Goal: Task Accomplishment & Management: Manage account settings

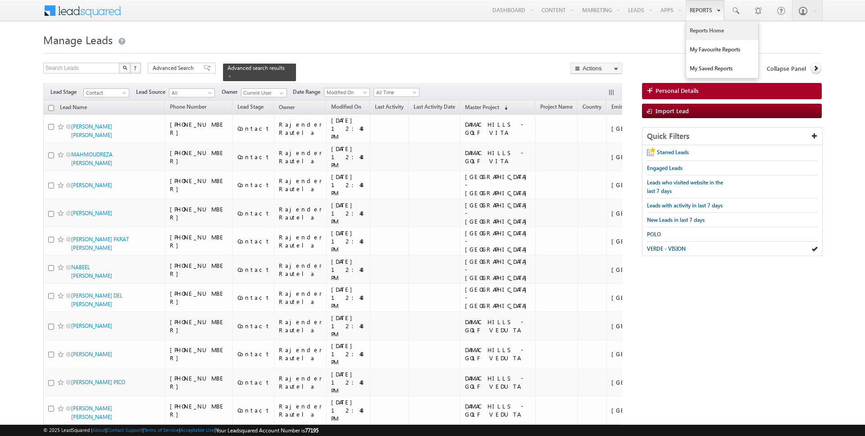
click at [705, 31] on link "Reports Home" at bounding box center [722, 30] width 72 height 19
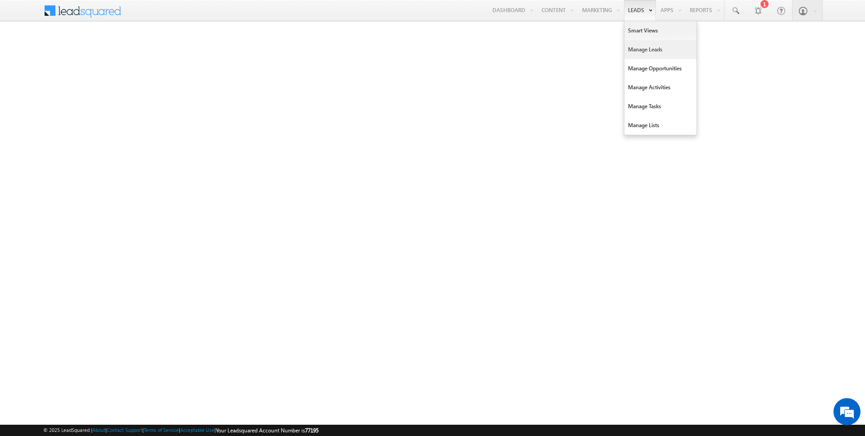
click at [641, 51] on link "Manage Leads" at bounding box center [660, 49] width 72 height 19
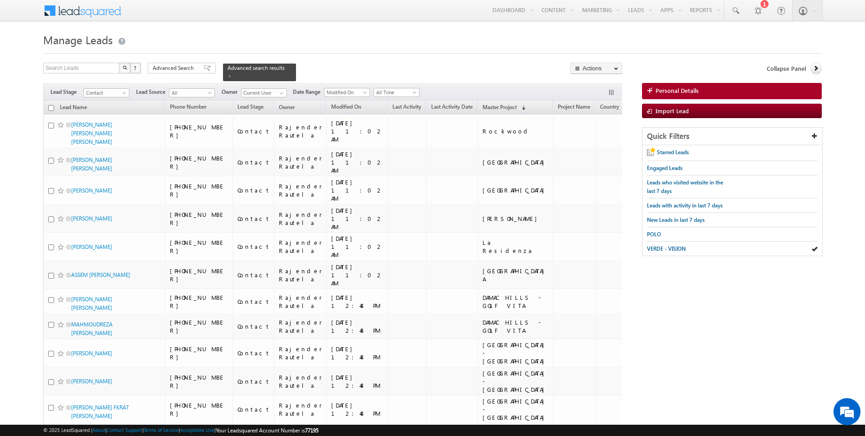
click at [52, 105] on input "checkbox" at bounding box center [51, 108] width 6 height 6
checkbox input "true"
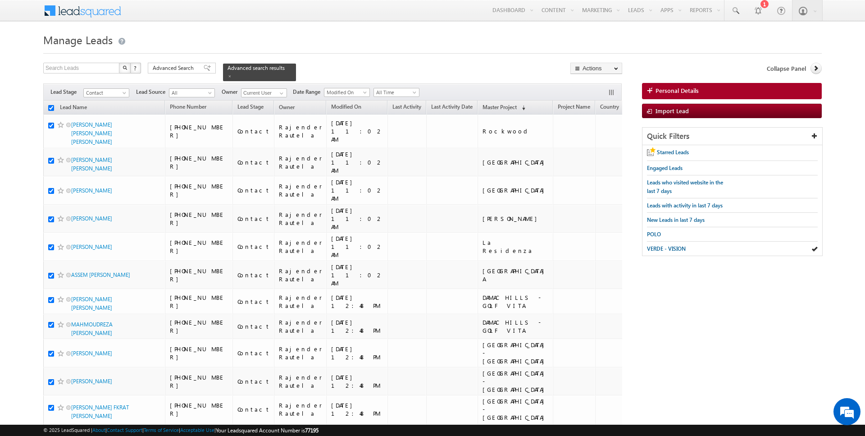
checkbox input "true"
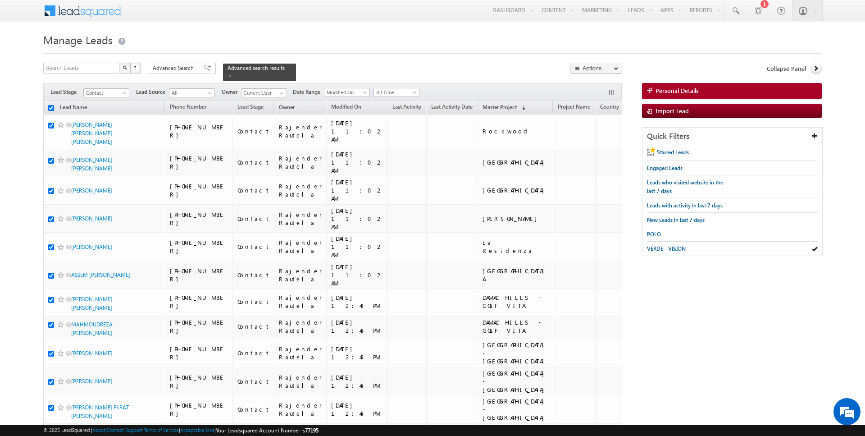
checkbox input "true"
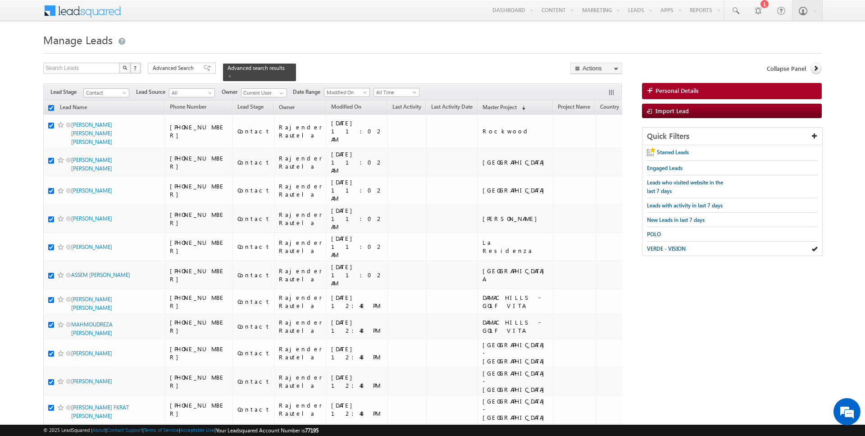
checkbox input "true"
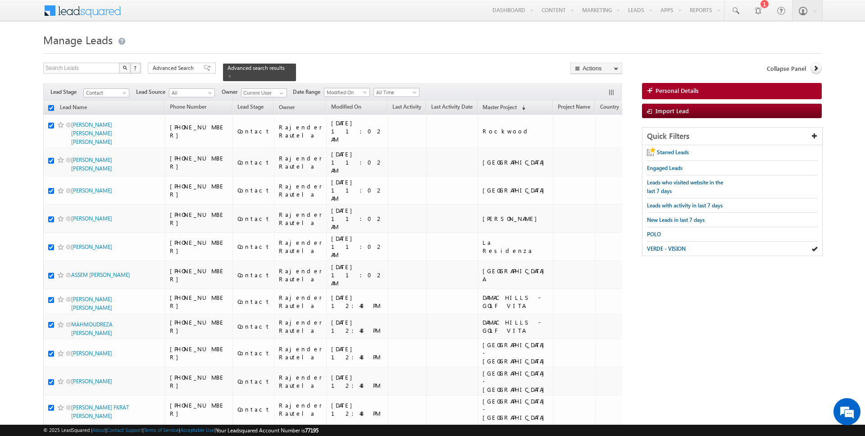
checkbox input "true"
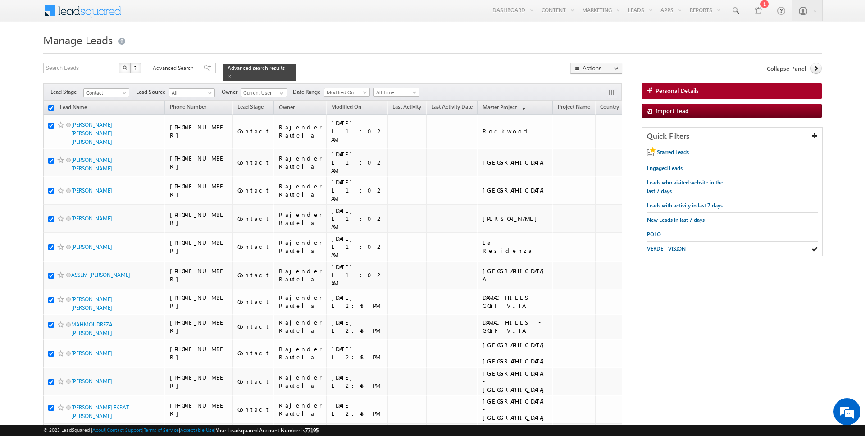
checkbox input "true"
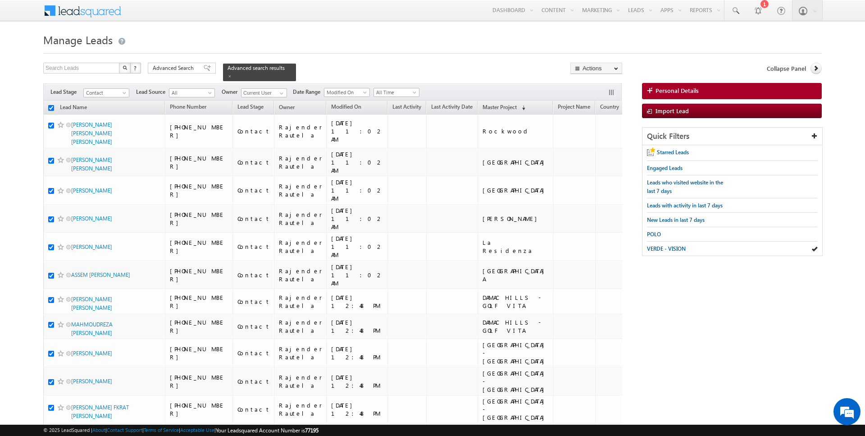
checkbox input "true"
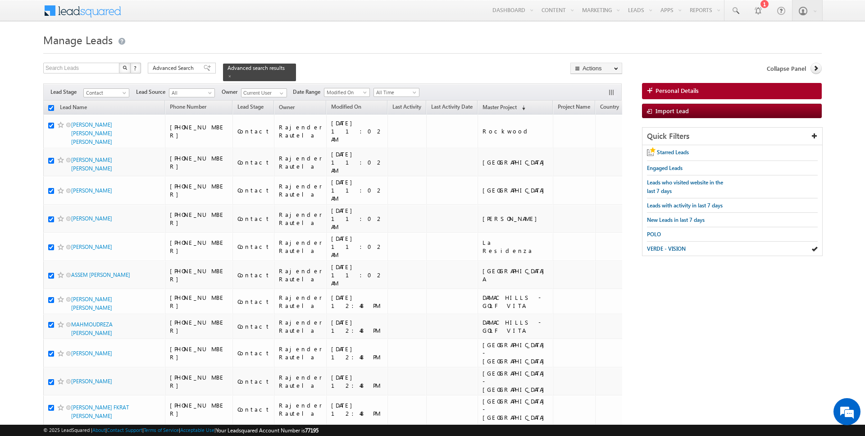
checkbox input "true"
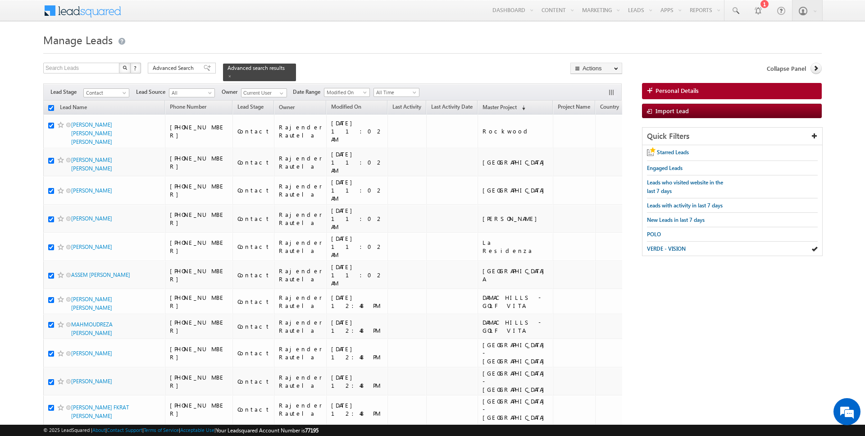
checkbox input "true"
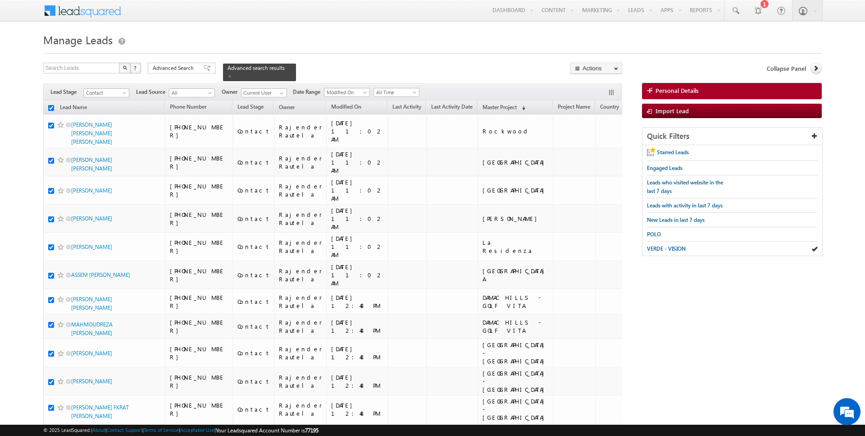
checkbox input "true"
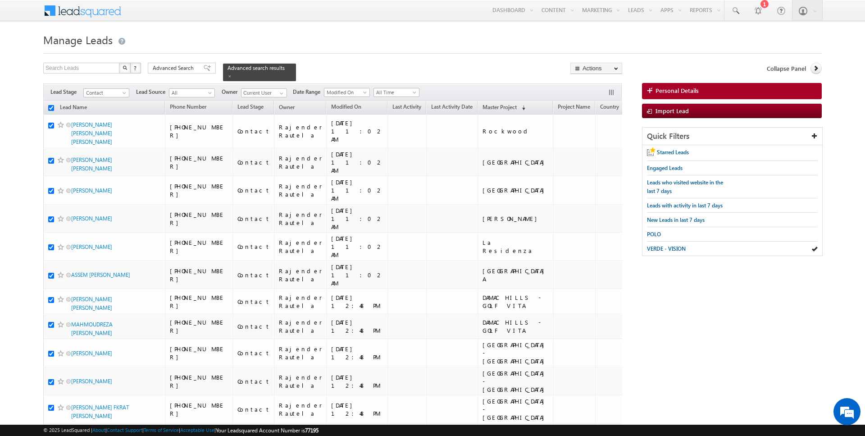
checkbox input "true"
click at [596, 147] on link "Change Owner" at bounding box center [596, 146] width 51 height 11
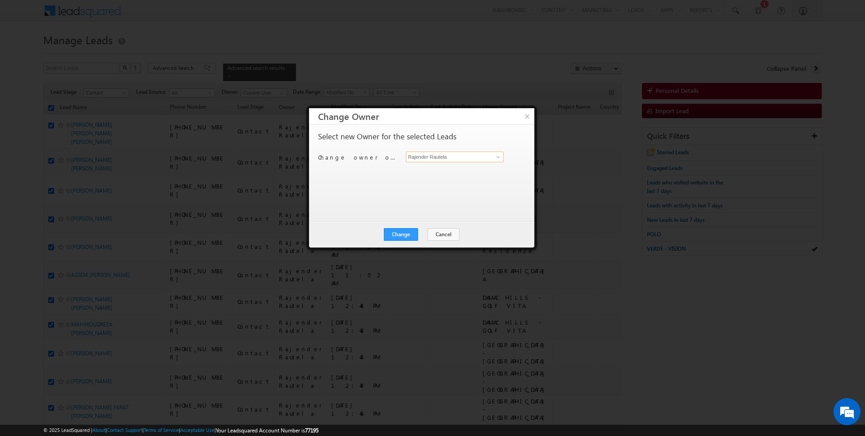
click at [441, 153] on input "Rajender Rautela" at bounding box center [455, 156] width 98 height 11
type input "[PERSON_NAME]"
click at [440, 234] on button "Cancel" at bounding box center [444, 234] width 32 height 13
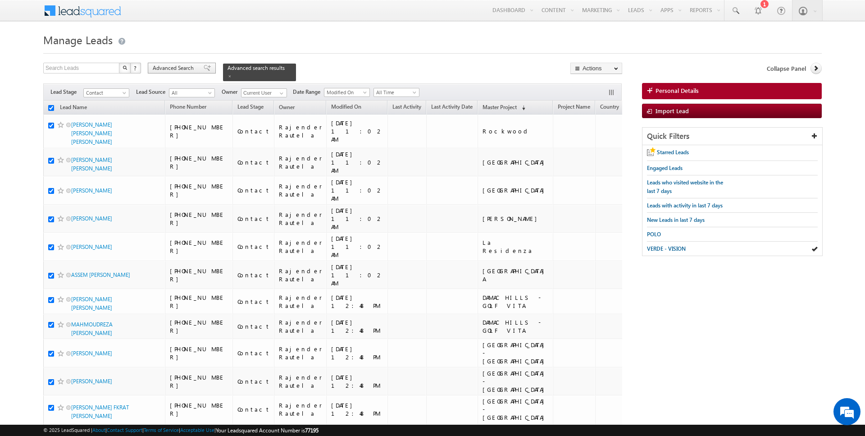
click at [176, 67] on span "Advanced Search" at bounding box center [175, 68] width 44 height 8
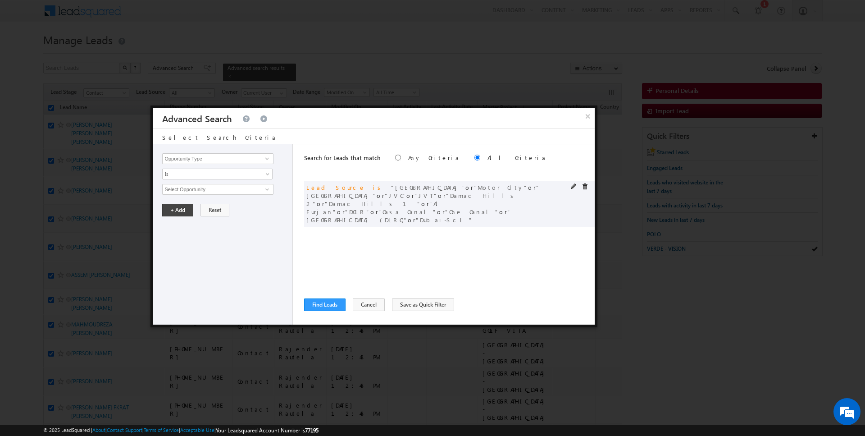
click at [583, 187] on span at bounding box center [585, 186] width 6 height 6
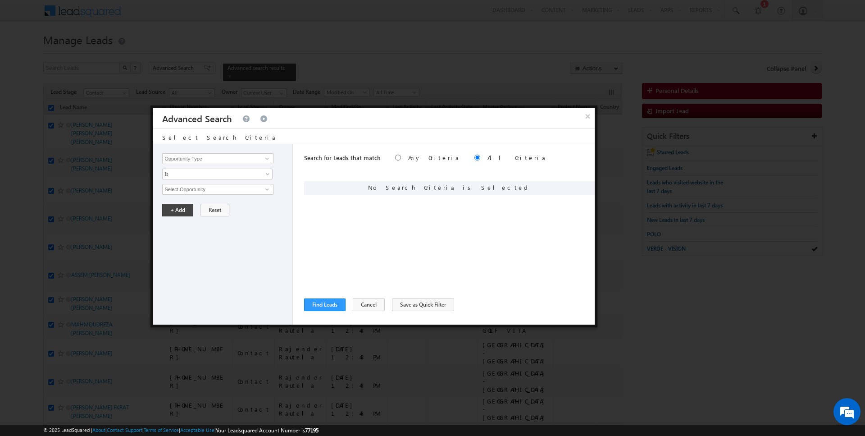
click at [197, 151] on div "Opportunity Type Lead Activity Task Sales Group Prospect Id Address 1 Address 2…" at bounding box center [223, 234] width 140 height 180
click at [206, 159] on input "Opportunity Type" at bounding box center [217, 158] width 111 height 11
type input "Modified On"
click at [197, 188] on span "All Time" at bounding box center [212, 189] width 98 height 8
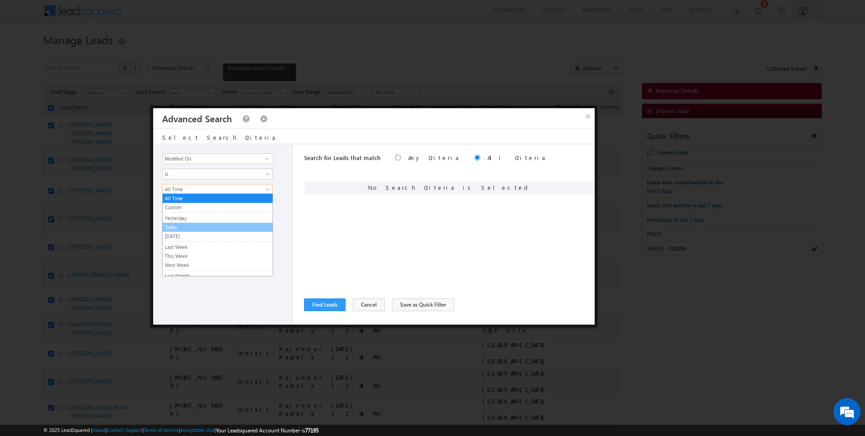
click at [187, 225] on link "Today" at bounding box center [218, 227] width 110 height 8
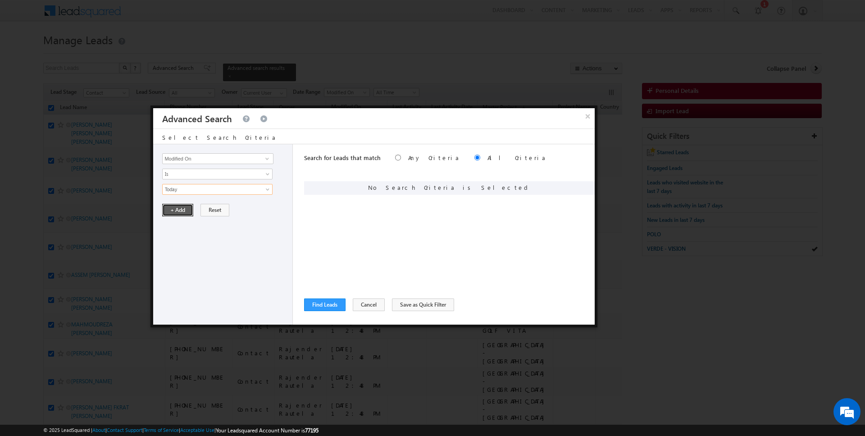
click at [180, 212] on button "+ Add" at bounding box center [177, 210] width 31 height 13
click at [203, 159] on input "Opportunity Type" at bounding box center [217, 158] width 111 height 11
type input "Lead Activity"
click at [195, 174] on span "Is" at bounding box center [212, 174] width 98 height 8
click at [194, 195] on link "Is Not" at bounding box center [218, 192] width 110 height 8
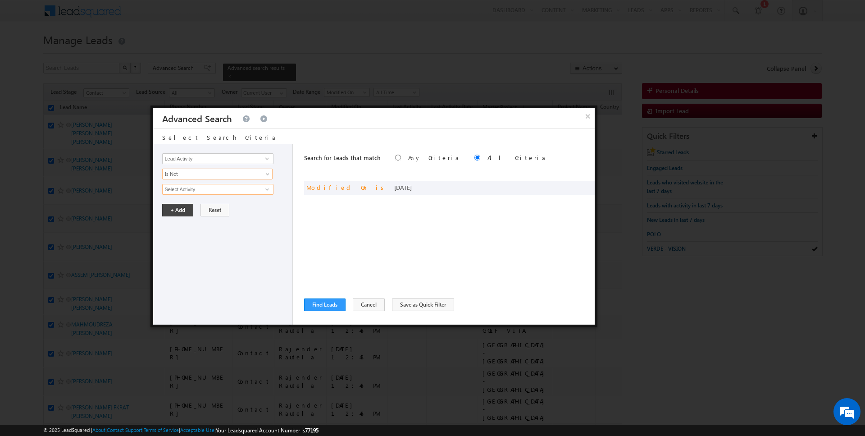
click at [197, 190] on input "Select Activity" at bounding box center [217, 189] width 111 height 11
type input "Outbound Phone Call Activity"
click at [181, 219] on button "+ Add" at bounding box center [177, 225] width 31 height 13
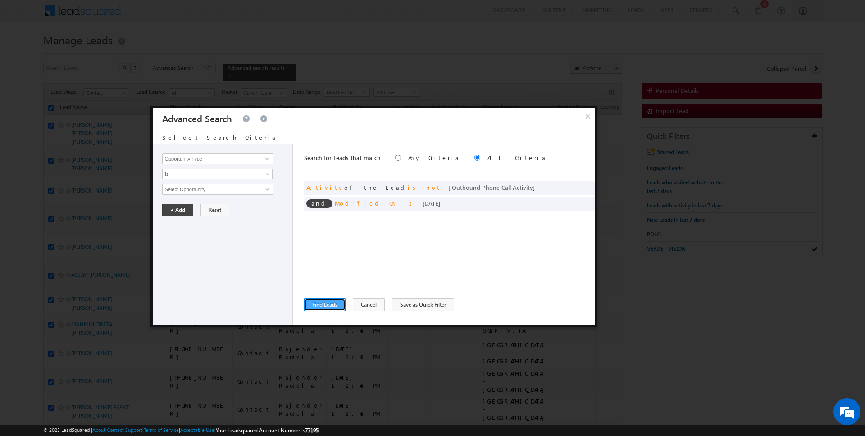
click at [316, 300] on button "Find Leads" at bounding box center [324, 304] width 41 height 13
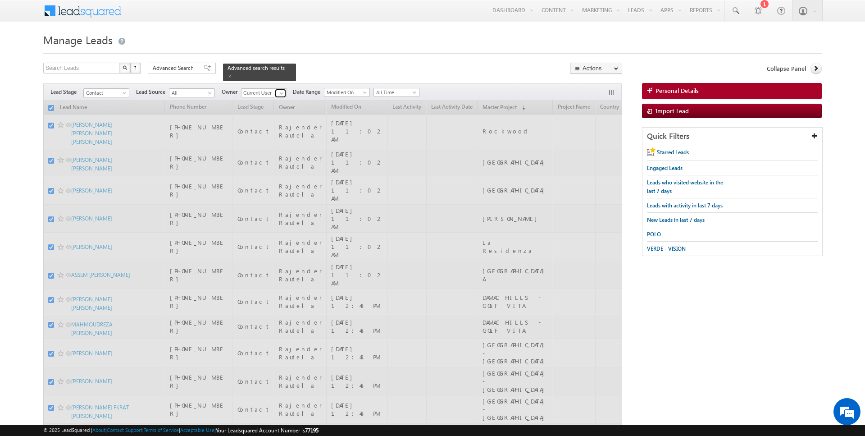
click at [279, 95] on span at bounding box center [281, 93] width 7 height 7
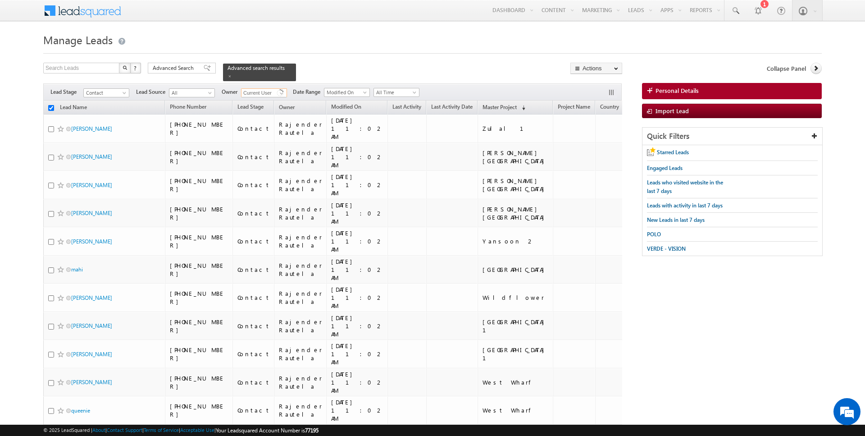
checkbox input "false"
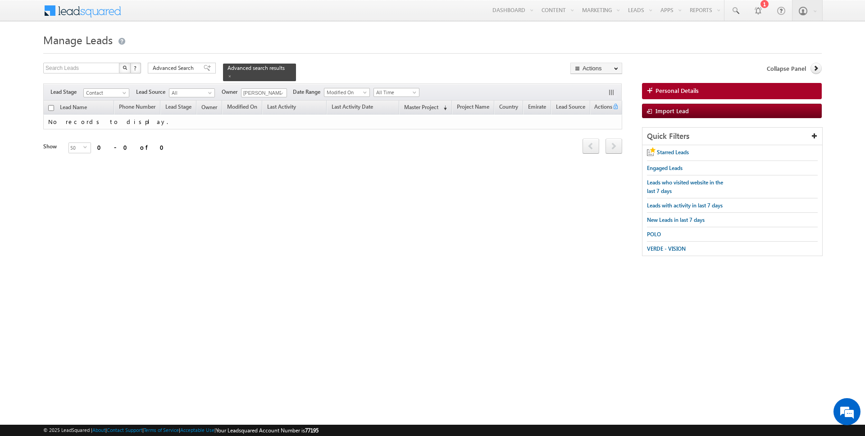
click at [361, 46] on h1 "Manage Leads" at bounding box center [432, 39] width 779 height 18
click at [280, 92] on span at bounding box center [281, 93] width 7 height 7
click at [278, 96] on span at bounding box center [281, 93] width 7 height 7
click at [278, 94] on span at bounding box center [281, 93] width 7 height 7
click at [279, 94] on span at bounding box center [281, 93] width 7 height 7
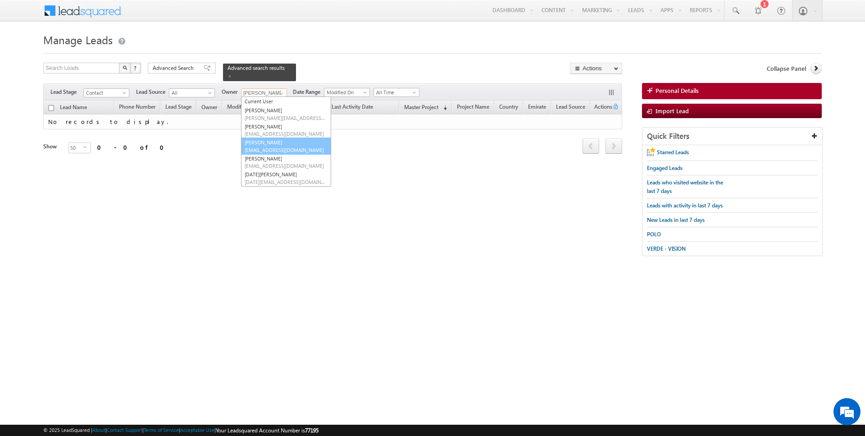
scroll to position [11, 0]
click at [273, 159] on link "Janamjay Sharma janamjay.sharma@indglobal.ae" at bounding box center [286, 161] width 90 height 17
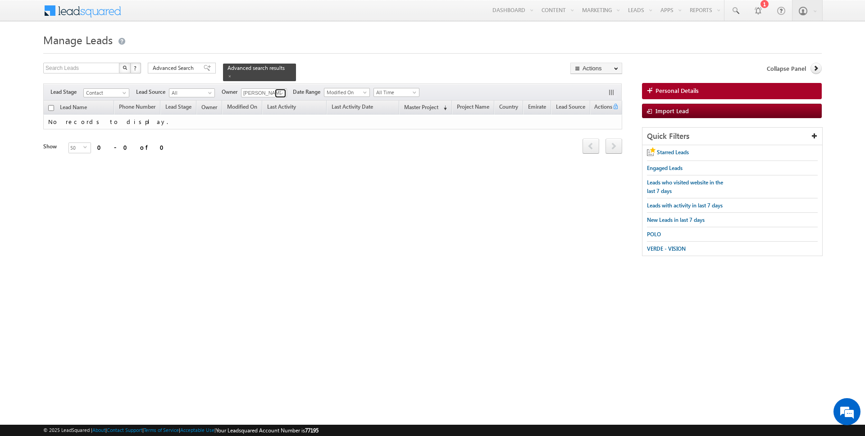
click at [283, 92] on span at bounding box center [281, 93] width 7 height 7
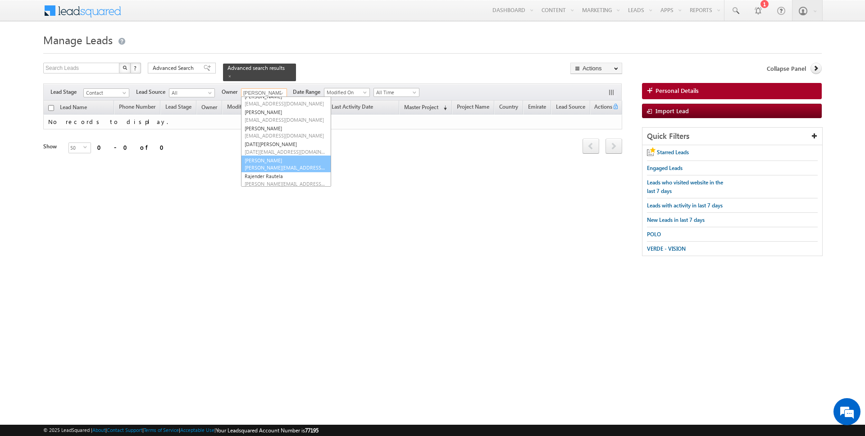
scroll to position [42, 0]
click at [277, 150] on span "kartik.sharma@indglobal.ae" at bounding box center [285, 149] width 81 height 7
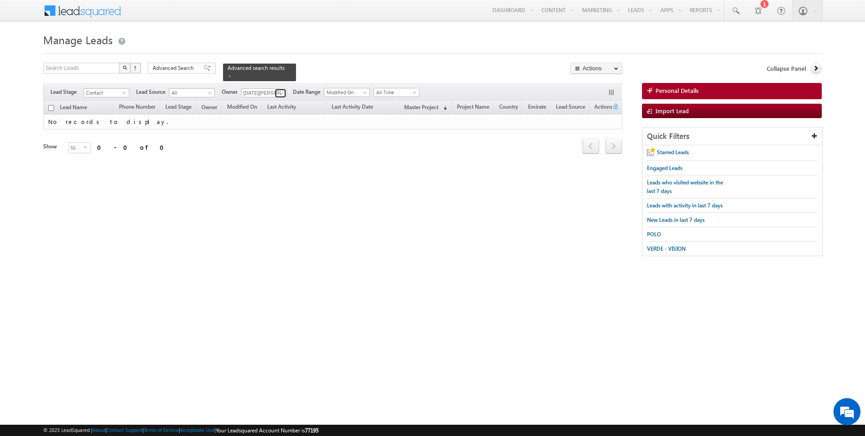
click at [280, 92] on span at bounding box center [281, 93] width 7 height 7
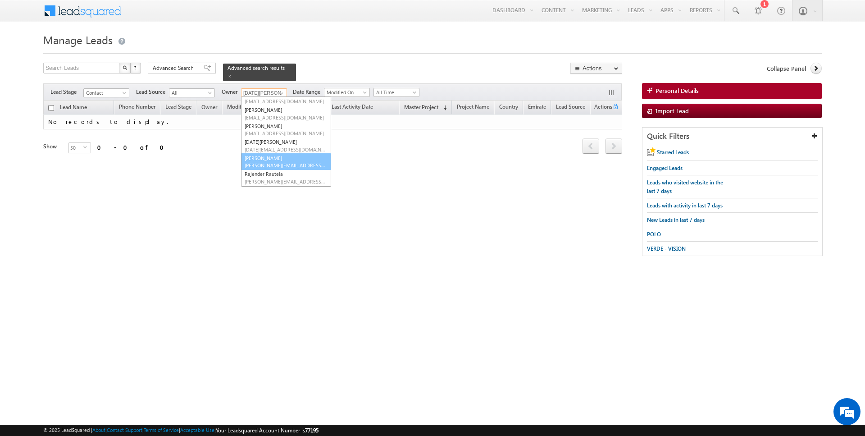
scroll to position [73, 0]
click at [274, 132] on span "rahul.joshi@indglobal.ae" at bounding box center [285, 134] width 81 height 7
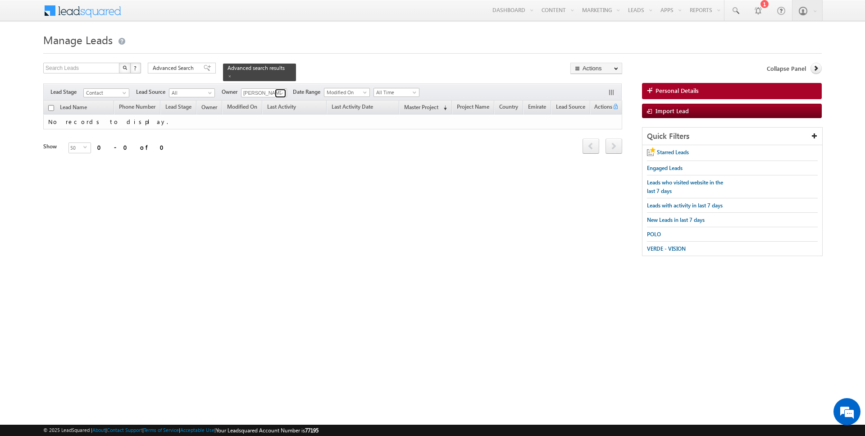
click at [282, 91] on span at bounding box center [281, 93] width 7 height 7
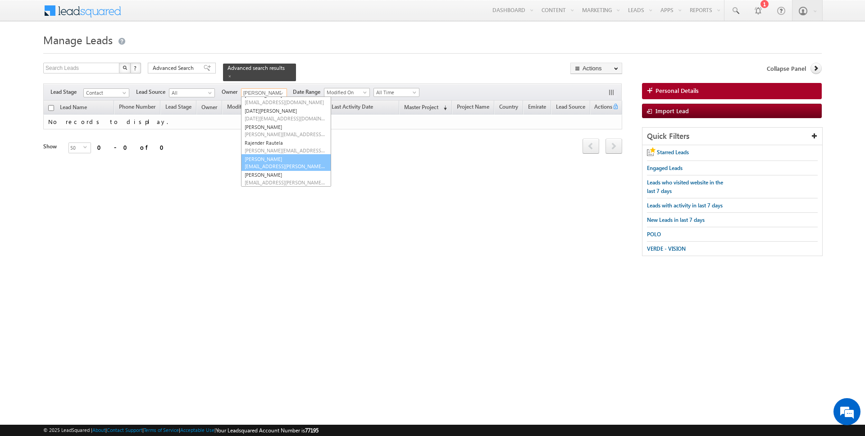
click at [273, 161] on link "Siddharth Gambhir siddharth.gambhir@indglobal.ae" at bounding box center [286, 162] width 90 height 17
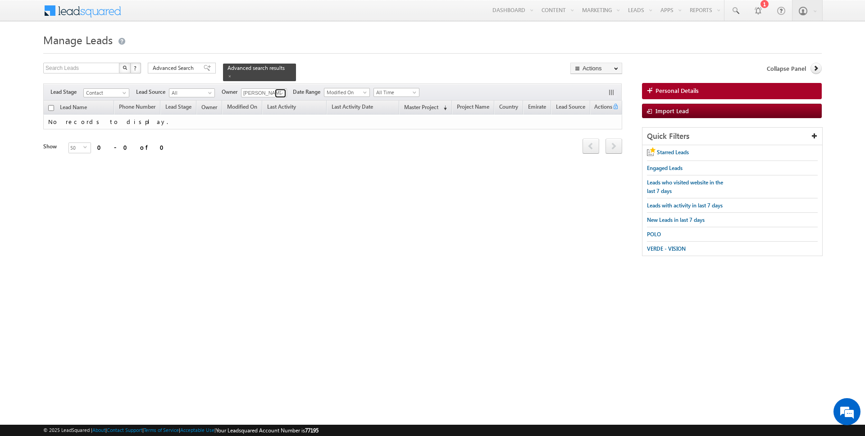
click at [282, 93] on span at bounding box center [281, 93] width 7 height 7
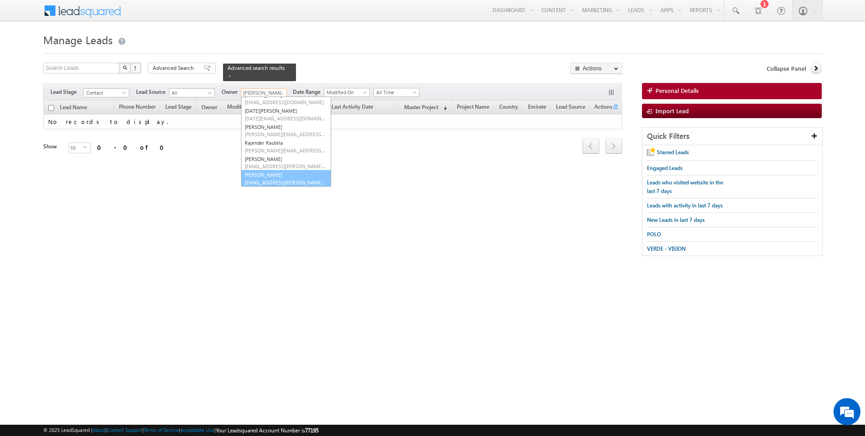
click at [272, 175] on link "SUNNY MEHROTRA sunny.mehrotra@indglobal.ae" at bounding box center [286, 178] width 90 height 17
type input "SUNNY MEHROTRA"
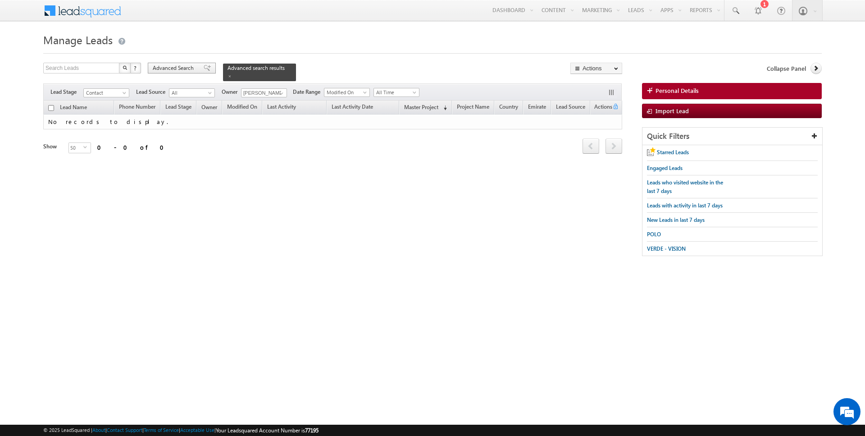
click at [184, 64] on span "Advanced Search" at bounding box center [175, 68] width 44 height 8
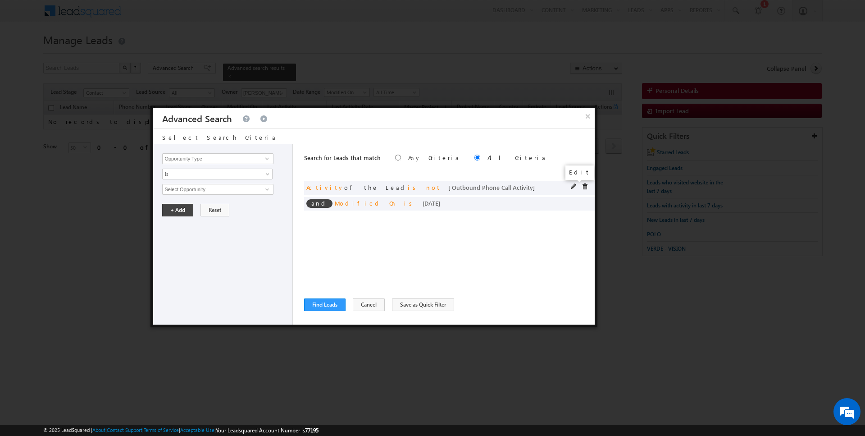
click at [575, 188] on span at bounding box center [574, 186] width 6 height 6
click at [230, 160] on input "Lead Activity" at bounding box center [217, 158] width 111 height 11
type input "Last Activity Date"
click at [211, 174] on span "Is" at bounding box center [212, 174] width 98 height 8
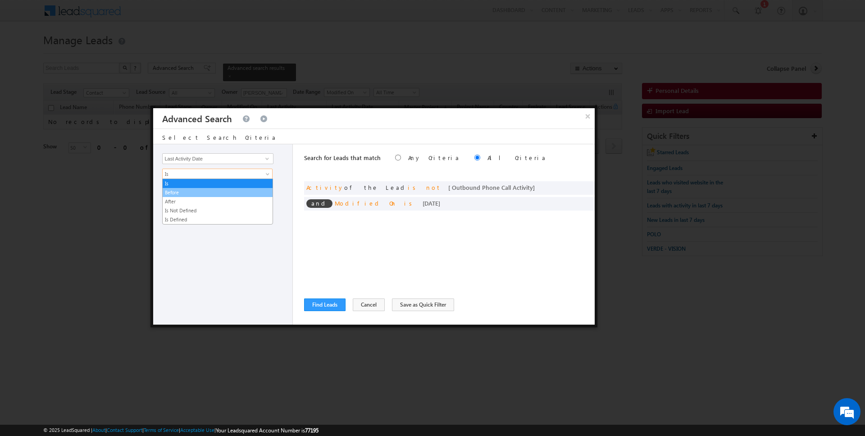
click at [199, 188] on link "Before" at bounding box center [218, 192] width 110 height 8
click at [193, 187] on span "Today" at bounding box center [212, 189] width 98 height 8
click at [186, 201] on link "Today" at bounding box center [218, 198] width 110 height 8
click at [182, 204] on button "+ Add" at bounding box center [177, 210] width 31 height 13
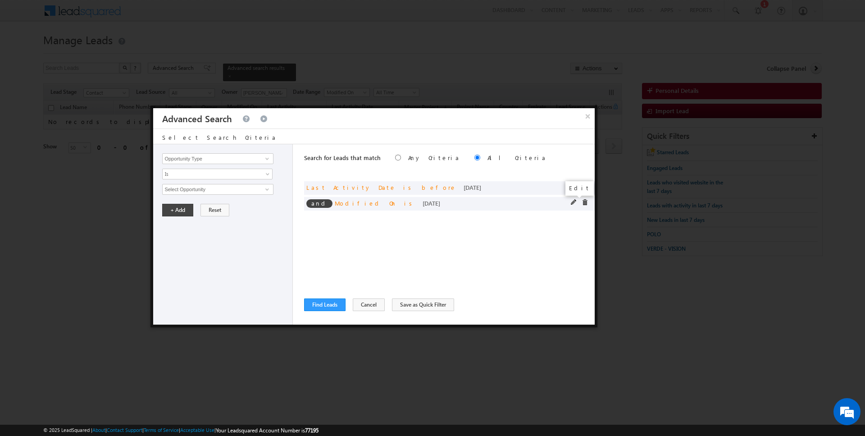
click at [575, 202] on span at bounding box center [574, 202] width 6 height 6
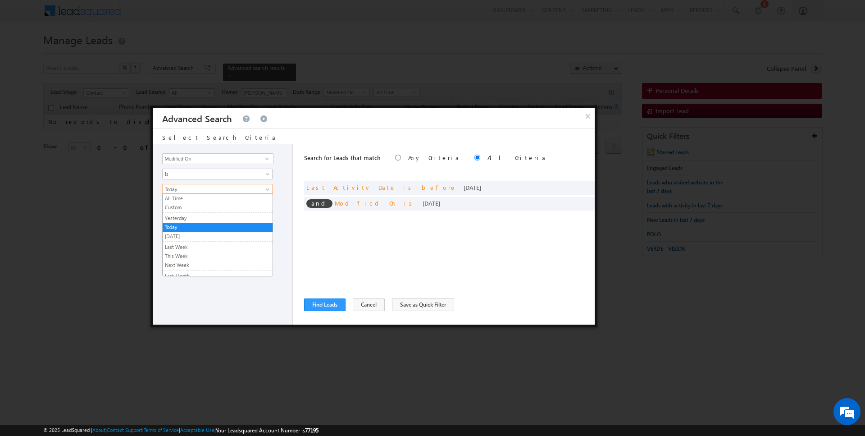
click at [230, 190] on span "Today" at bounding box center [212, 189] width 98 height 8
click at [203, 215] on link "Yesterday" at bounding box center [218, 218] width 110 height 8
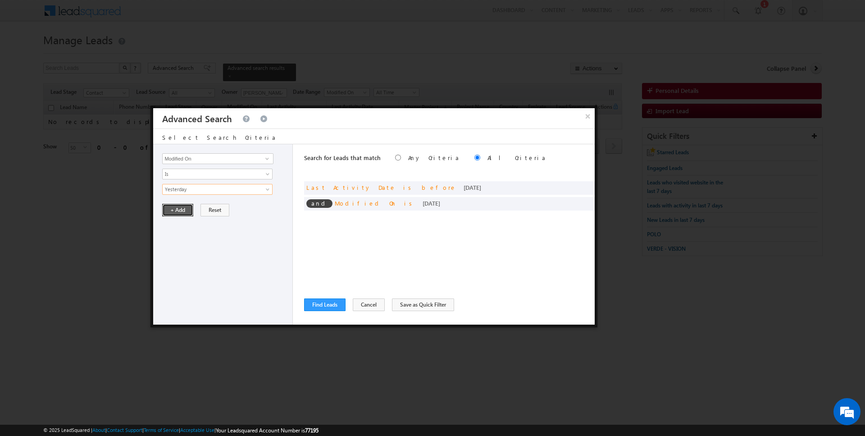
click at [172, 210] on button "+ Add" at bounding box center [177, 210] width 31 height 13
click at [575, 186] on span at bounding box center [574, 186] width 6 height 6
click at [210, 155] on input "Last Activity Date" at bounding box center [217, 158] width 111 height 11
type input "Lead Activity"
click at [190, 173] on span "Is" at bounding box center [212, 174] width 98 height 8
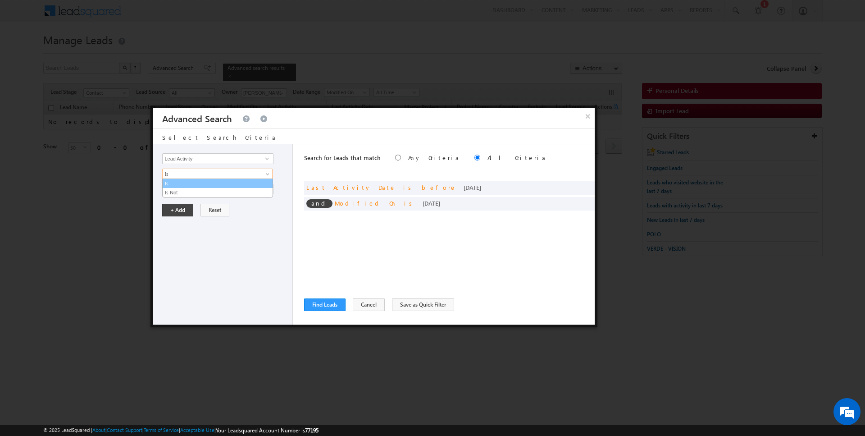
click at [190, 191] on link "Is Not" at bounding box center [218, 192] width 110 height 8
click at [190, 191] on input "Select Activity" at bounding box center [217, 189] width 111 height 11
type input "Outbound Phone Call Activity"
click at [173, 221] on button "+ Add" at bounding box center [177, 225] width 31 height 13
click at [323, 305] on button "Find Leads" at bounding box center [324, 304] width 41 height 13
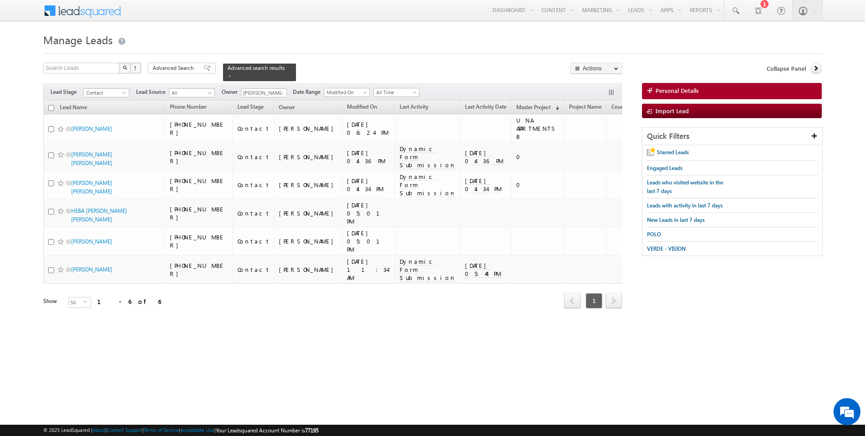
click at [53, 107] on input "checkbox" at bounding box center [51, 108] width 6 height 6
checkbox input "true"
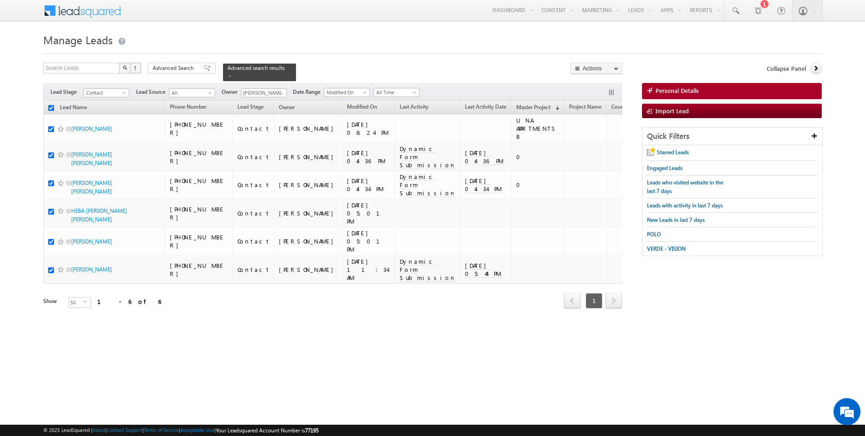
checkbox input "true"
click at [608, 148] on link "Change Owner" at bounding box center [596, 146] width 51 height 11
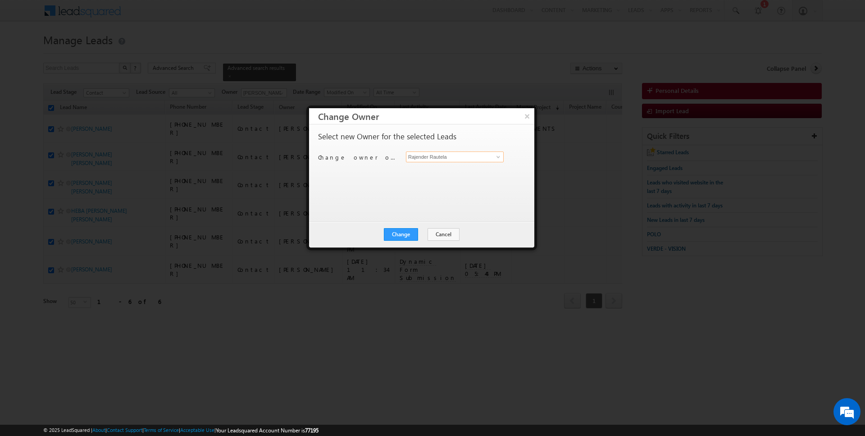
click at [433, 154] on input "Rajender Rautela" at bounding box center [455, 156] width 98 height 11
type input "SUNNY MEHROTRA"
click at [404, 232] on button "Change" at bounding box center [401, 234] width 34 height 13
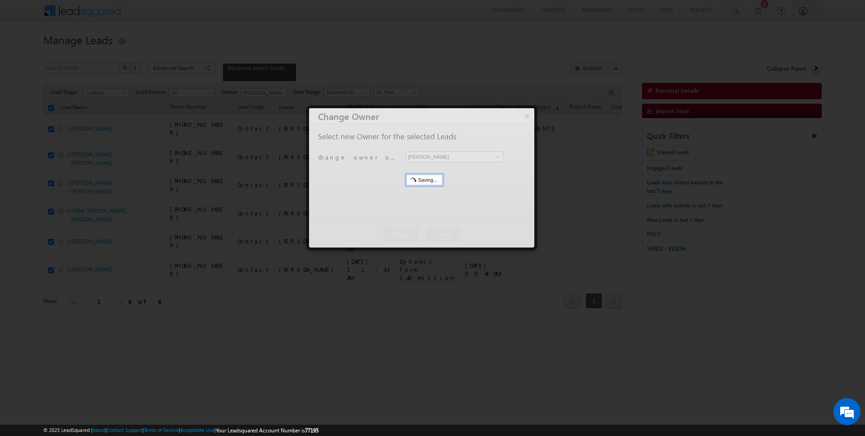
click at [428, 231] on div at bounding box center [421, 177] width 225 height 139
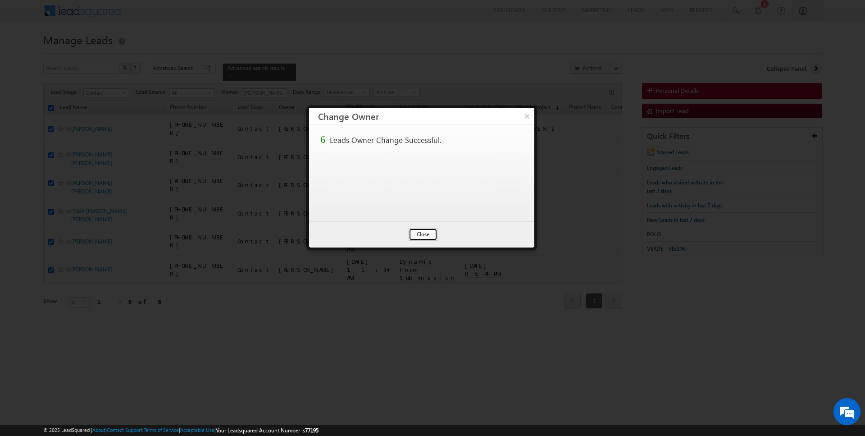
click at [424, 234] on button "Close" at bounding box center [423, 234] width 29 height 13
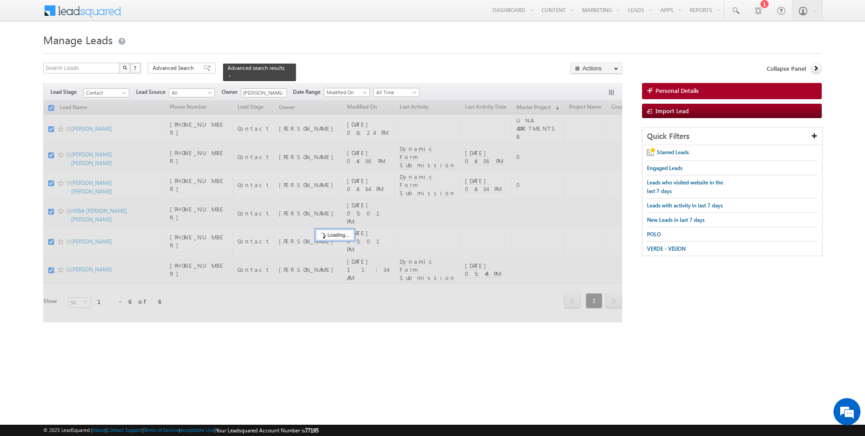
checkbox input "false"
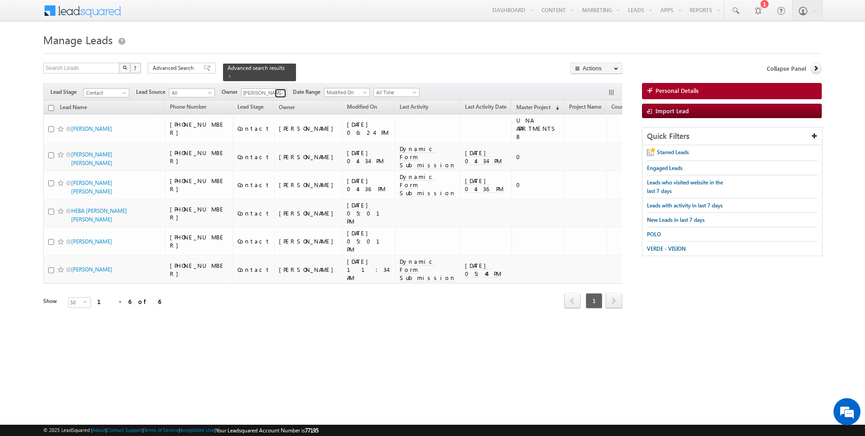
click at [278, 93] on span at bounding box center [281, 93] width 7 height 7
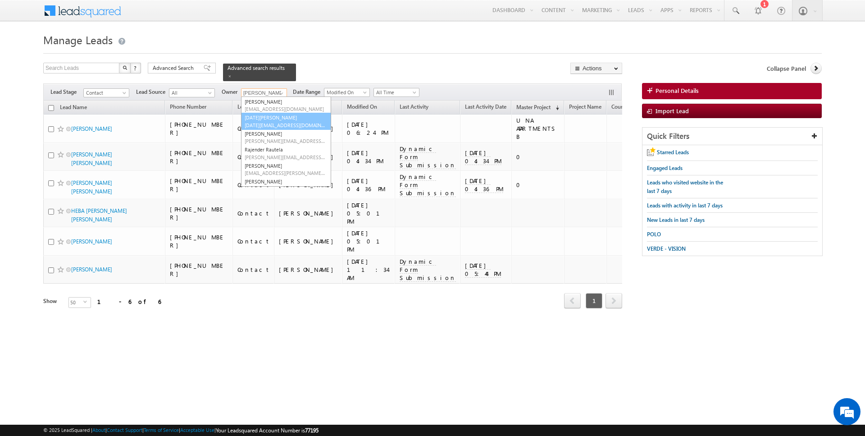
scroll to position [0, 0]
click at [268, 115] on link "AmanSingh Yadav amansingh.yadav@indglobal.ae" at bounding box center [286, 123] width 90 height 17
type input "[PERSON_NAME]"
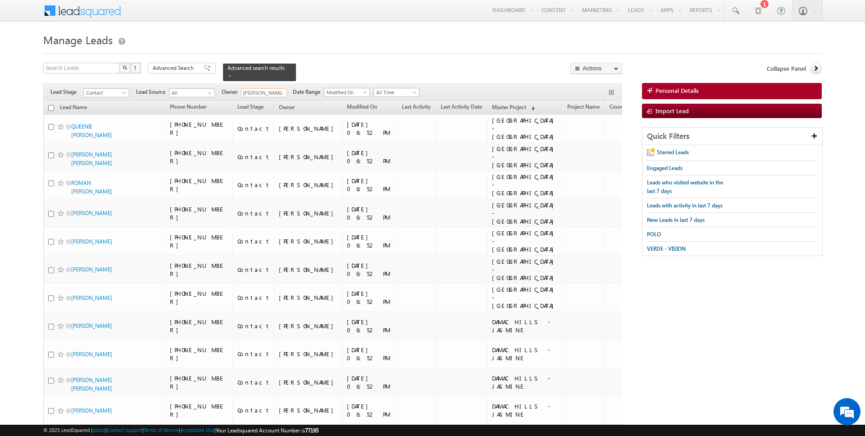
click at [51, 108] on input "checkbox" at bounding box center [51, 108] width 6 height 6
checkbox input "true"
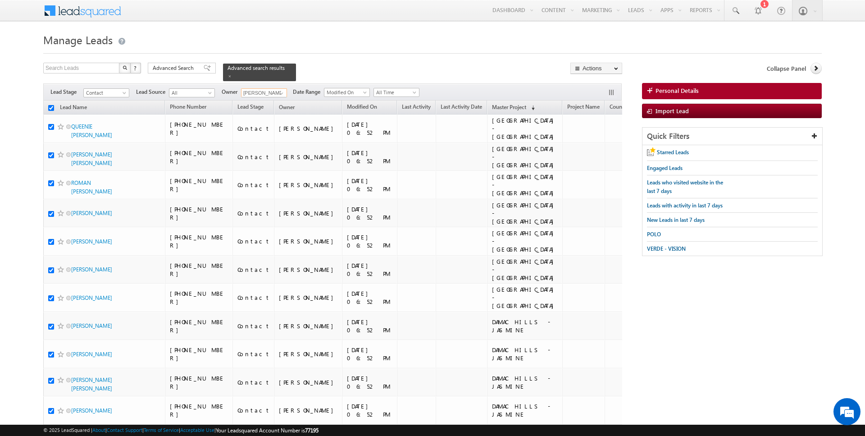
checkbox input "true"
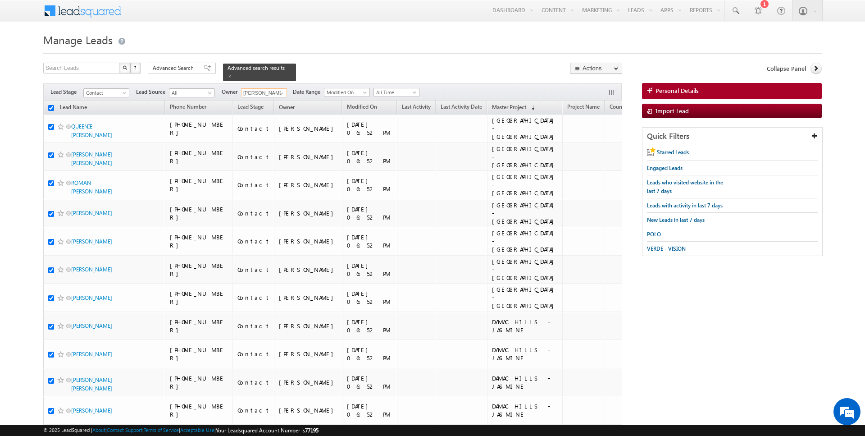
checkbox input "true"
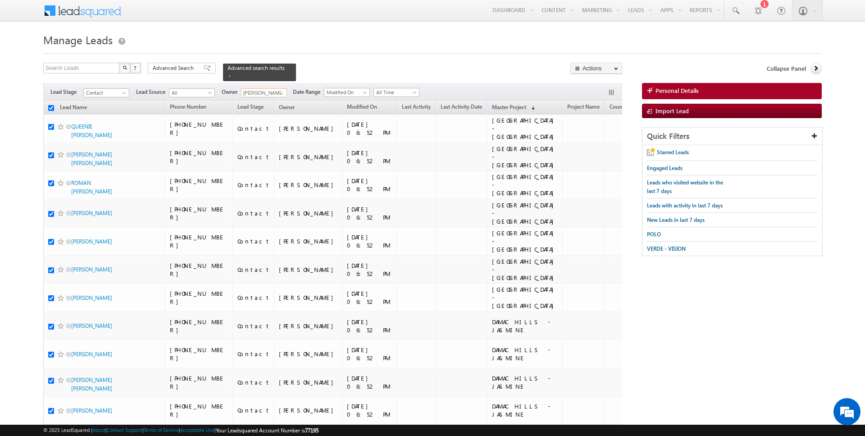
checkbox input "true"
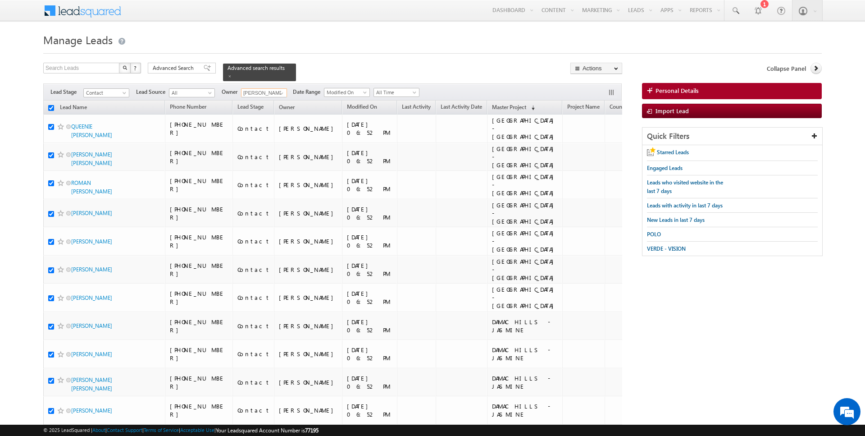
checkbox input "true"
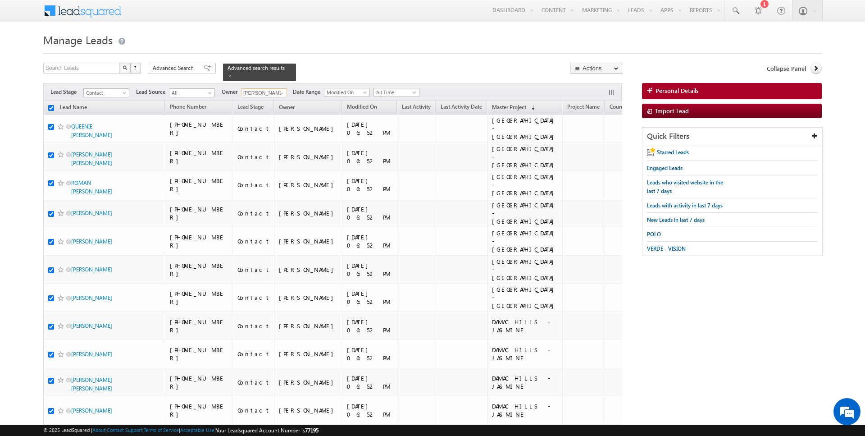
checkbox input "true"
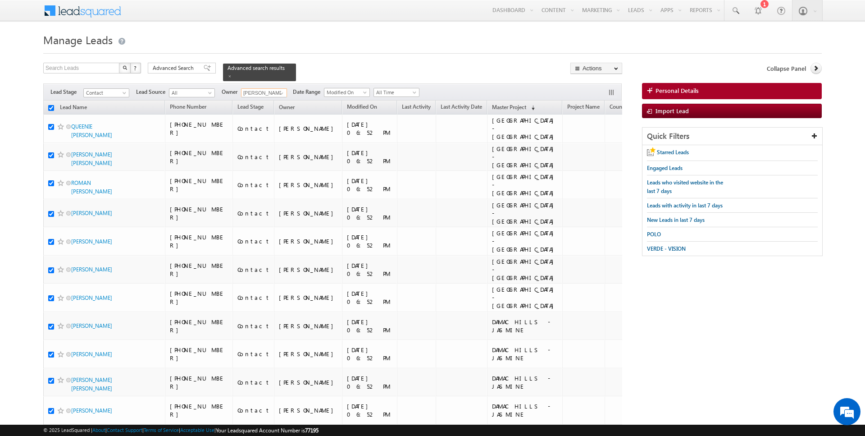
checkbox input "true"
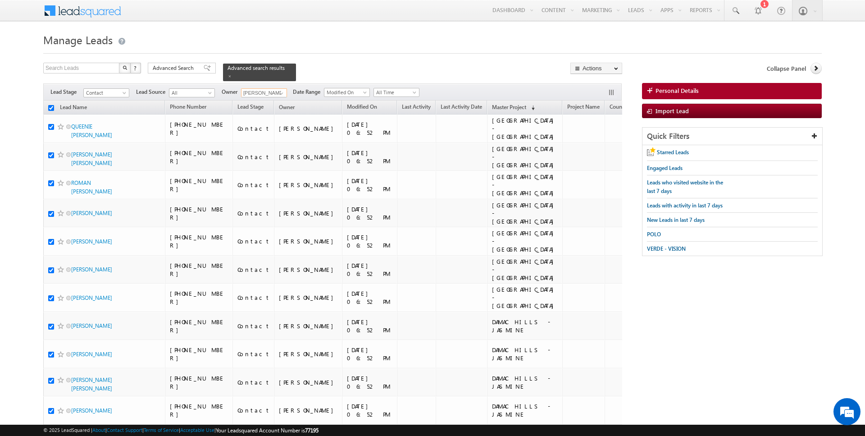
checkbox input "true"
click at [595, 148] on link "Change Owner" at bounding box center [596, 146] width 51 height 11
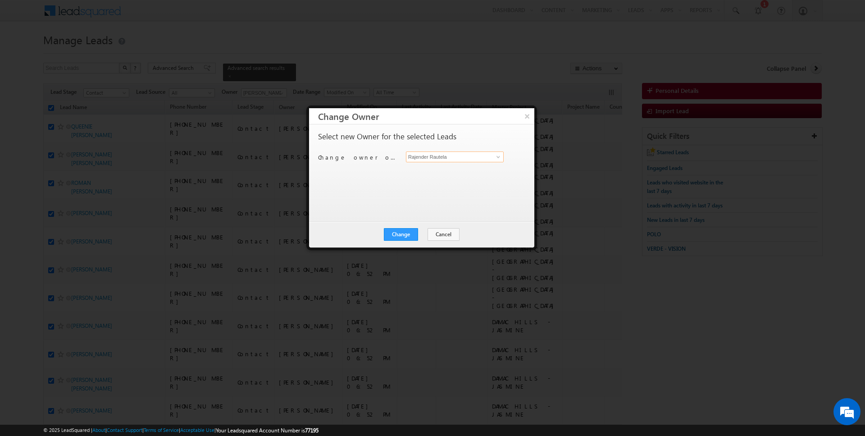
click at [455, 157] on input "Rajender Rautela" at bounding box center [455, 156] width 98 height 11
type input "[PERSON_NAME]"
click at [393, 244] on div "Change Cancel Close" at bounding box center [421, 234] width 225 height 26
click at [413, 232] on button "Change" at bounding box center [401, 234] width 34 height 13
click at [422, 234] on button "Close" at bounding box center [423, 234] width 29 height 13
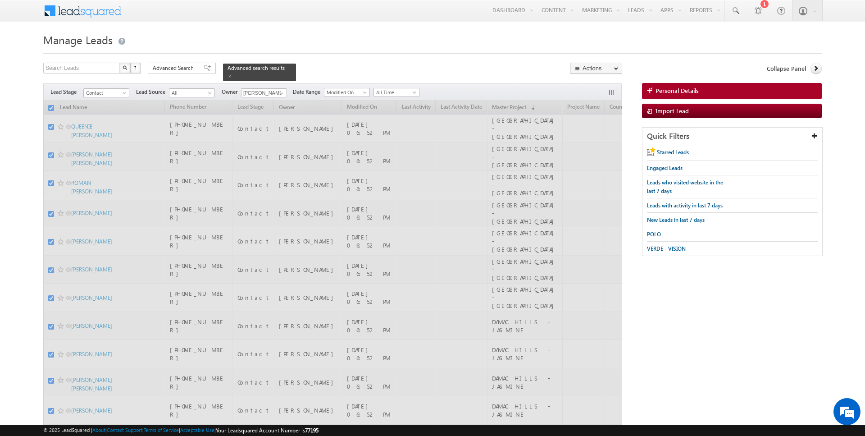
checkbox input "false"
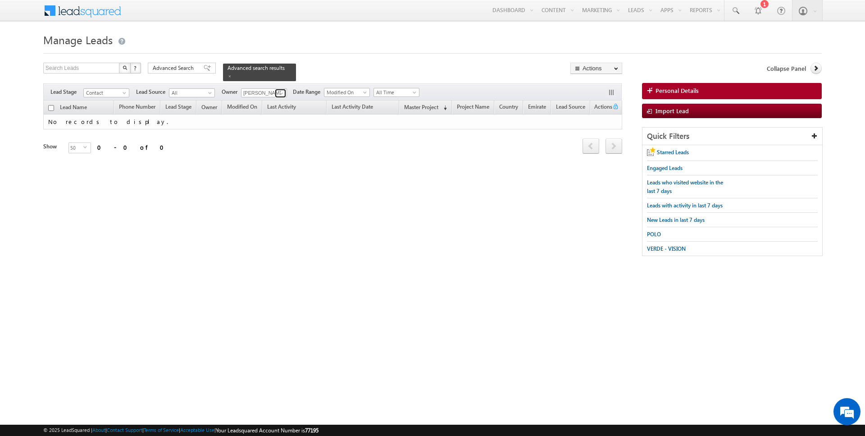
click at [282, 90] on span at bounding box center [281, 93] width 7 height 7
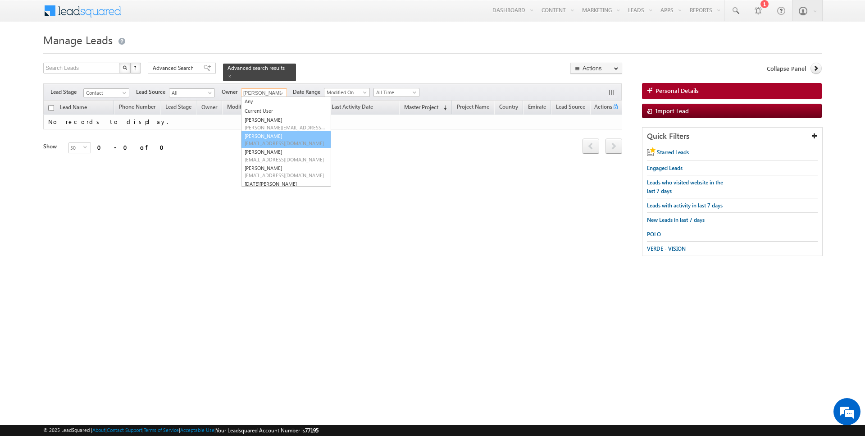
type input "Anuj Upadhyay"
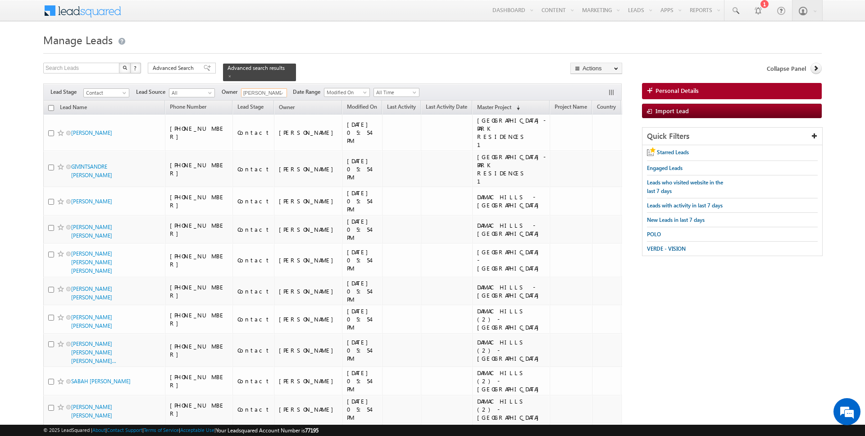
click at [51, 107] on input "checkbox" at bounding box center [51, 108] width 6 height 6
checkbox input "true"
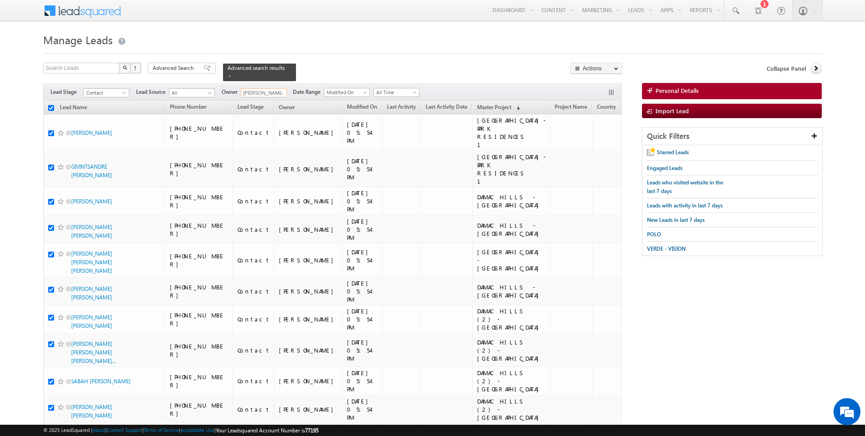
checkbox input "true"
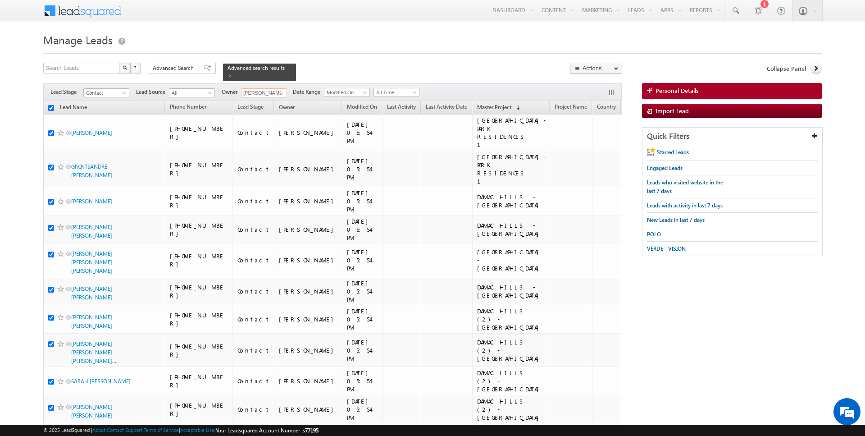
checkbox input "true"
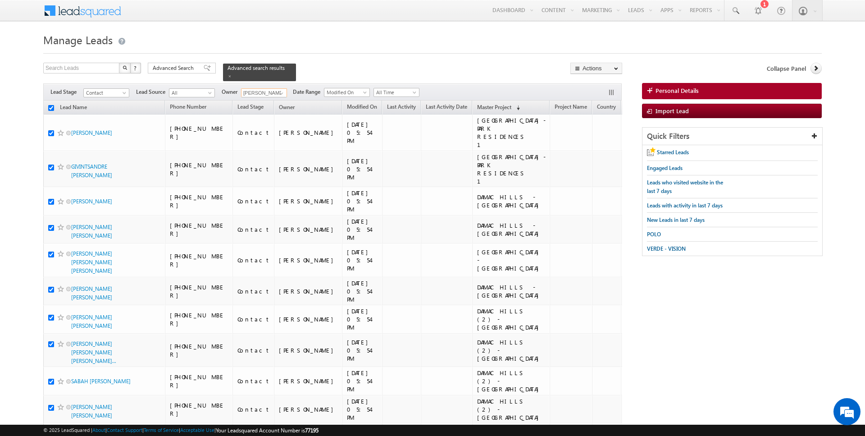
checkbox input "true"
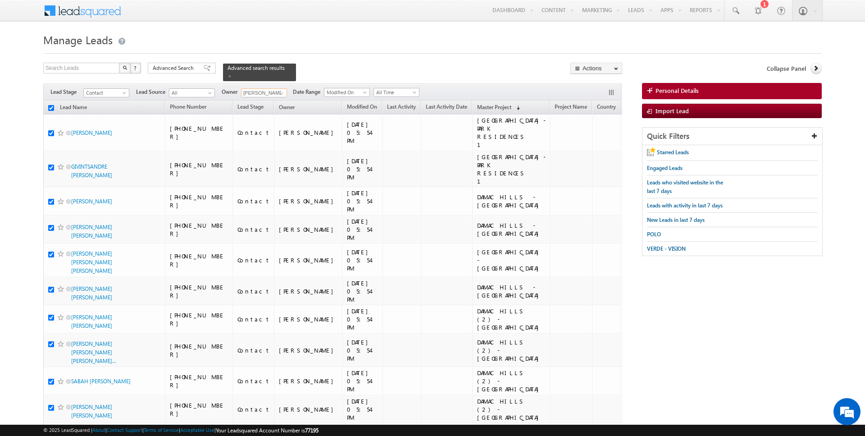
checkbox input "true"
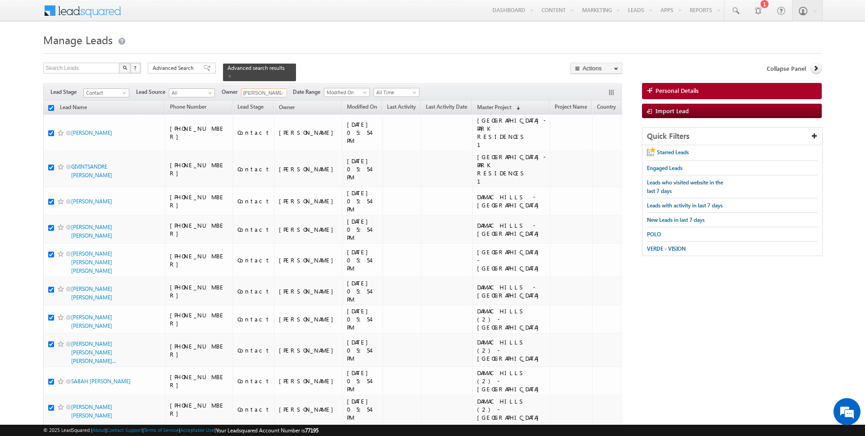
checkbox input "true"
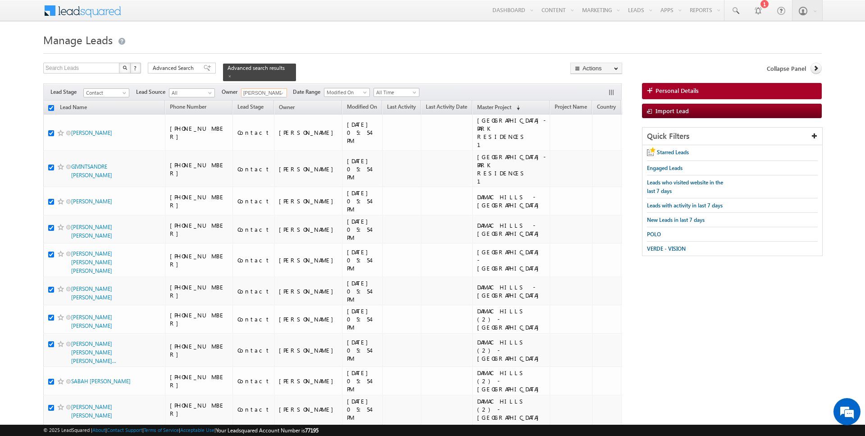
checkbox input "true"
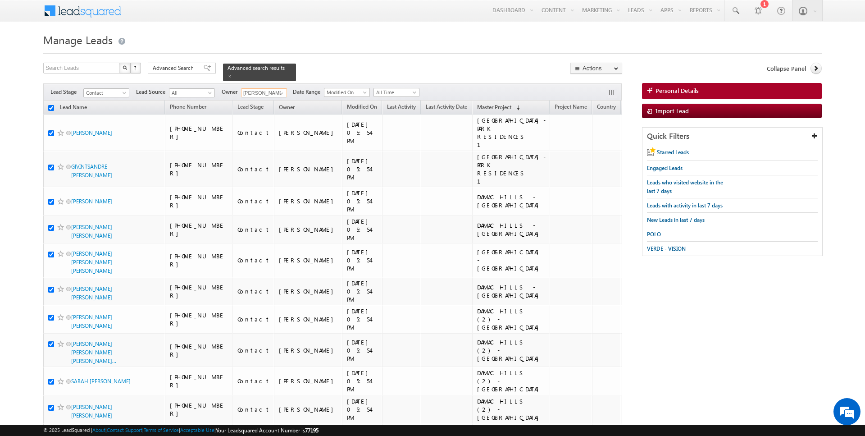
checkbox input "true"
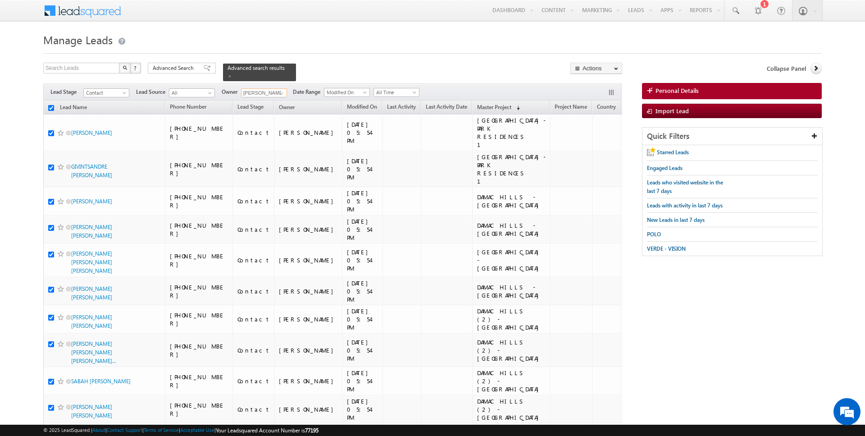
checkbox input "true"
click at [599, 146] on link "Change Owner" at bounding box center [596, 146] width 51 height 11
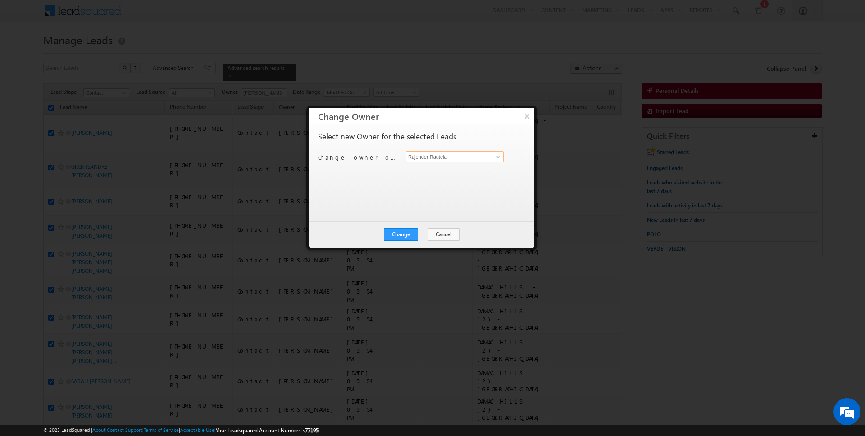
click at [440, 153] on input "Rajender Rautela" at bounding box center [455, 156] width 98 height 11
type input "[PERSON_NAME]"
click at [401, 230] on button "Change" at bounding box center [401, 234] width 34 height 13
click at [420, 233] on button "Close" at bounding box center [423, 234] width 29 height 13
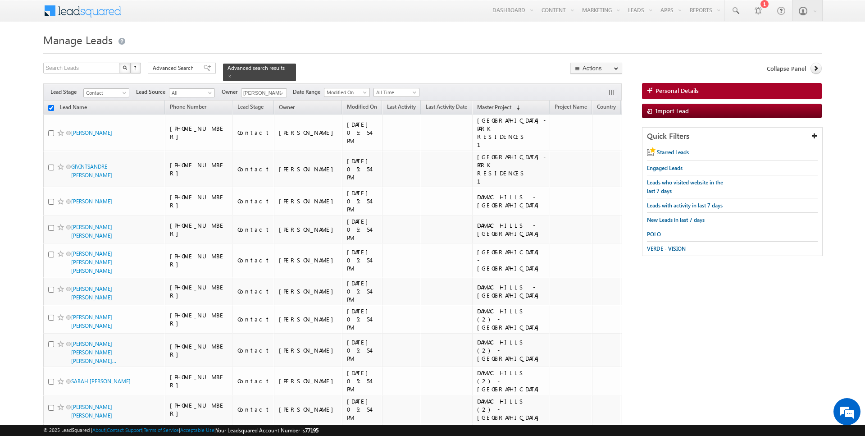
checkbox input "false"
click at [279, 94] on span at bounding box center [281, 93] width 7 height 7
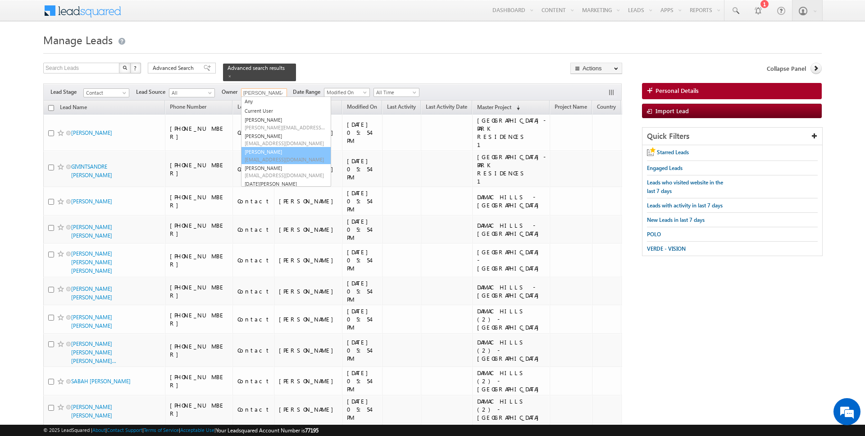
type input "[PERSON_NAME]"
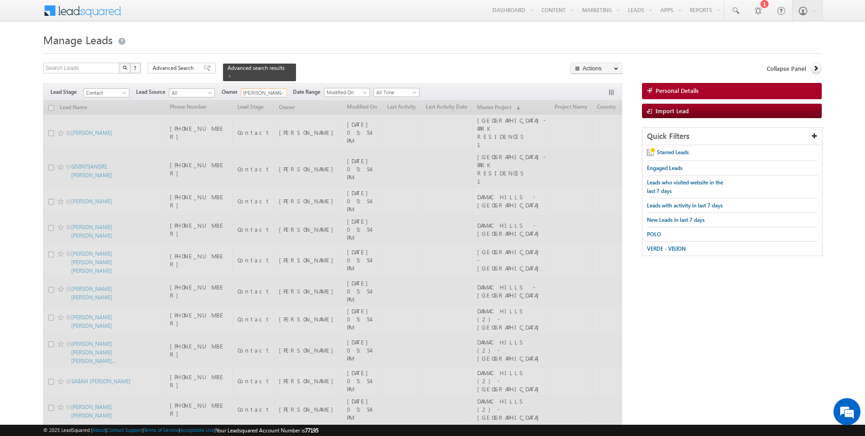
click at [51, 108] on input "checkbox" at bounding box center [51, 108] width 6 height 6
checkbox input "true"
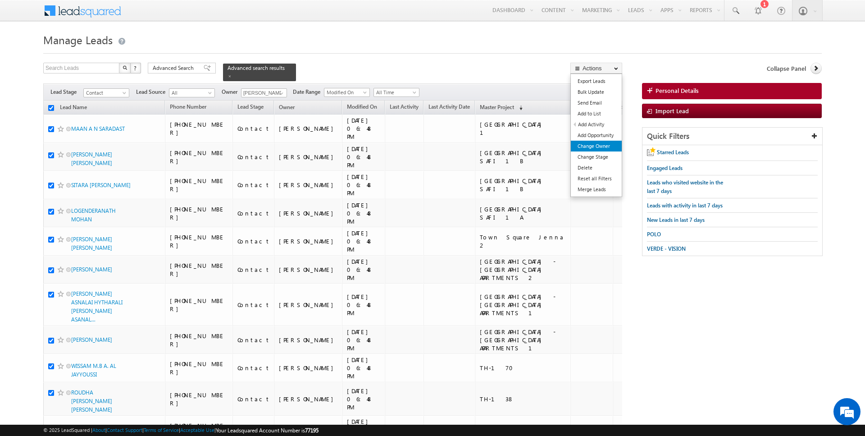
click at [601, 146] on link "Change Owner" at bounding box center [596, 146] width 51 height 11
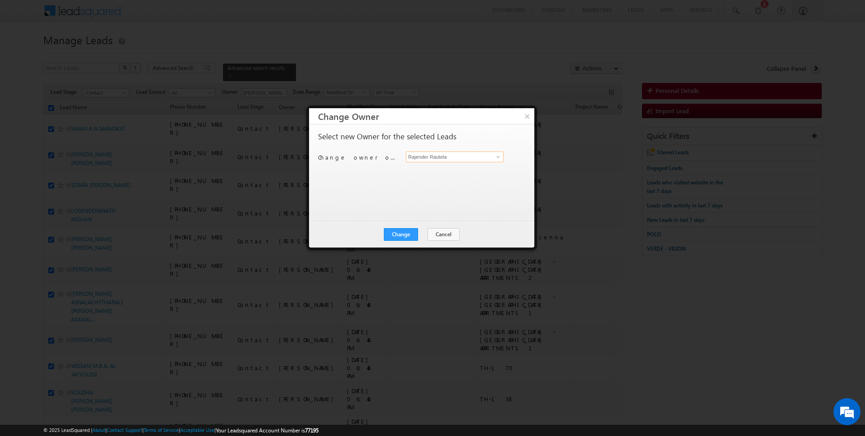
click at [456, 153] on input "Rajender Rautela" at bounding box center [455, 156] width 98 height 11
type input "[PERSON_NAME]"
click at [402, 240] on div "Change Cancel Close" at bounding box center [421, 234] width 225 height 26
click at [405, 233] on button "Change" at bounding box center [401, 234] width 34 height 13
click at [427, 236] on button "Close" at bounding box center [423, 234] width 29 height 13
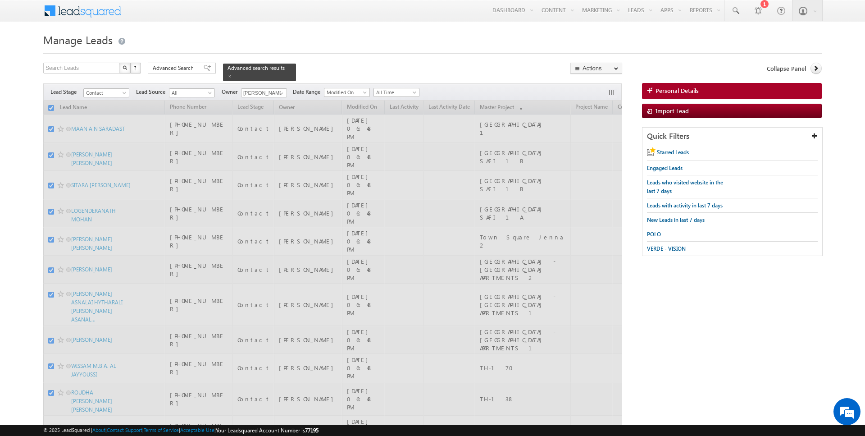
checkbox input "false"
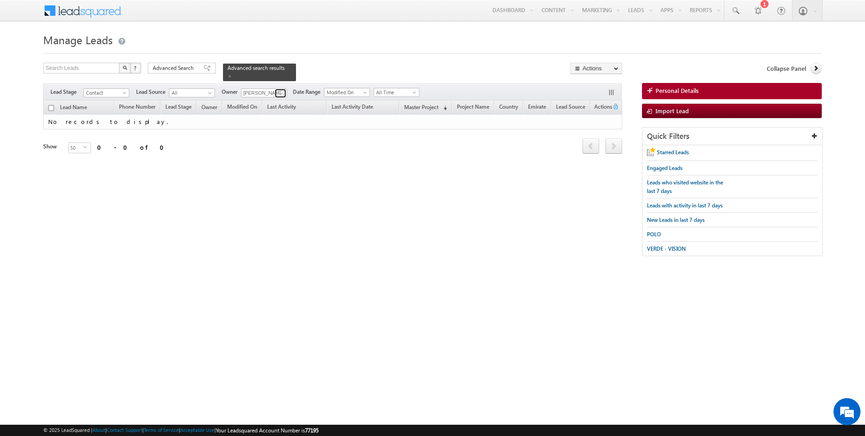
click at [281, 91] on span at bounding box center [281, 93] width 7 height 7
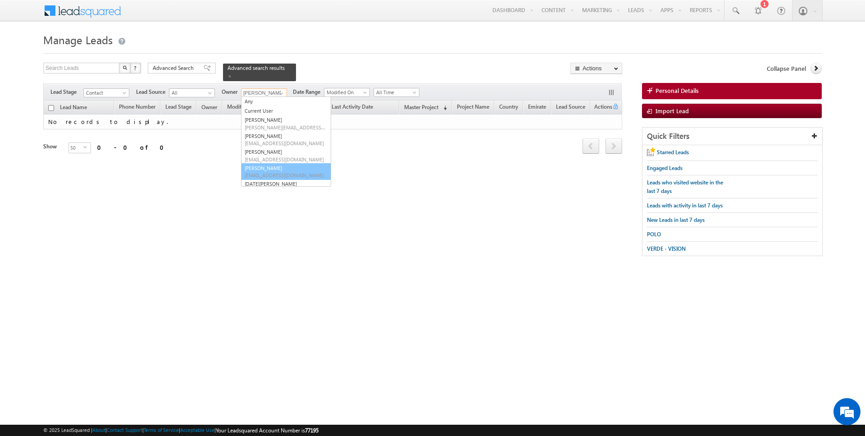
type input "[PERSON_NAME]"
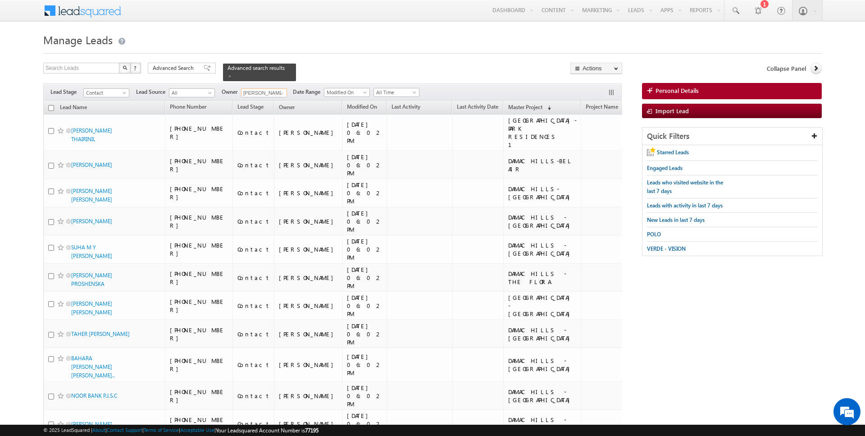
click at [51, 107] on input "checkbox" at bounding box center [51, 108] width 6 height 6
checkbox input "true"
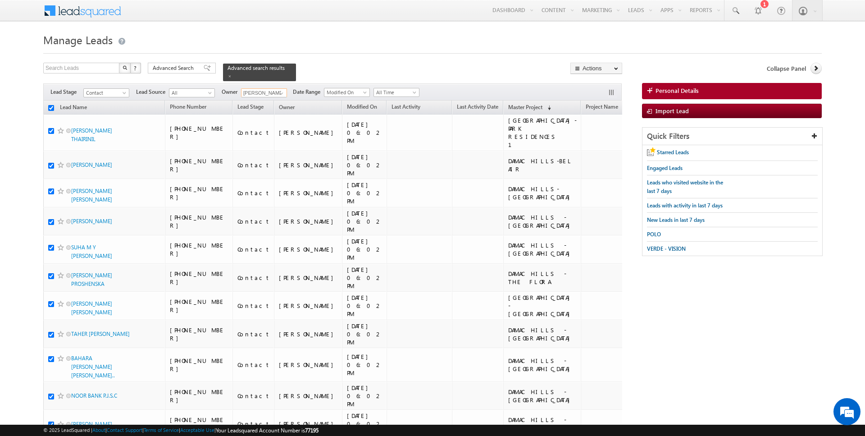
checkbox input "true"
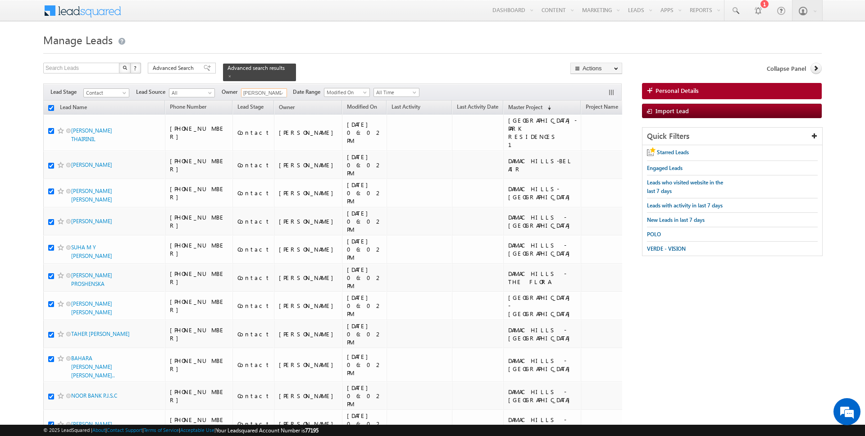
checkbox input "true"
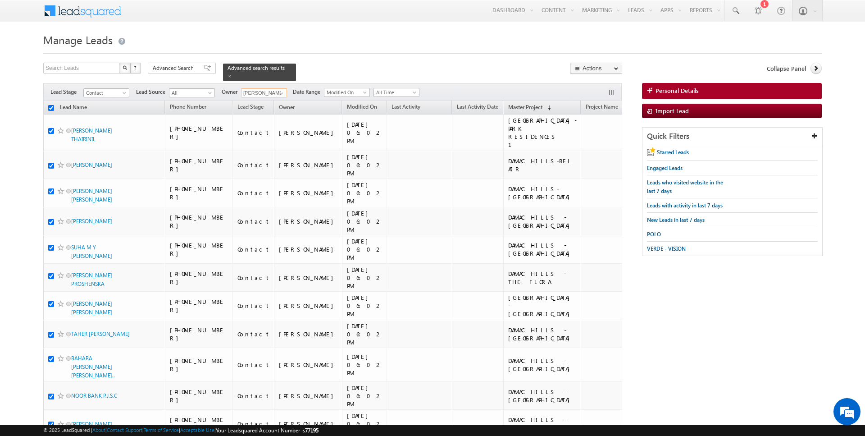
checkbox input "true"
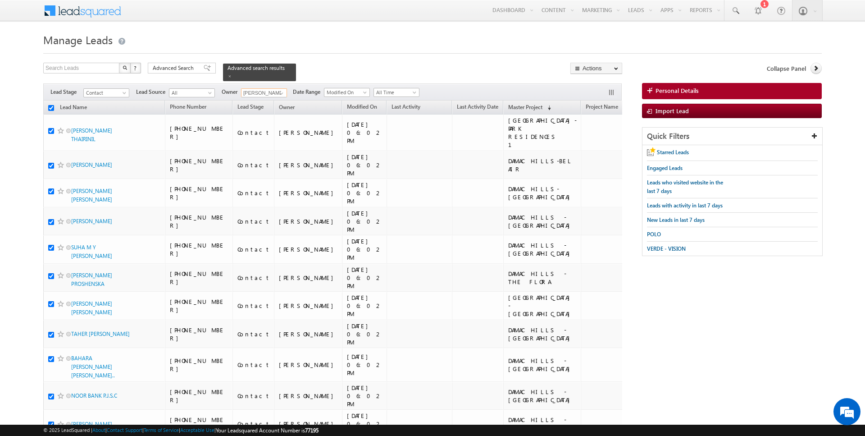
checkbox input "true"
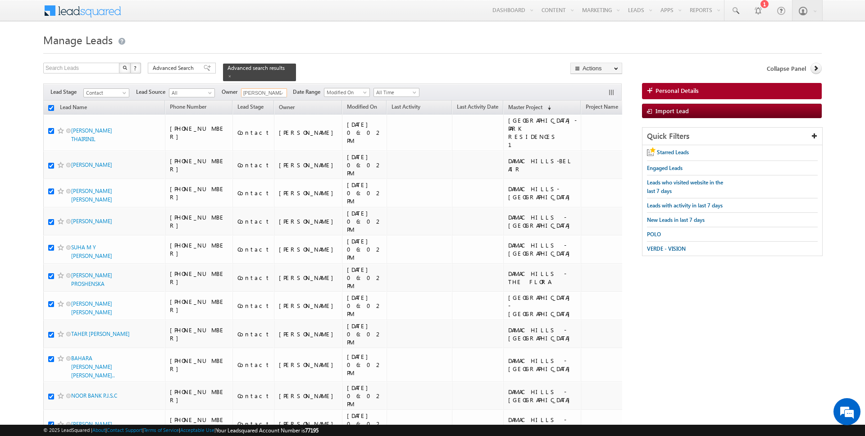
checkbox input "true"
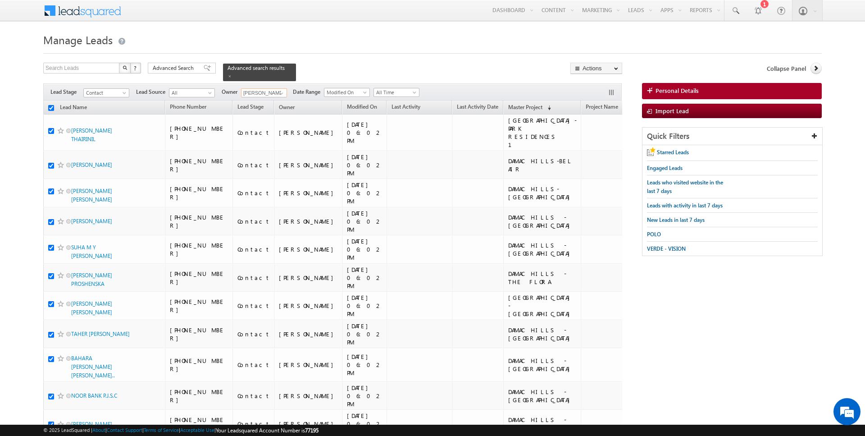
checkbox input "true"
click at [598, 147] on link "Change Owner" at bounding box center [596, 146] width 51 height 11
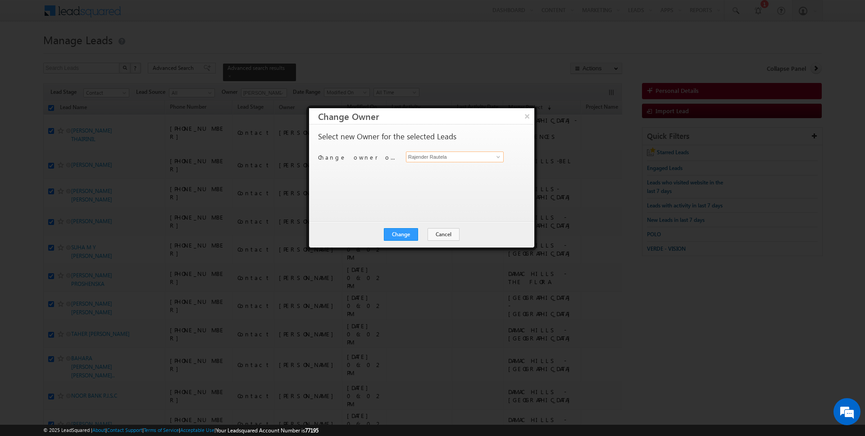
click at [447, 158] on input "Rajender Rautela" at bounding box center [455, 156] width 98 height 11
type input "[PERSON_NAME]"
click at [405, 236] on button "Change" at bounding box center [401, 234] width 34 height 13
click at [424, 235] on button "Close" at bounding box center [423, 234] width 29 height 13
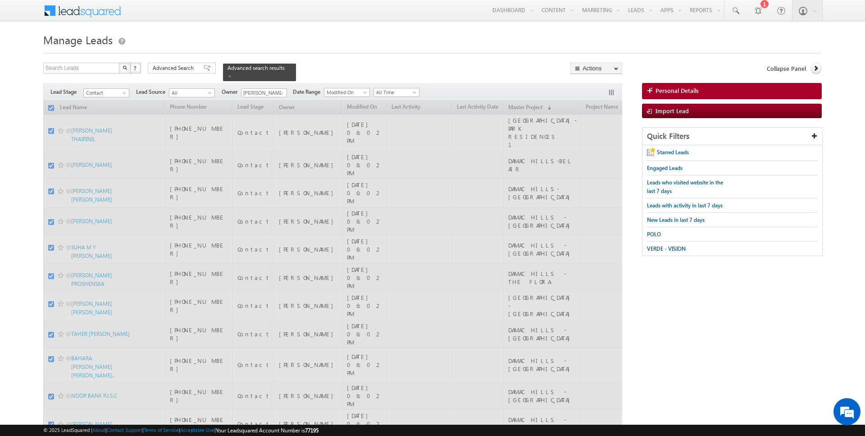
checkbox input "false"
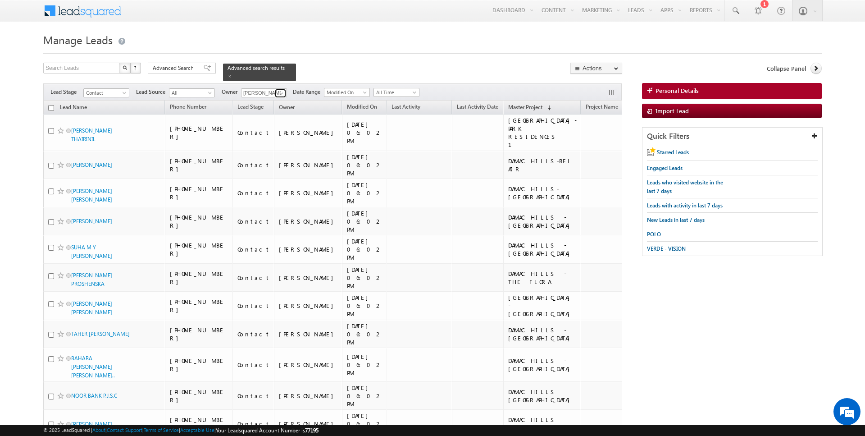
click at [281, 93] on span at bounding box center [281, 93] width 7 height 7
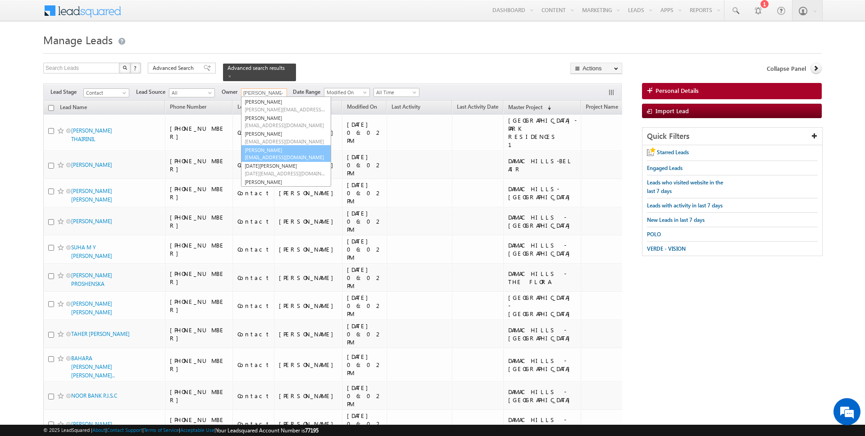
scroll to position [24, 0]
click at [269, 164] on span "kartik.sharma@indglobal.ae" at bounding box center [285, 167] width 81 height 7
type input "[DATE][PERSON_NAME]"
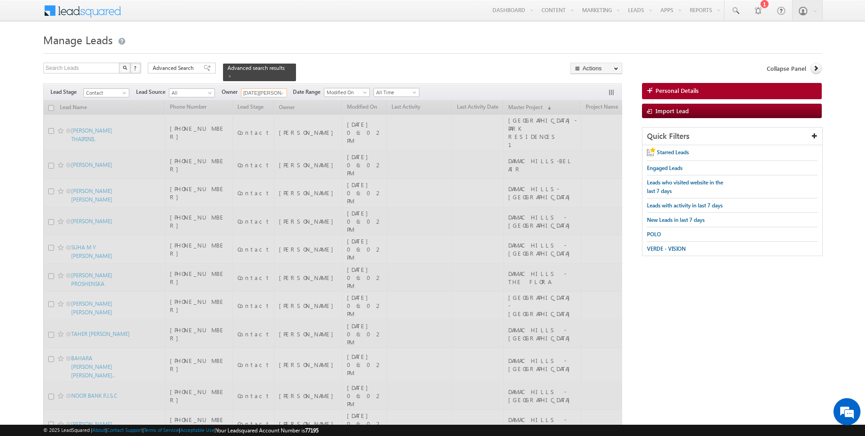
click at [50, 108] on input "checkbox" at bounding box center [51, 108] width 6 height 6
checkbox input "true"
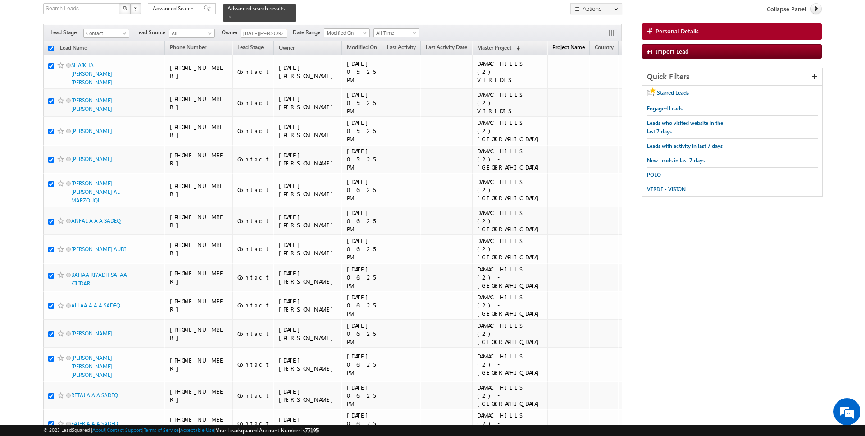
scroll to position [0, 0]
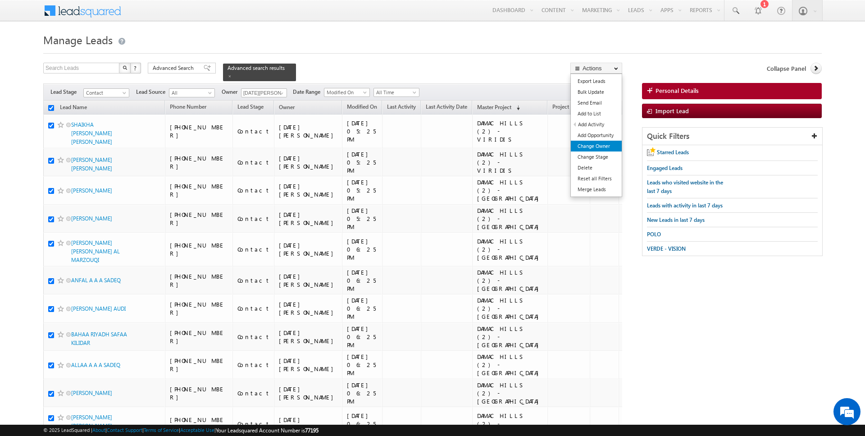
click at [602, 144] on link "Change Owner" at bounding box center [596, 146] width 51 height 11
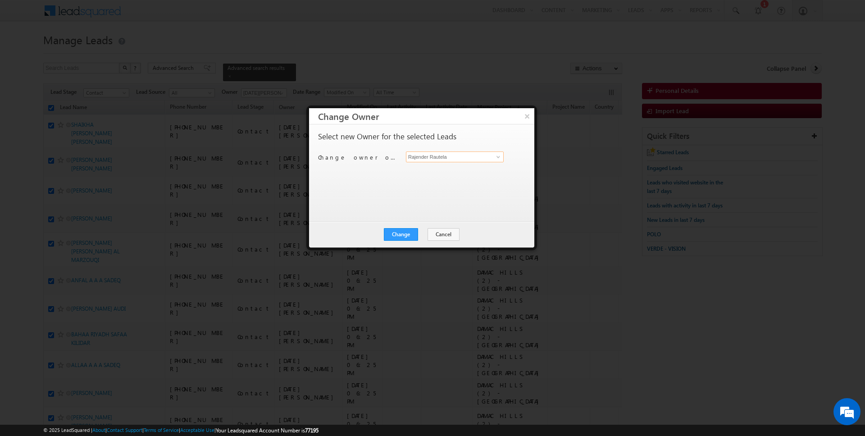
click at [454, 156] on input "Rajender Rautela" at bounding box center [455, 156] width 98 height 11
type input "[DATE][PERSON_NAME]"
click at [401, 232] on button "Change" at bounding box center [401, 234] width 34 height 13
click at [422, 233] on button "Close" at bounding box center [423, 234] width 29 height 13
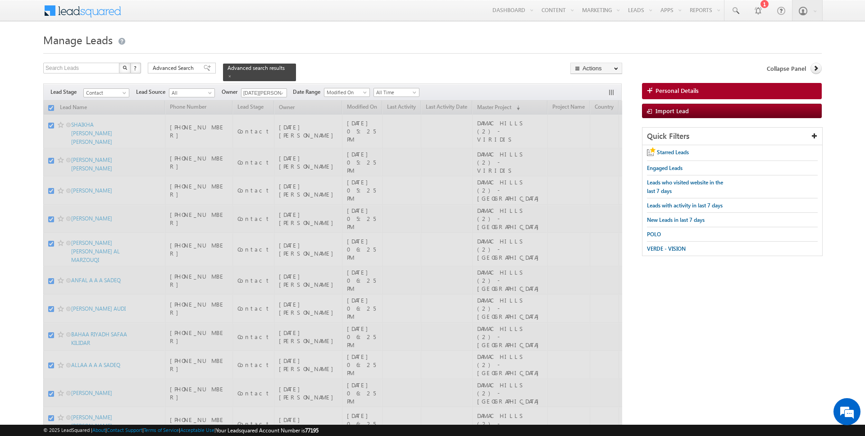
checkbox input "false"
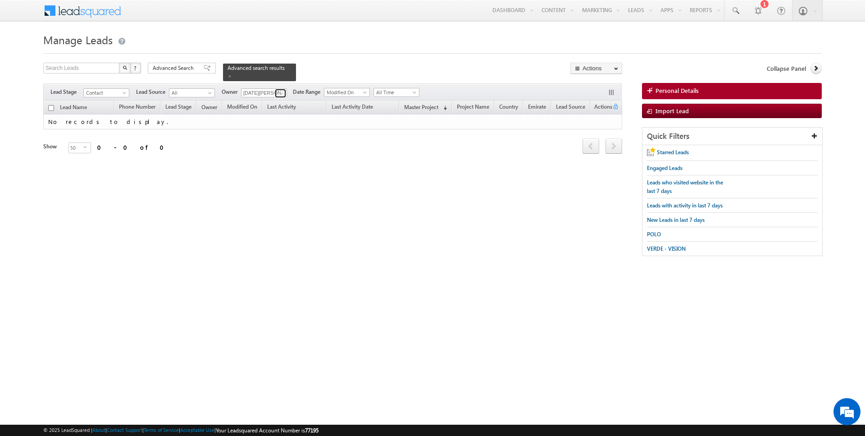
click at [281, 91] on span at bounding box center [281, 93] width 7 height 7
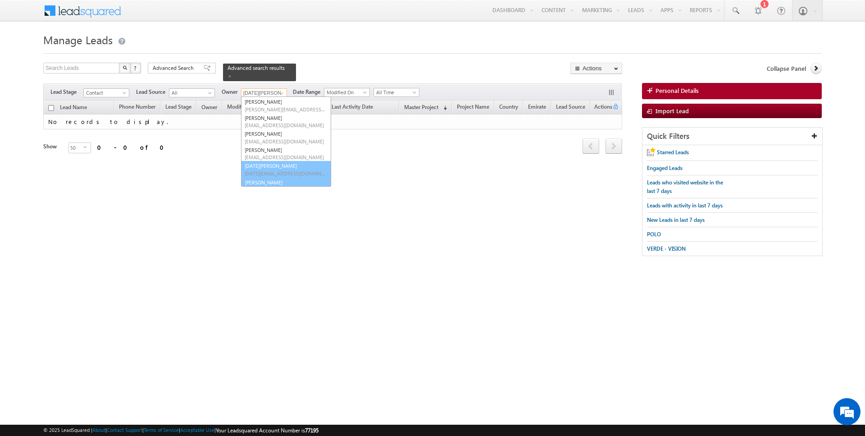
scroll to position [26, 0]
click at [265, 178] on span "rahul.joshi@indglobal.ae" at bounding box center [285, 181] width 81 height 7
type input "[PERSON_NAME]"
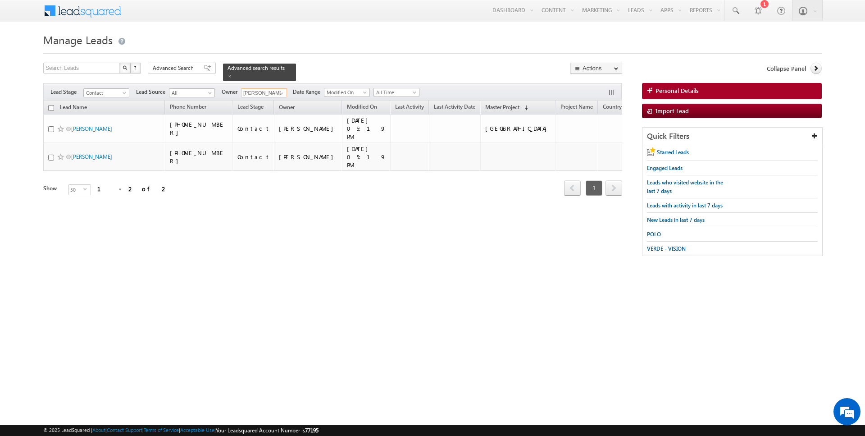
click at [49, 105] on input "checkbox" at bounding box center [51, 108] width 6 height 6
checkbox input "true"
click at [592, 145] on link "Change Owner" at bounding box center [596, 146] width 51 height 11
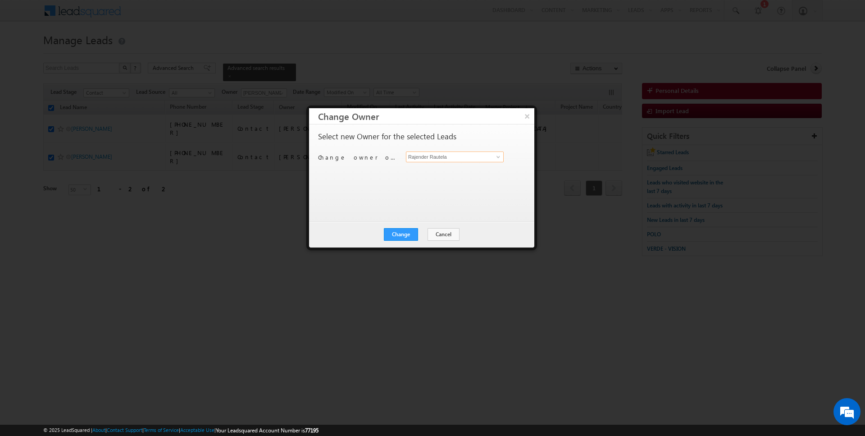
click at [471, 152] on input "Rajender Rautela" at bounding box center [455, 156] width 98 height 11
type input "[PERSON_NAME]"
click at [401, 231] on button "Change" at bounding box center [401, 234] width 34 height 13
click at [423, 237] on button "Close" at bounding box center [423, 234] width 29 height 13
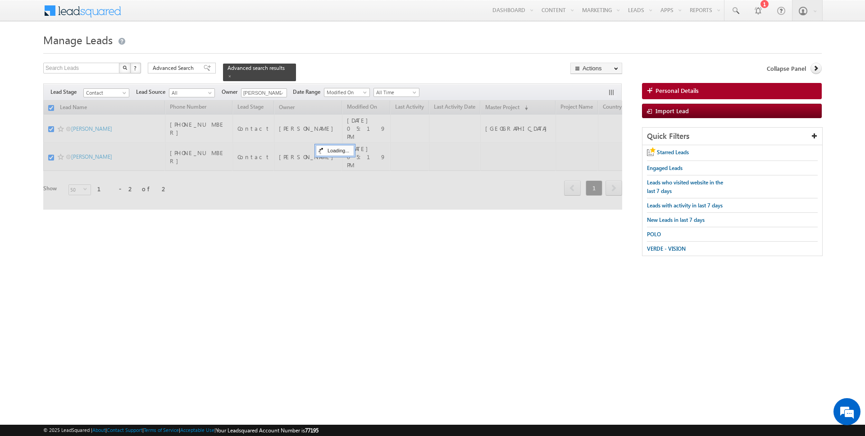
checkbox input "false"
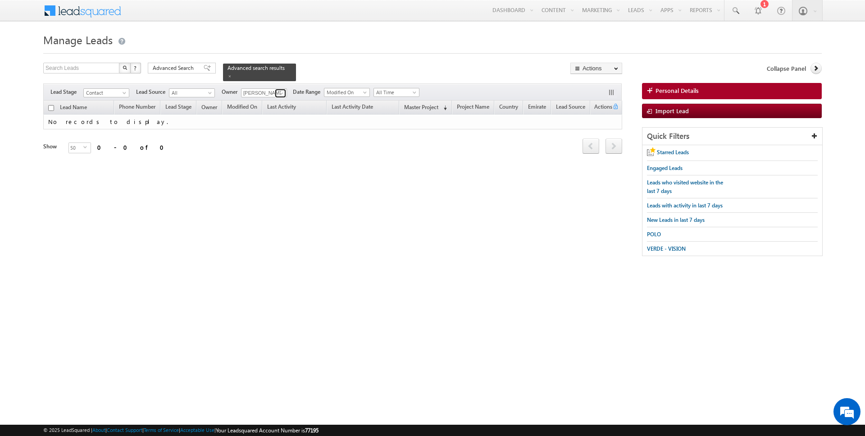
click at [280, 92] on span at bounding box center [281, 93] width 7 height 7
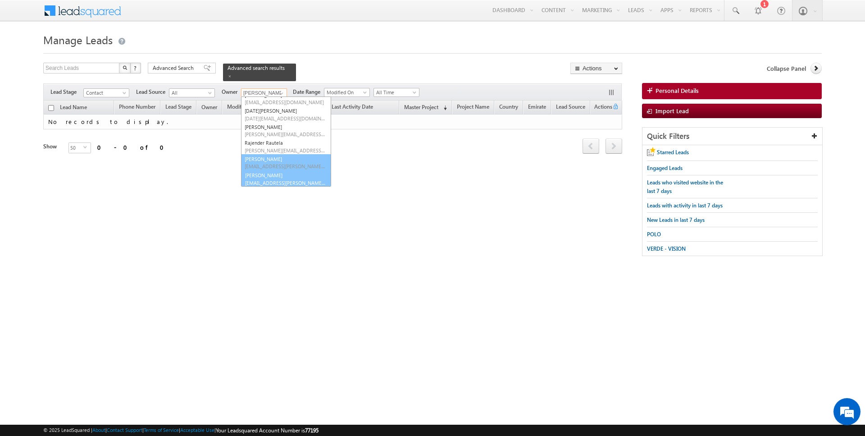
scroll to position [73, 0]
click at [266, 174] on link "SUNNY MEHROTRA sunny.mehrotra@indglobal.ae" at bounding box center [286, 178] width 90 height 17
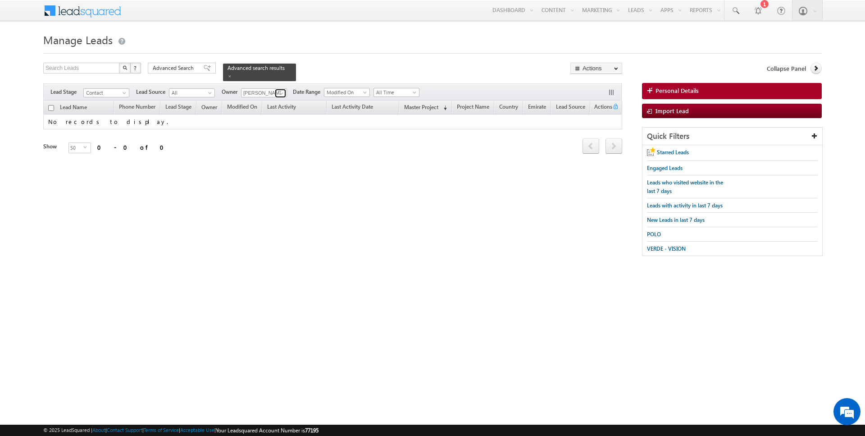
click at [282, 90] on span at bounding box center [281, 93] width 7 height 7
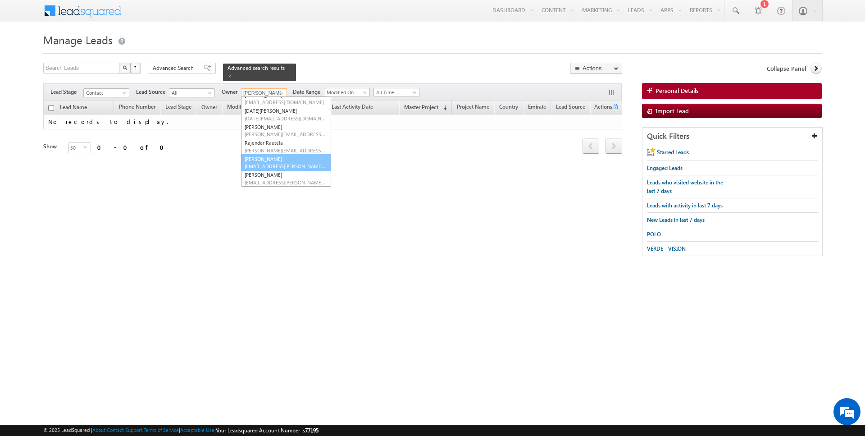
click at [269, 156] on link "Siddharth Gambhir siddharth.gambhir@indglobal.ae" at bounding box center [286, 162] width 90 height 17
type input "[PERSON_NAME]"
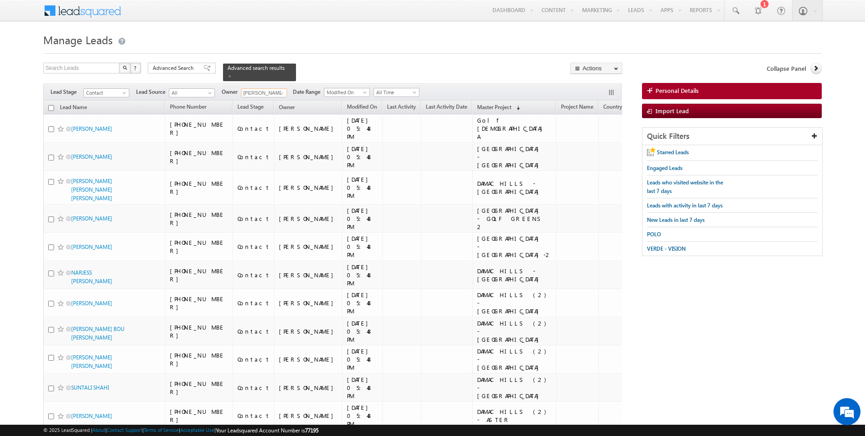
click at [52, 106] on input "checkbox" at bounding box center [51, 108] width 6 height 6
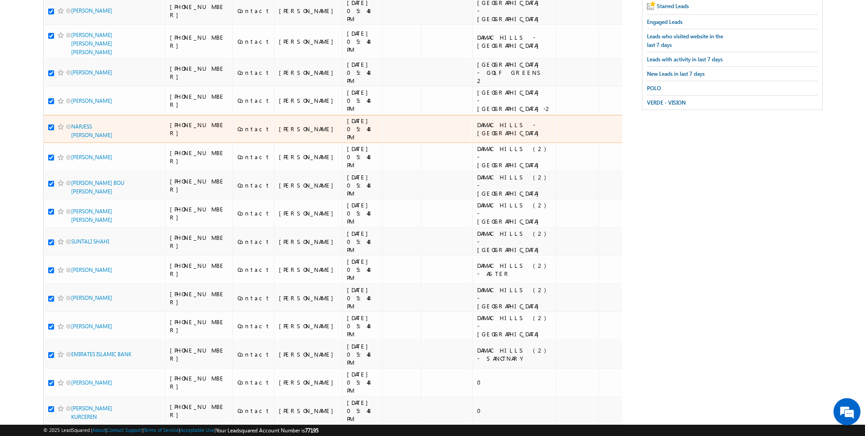
scroll to position [0, 0]
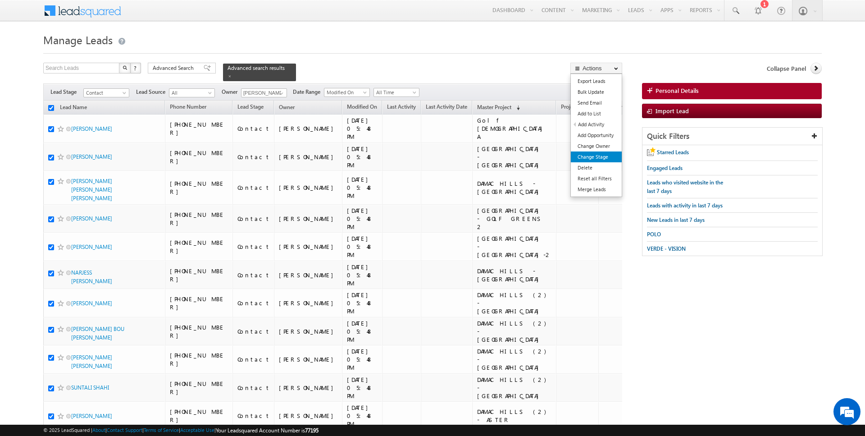
click at [599, 152] on link "Change Stage" at bounding box center [596, 156] width 51 height 11
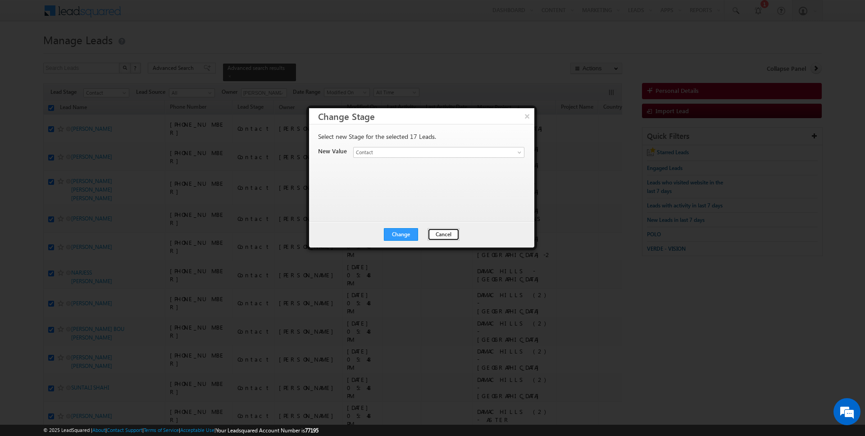
click at [447, 232] on button "Cancel" at bounding box center [444, 234] width 32 height 13
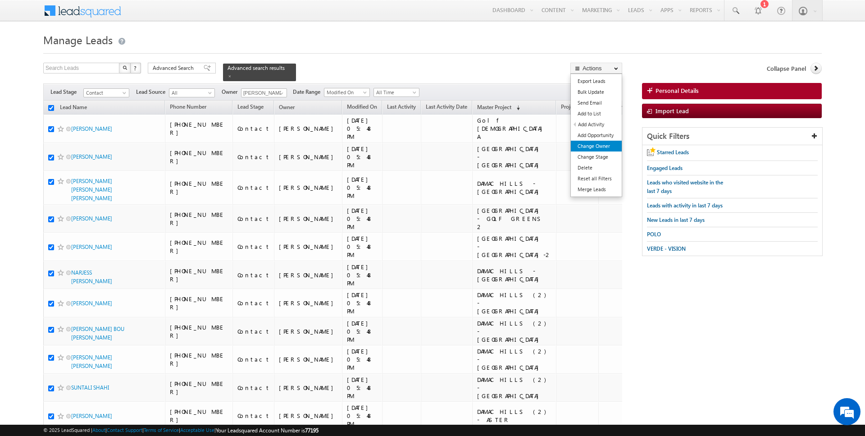
click at [595, 148] on link "Change Owner" at bounding box center [596, 146] width 51 height 11
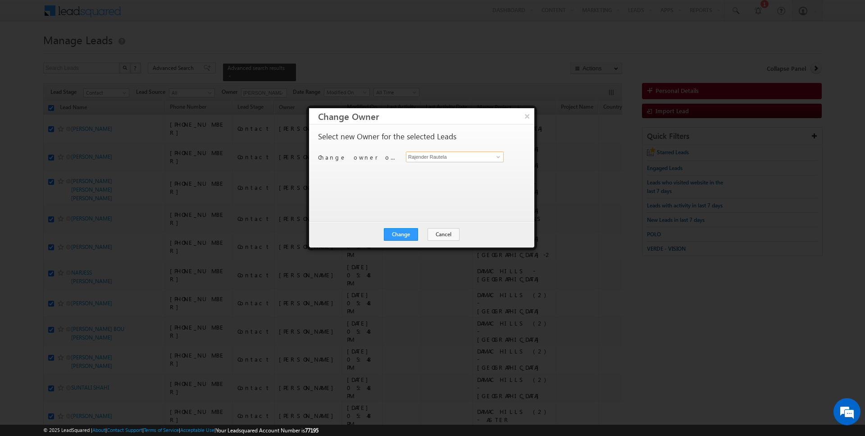
click at [440, 161] on input "Rajender Rautela" at bounding box center [455, 156] width 98 height 11
click at [401, 230] on button "Change" at bounding box center [401, 234] width 34 height 13
click at [418, 232] on button "Close" at bounding box center [423, 234] width 29 height 13
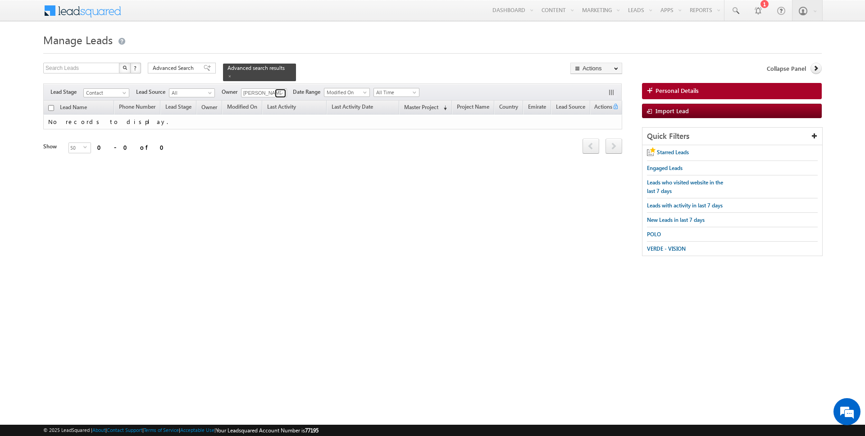
click at [278, 90] on span at bounding box center [281, 93] width 7 height 7
click at [228, 76] on span at bounding box center [230, 76] width 5 height 5
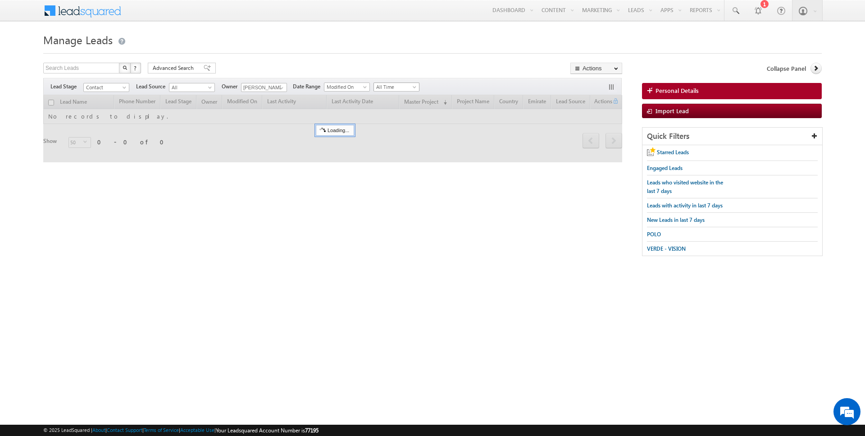
click at [391, 87] on span "All Time" at bounding box center [395, 87] width 43 height 8
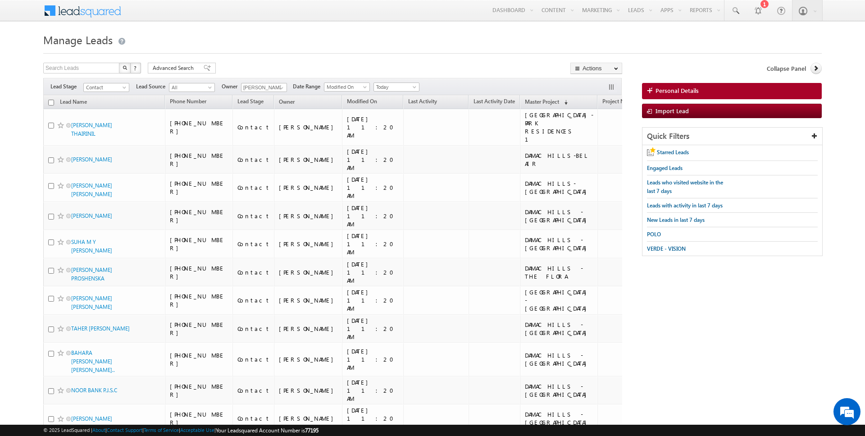
click at [350, 74] on div "Search Leads X ? 29 results found Advanced Search Advanced Search Advanced sear…" at bounding box center [332, 69] width 579 height 13
click at [177, 63] on div "Advanced Search" at bounding box center [182, 68] width 68 height 11
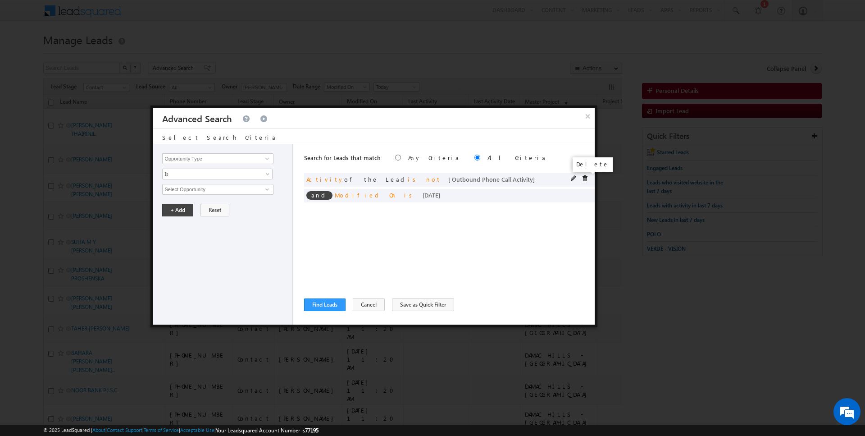
click at [587, 180] on span at bounding box center [585, 178] width 6 height 6
click at [0, 0] on span at bounding box center [0, 0] width 0 height 0
click at [212, 163] on input "Opportunity Type" at bounding box center [217, 158] width 111 height 11
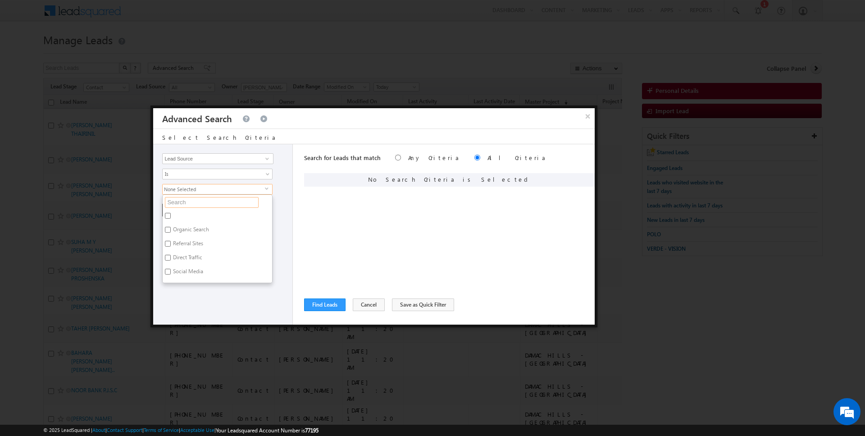
click at [200, 202] on input "text" at bounding box center [212, 202] width 94 height 11
click at [185, 198] on input "lake" at bounding box center [212, 202] width 94 height 11
click at [182, 214] on label "Sobha" at bounding box center [180, 217] width 34 height 14
click at [171, 214] on input "Sobha" at bounding box center [168, 216] width 6 height 6
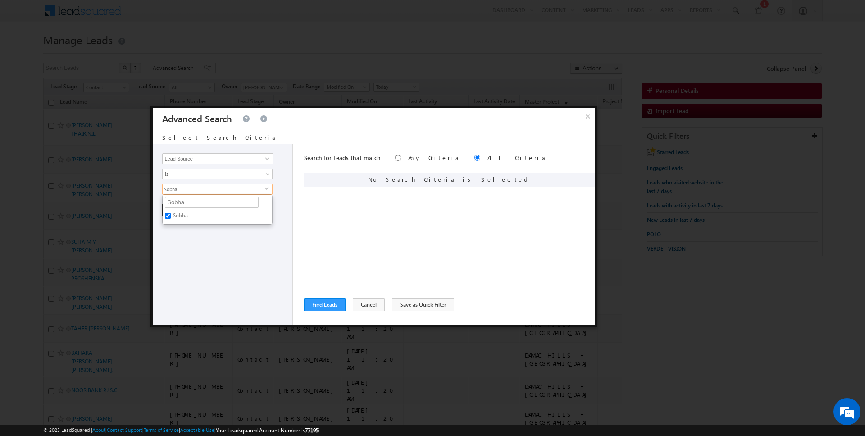
click at [205, 255] on div "Opportunity Type Lead Activity Task Sales Group Prospect Id Address 1 Address 2…" at bounding box center [223, 234] width 140 height 180
click at [196, 159] on input "Lead Source" at bounding box center [217, 158] width 111 height 11
click at [184, 179] on link "Focus Project" at bounding box center [217, 177] width 111 height 10
click at [179, 182] on div "Opportunity Type Lead Activity Task Sales Group Prospect Id Address 1 Address 2…" at bounding box center [223, 234] width 140 height 180
click at [181, 187] on input "text" at bounding box center [217, 189] width 111 height 11
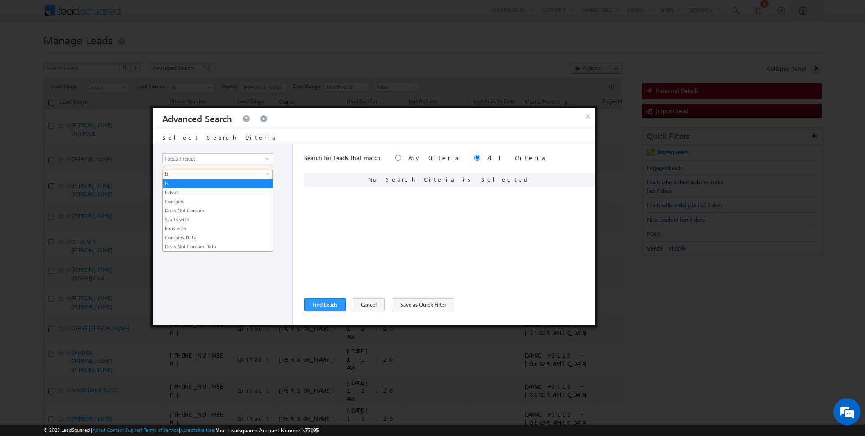
click at [203, 174] on span "Is" at bounding box center [212, 174] width 98 height 8
click at [191, 197] on link "Contains" at bounding box center [218, 201] width 110 height 8
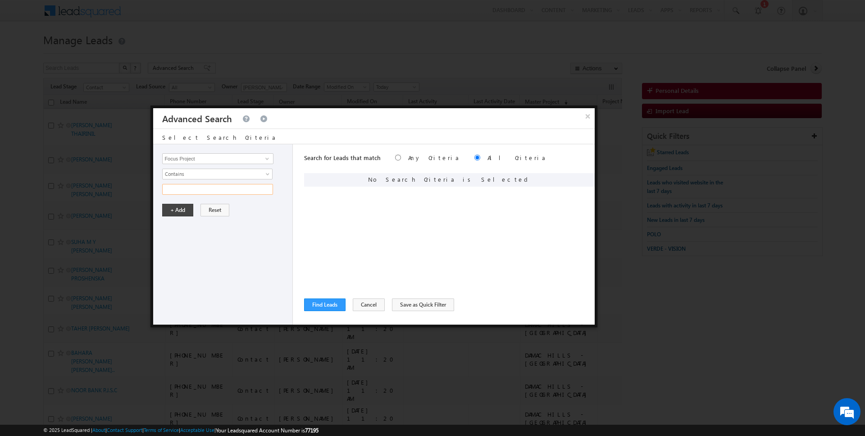
click at [191, 188] on input "text" at bounding box center [217, 189] width 111 height 11
click at [182, 209] on button "+ Add" at bounding box center [177, 210] width 31 height 13
click at [318, 310] on button "Find Leads" at bounding box center [324, 304] width 41 height 13
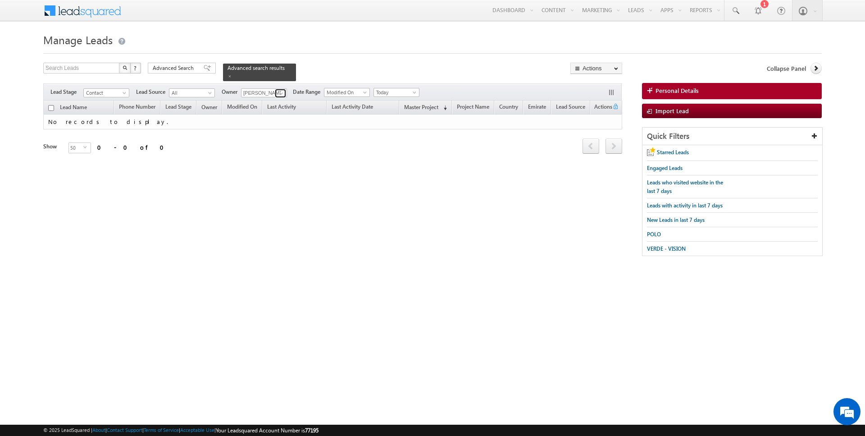
click at [278, 93] on span at bounding box center [281, 93] width 7 height 7
click at [400, 89] on span "Today" at bounding box center [395, 92] width 43 height 8
click at [399, 98] on link "All Time" at bounding box center [393, 101] width 46 height 8
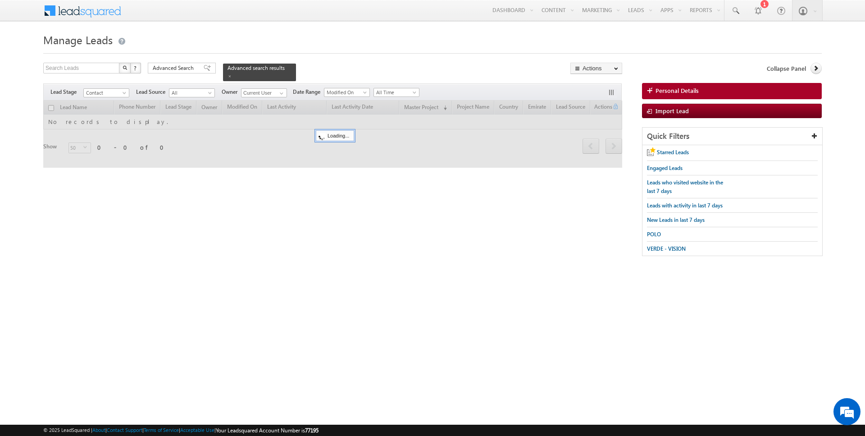
click at [397, 50] on div at bounding box center [432, 51] width 779 height 6
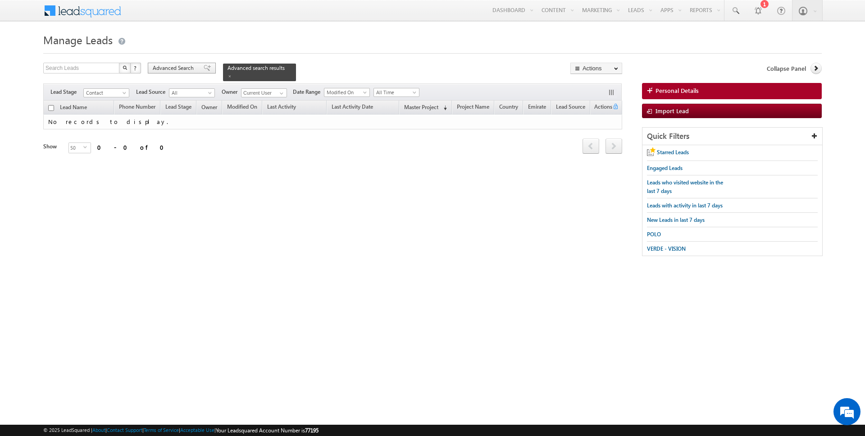
click at [184, 71] on span "Advanced Search" at bounding box center [175, 68] width 44 height 8
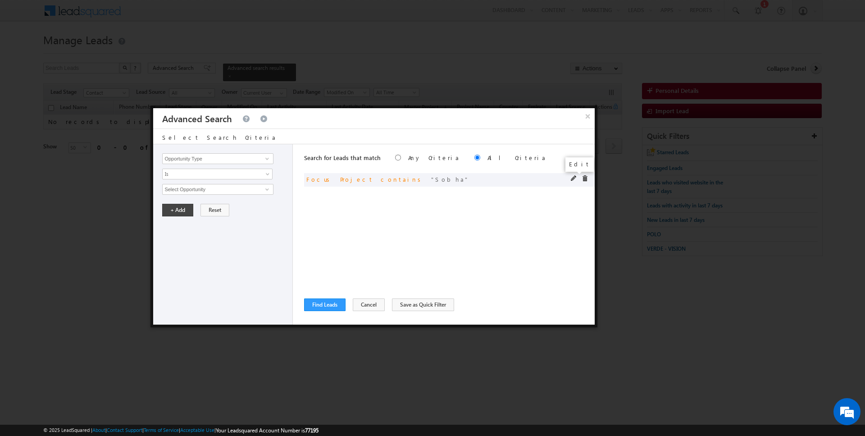
click at [574, 176] on span at bounding box center [574, 178] width 6 height 6
click at [228, 157] on input "Focus Project" at bounding box center [217, 158] width 111 height 11
click at [205, 192] on span "None Selected" at bounding box center [214, 189] width 102 height 10
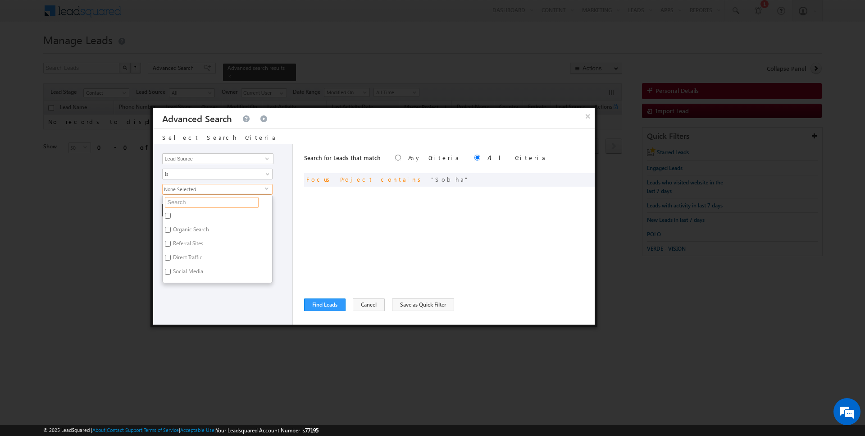
click at [191, 201] on input "text" at bounding box center [212, 202] width 94 height 11
click at [179, 217] on label at bounding box center [172, 217] width 19 height 14
click at [171, 217] on input "checkbox" at bounding box center [168, 216] width 6 height 6
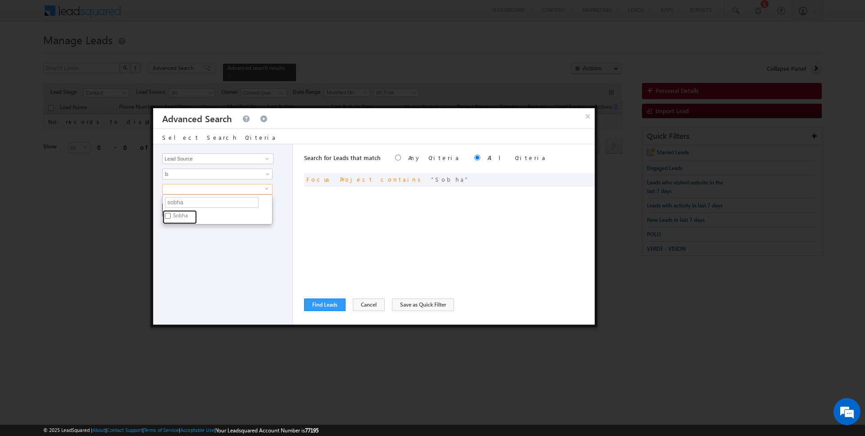
click at [179, 217] on label "Sobha" at bounding box center [180, 217] width 34 height 14
click at [171, 217] on input "Sobha" at bounding box center [168, 216] width 6 height 6
click at [179, 217] on label "Sobha" at bounding box center [180, 217] width 34 height 14
click at [171, 217] on input "Sobha" at bounding box center [168, 216] width 6 height 6
click at [179, 217] on label "Sobha" at bounding box center [180, 217] width 34 height 14
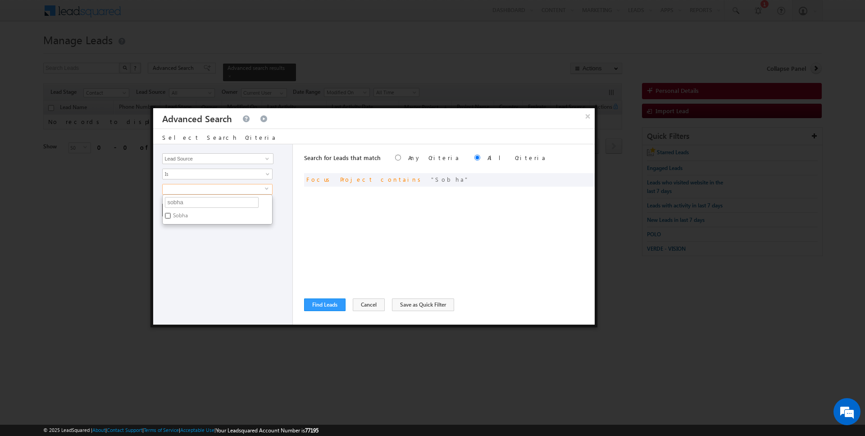
click at [171, 217] on input "Sobha" at bounding box center [168, 216] width 6 height 6
click at [184, 205] on input "sobha" at bounding box center [212, 202] width 94 height 11
click at [177, 212] on label "Organic Search" at bounding box center [190, 217] width 55 height 14
click at [171, 213] on input "Organic Search" at bounding box center [168, 216] width 6 height 6
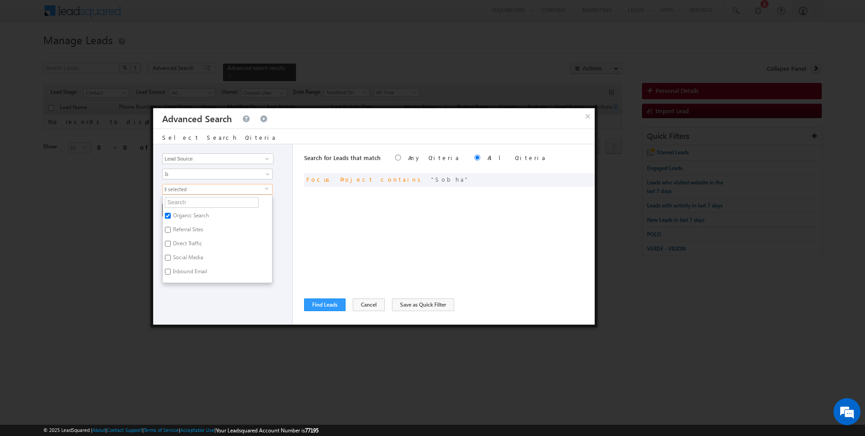
click at [176, 212] on label "Organic Search" at bounding box center [190, 217] width 55 height 14
click at [171, 213] on input "Organic Search" at bounding box center [168, 216] width 6 height 6
click at [249, 328] on div at bounding box center [432, 218] width 865 height 436
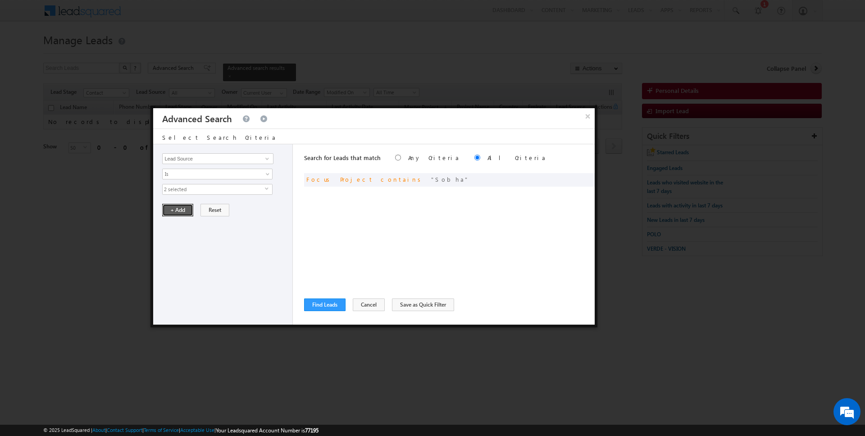
click at [173, 208] on button "+ Add" at bounding box center [177, 210] width 31 height 13
click at [576, 175] on span at bounding box center [574, 178] width 6 height 6
click at [190, 193] on div "Opportunity Type Lead Activity Task Sales Group Prospect Id Address 1 Address 2…" at bounding box center [223, 234] width 140 height 180
click at [190, 187] on span "2 selected" at bounding box center [214, 189] width 102 height 10
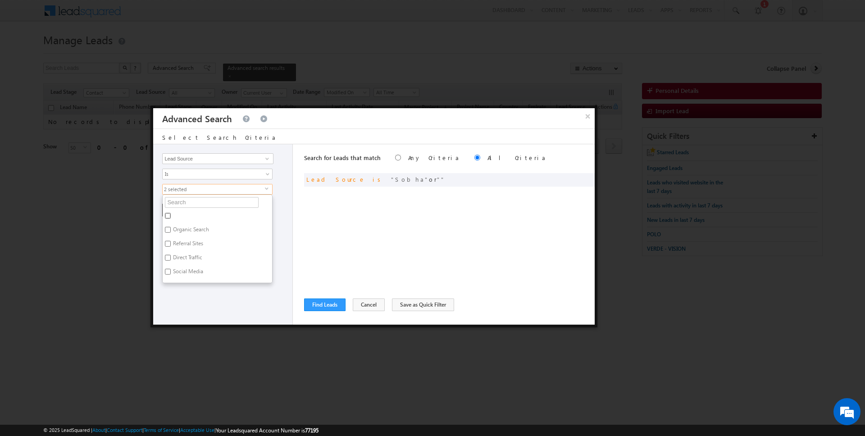
click at [169, 214] on input "checkbox" at bounding box center [168, 216] width 6 height 6
click at [337, 223] on div "Search for Leads that match Any Criteria All Criteria Note that the current tri…" at bounding box center [449, 234] width 291 height 180
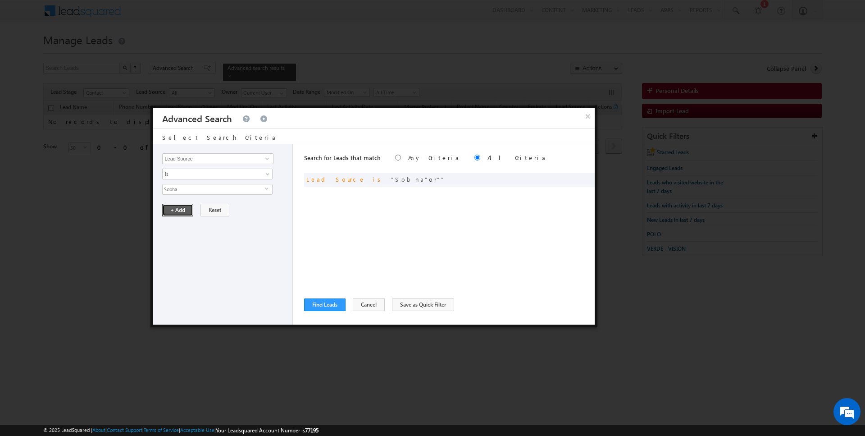
click at [172, 207] on button "+ Add" at bounding box center [177, 210] width 31 height 13
click at [325, 304] on button "Find Leads" at bounding box center [324, 304] width 41 height 13
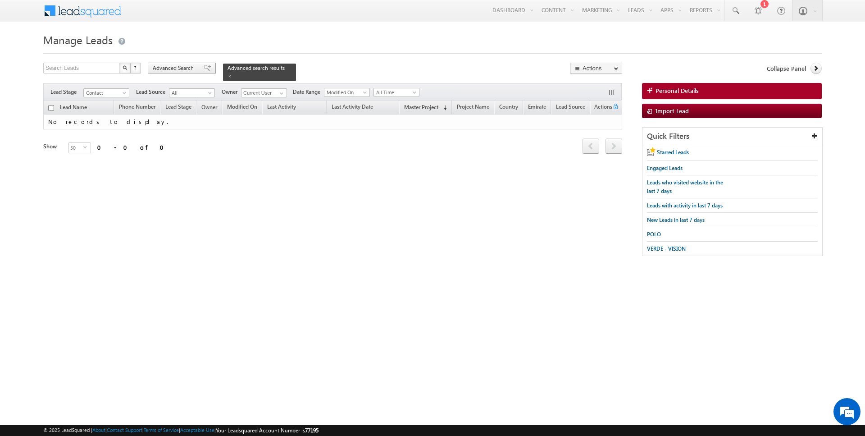
click at [159, 66] on span "Advanced Search" at bounding box center [175, 68] width 44 height 8
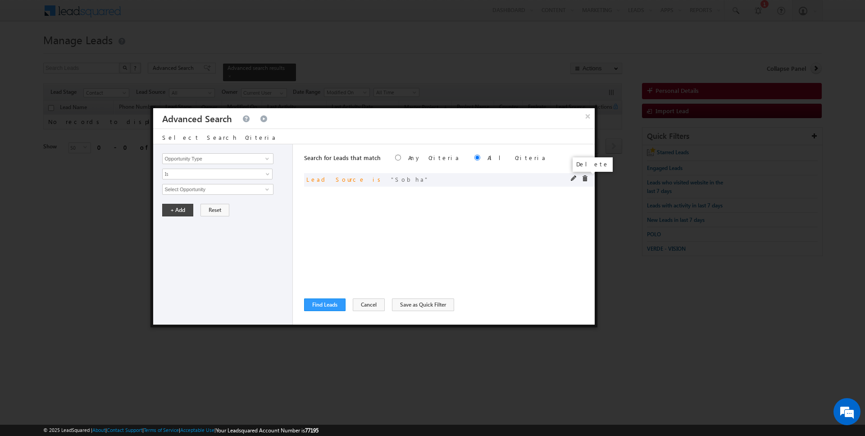
click at [586, 176] on span at bounding box center [585, 178] width 6 height 6
click at [187, 161] on input "Opportunity Type" at bounding box center [217, 158] width 111 height 11
click at [181, 186] on span "None Selected" at bounding box center [214, 189] width 102 height 10
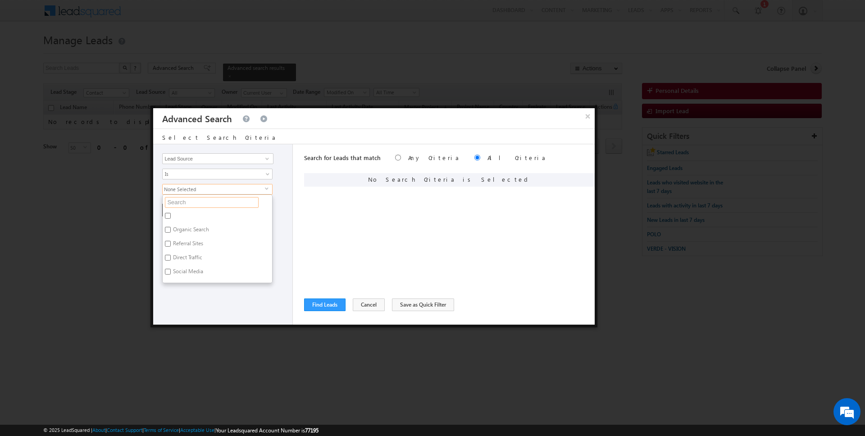
click at [185, 203] on input "text" at bounding box center [212, 202] width 94 height 11
click at [193, 199] on input "lake" at bounding box center [212, 202] width 94 height 11
click at [198, 199] on input "tower" at bounding box center [212, 202] width 94 height 11
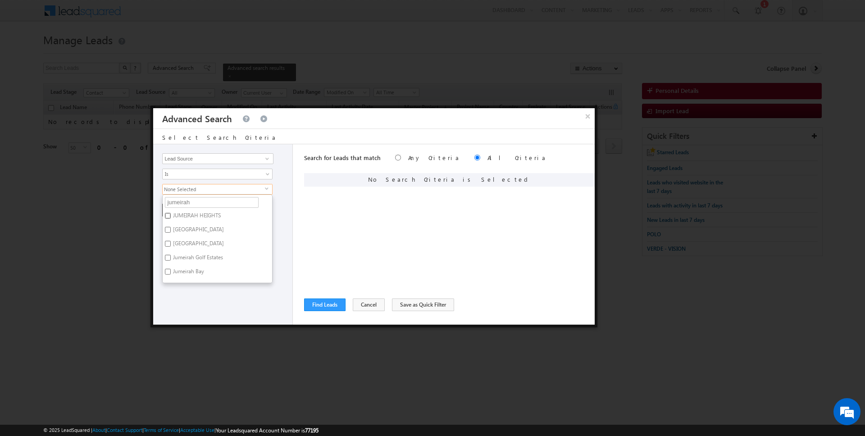
click at [170, 214] on input "JUMEIRAH HEIGHTS" at bounding box center [168, 216] width 6 height 6
click at [362, 303] on button "Cancel" at bounding box center [369, 304] width 32 height 13
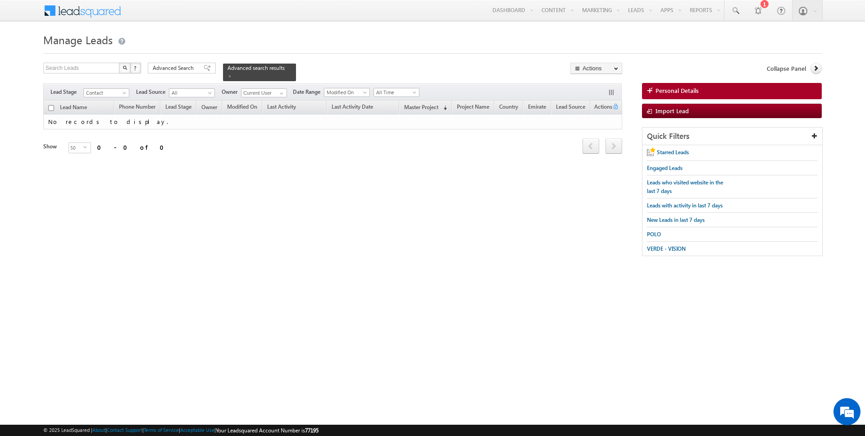
click at [357, 59] on form "Manage Leads Search Leads X ? 0 results found Advanced Search Advanced Search" at bounding box center [432, 147] width 779 height 235
click at [678, 246] on span "VERDE - VISION" at bounding box center [666, 248] width 39 height 7
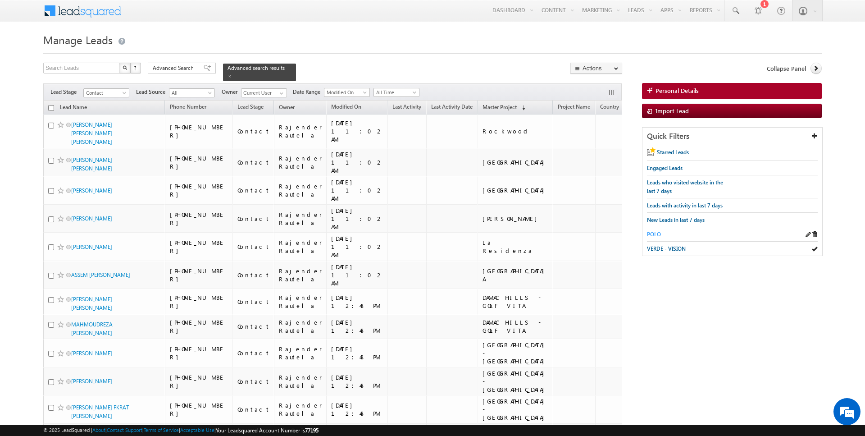
click at [654, 231] on span "POLO" at bounding box center [654, 234] width 14 height 7
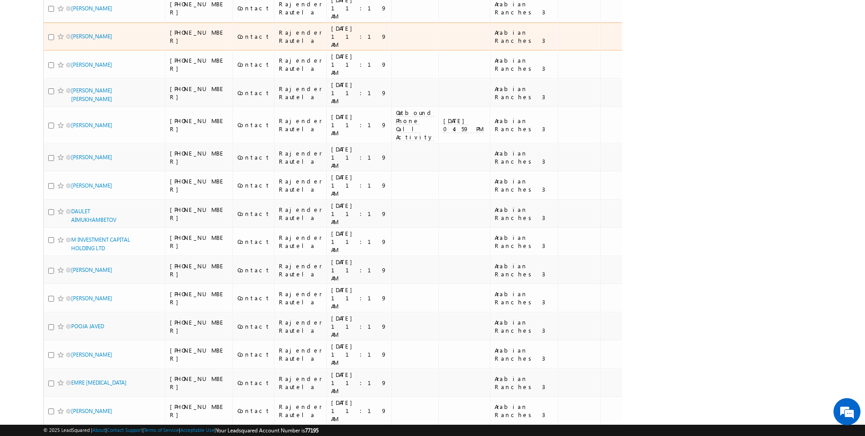
scroll to position [824, 0]
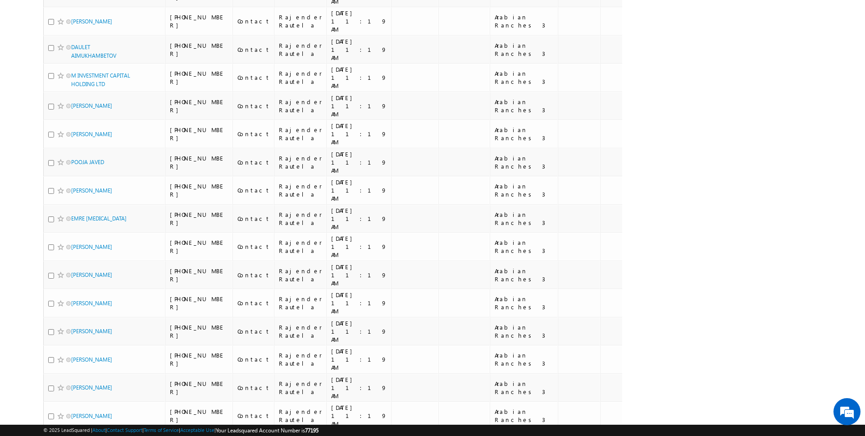
scroll to position [0, 0]
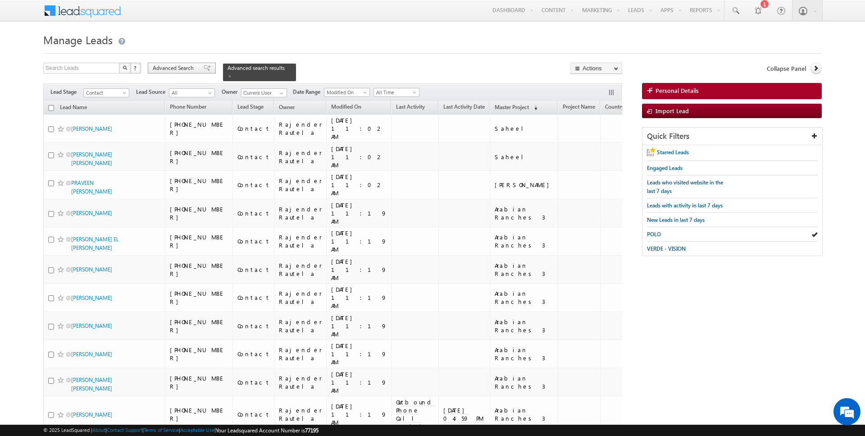
click at [184, 68] on span "Advanced Search" at bounding box center [175, 68] width 44 height 8
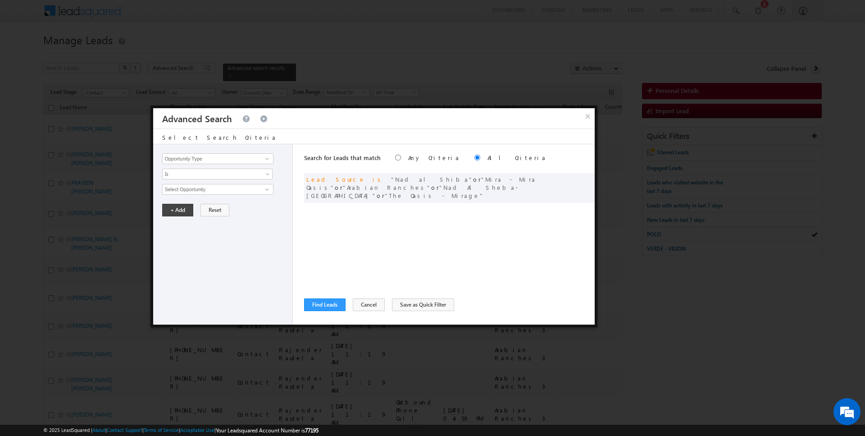
click at [363, 311] on div "Search for Leads that match Any Criteria All Criteria Note that the current tri…" at bounding box center [449, 234] width 291 height 180
click at [363, 296] on div "Search for Leads that match Any Criteria All Criteria Note that the current tri…" at bounding box center [449, 234] width 291 height 180
click at [363, 303] on button "Cancel" at bounding box center [369, 304] width 32 height 13
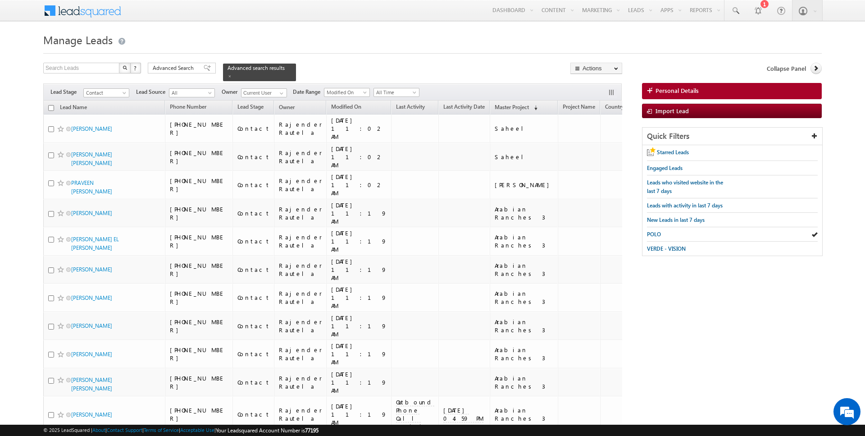
click at [186, 67] on span "Advanced Search" at bounding box center [175, 68] width 44 height 8
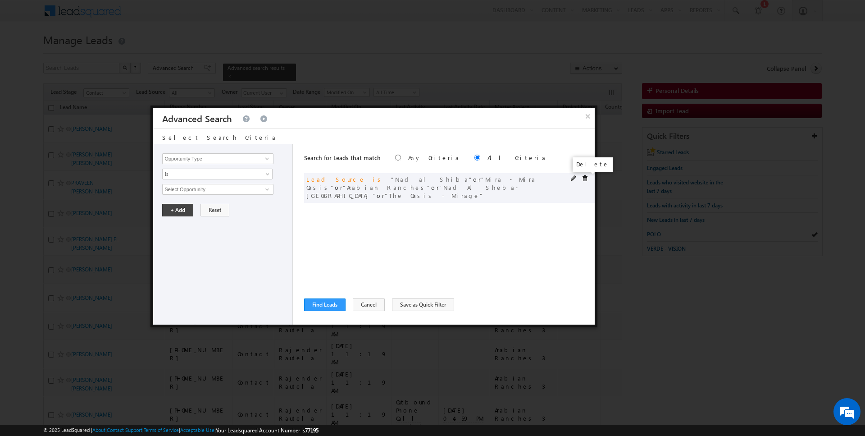
click at [584, 177] on span at bounding box center [585, 178] width 6 height 6
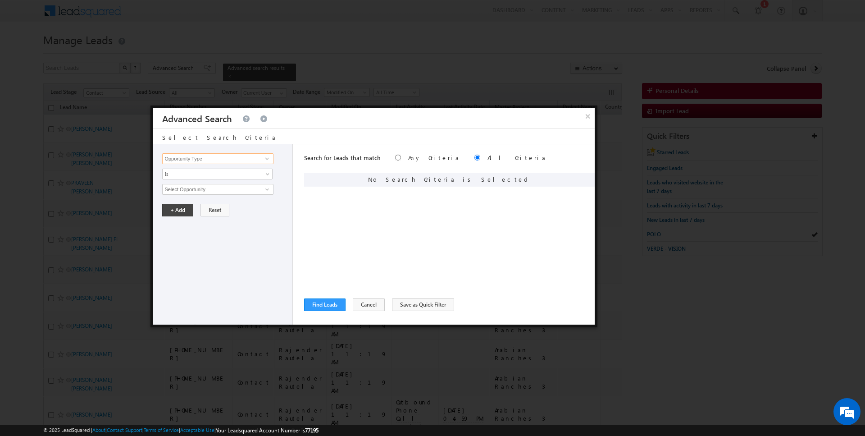
click at [255, 159] on input "Opportunity Type" at bounding box center [217, 158] width 111 height 11
click at [232, 173] on link "Focus Project" at bounding box center [217, 177] width 111 height 10
click at [210, 184] on input "text" at bounding box center [217, 189] width 111 height 11
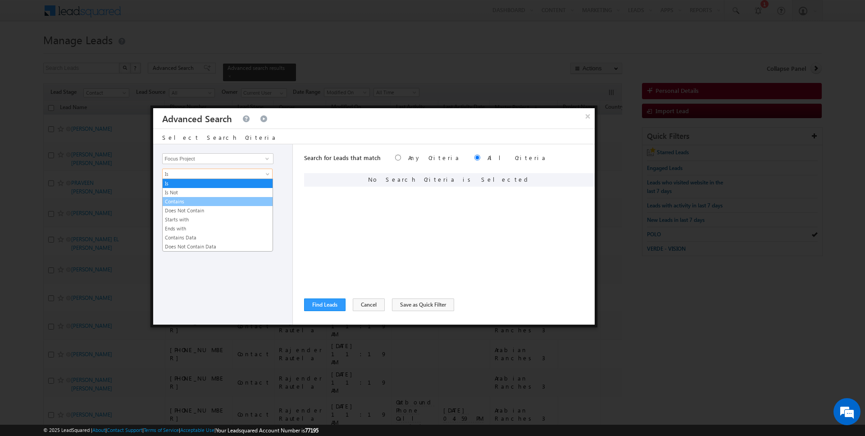
click at [200, 202] on link "Contains" at bounding box center [218, 201] width 110 height 8
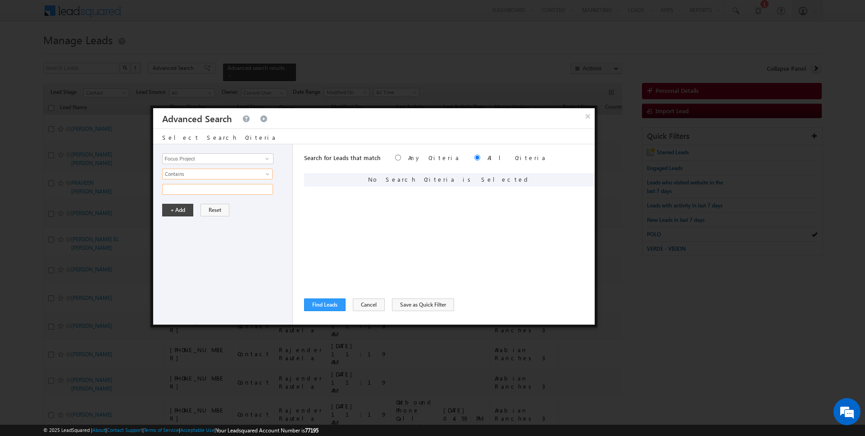
click at [200, 184] on input "text" at bounding box center [217, 189] width 111 height 11
click at [182, 208] on button "+ Add" at bounding box center [177, 210] width 31 height 13
click at [319, 309] on button "Find Leads" at bounding box center [324, 304] width 41 height 13
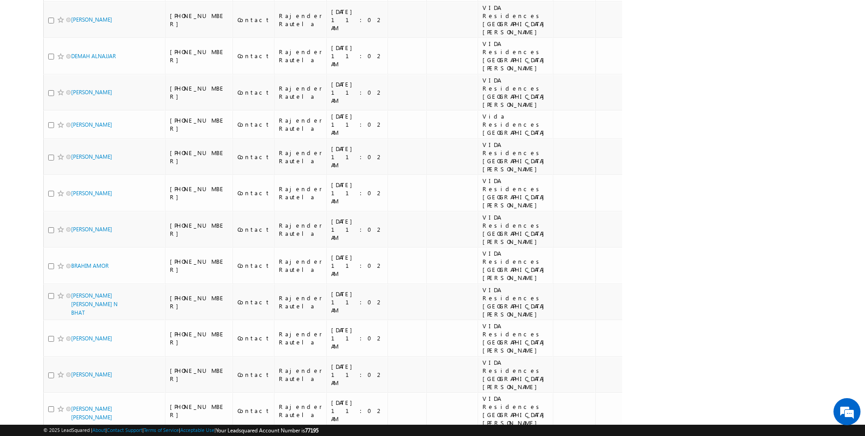
scroll to position [920, 0]
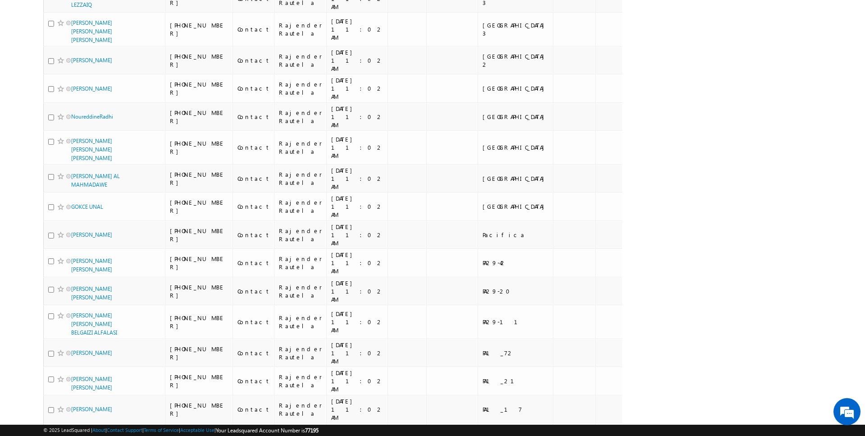
scroll to position [0, 0]
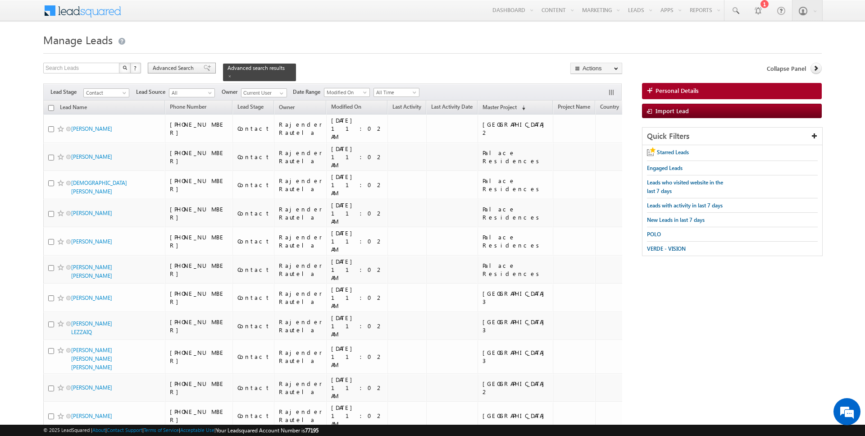
click at [197, 71] on div "Advanced Search" at bounding box center [182, 68] width 68 height 11
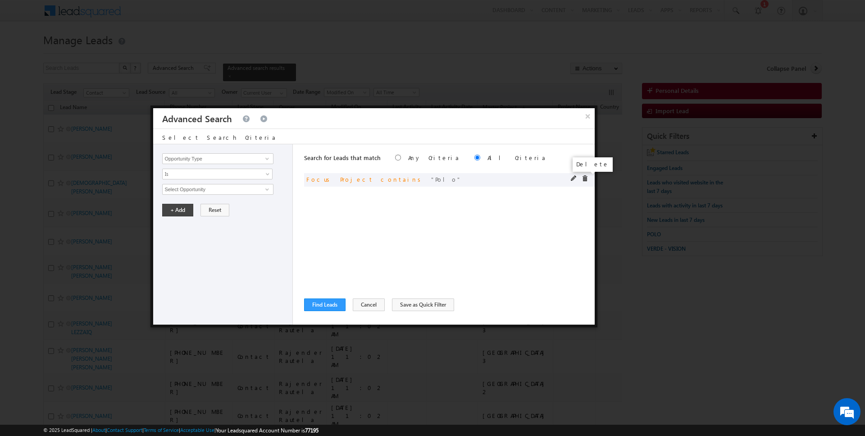
click at [586, 177] on span at bounding box center [585, 178] width 6 height 6
click at [230, 160] on input "Opportunity Type" at bounding box center [217, 158] width 111 height 11
click at [214, 176] on span "Is" at bounding box center [212, 174] width 98 height 8
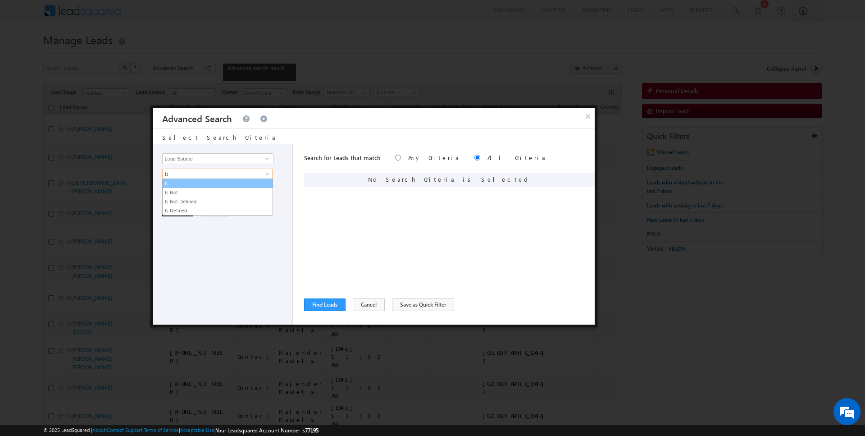
click at [198, 181] on link "Is" at bounding box center [218, 183] width 110 height 8
click at [194, 193] on span "None Selected" at bounding box center [214, 189] width 102 height 10
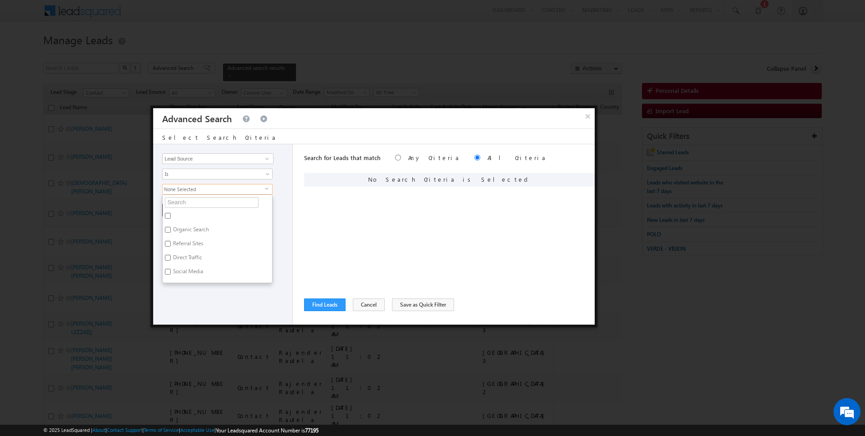
click at [183, 206] on ul "Organic Search Referral Sites Direct Traffic Social Media Inbound Email Inbound…" at bounding box center [217, 238] width 110 height 89
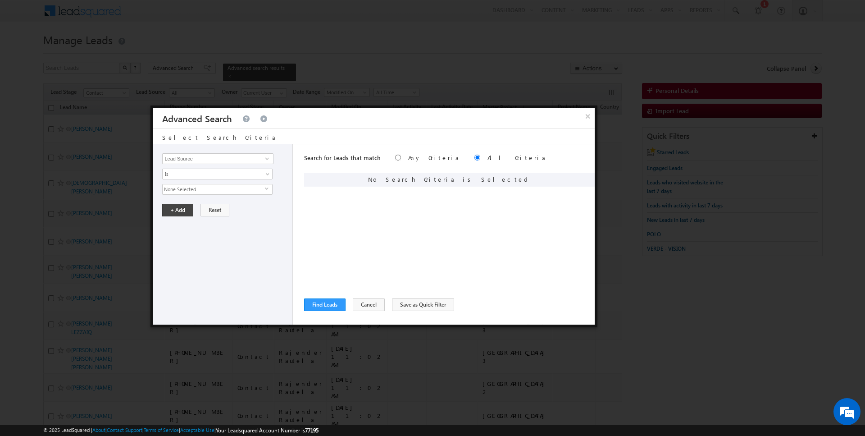
click at [184, 187] on span "None Selected" at bounding box center [214, 189] width 102 height 10
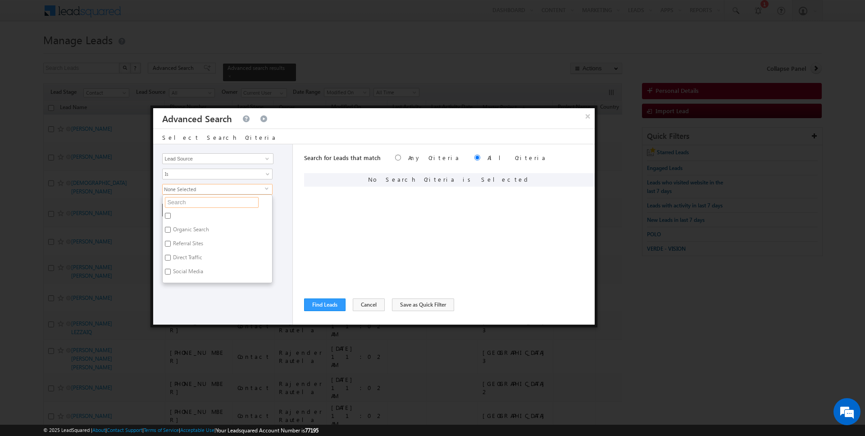
click at [183, 203] on input "text" at bounding box center [212, 202] width 94 height 11
click at [178, 238] on label "Ixora Dubai Festival City" at bounding box center [201, 245] width 76 height 14
click at [171, 241] on input "Ixora Dubai Festival City" at bounding box center [168, 244] width 6 height 6
click at [182, 228] on label "City Walk" at bounding box center [183, 231] width 41 height 14
click at [171, 228] on input "City Walk" at bounding box center [168, 230] width 6 height 6
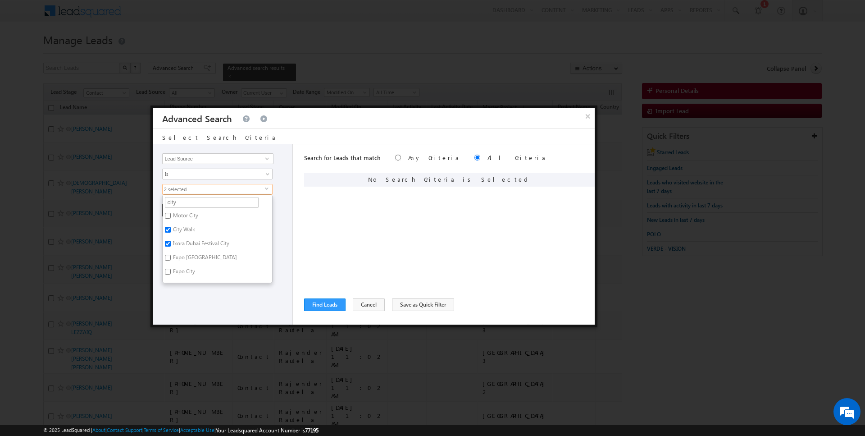
click at [182, 236] on label "City Walk" at bounding box center [183, 231] width 41 height 14
click at [171, 232] on input "City Walk" at bounding box center [168, 230] width 6 height 6
click at [336, 237] on div "Search for Leads that match Any Criteria All Criteria Note that the current tri…" at bounding box center [449, 234] width 291 height 180
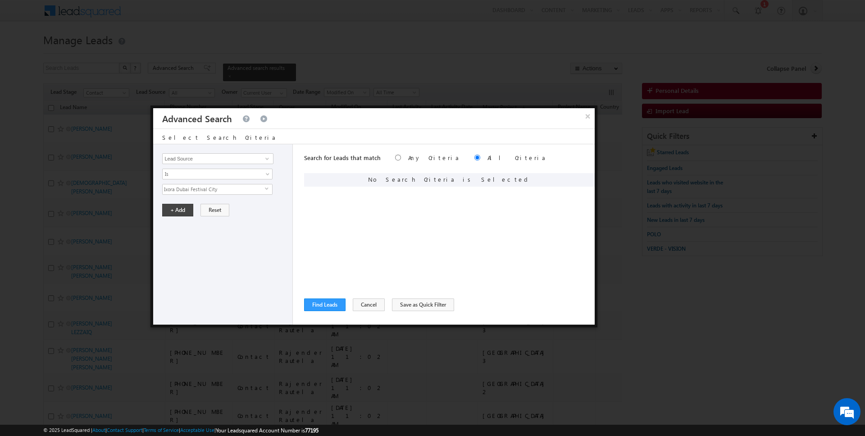
click at [211, 187] on span "Ixora Dubai Festival City" at bounding box center [214, 189] width 102 height 10
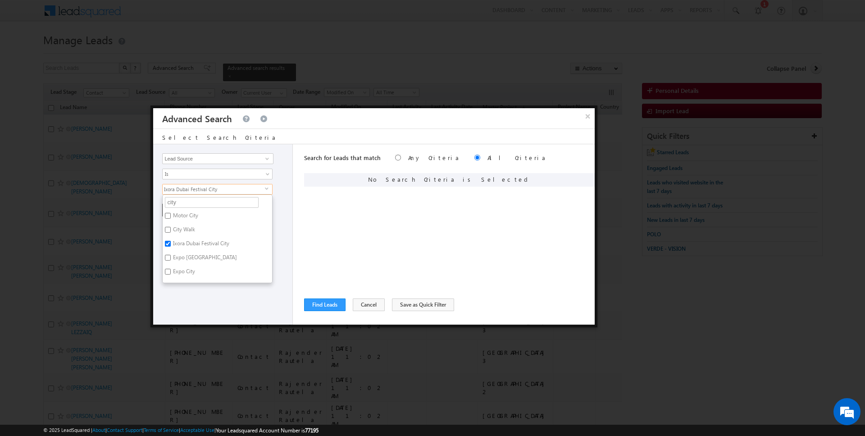
click at [183, 227] on label "City Walk" at bounding box center [183, 231] width 41 height 14
click at [171, 227] on input "City Walk" at bounding box center [168, 230] width 6 height 6
click at [182, 240] on label "Ixora Dubai Festival City" at bounding box center [201, 245] width 76 height 14
click at [171, 241] on input "Ixora Dubai Festival City" at bounding box center [168, 244] width 6 height 6
click at [334, 240] on div "Search for Leads that match Any Criteria All Criteria Note that the current tri…" at bounding box center [449, 234] width 291 height 180
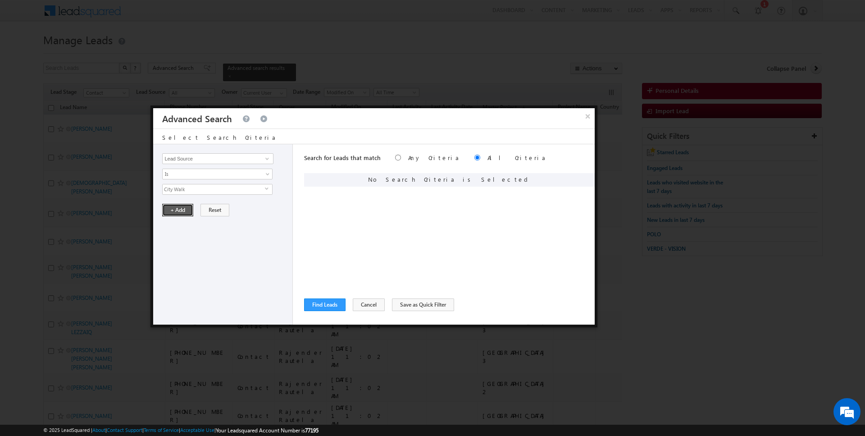
click at [183, 205] on button "+ Add" at bounding box center [177, 210] width 31 height 13
click at [329, 302] on button "Find Leads" at bounding box center [324, 304] width 41 height 13
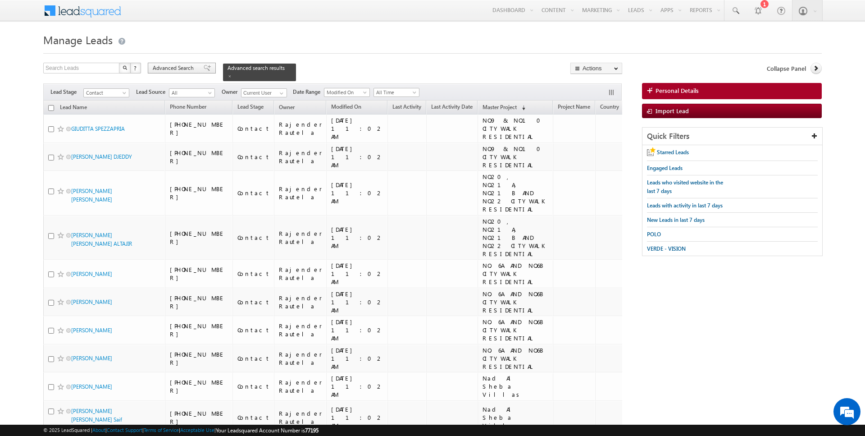
click at [182, 65] on span "Advanced Search" at bounding box center [175, 68] width 44 height 8
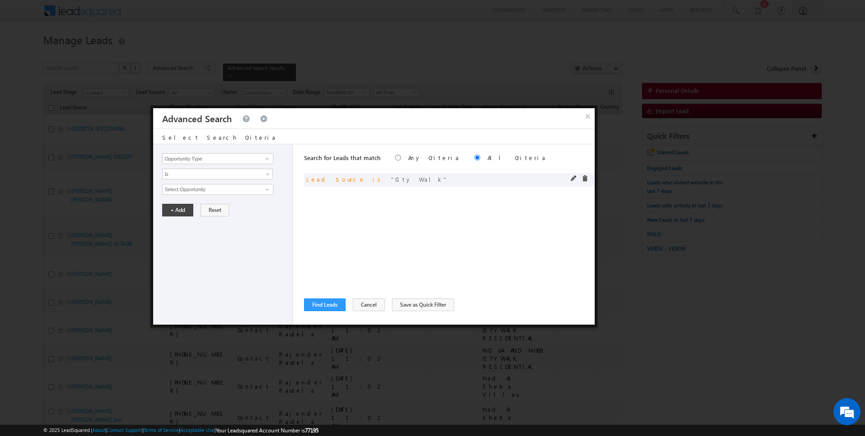
click at [584, 173] on div "and Lead Source is City Walk" at bounding box center [449, 180] width 291 height 14
click at [584, 178] on span at bounding box center [585, 178] width 6 height 6
click at [206, 150] on div "Opportunity Type Lead Activity Task Sales Group Prospect Id Address 1 Address 2…" at bounding box center [223, 234] width 140 height 180
click at [219, 161] on input "Opportunity Type" at bounding box center [217, 158] width 111 height 11
click at [206, 174] on link "Focus Project" at bounding box center [217, 177] width 111 height 10
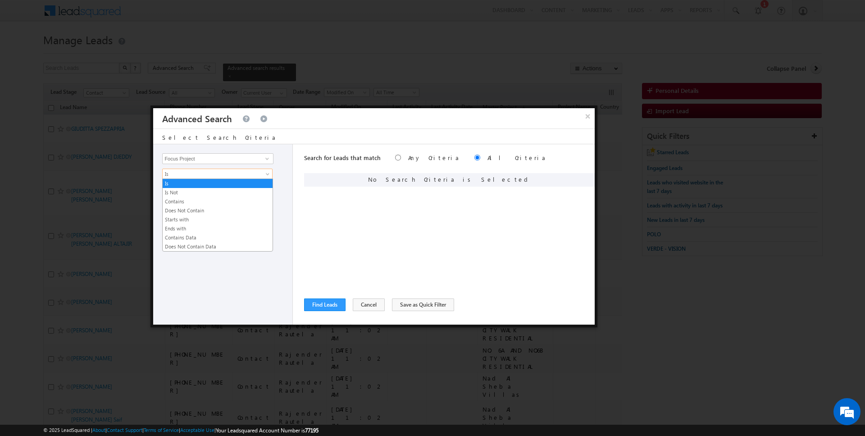
click at [196, 174] on span "Is" at bounding box center [212, 174] width 98 height 8
click at [190, 197] on link "Contains" at bounding box center [218, 201] width 110 height 8
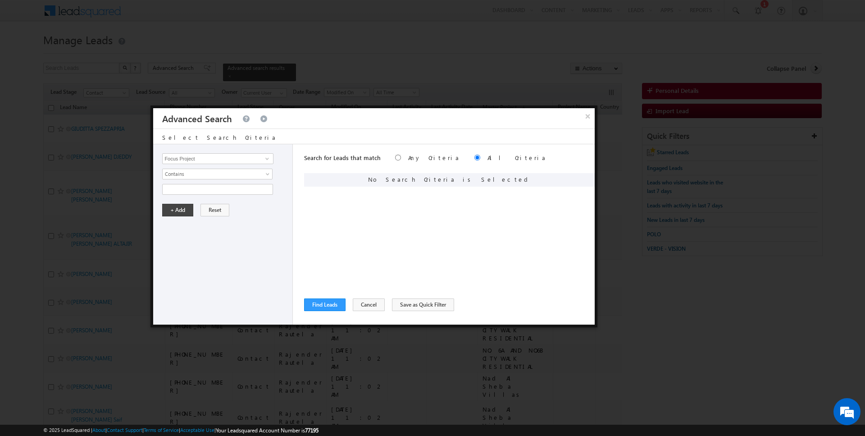
click at [190, 193] on div "Opportunity Type Lead Activity Task Sales Group Prospect Id Address 1 Address 2…" at bounding box center [223, 234] width 140 height 180
click at [191, 190] on input "text" at bounding box center [217, 189] width 111 height 11
click at [175, 209] on button "+ Add" at bounding box center [177, 210] width 31 height 13
click at [323, 304] on button "Find Leads" at bounding box center [324, 304] width 41 height 13
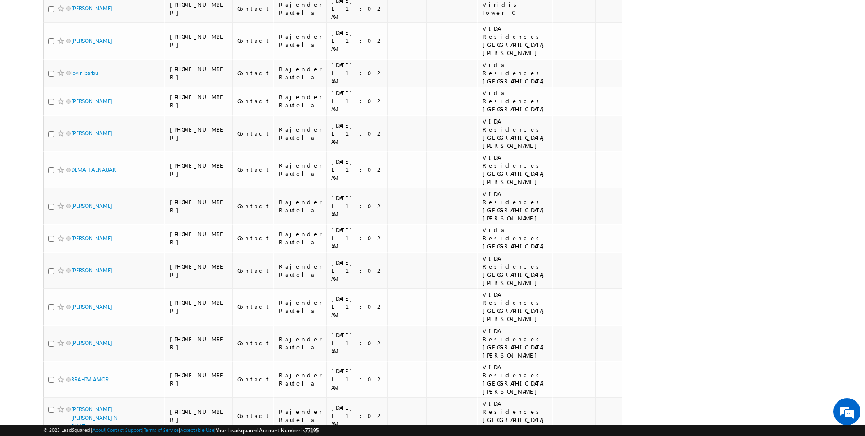
scroll to position [920, 0]
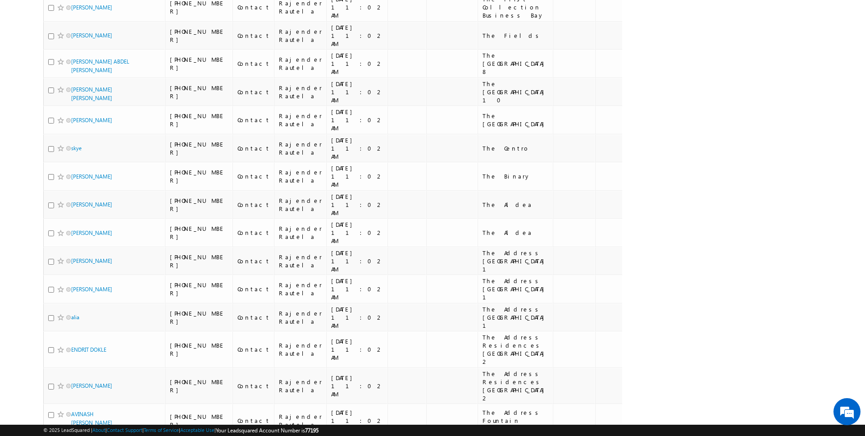
scroll to position [871, 0]
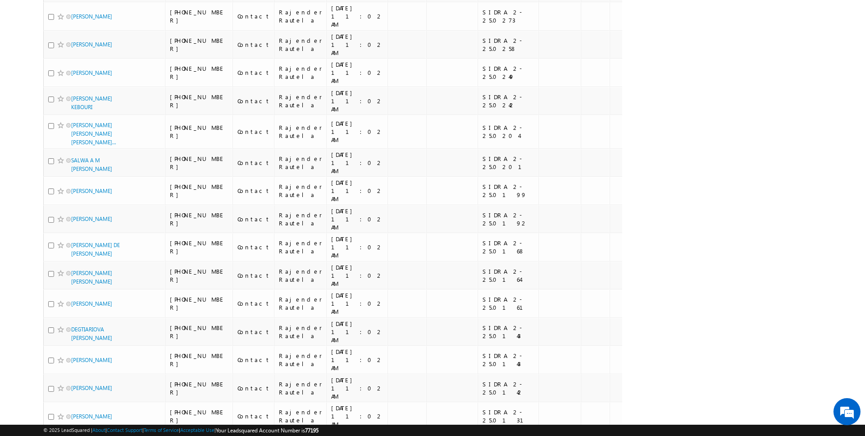
scroll to position [869, 0]
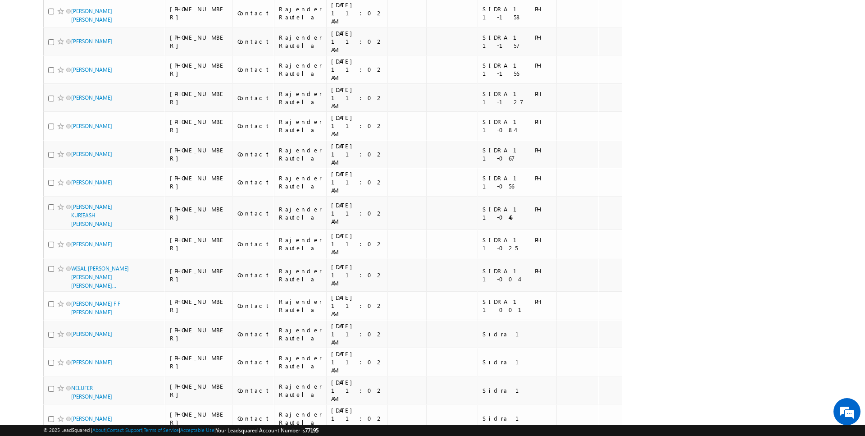
scroll to position [847, 0]
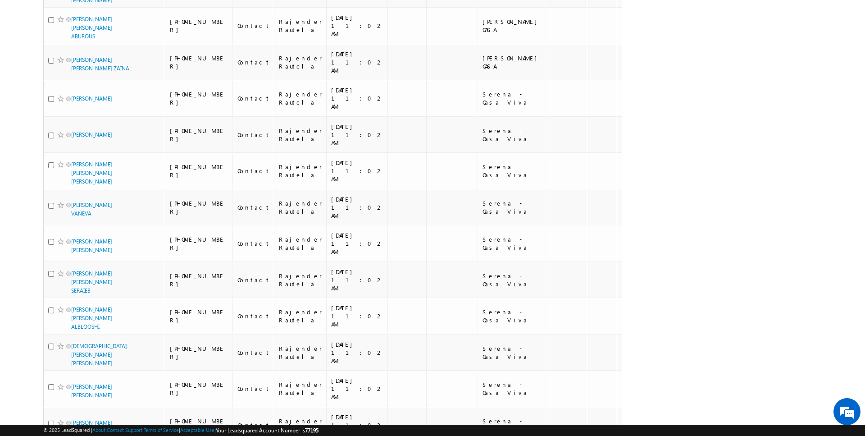
scroll to position [0, 0]
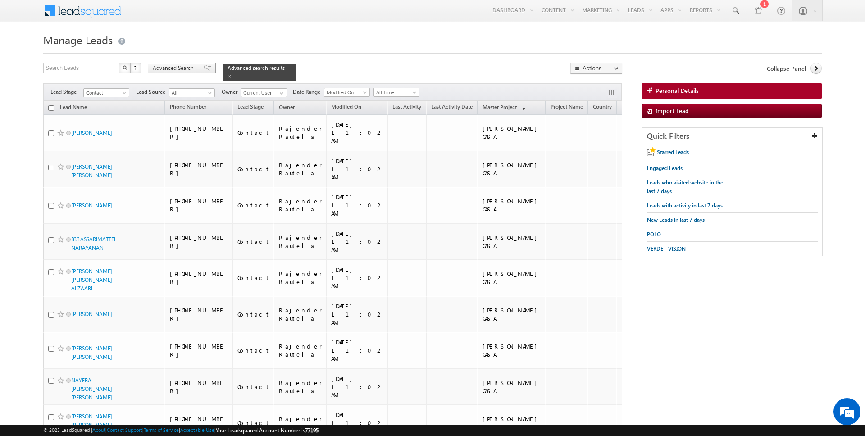
click at [162, 70] on span "Advanced Search" at bounding box center [175, 68] width 44 height 8
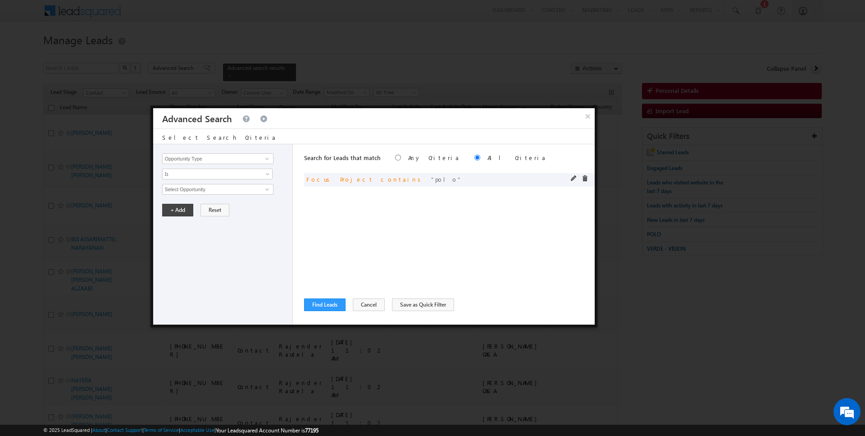
click at [582, 178] on span at bounding box center [585, 178] width 6 height 6
click at [251, 158] on input "Opportunity Type" at bounding box center [217, 158] width 111 height 11
click at [210, 180] on div "Opportunity Type Lead Activity Task Sales Group Prospect Id Address 1 Address 2…" at bounding box center [223, 234] width 140 height 180
click at [186, 190] on span "None Selected" at bounding box center [214, 189] width 102 height 10
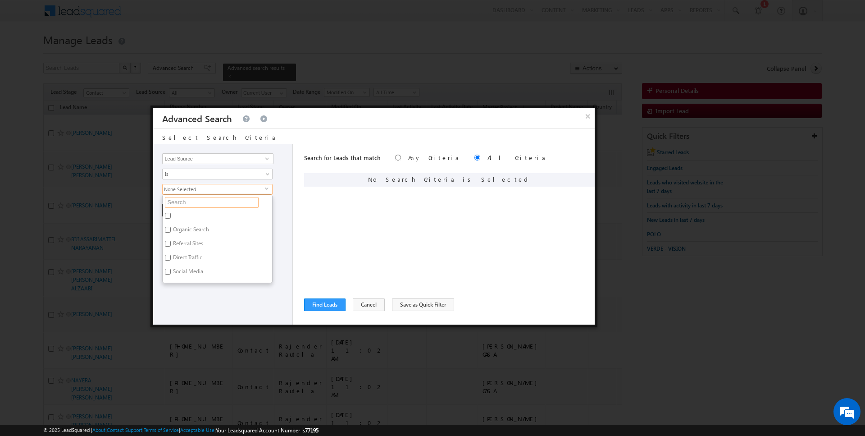
click at [186, 203] on input "text" at bounding box center [212, 202] width 94 height 11
click at [186, 213] on label "JUMEIRAH HEIGHTS" at bounding box center [196, 217] width 67 height 14
click at [171, 213] on input "JUMEIRAH HEIGHTS" at bounding box center [168, 216] width 6 height 6
click at [198, 201] on input "jumeira" at bounding box center [212, 202] width 94 height 11
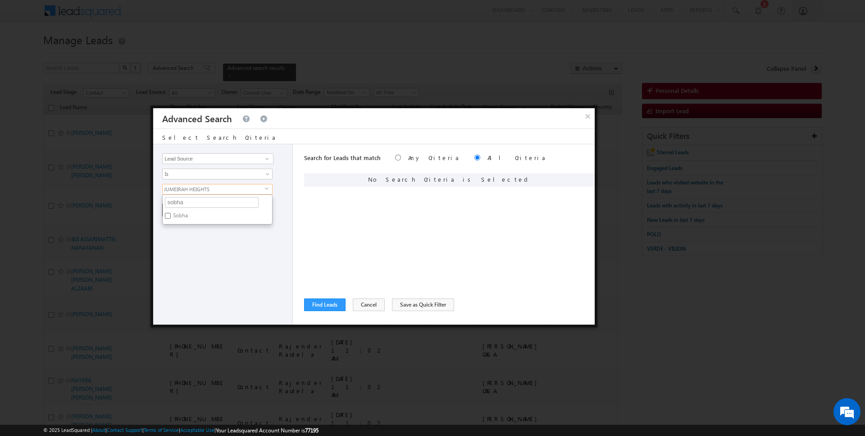
click at [189, 214] on label "Sobha" at bounding box center [180, 217] width 34 height 14
click at [171, 214] on input "Sobha" at bounding box center [168, 216] width 6 height 6
click at [183, 200] on input "sobha" at bounding box center [212, 202] width 94 height 11
click at [222, 249] on div "Opportunity Type Lead Activity Task Sales Group Prospect Id Address 1 Address 2…" at bounding box center [223, 234] width 140 height 180
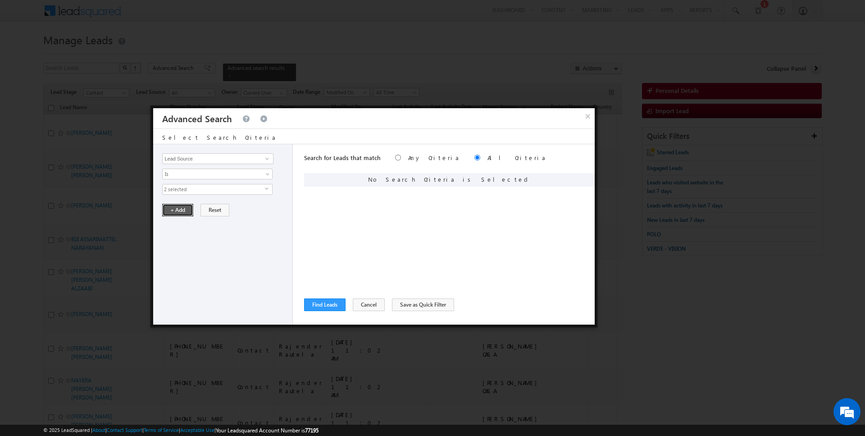
click at [178, 211] on button "+ Add" at bounding box center [177, 210] width 31 height 13
click at [320, 305] on button "Find Leads" at bounding box center [324, 304] width 41 height 13
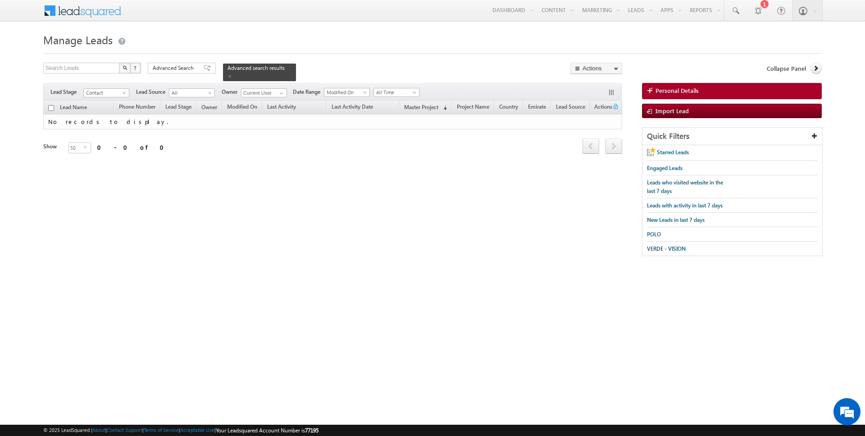
click at [169, 76] on div "Advanced Search Advanced Search Advanced search results" at bounding box center [222, 72] width 148 height 18
click at [170, 67] on span "Advanced Search" at bounding box center [175, 68] width 44 height 8
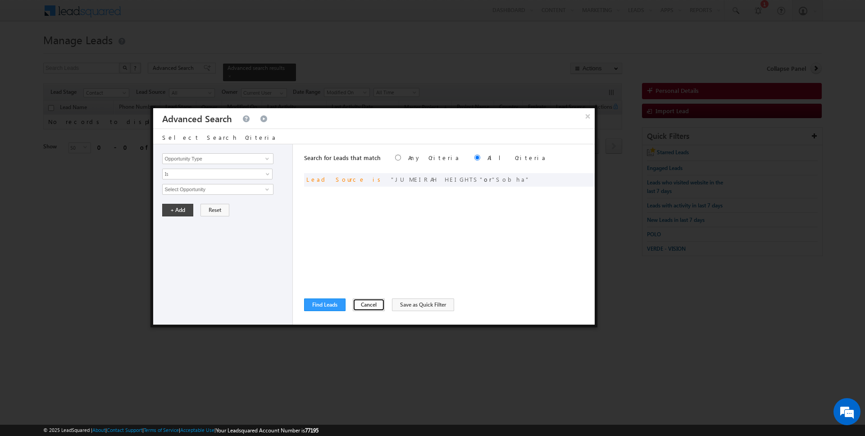
click at [364, 305] on button "Cancel" at bounding box center [369, 304] width 32 height 13
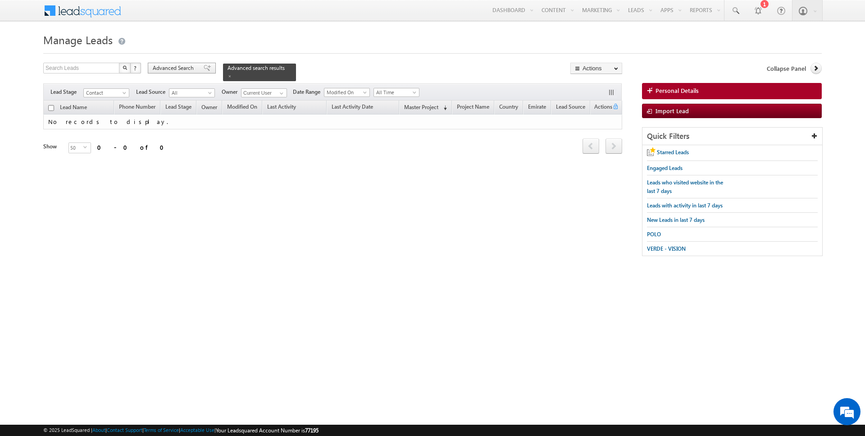
click at [179, 66] on span "Advanced Search" at bounding box center [175, 68] width 44 height 8
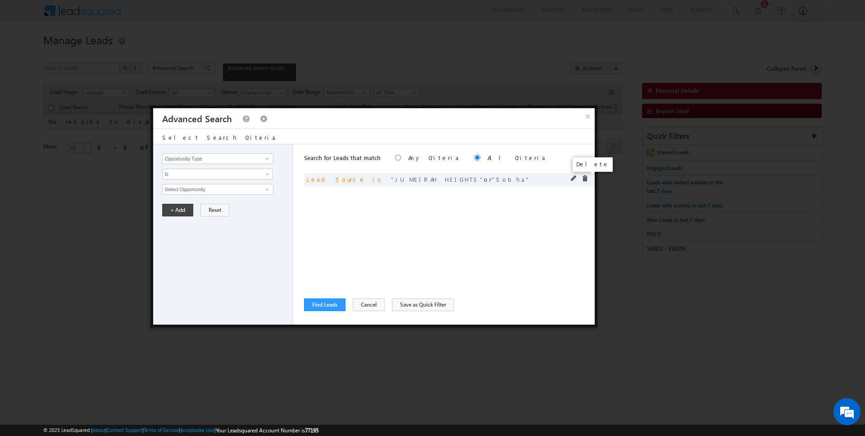
click at [586, 178] on span at bounding box center [585, 178] width 6 height 6
click at [237, 158] on input "Opportunity Type" at bounding box center [217, 158] width 111 height 11
click at [211, 173] on link "Focus Project" at bounding box center [217, 177] width 111 height 10
click at [203, 173] on span "Is" at bounding box center [212, 174] width 98 height 8
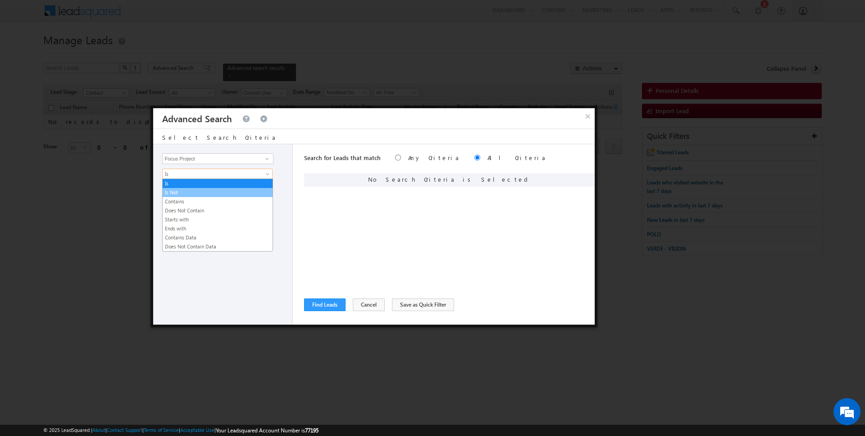
click at [195, 195] on link "Is Not" at bounding box center [218, 192] width 110 height 8
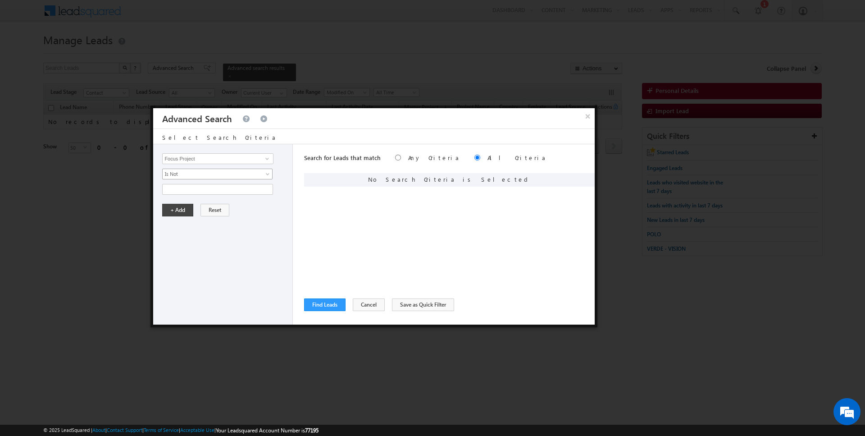
click at [195, 173] on span "Is Not" at bounding box center [212, 174] width 98 height 8
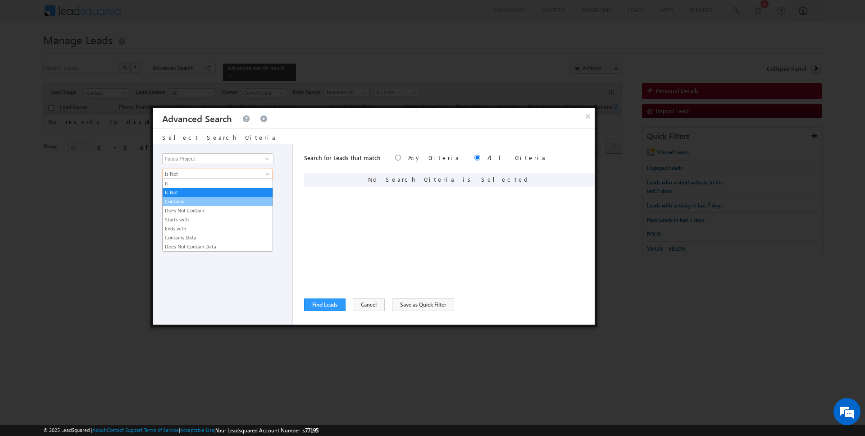
click at [189, 199] on link "Contains" at bounding box center [218, 201] width 110 height 8
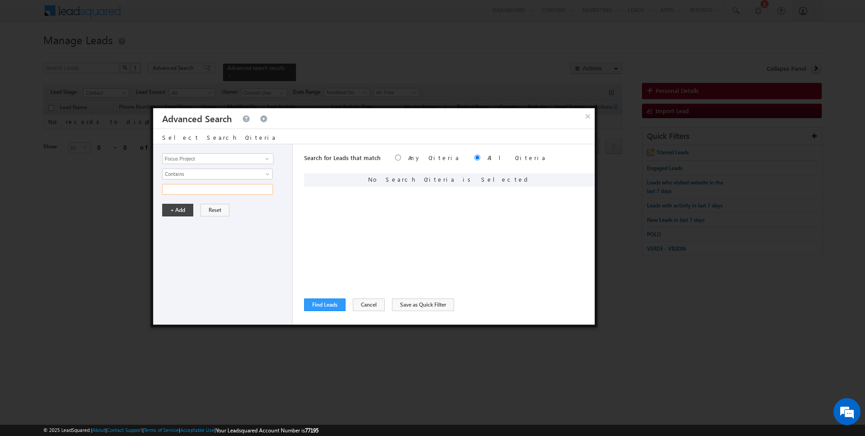
click at [189, 189] on input "text" at bounding box center [217, 189] width 111 height 11
click at [167, 205] on button "+ Add" at bounding box center [177, 210] width 31 height 13
click at [318, 300] on button "Find Leads" at bounding box center [324, 304] width 41 height 13
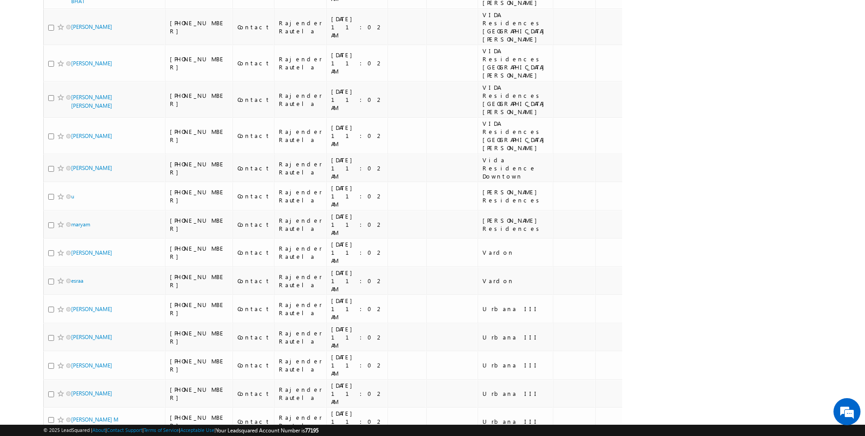
scroll to position [928, 0]
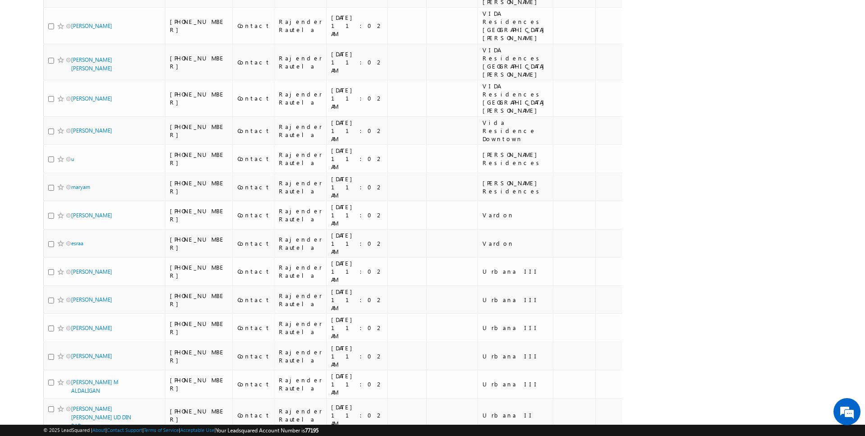
click at [76, 418] on li "100" at bounding box center [75, 419] width 22 height 9
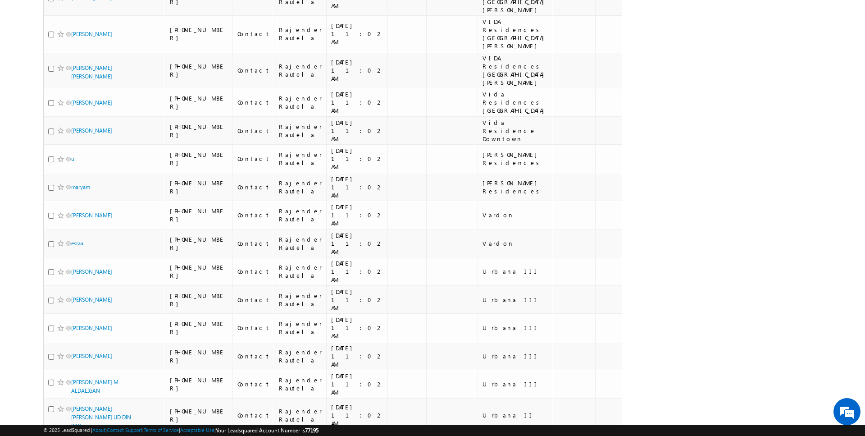
scroll to position [2057, 0]
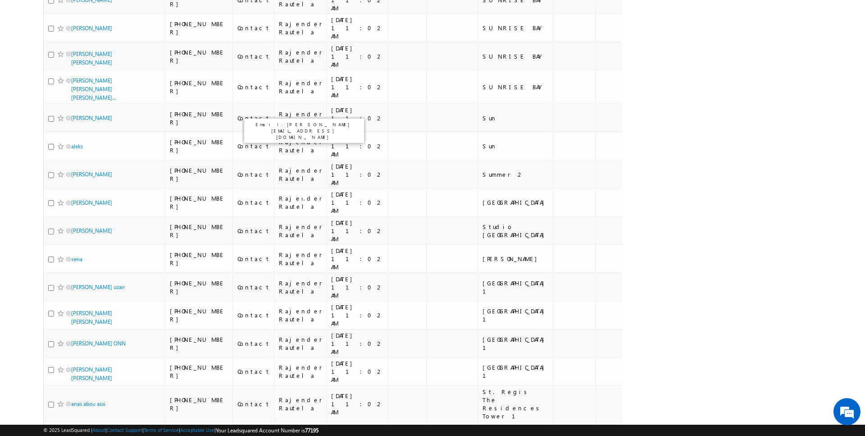
scroll to position [3329, 0]
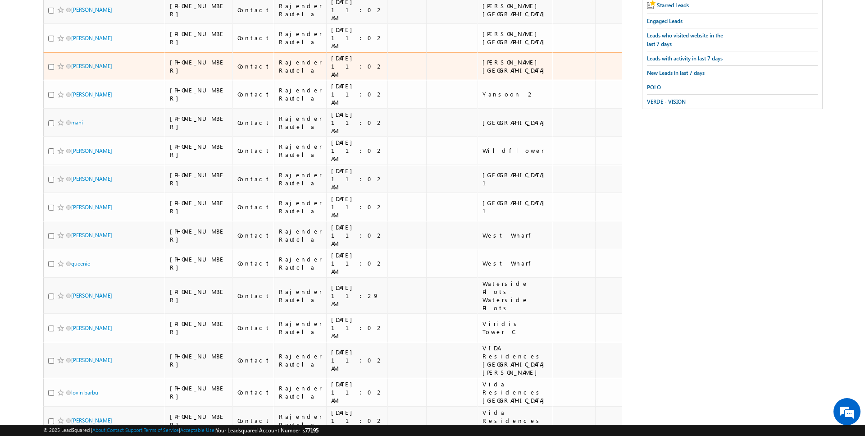
scroll to position [0, 0]
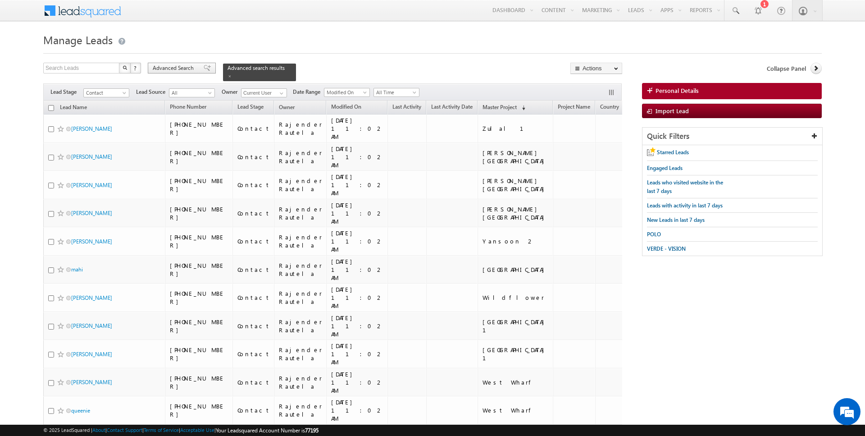
click at [157, 72] on span "Advanced Search" at bounding box center [175, 68] width 44 height 8
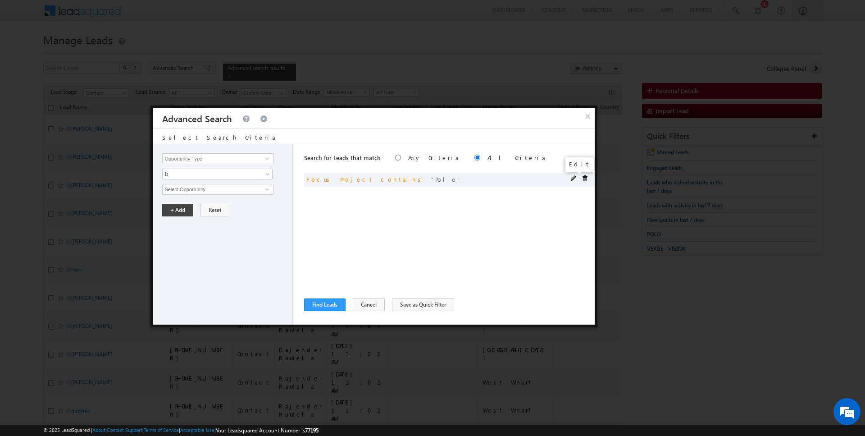
click at [573, 179] on span at bounding box center [574, 178] width 6 height 6
click at [184, 184] on input "Polo" at bounding box center [217, 189] width 111 height 11
click at [176, 206] on button "+ Add" at bounding box center [177, 210] width 31 height 13
click at [330, 306] on button "Find Leads" at bounding box center [324, 304] width 41 height 13
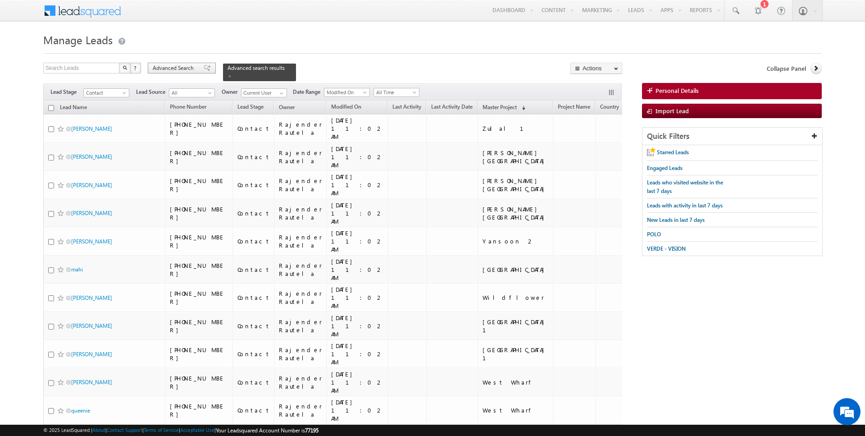
click at [176, 67] on span "Advanced Search" at bounding box center [175, 68] width 44 height 8
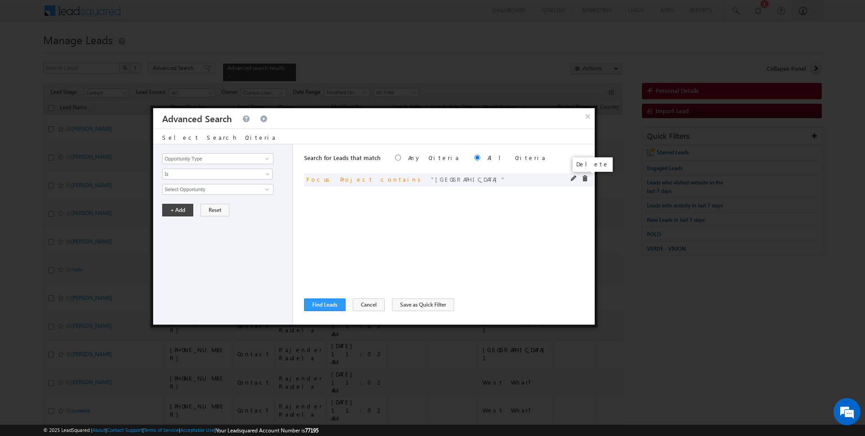
click at [584, 176] on span at bounding box center [585, 178] width 6 height 6
click at [210, 158] on input "Opportunity Type" at bounding box center [217, 158] width 111 height 11
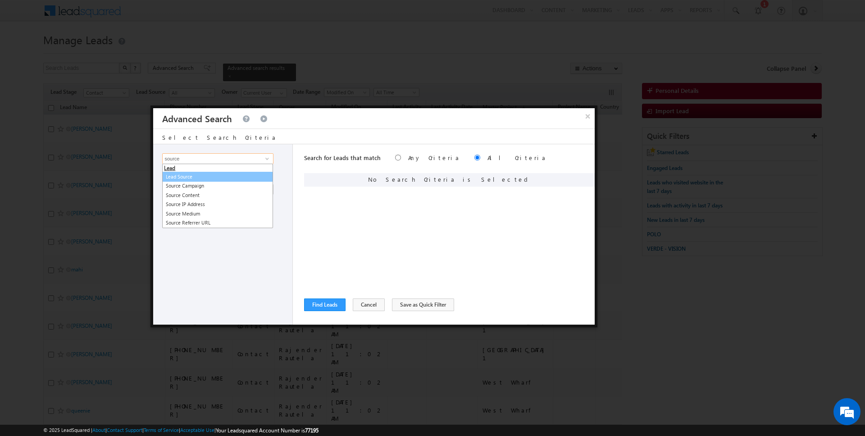
click at [196, 178] on link "Lead Source" at bounding box center [217, 177] width 111 height 10
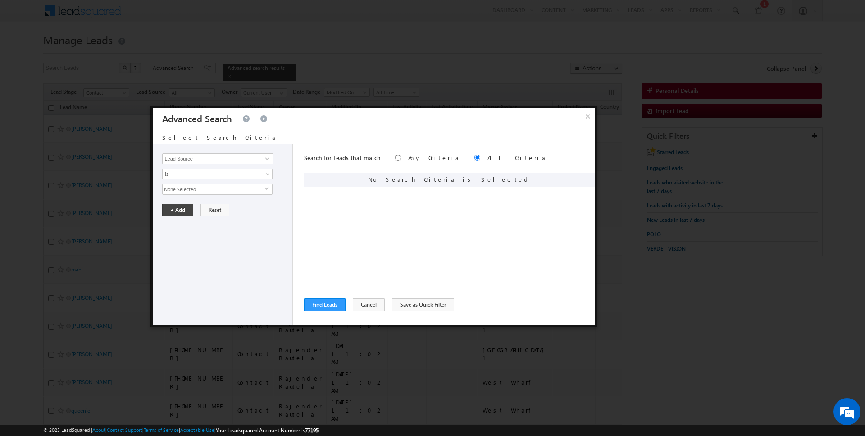
click at [180, 186] on span "None Selected" at bounding box center [214, 189] width 102 height 10
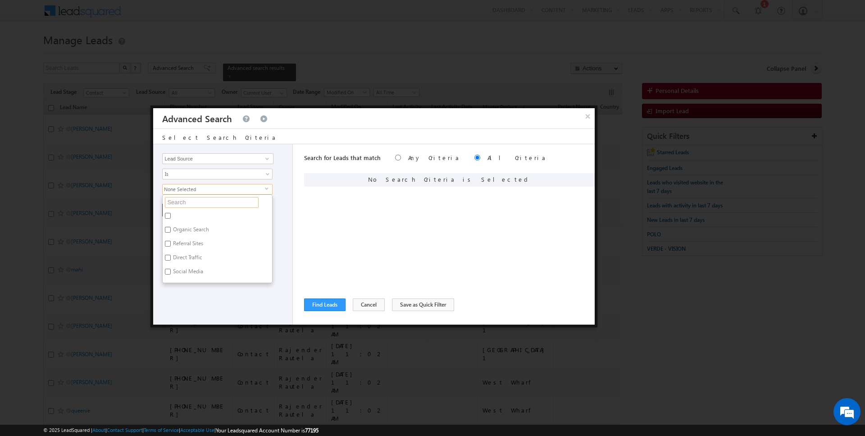
click at [180, 201] on input "text" at bounding box center [212, 202] width 94 height 11
click at [174, 215] on label "Sobha" at bounding box center [180, 217] width 34 height 14
click at [171, 215] on input "Sobha" at bounding box center [168, 216] width 6 height 6
click at [175, 246] on div "Opportunity Type Lead Activity Task Sales Group Prospect Id Address 1 Address 2…" at bounding box center [223, 234] width 140 height 180
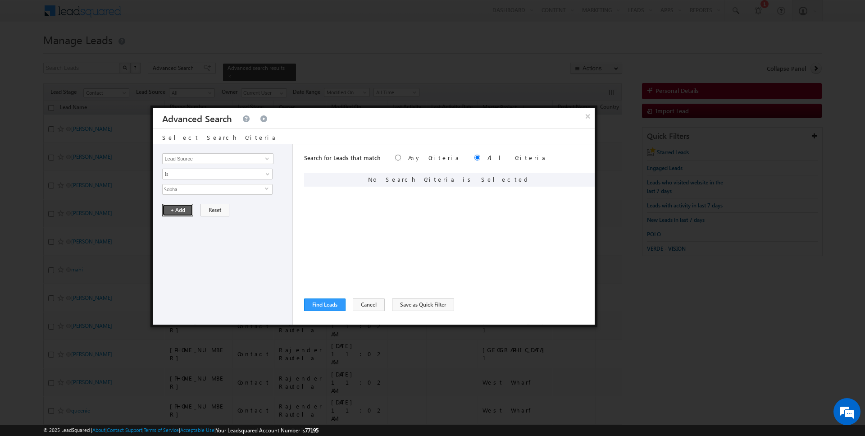
click at [175, 208] on button "+ Add" at bounding box center [177, 210] width 31 height 13
click at [327, 296] on div "Search for Leads that match Any Criteria All Criteria Note that the current tri…" at bounding box center [449, 234] width 291 height 180
click at [315, 309] on button "Find Leads" at bounding box center [324, 304] width 41 height 13
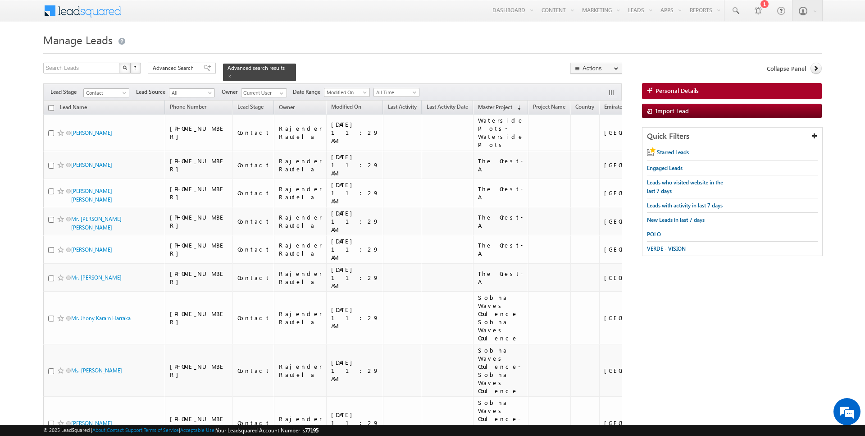
click at [51, 107] on input "checkbox" at bounding box center [51, 108] width 6 height 6
click at [177, 69] on span "Advanced Search" at bounding box center [175, 68] width 44 height 8
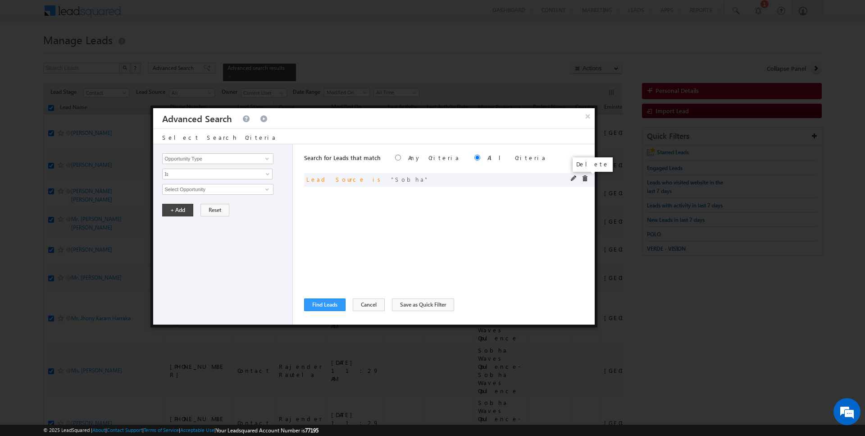
click at [586, 178] on span at bounding box center [585, 178] width 6 height 6
click at [208, 157] on input "Opportunity Type" at bounding box center [217, 158] width 111 height 11
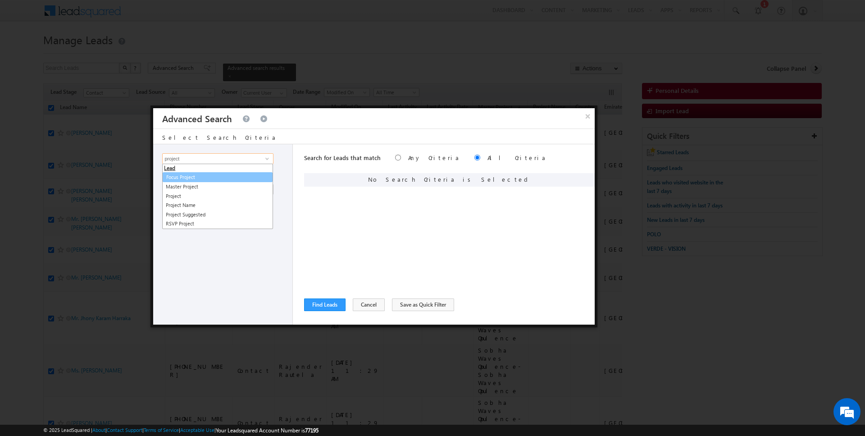
click at [201, 173] on link "Focus Project" at bounding box center [218, 177] width 110 height 10
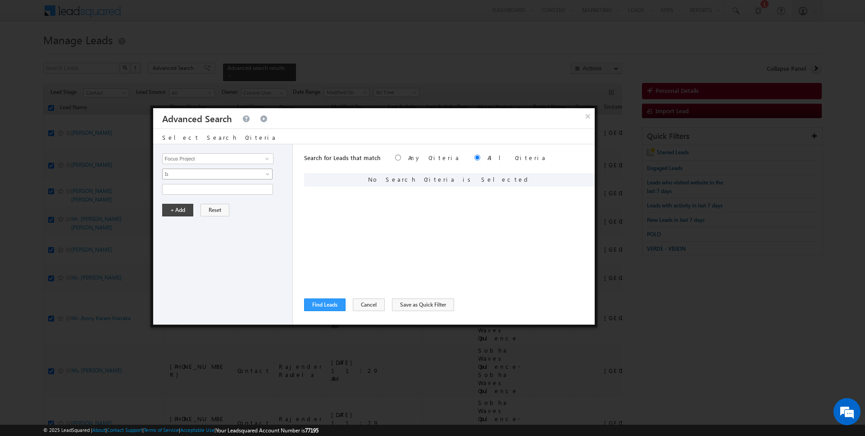
click at [191, 173] on span "Is" at bounding box center [212, 174] width 98 height 8
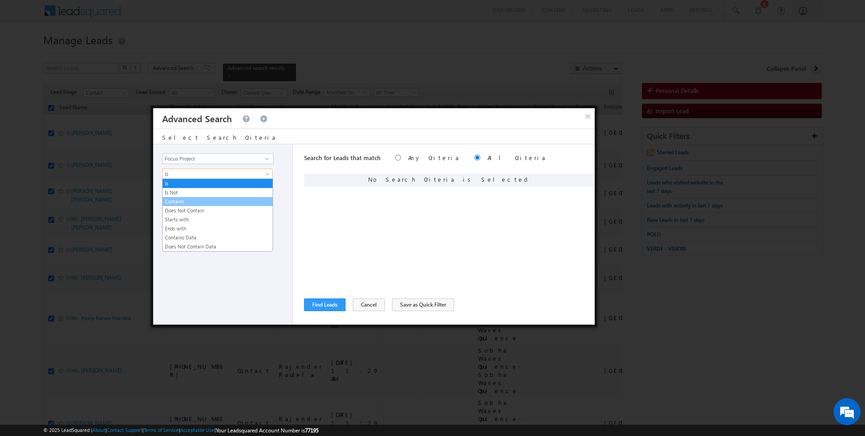
click at [186, 200] on link "Contains" at bounding box center [218, 201] width 110 height 8
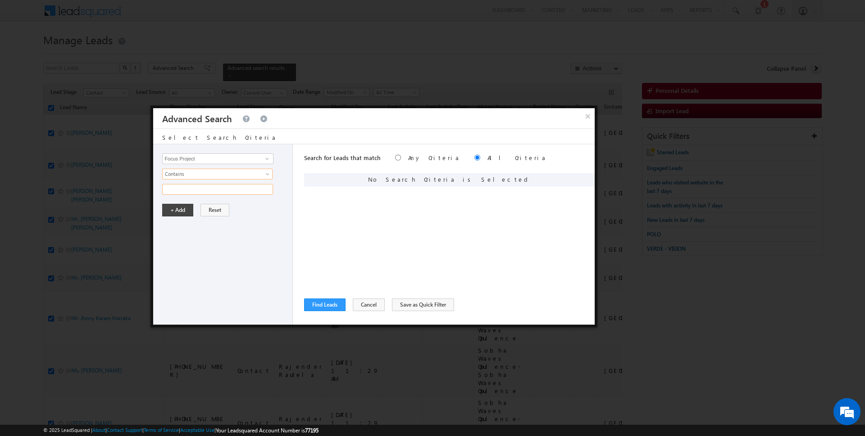
click at [186, 193] on input "text" at bounding box center [217, 189] width 111 height 11
click at [173, 209] on button "+ Add" at bounding box center [177, 210] width 31 height 13
click at [328, 302] on button "Find Leads" at bounding box center [324, 304] width 41 height 13
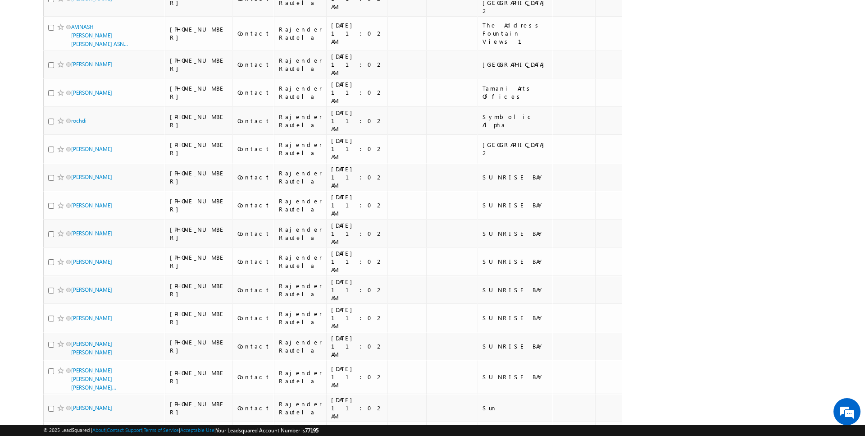
scroll to position [2800, 0]
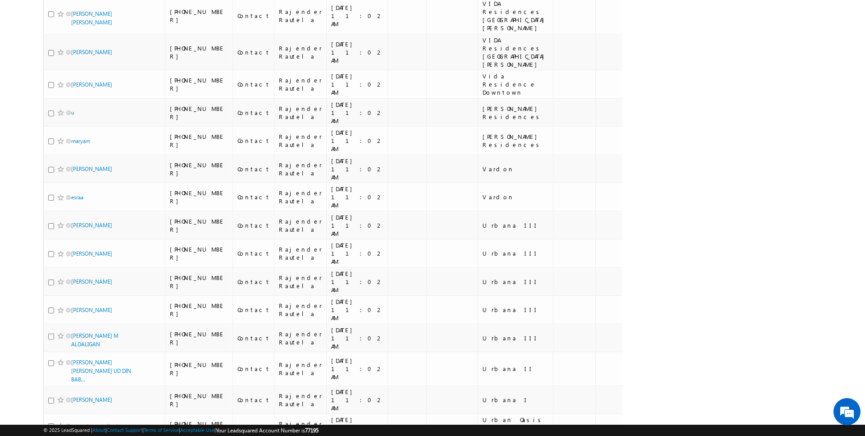
scroll to position [590, 0]
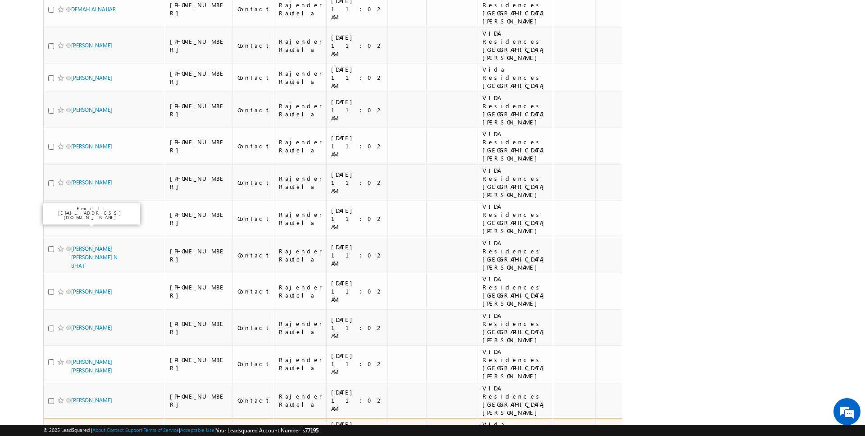
click at [81, 429] on link "sabina" at bounding box center [91, 432] width 41 height 7
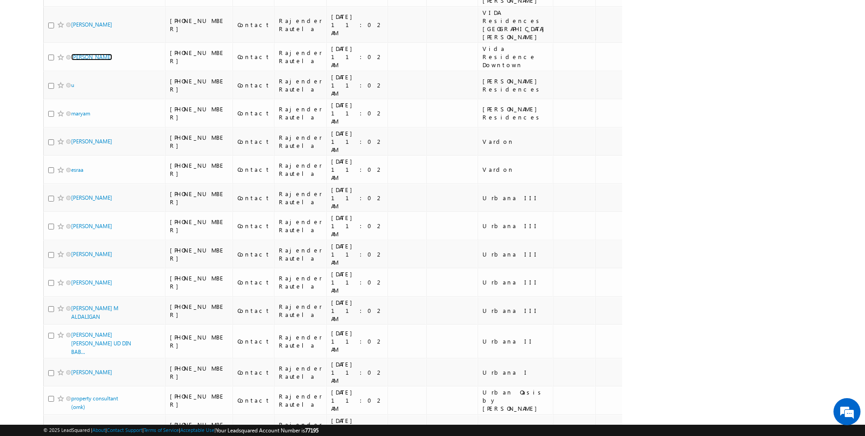
scroll to position [0, 0]
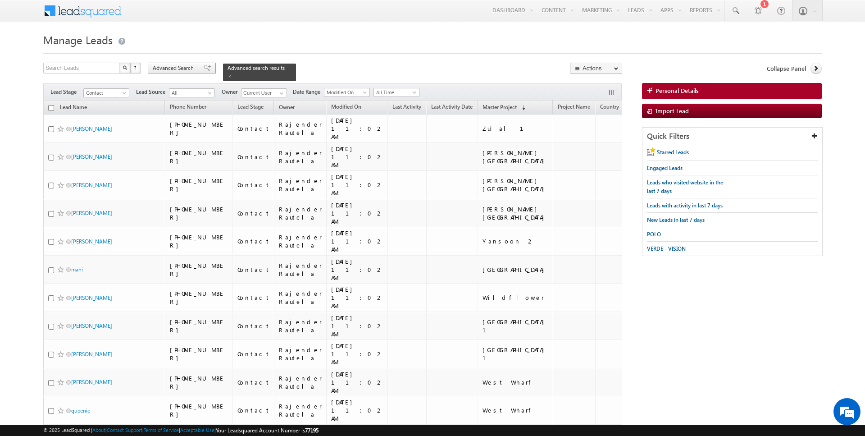
click at [166, 67] on span "Advanced Search" at bounding box center [175, 68] width 44 height 8
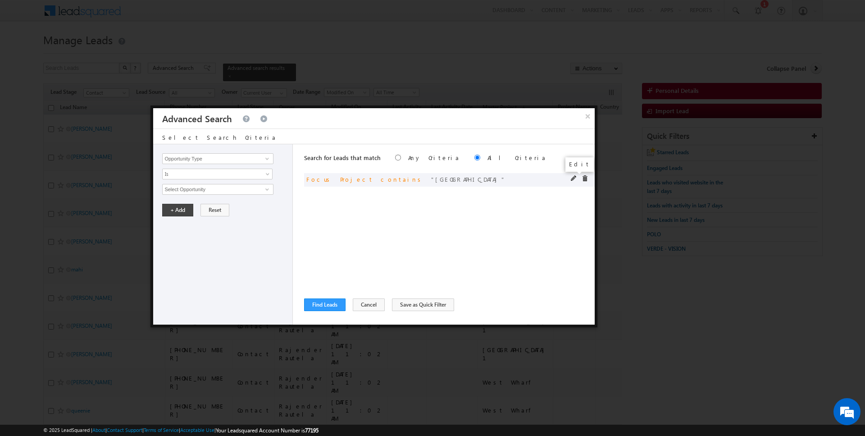
click at [575, 177] on span at bounding box center [574, 178] width 6 height 6
click at [210, 155] on input "Focus Project" at bounding box center [217, 158] width 111 height 11
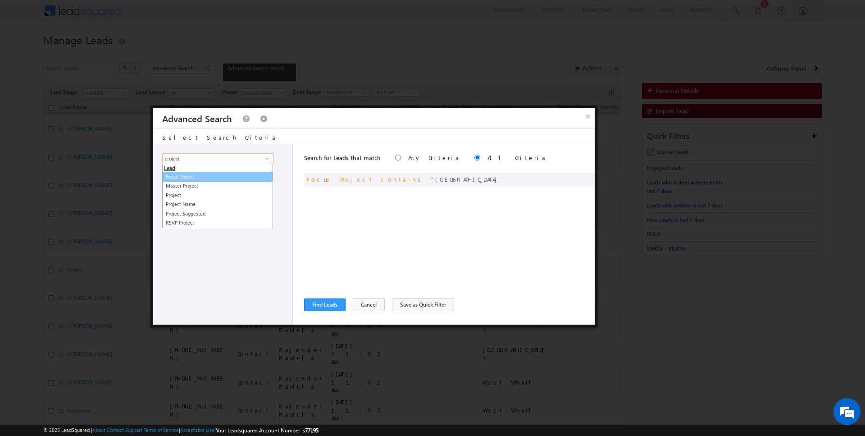
click at [194, 174] on link "Focus Project" at bounding box center [217, 177] width 111 height 10
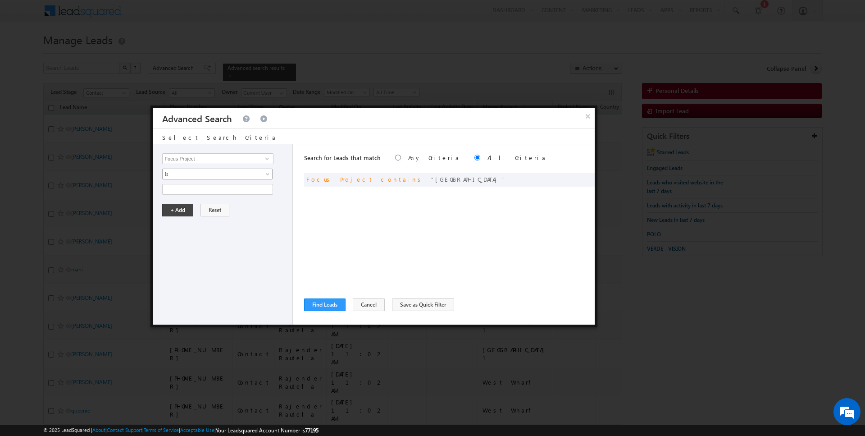
click at [185, 176] on span "Is" at bounding box center [212, 174] width 98 height 8
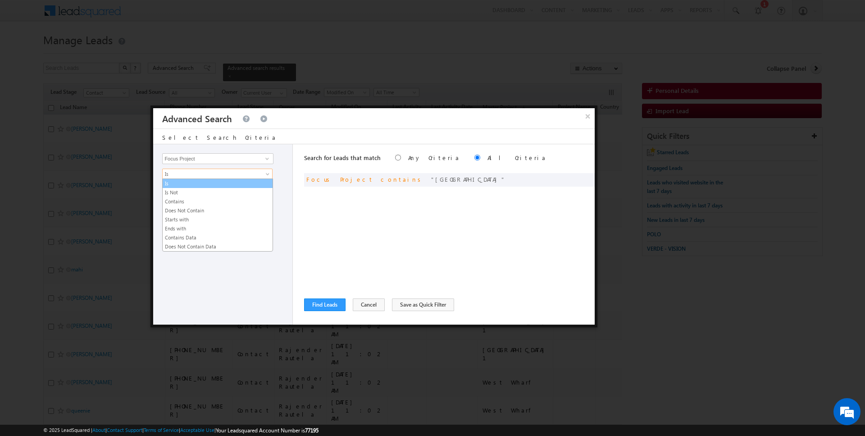
click at [185, 180] on link "Is" at bounding box center [218, 183] width 110 height 8
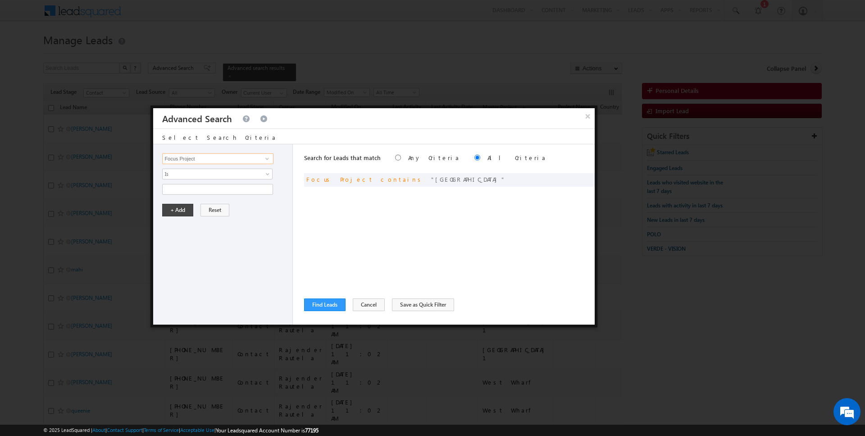
click at [188, 161] on input "Focus Project" at bounding box center [217, 158] width 111 height 11
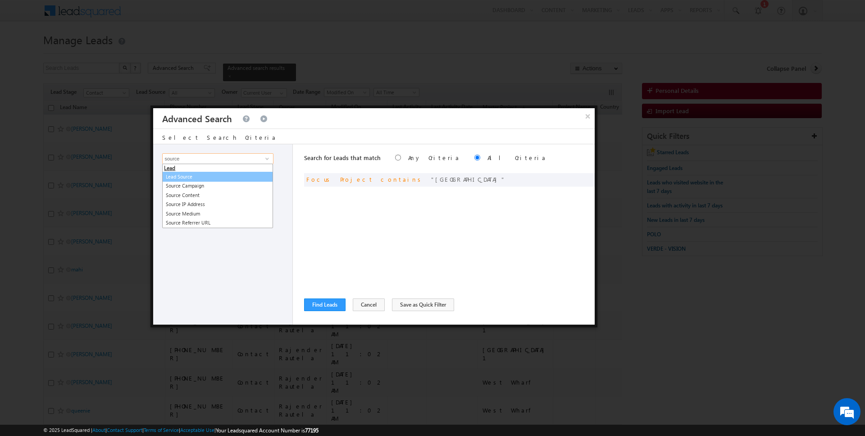
click at [194, 175] on link "Lead Source" at bounding box center [217, 177] width 111 height 10
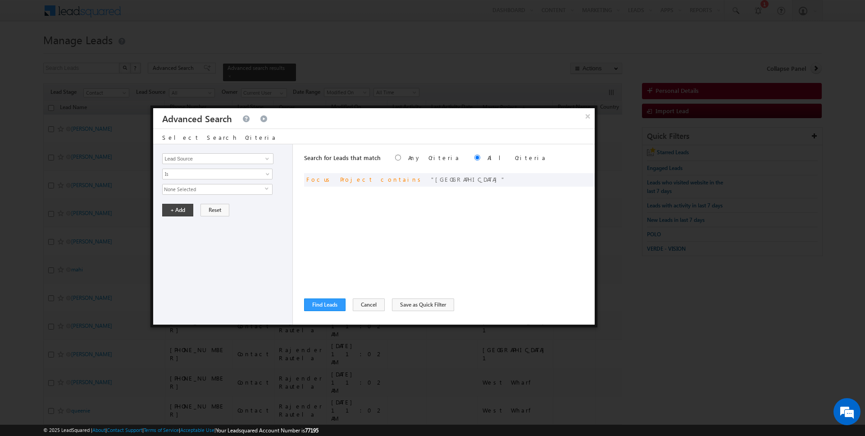
click at [196, 186] on span "None Selected" at bounding box center [214, 189] width 102 height 10
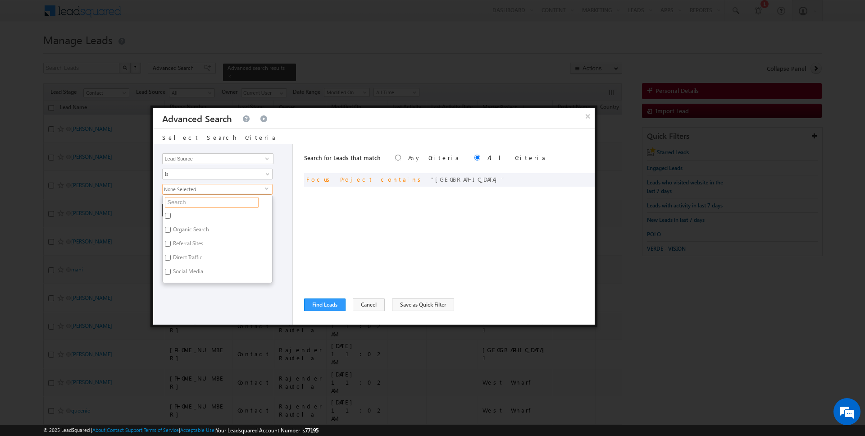
click at [191, 200] on input "text" at bounding box center [212, 202] width 94 height 11
click at [184, 240] on label "DUBAI HILLS" at bounding box center [198, 245] width 70 height 14
click at [171, 241] on input "DUBAI HILLS" at bounding box center [168, 244] width 6 height 6
click at [412, 237] on div "Search for Leads that match Any Criteria All Criteria Note that the current tri…" at bounding box center [449, 234] width 291 height 180
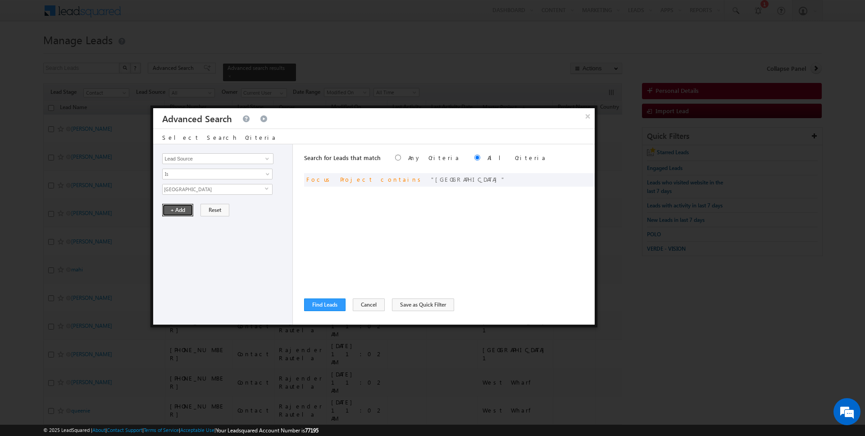
click at [173, 208] on button "+ Add" at bounding box center [177, 210] width 31 height 13
click at [324, 302] on button "Find Leads" at bounding box center [324, 304] width 41 height 13
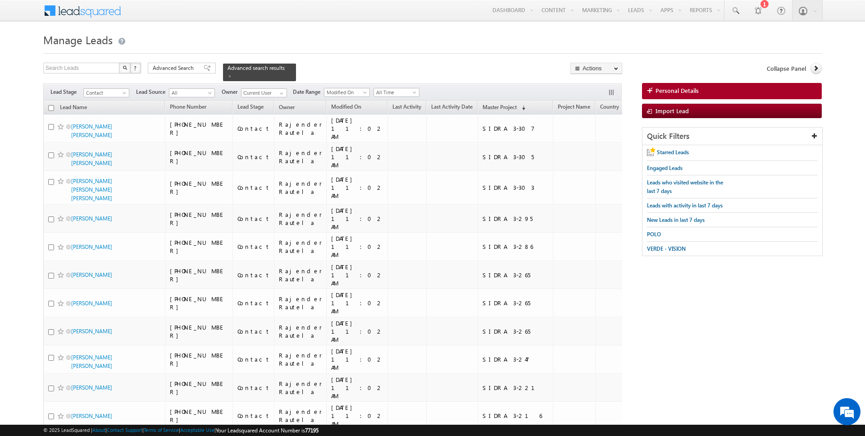
click at [50, 107] on input "checkbox" at bounding box center [51, 108] width 6 height 6
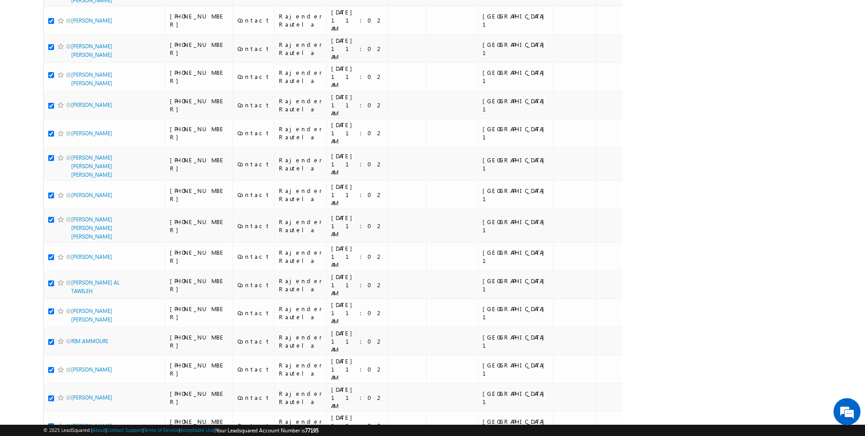
scroll to position [4248, 0]
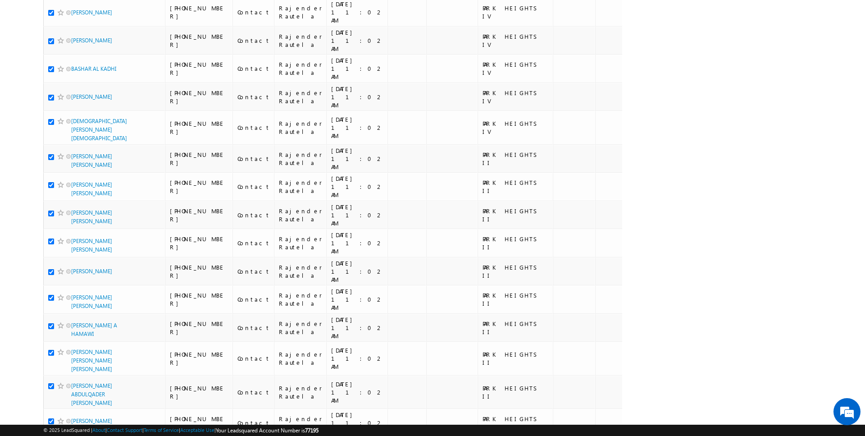
click at [72, 411] on li "50" at bounding box center [75, 409] width 22 height 9
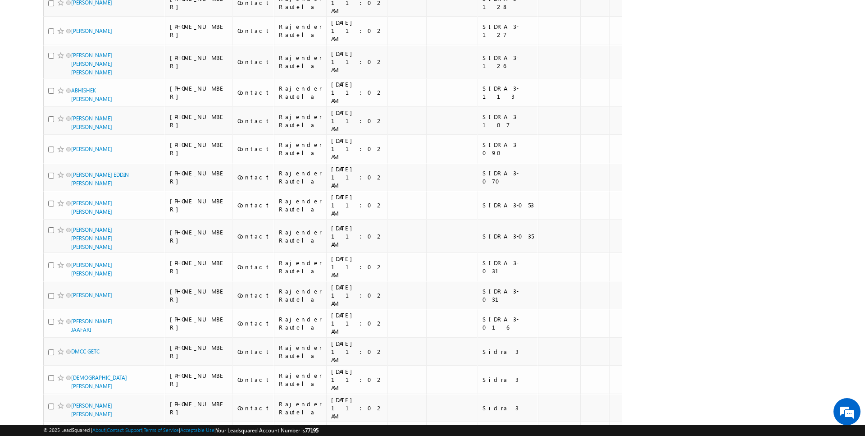
scroll to position [866, 0]
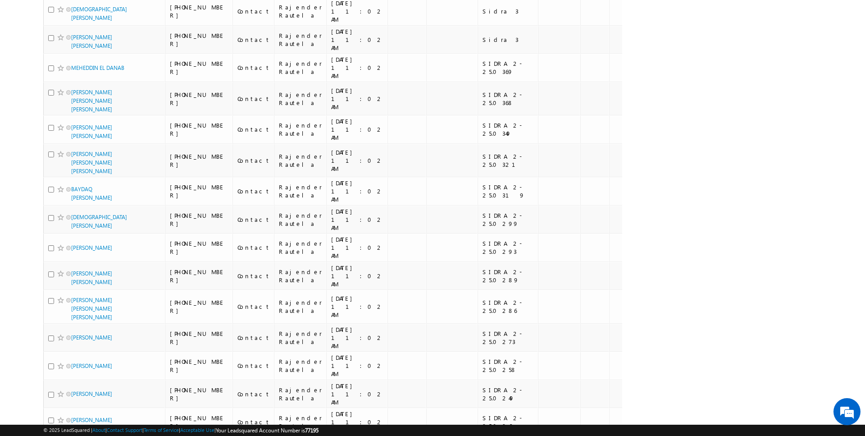
click at [73, 418] on li "100" at bounding box center [75, 419] width 22 height 9
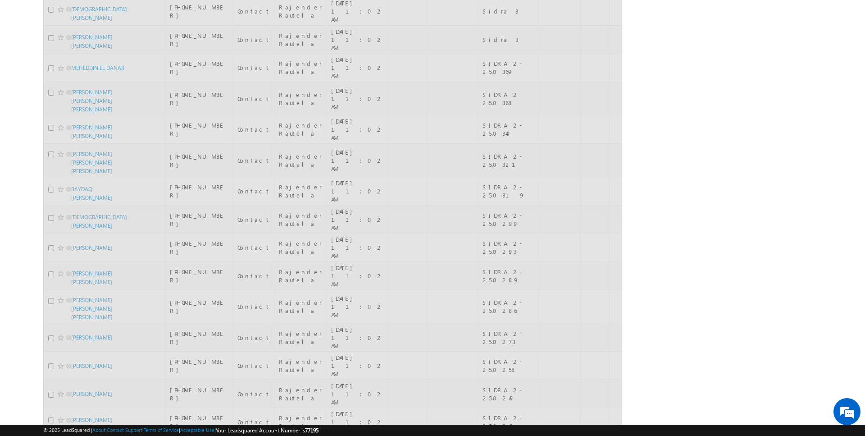
scroll to position [0, 0]
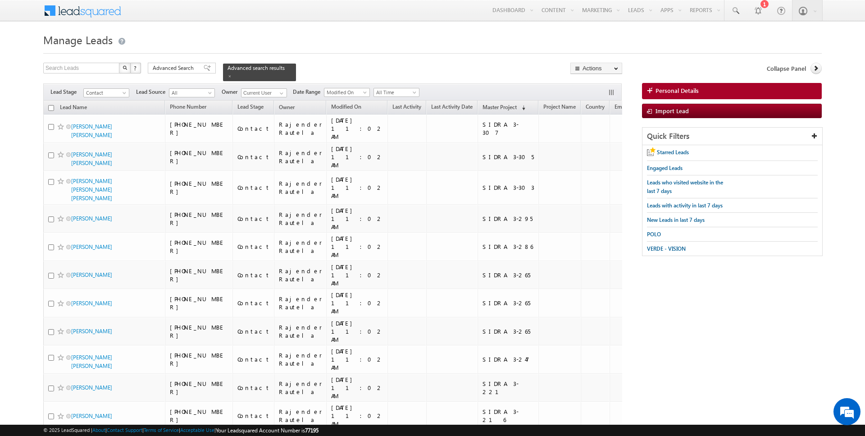
click at [49, 108] on input "checkbox" at bounding box center [51, 108] width 6 height 6
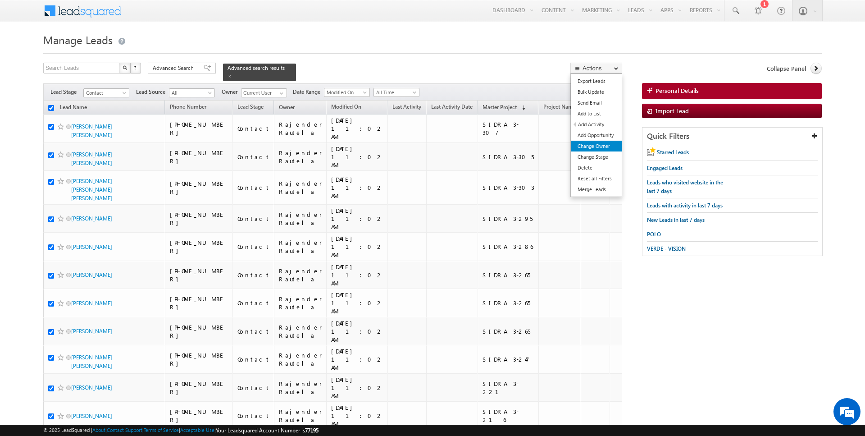
click at [594, 149] on link "Change Owner" at bounding box center [596, 146] width 51 height 11
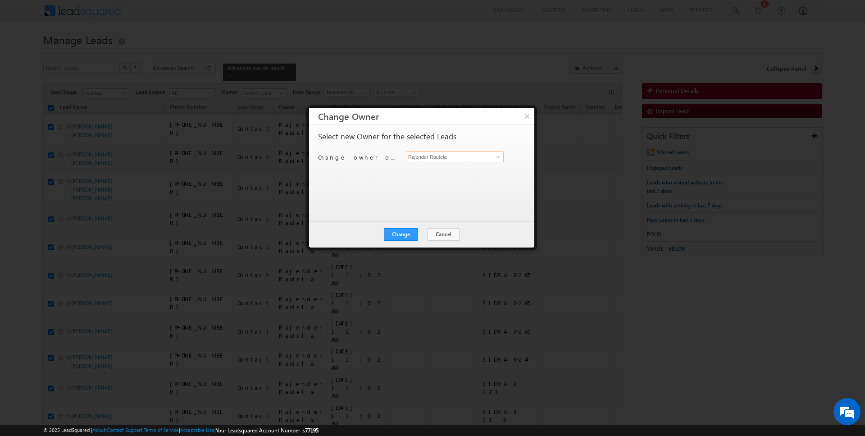
click at [429, 161] on input "Rajender Rautela" at bounding box center [455, 156] width 98 height 11
click at [394, 229] on button "Change" at bounding box center [401, 234] width 34 height 13
click at [415, 231] on button "Close" at bounding box center [423, 234] width 29 height 13
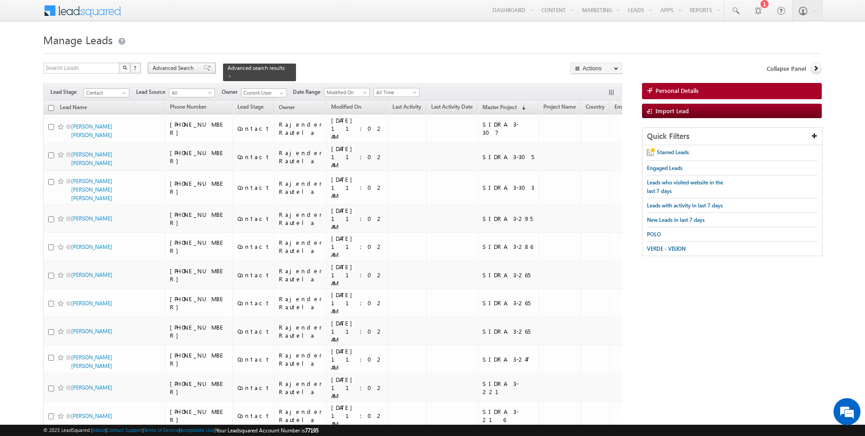
click at [182, 65] on span "Advanced Search" at bounding box center [175, 68] width 44 height 8
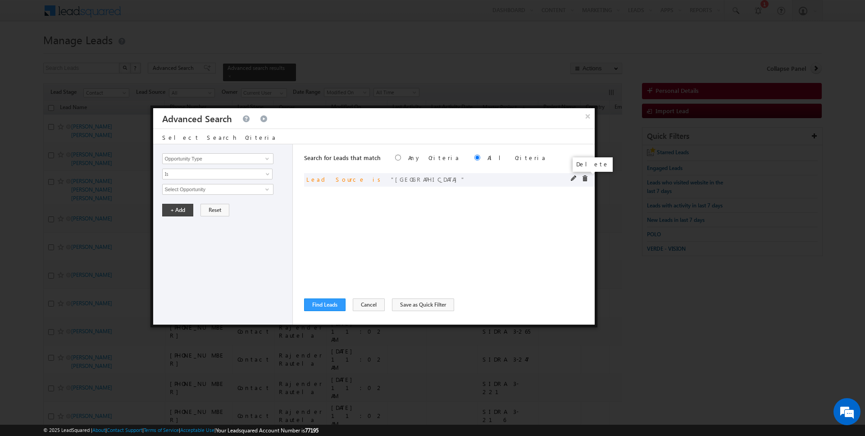
click at [588, 179] on span at bounding box center [585, 178] width 6 height 6
click at [201, 159] on input "Opportunity Type" at bounding box center [217, 158] width 111 height 11
click at [195, 180] on link "Focus Project" at bounding box center [217, 177] width 111 height 10
click at [189, 175] on span "Is" at bounding box center [212, 174] width 98 height 8
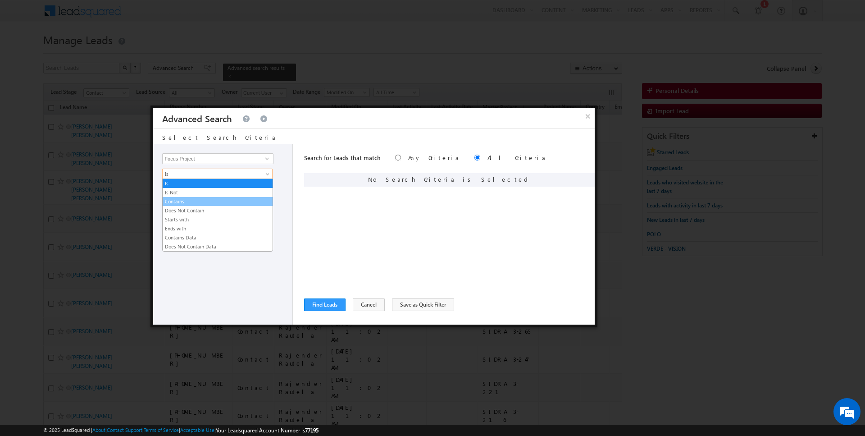
click at [186, 203] on link "Contains" at bounding box center [218, 201] width 110 height 8
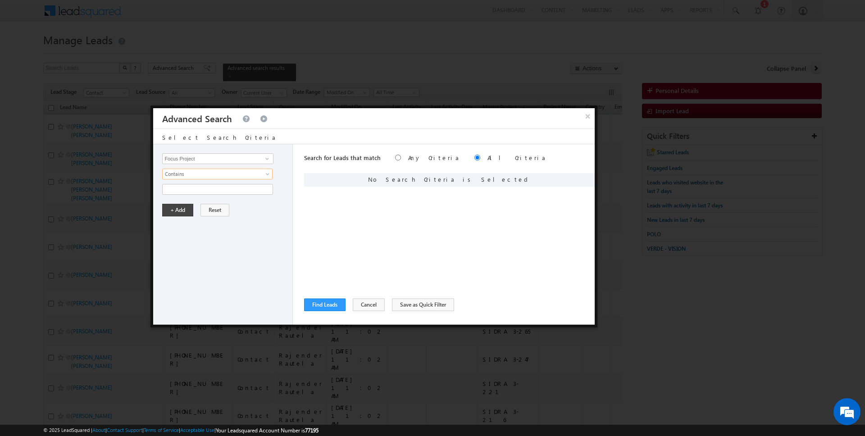
click at [186, 193] on div "Opportunity Type Lead Activity Task Sales Group Prospect Id Address 1 Address 2…" at bounding box center [223, 234] width 140 height 180
click at [185, 192] on input "text" at bounding box center [217, 189] width 111 height 11
click at [175, 208] on button "+ Add" at bounding box center [177, 210] width 31 height 13
click at [330, 305] on button "Find Leads" at bounding box center [324, 304] width 41 height 13
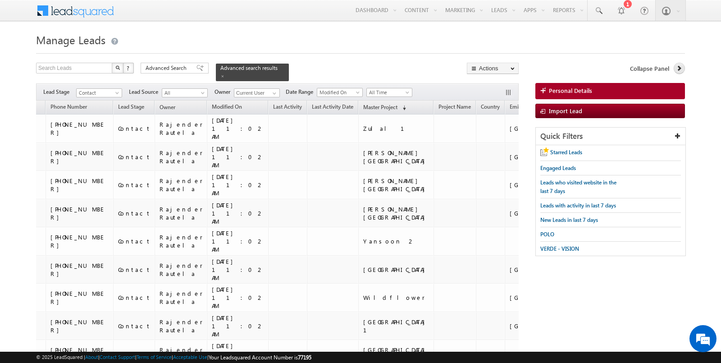
click at [682, 69] on icon at bounding box center [679, 68] width 6 height 6
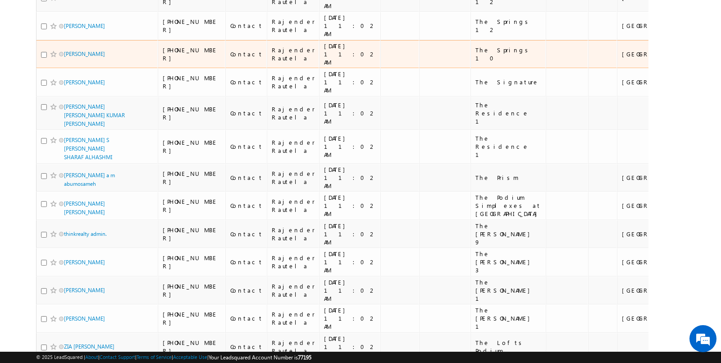
scroll to position [2111, 0]
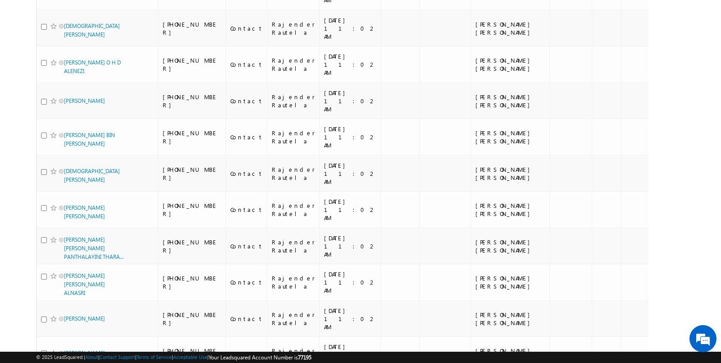
scroll to position [2358, 0]
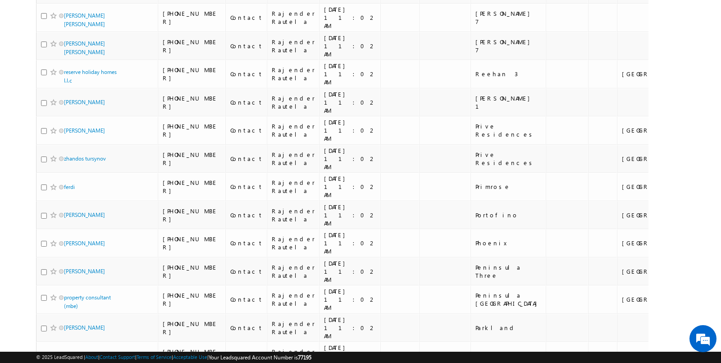
scroll to position [2723, 0]
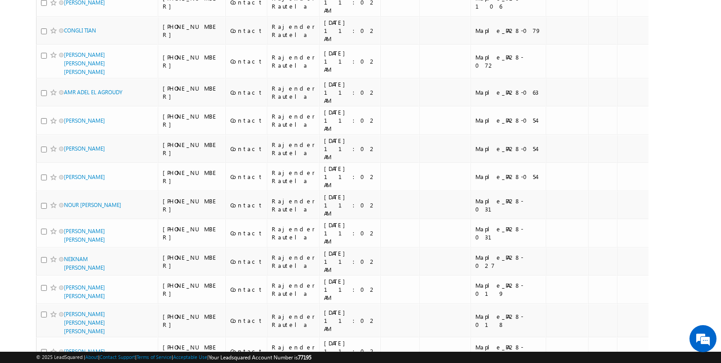
scroll to position [1985, 0]
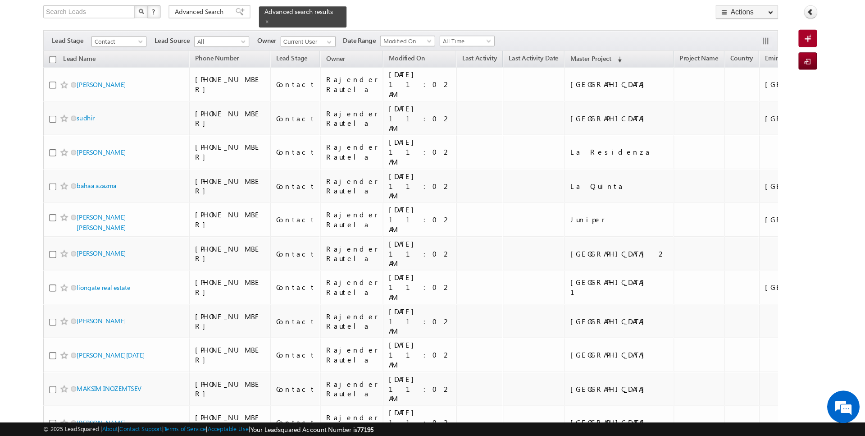
scroll to position [0, 0]
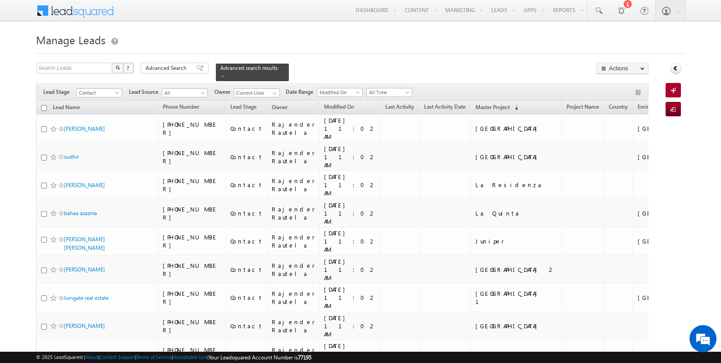
click at [173, 68] on span "Advanced Search" at bounding box center [168, 68] width 44 height 8
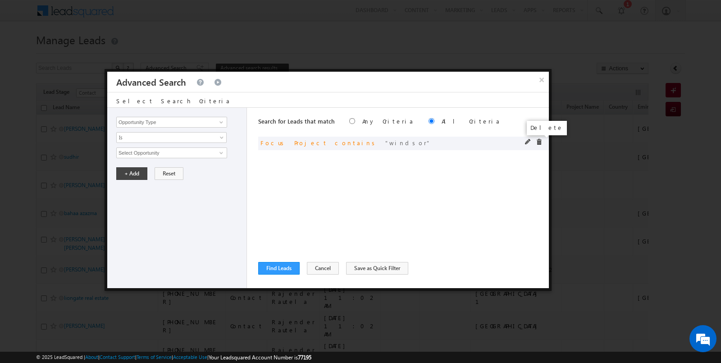
click at [538, 142] on span at bounding box center [539, 142] width 6 height 6
click at [164, 118] on input "Opportunity Type" at bounding box center [171, 122] width 111 height 11
click at [141, 156] on span "None Selected" at bounding box center [168, 153] width 102 height 10
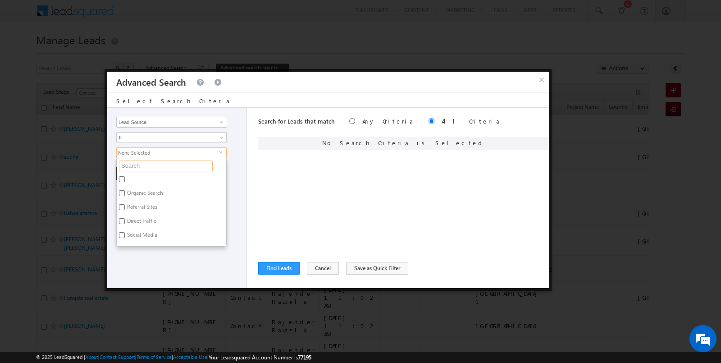
click at [139, 162] on input "text" at bounding box center [166, 165] width 94 height 11
click at [136, 187] on label "Emaar South" at bounding box center [141, 194] width 49 height 14
click at [125, 190] on input "Emaar South" at bounding box center [122, 193] width 6 height 6
click at [322, 201] on div "Search for Leads that match Any Criteria All Criteria Note that the current tri…" at bounding box center [403, 198] width 291 height 180
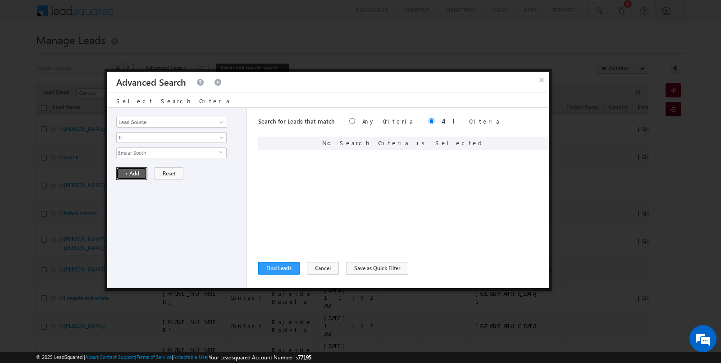
click at [134, 171] on button "+ Add" at bounding box center [131, 173] width 31 height 13
click at [285, 269] on button "Find Leads" at bounding box center [278, 268] width 41 height 13
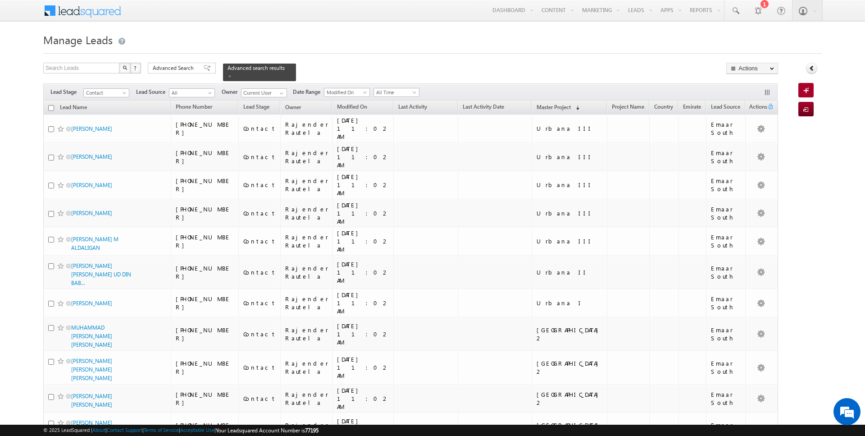
click at [51, 107] on input "checkbox" at bounding box center [51, 108] width 6 height 6
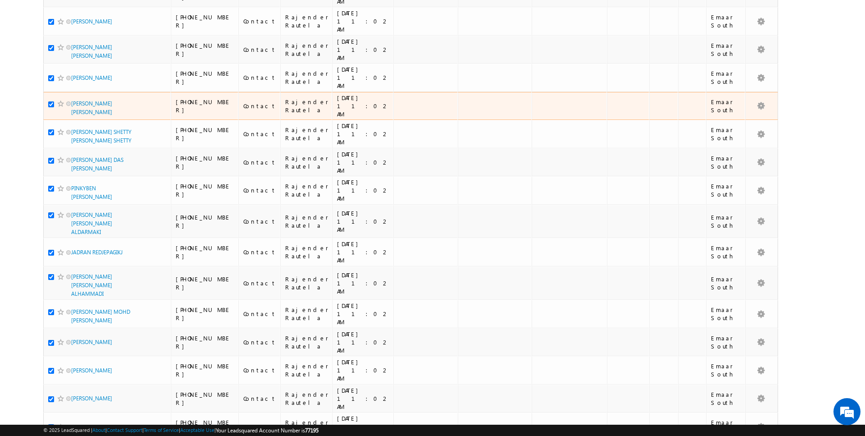
scroll to position [1978, 0]
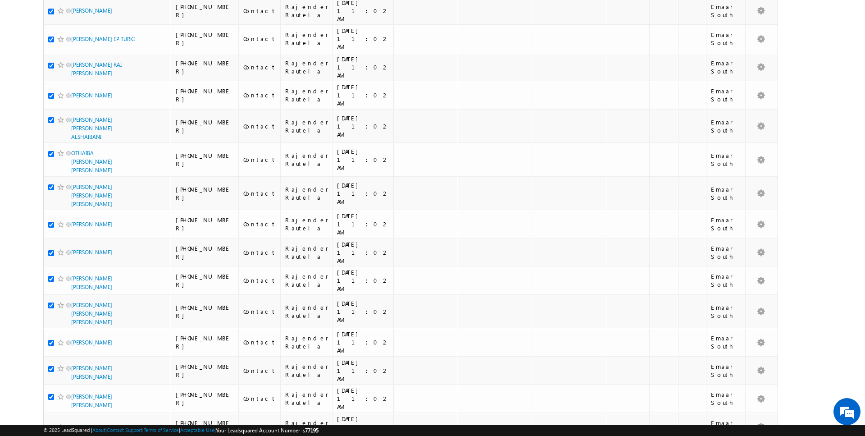
click at [72, 406] on li "50" at bounding box center [75, 409] width 22 height 9
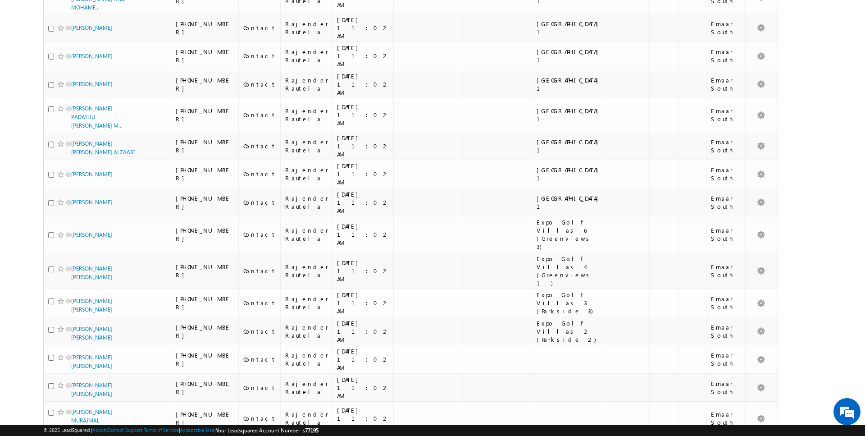
scroll to position [0, 0]
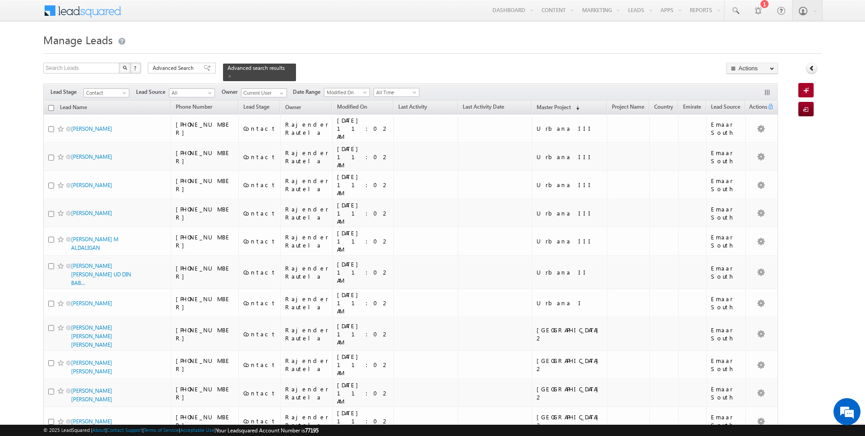
click at [51, 108] on input "checkbox" at bounding box center [51, 108] width 6 height 6
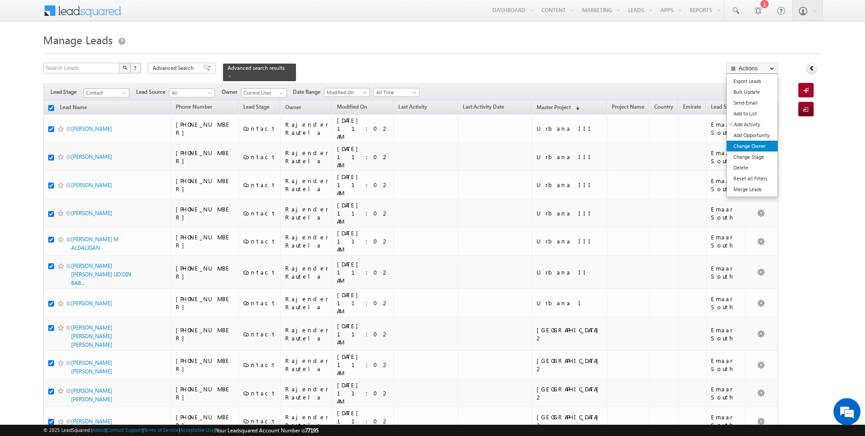
click at [750, 142] on link "Change Owner" at bounding box center [752, 146] width 51 height 11
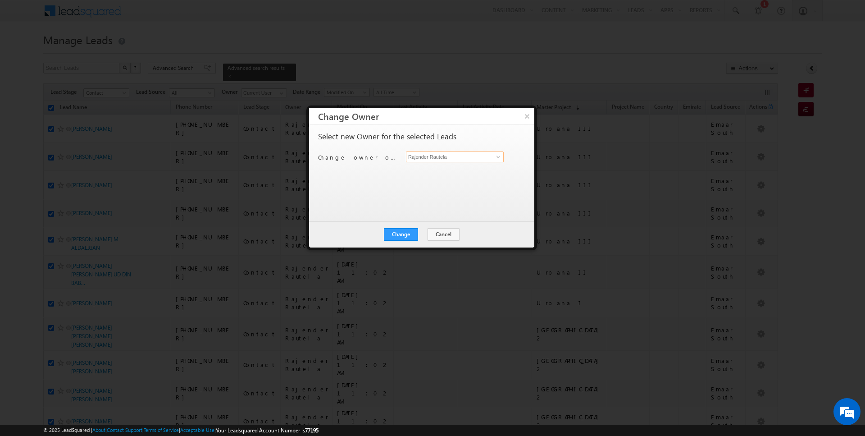
click at [474, 157] on input "Rajender Rautela" at bounding box center [455, 156] width 98 height 11
click at [405, 235] on button "Change" at bounding box center [401, 234] width 34 height 13
click at [424, 235] on button "Close" at bounding box center [423, 234] width 29 height 13
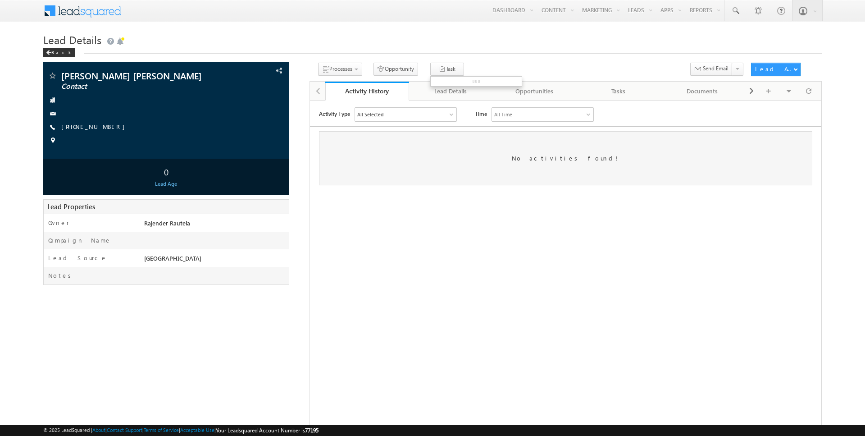
click at [441, 86] on ul at bounding box center [476, 81] width 92 height 10
click at [454, 89] on div "Lead Details" at bounding box center [450, 91] width 68 height 11
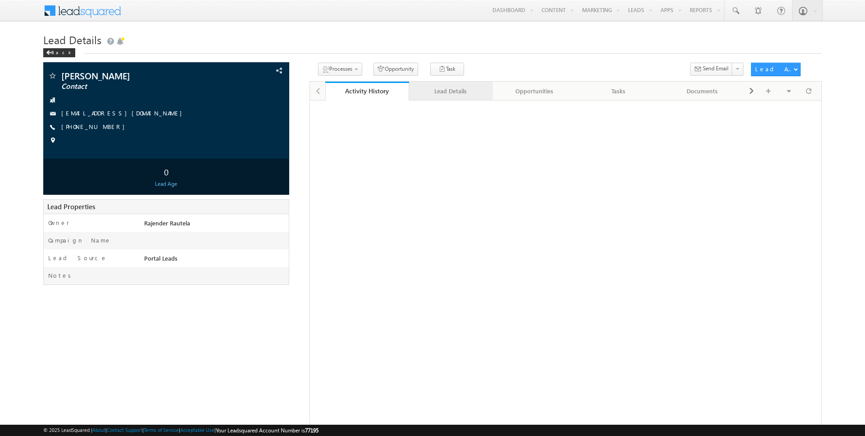
click at [451, 88] on div "Lead Details" at bounding box center [450, 91] width 68 height 11
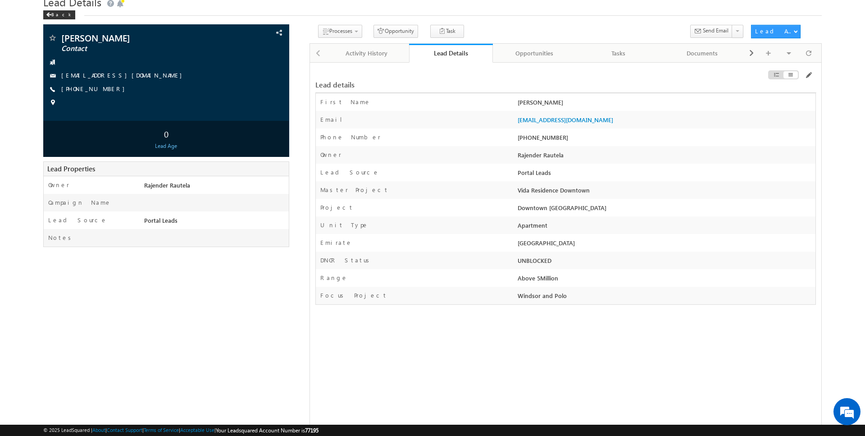
scroll to position [51, 0]
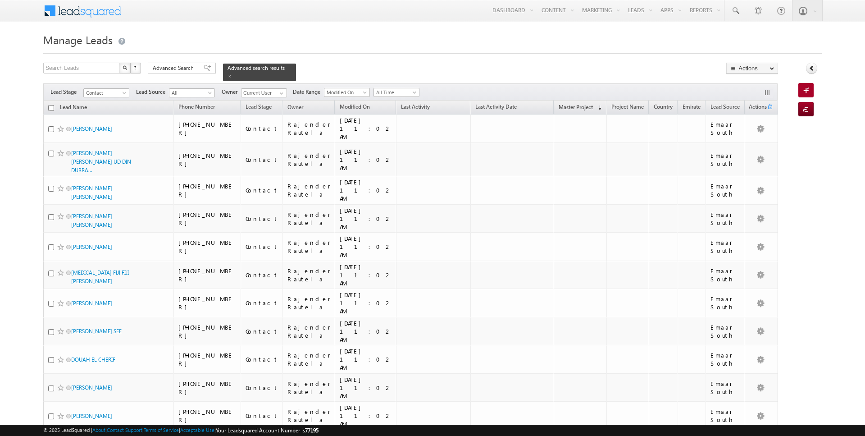
click at [50, 107] on input "checkbox" at bounding box center [51, 108] width 6 height 6
checkbox input "true"
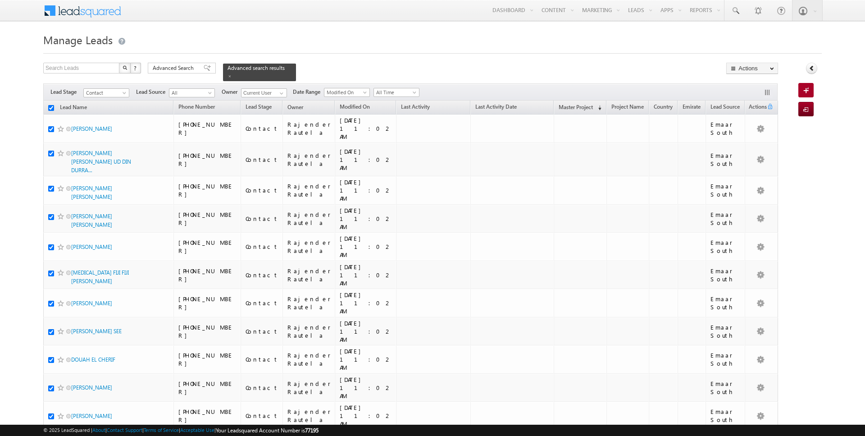
checkbox input "true"
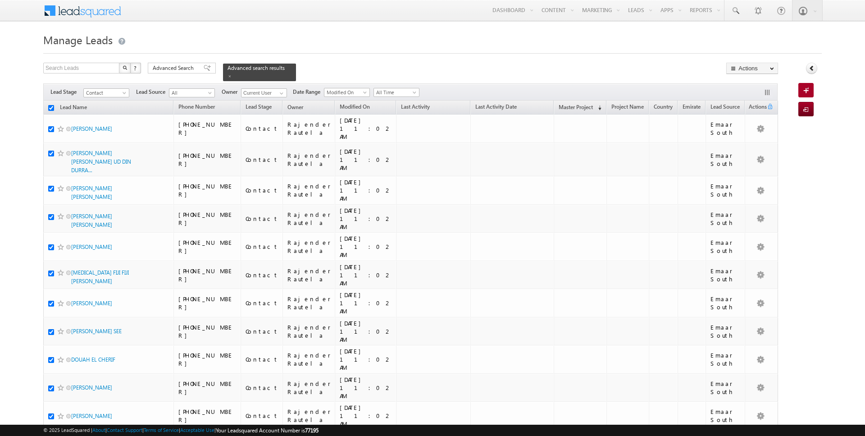
checkbox input "true"
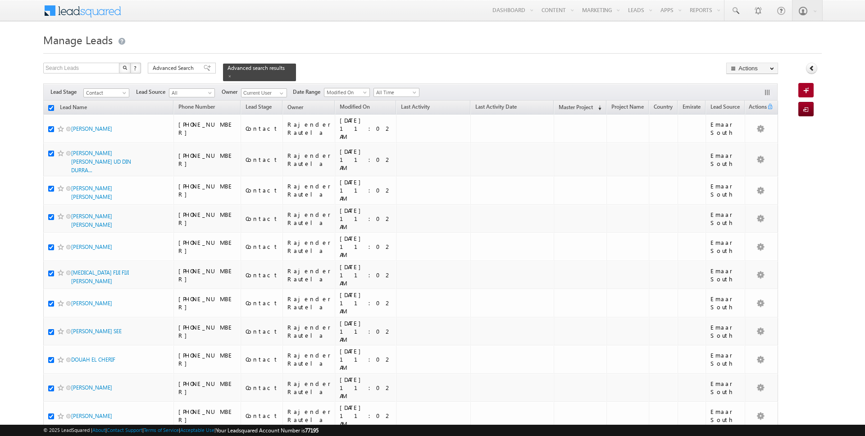
checkbox input "true"
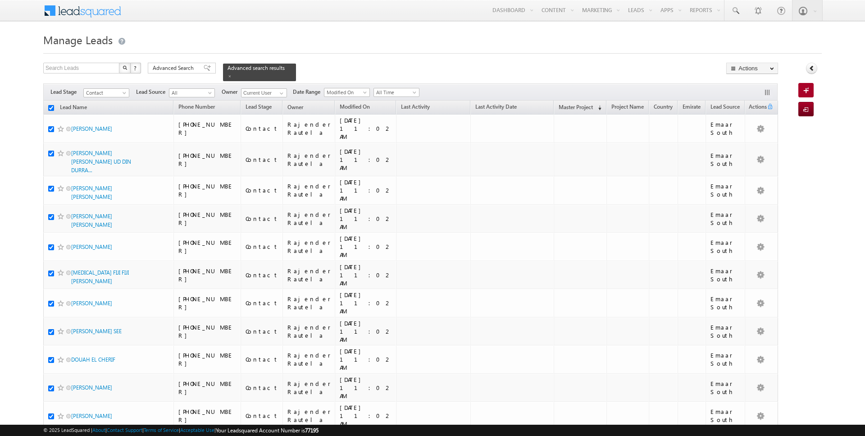
checkbox input "true"
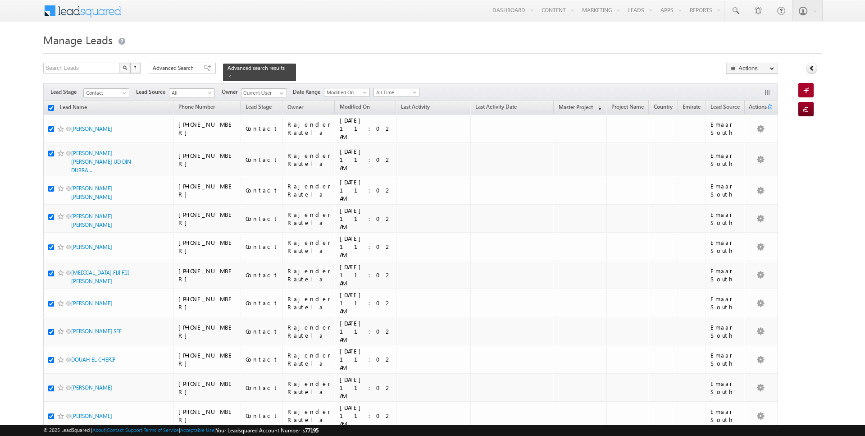
checkbox input "true"
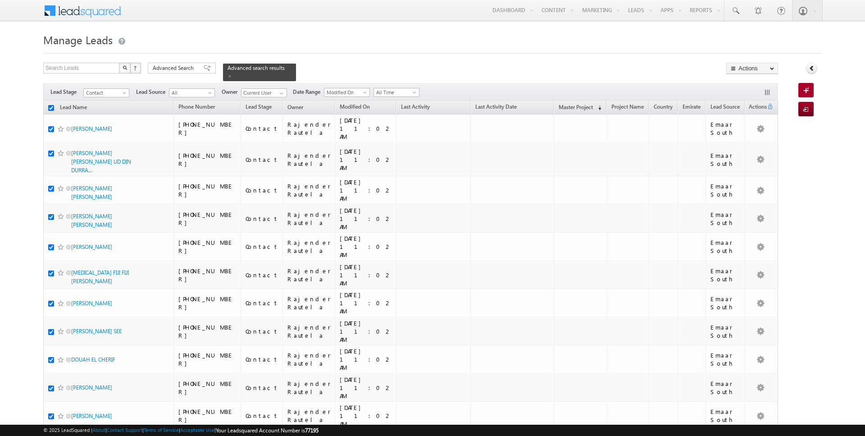
checkbox input "true"
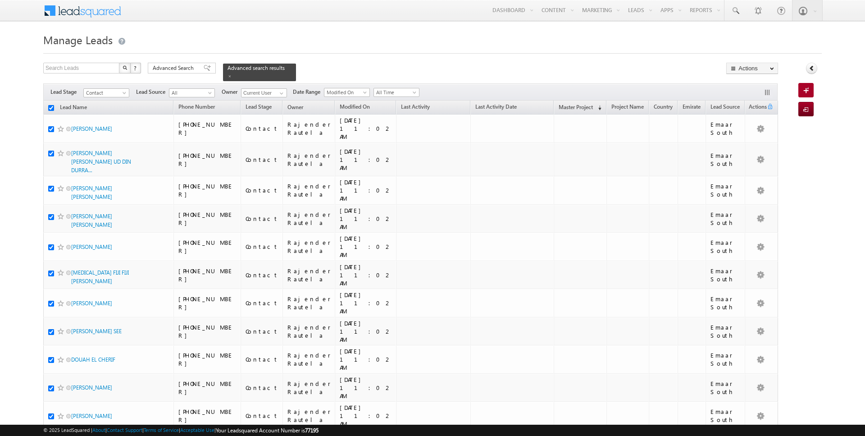
checkbox input "true"
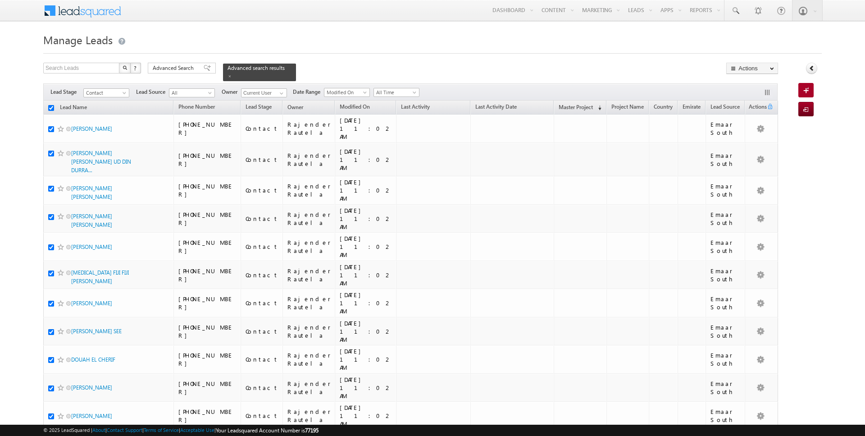
checkbox input "true"
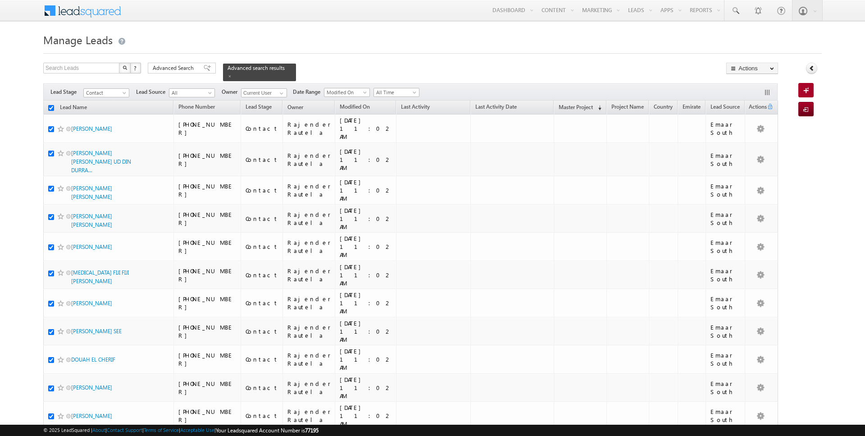
checkbox input "true"
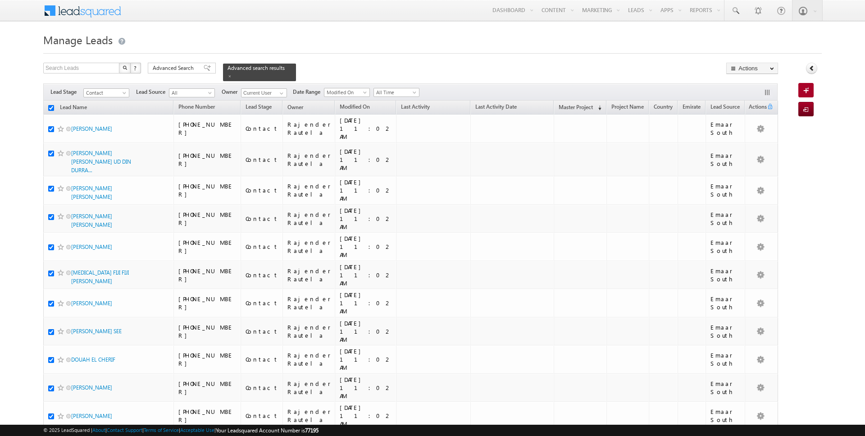
checkbox input "true"
click at [751, 144] on link "Change Owner" at bounding box center [752, 146] width 51 height 11
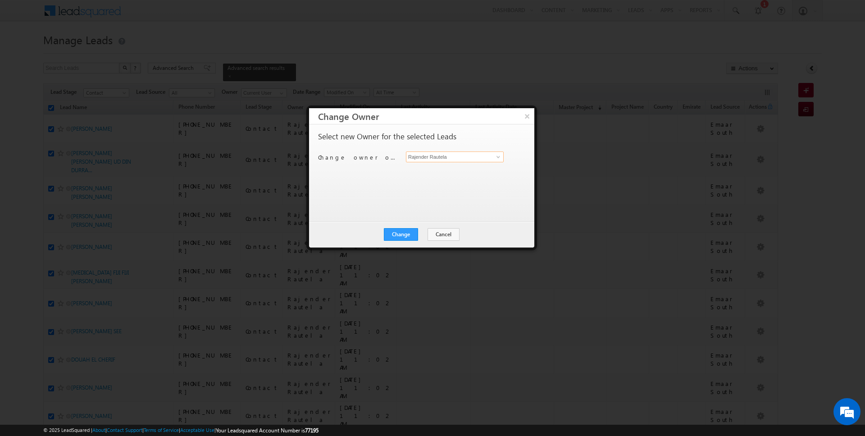
click at [446, 156] on input "Rajender Rautela" at bounding box center [455, 156] width 98 height 11
type input "[PERSON_NAME]"
click at [396, 231] on button "Change" at bounding box center [401, 234] width 34 height 13
click at [421, 234] on button "Close" at bounding box center [423, 234] width 29 height 13
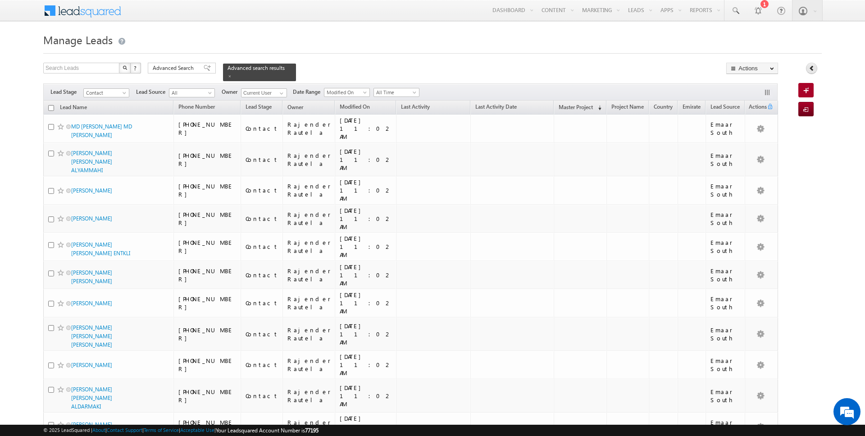
click at [812, 67] on icon at bounding box center [812, 68] width 6 height 6
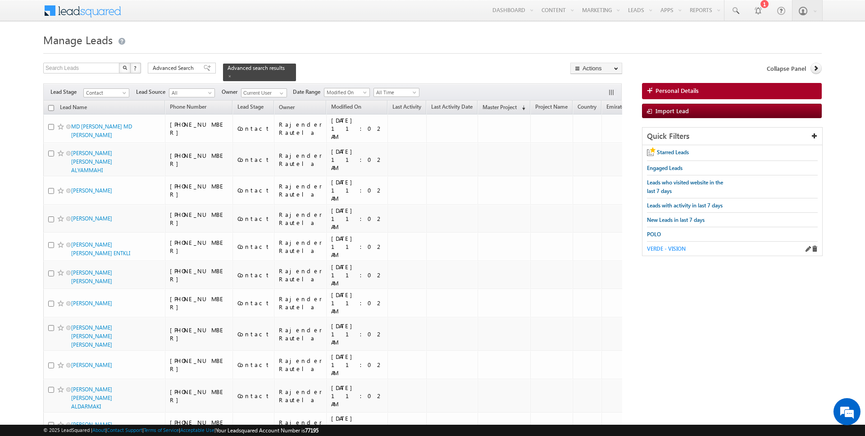
click at [664, 249] on span "VERDE - VISION" at bounding box center [666, 248] width 39 height 7
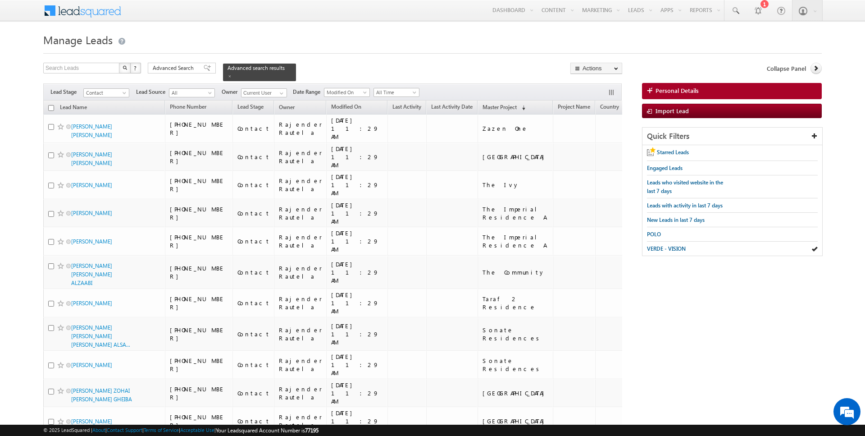
click at [53, 107] on input "checkbox" at bounding box center [51, 108] width 6 height 6
checkbox input "true"
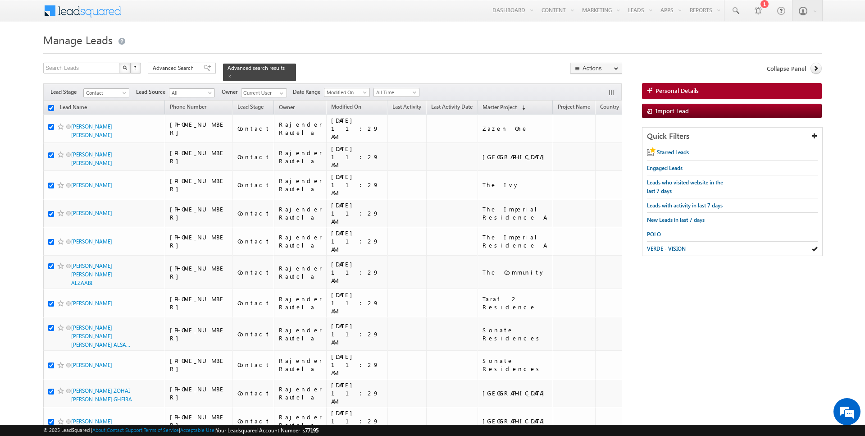
checkbox input "true"
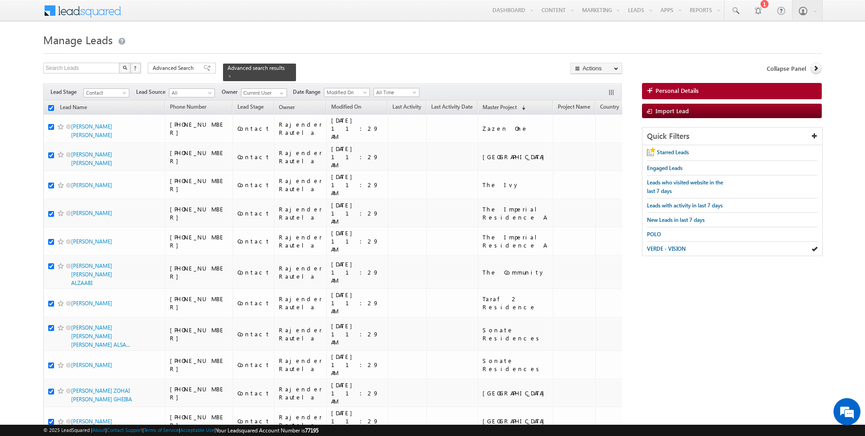
checkbox input "true"
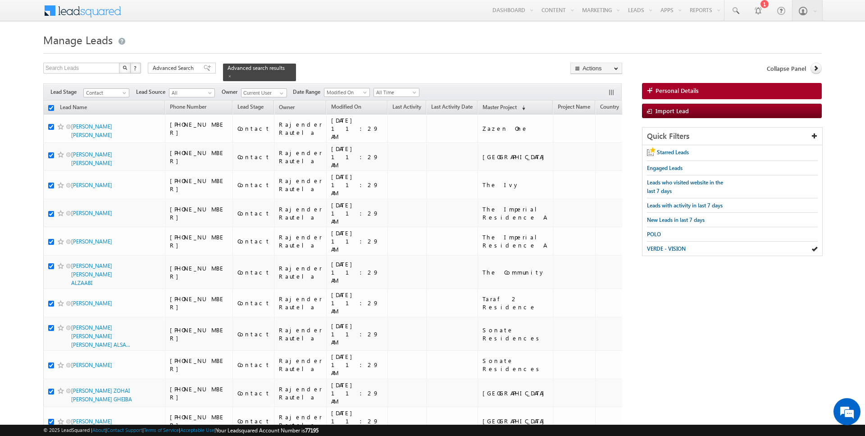
checkbox input "true"
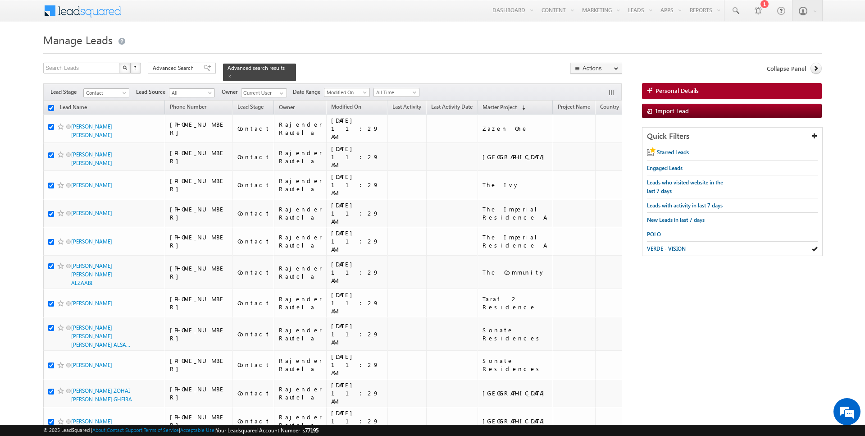
checkbox input "true"
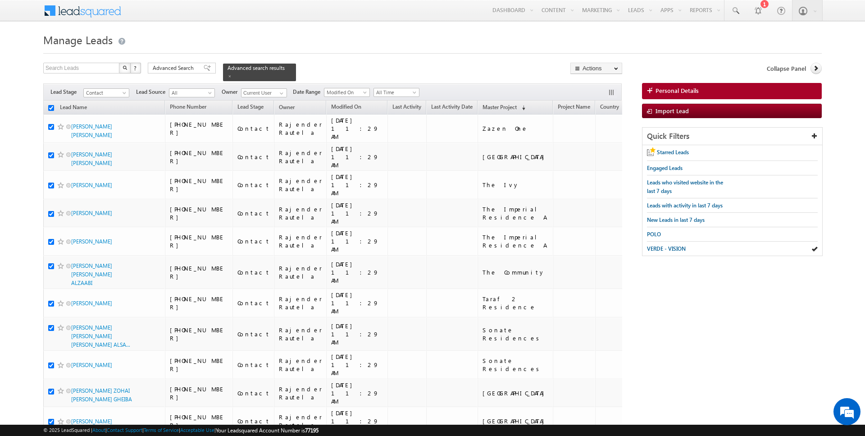
checkbox input "true"
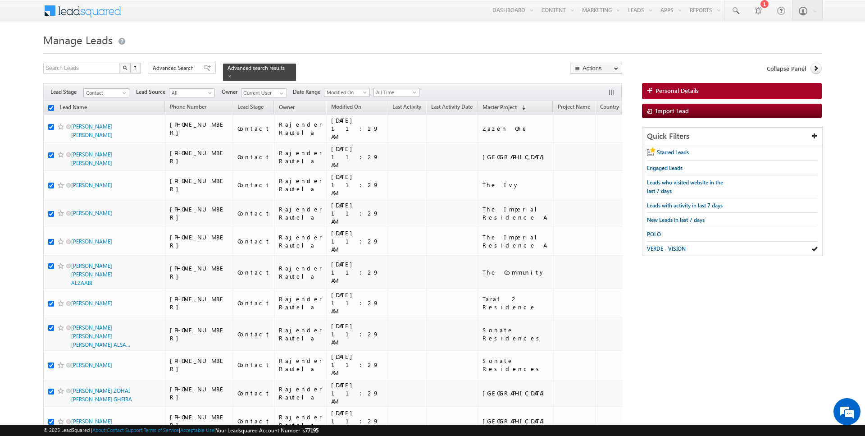
checkbox input "true"
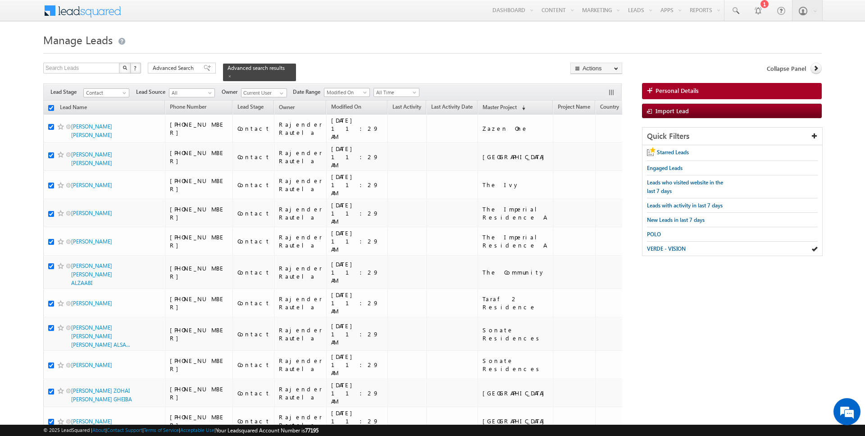
checkbox input "true"
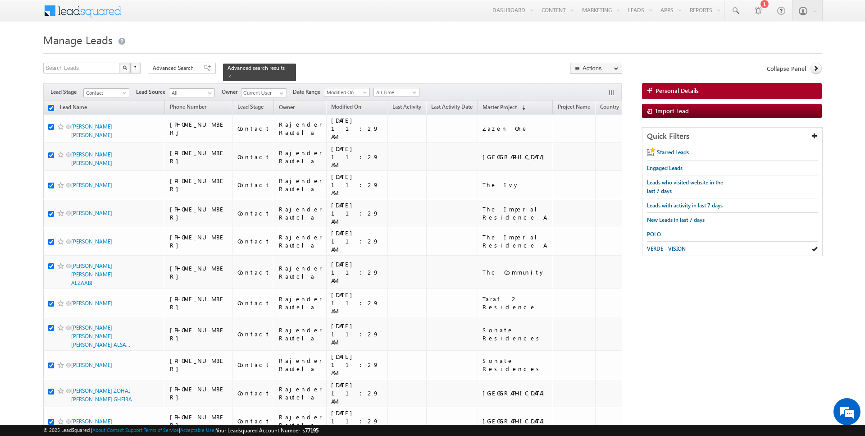
checkbox input "true"
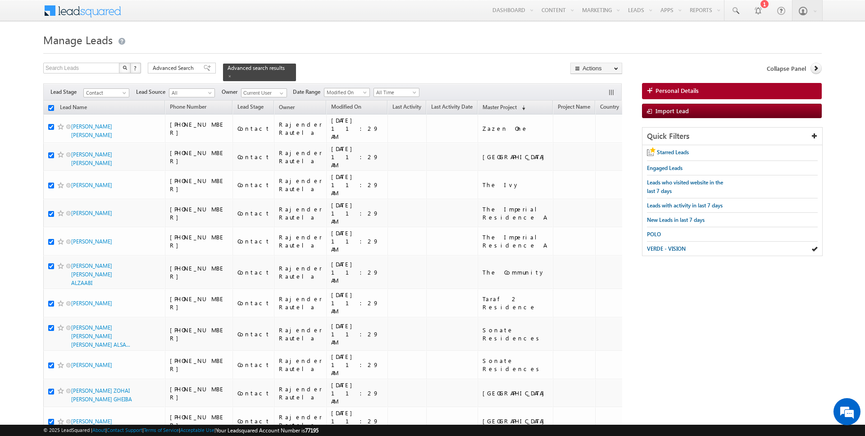
checkbox input "true"
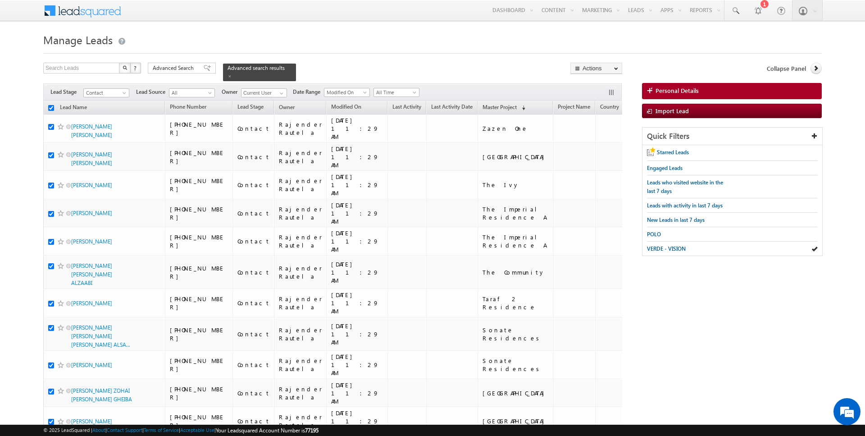
checkbox input "true"
click at [604, 142] on link "Change Owner" at bounding box center [596, 146] width 51 height 11
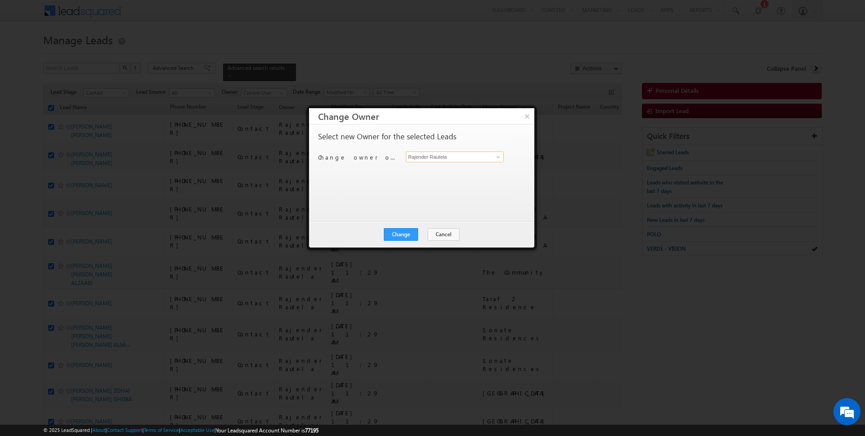
click at [435, 155] on input "Rajender Rautela" at bounding box center [455, 156] width 98 height 11
type input "[PERSON_NAME]"
click at [402, 231] on button "Change" at bounding box center [401, 234] width 34 height 13
click at [429, 234] on button "Close" at bounding box center [423, 234] width 29 height 13
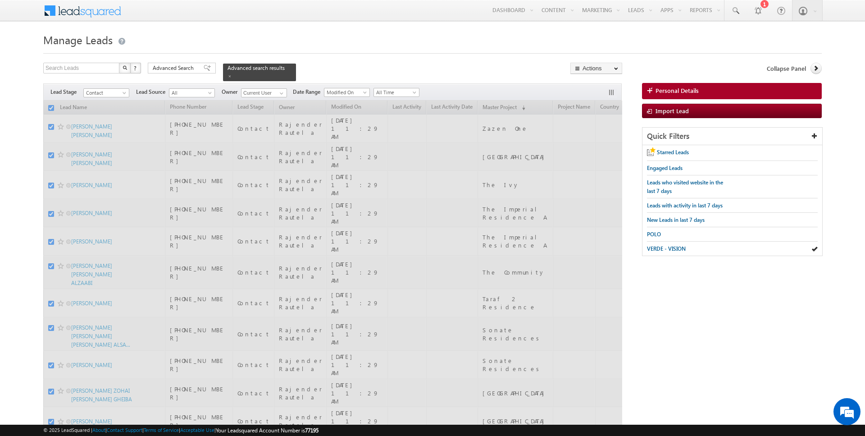
checkbox input "false"
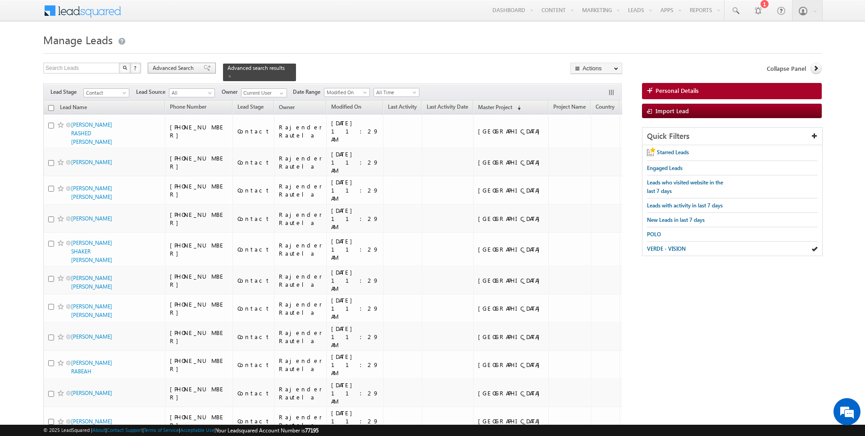
click at [168, 68] on span "Advanced Search" at bounding box center [175, 68] width 44 height 8
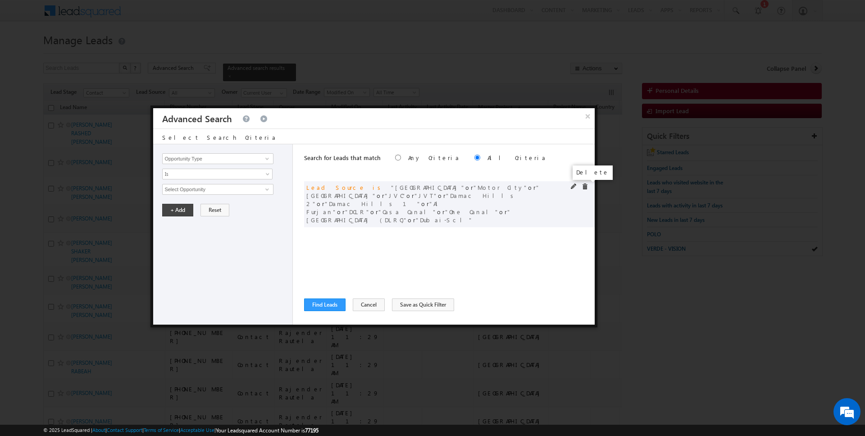
click at [586, 186] on span at bounding box center [585, 186] width 6 height 6
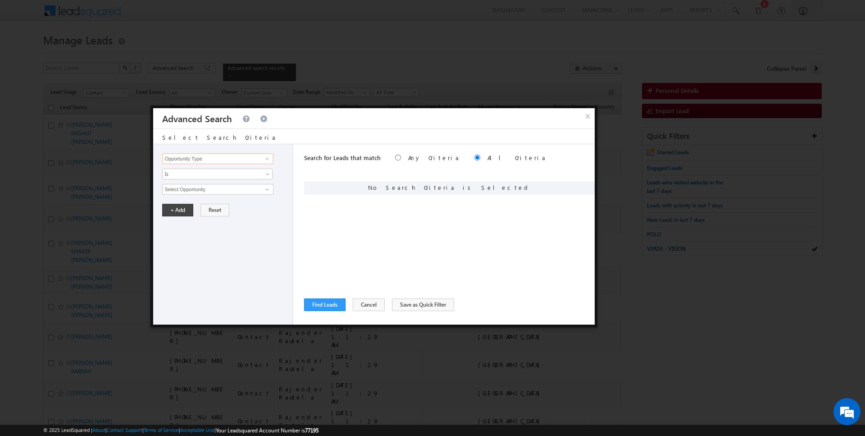
click at [229, 159] on input "Opportunity Type" at bounding box center [217, 158] width 111 height 11
type input "Modified On"
click at [196, 172] on span "Is" at bounding box center [212, 174] width 98 height 8
click at [179, 192] on link "Before" at bounding box center [218, 192] width 110 height 8
click at [178, 207] on button "+ Add" at bounding box center [177, 210] width 31 height 13
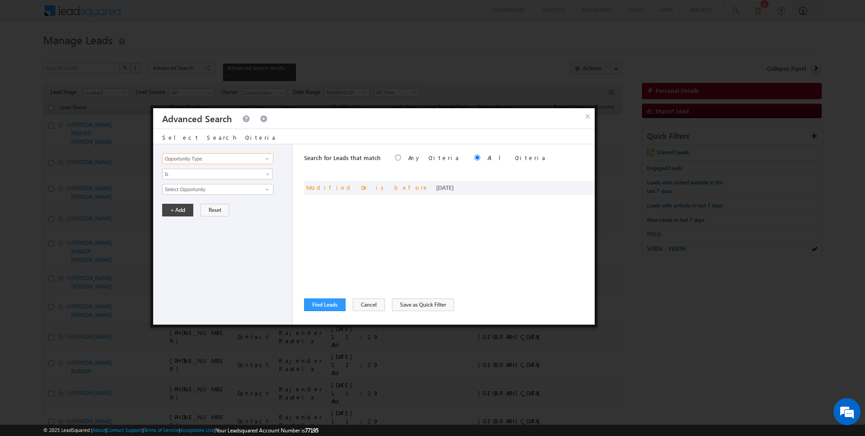
click at [203, 158] on input "Opportunity Type" at bounding box center [217, 158] width 111 height 11
click at [193, 178] on link "Owner" at bounding box center [217, 177] width 111 height 10
type input "Owner"
click at [184, 173] on span "Is" at bounding box center [212, 174] width 98 height 8
click at [182, 188] on link "Is Not" at bounding box center [218, 192] width 110 height 8
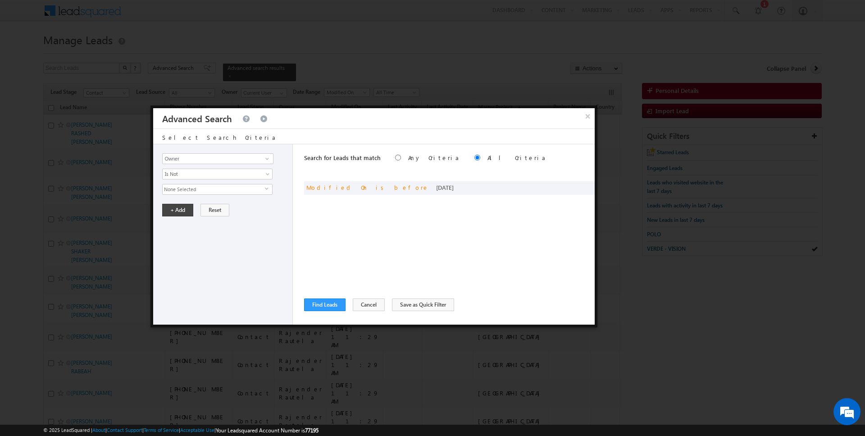
click at [183, 187] on span "None Selected" at bounding box center [214, 189] width 102 height 10
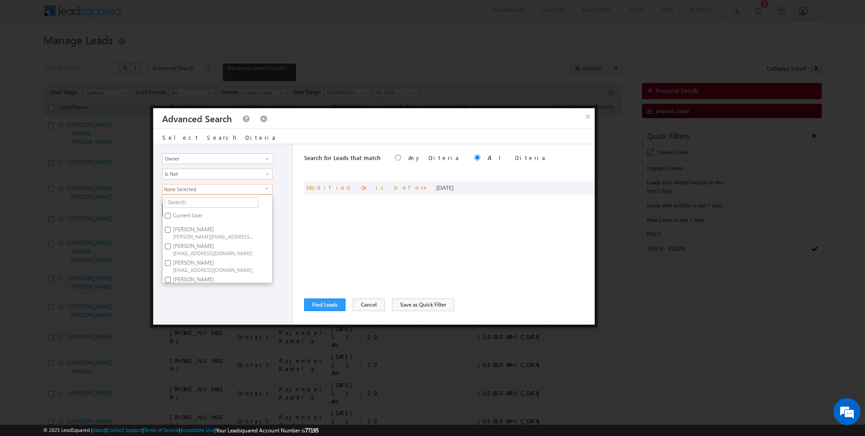
click at [318, 224] on div "Search for Leads that match Any Criteria All Criteria Note that the current tri…" at bounding box center [449, 234] width 291 height 180
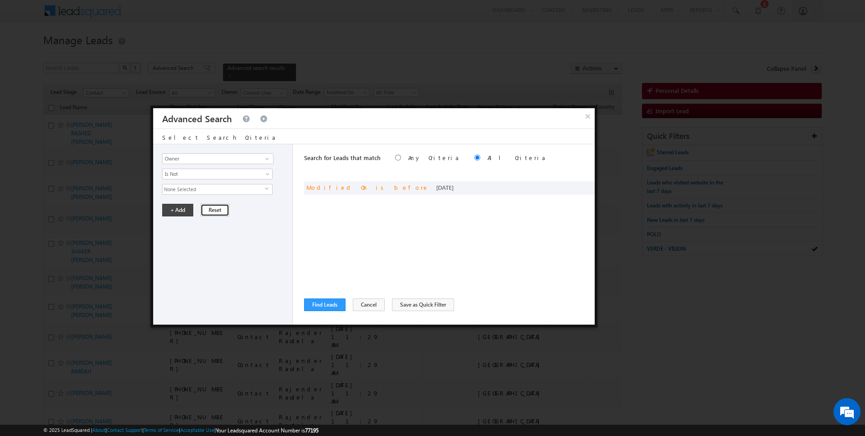
click at [204, 210] on button "Reset" at bounding box center [214, 210] width 29 height 13
click at [200, 160] on input "Opportunity Type" at bounding box center [217, 158] width 111 height 11
type input "Lead Stage"
click at [198, 186] on span "None Selected" at bounding box center [214, 189] width 102 height 10
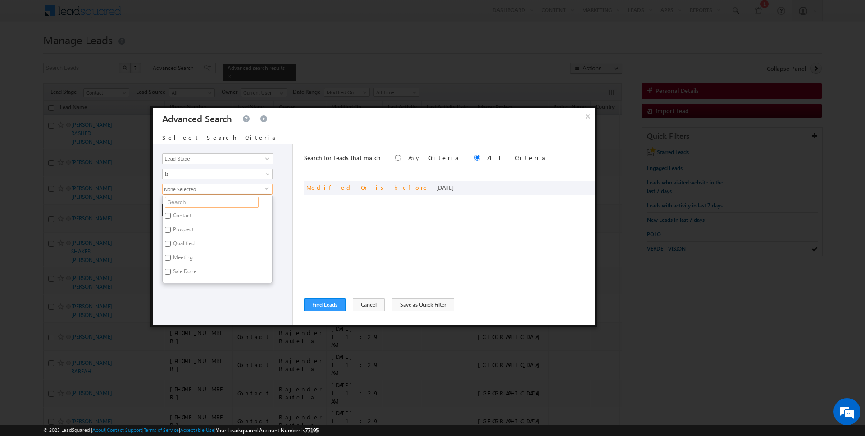
click at [188, 198] on input "text" at bounding box center [212, 202] width 94 height 11
click at [182, 214] on label "Contact" at bounding box center [182, 217] width 38 height 14
click at [171, 214] on input "Contact" at bounding box center [168, 216] width 6 height 6
checkbox input "true"
click at [295, 237] on div "Opportunity Type Lead Activity Task Sales Group Prospect Id Address 1 Address 2…" at bounding box center [374, 234] width 442 height 180
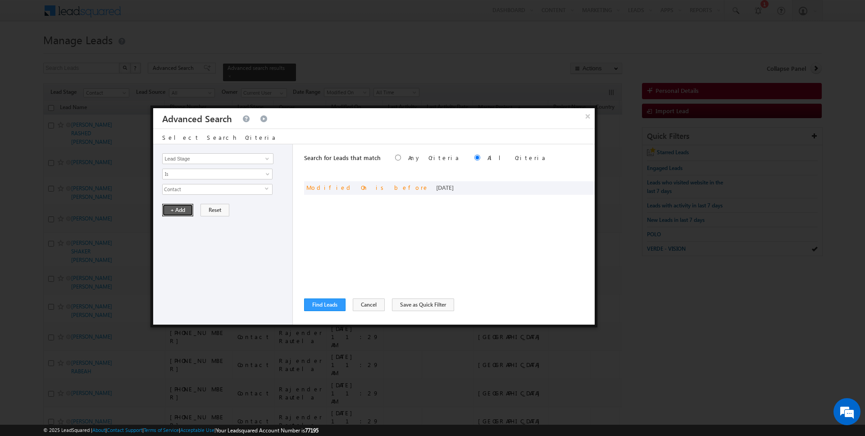
click at [172, 214] on button "+ Add" at bounding box center [177, 210] width 31 height 13
click at [361, 306] on button "Cancel" at bounding box center [369, 304] width 32 height 13
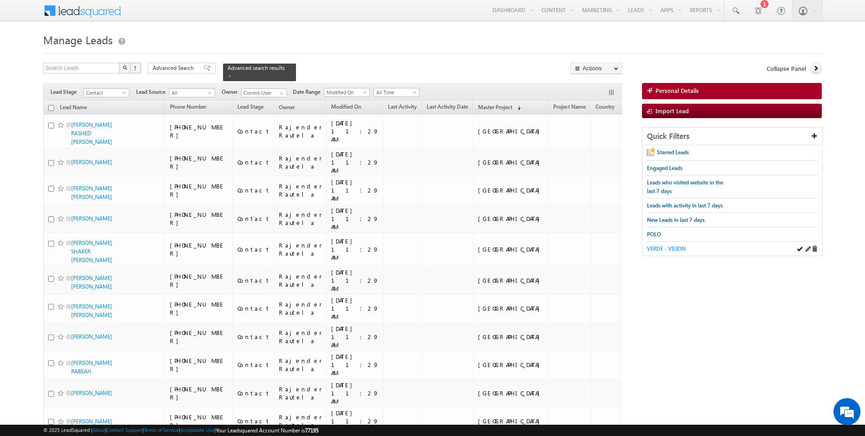
click at [679, 246] on span "VERDE - VISION" at bounding box center [666, 248] width 39 height 7
click at [50, 108] on input "checkbox" at bounding box center [51, 108] width 6 height 6
checkbox input "true"
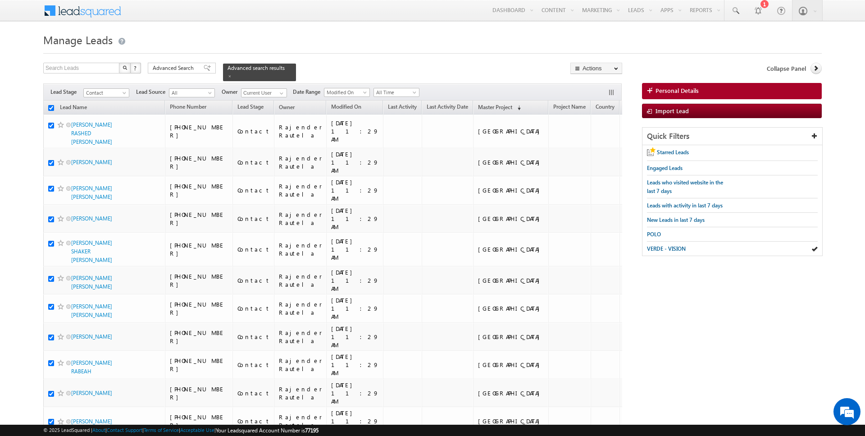
checkbox input "true"
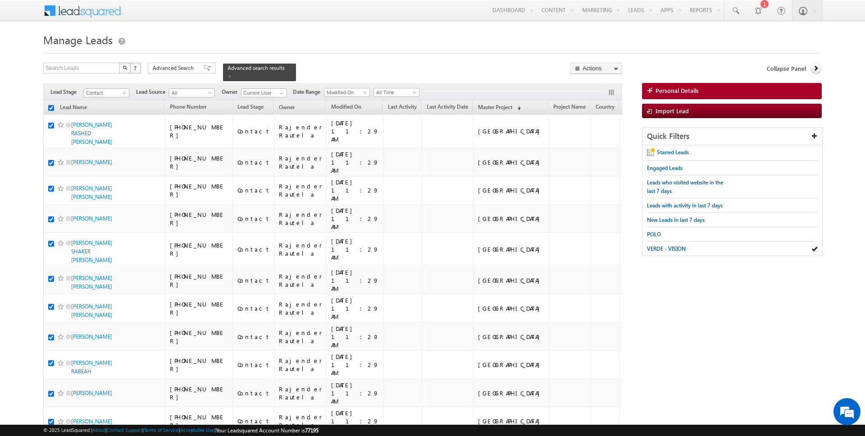
checkbox input "true"
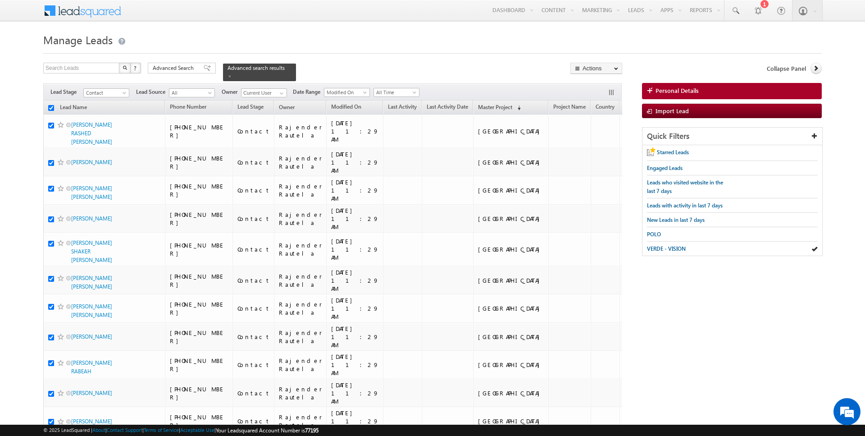
checkbox input "true"
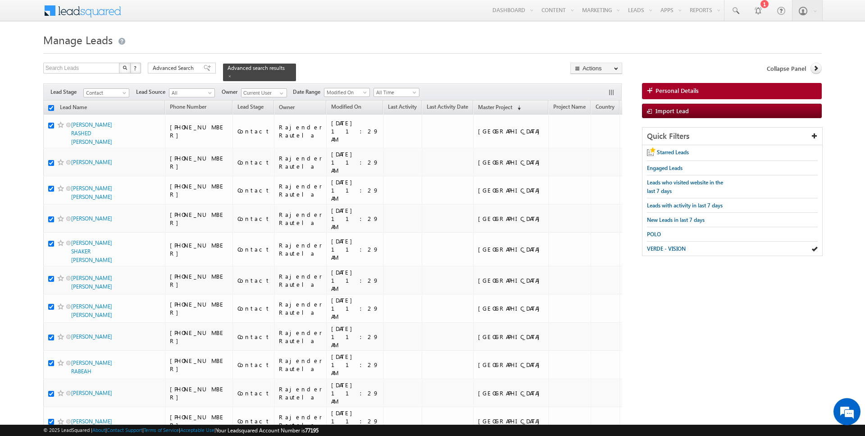
checkbox input "true"
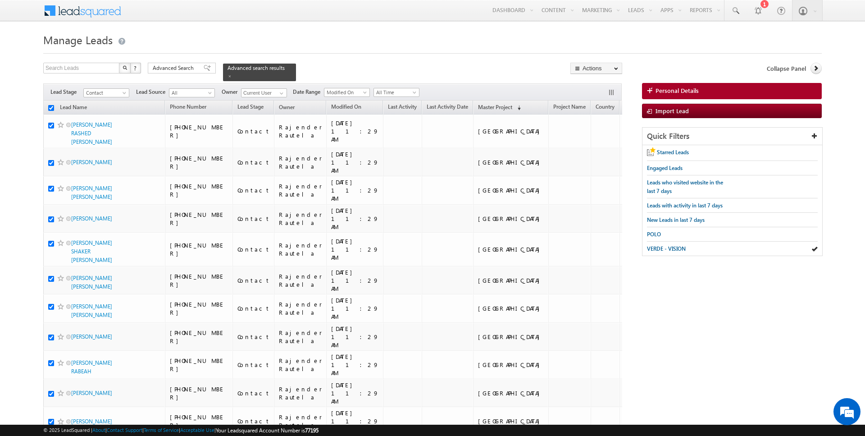
checkbox input "true"
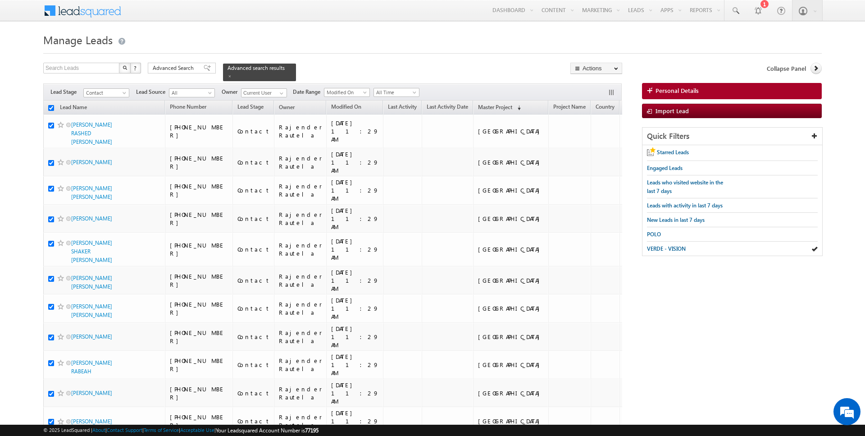
checkbox input "true"
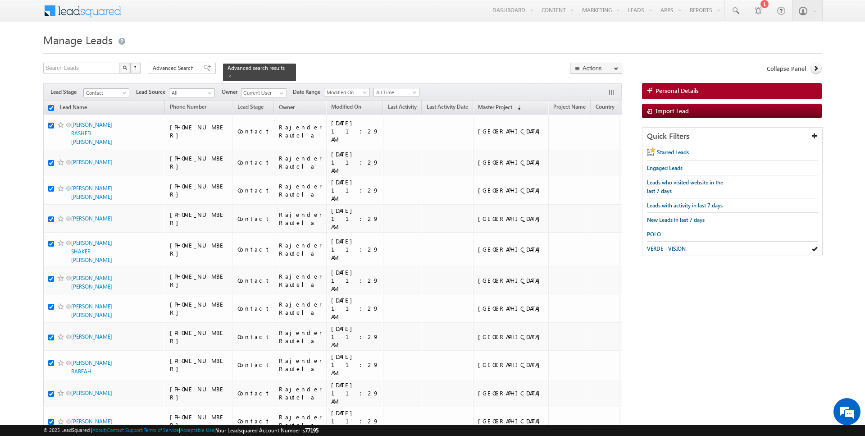
checkbox input "true"
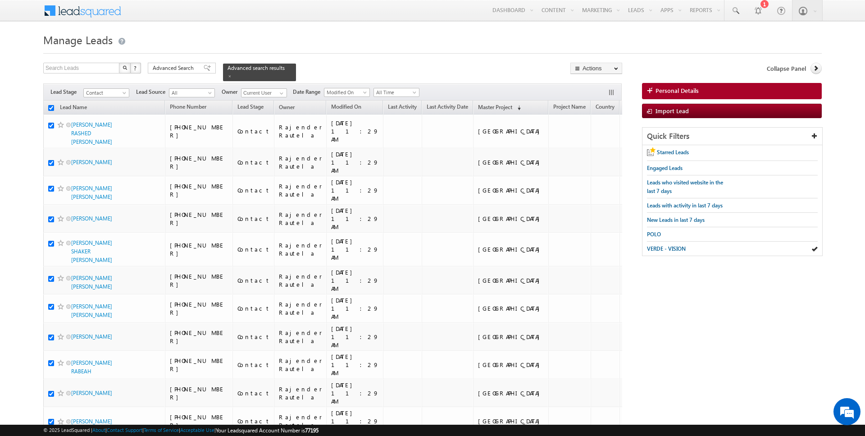
checkbox input "true"
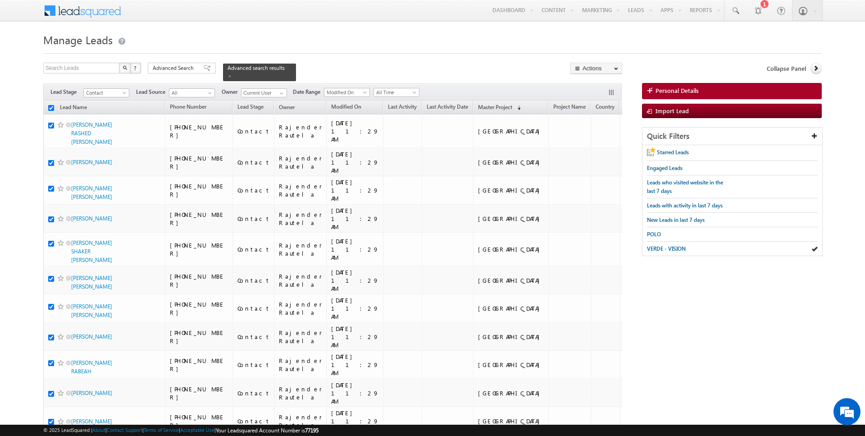
checkbox input "true"
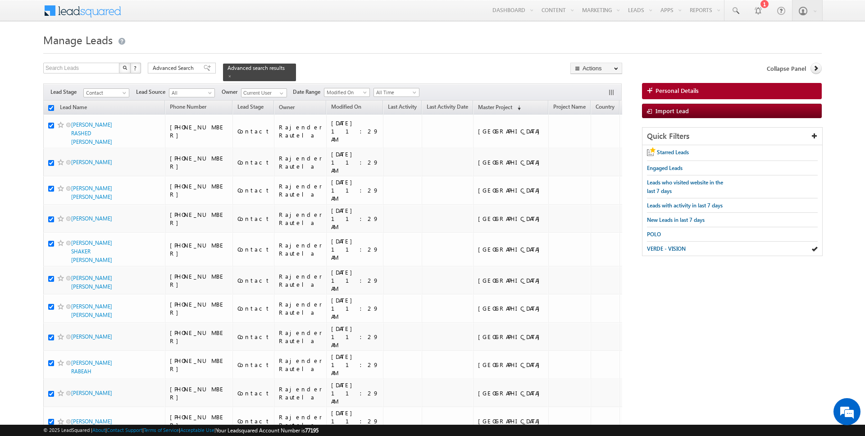
checkbox input "true"
click at [599, 140] on link "Add Opportunity" at bounding box center [596, 135] width 51 height 11
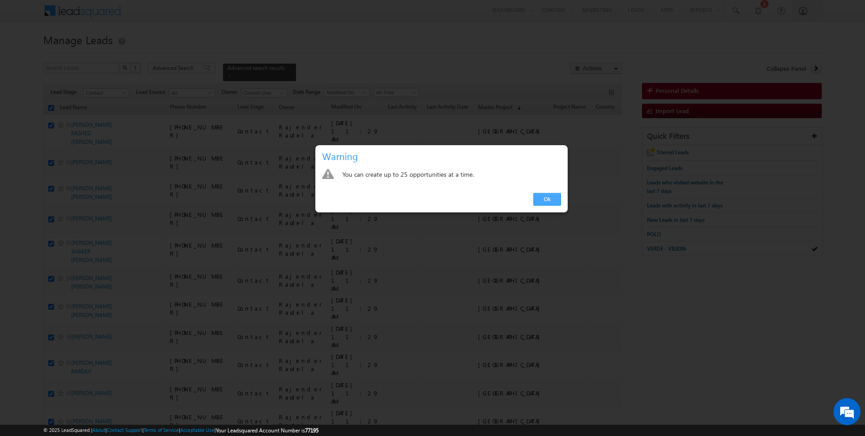
click at [550, 204] on link "Ok" at bounding box center [546, 199] width 27 height 13
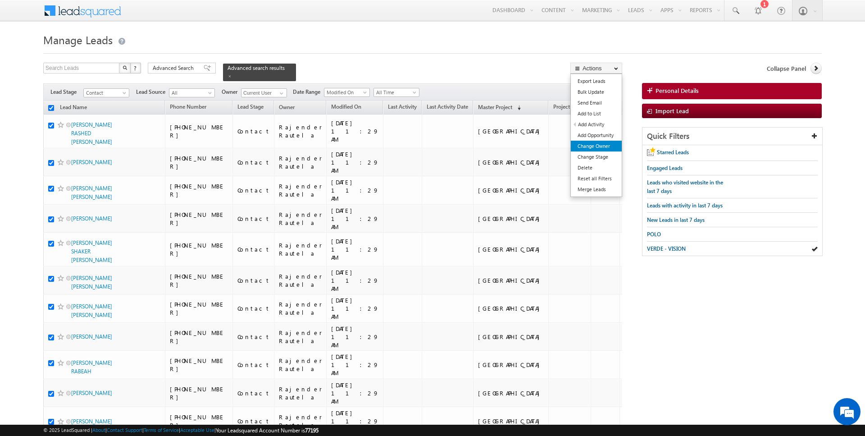
click at [601, 144] on link "Change Owner" at bounding box center [596, 146] width 51 height 11
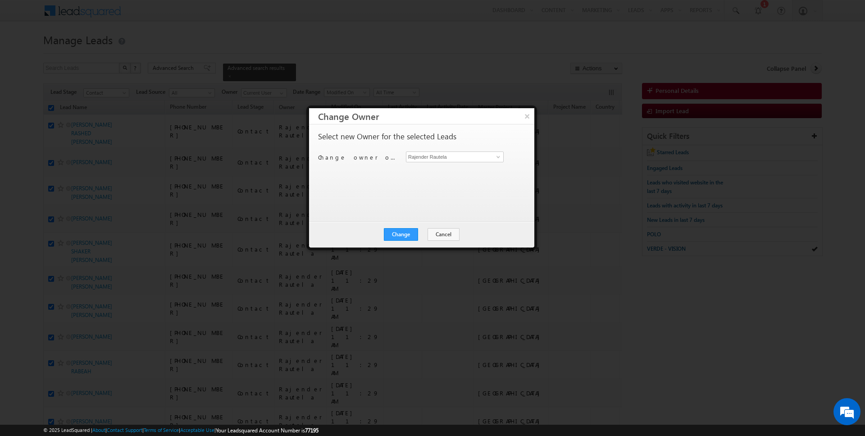
click at [440, 150] on div "Select new Owner for the selected Leads Change owner of 50 leads to Rajender Ra…" at bounding box center [420, 168] width 205 height 72
click at [448, 155] on input "Rajender Rautela" at bounding box center [455, 156] width 98 height 11
type input "[DATE][PERSON_NAME]"
click at [407, 233] on button "Change" at bounding box center [401, 234] width 34 height 13
click at [425, 236] on button "Close" at bounding box center [423, 234] width 29 height 13
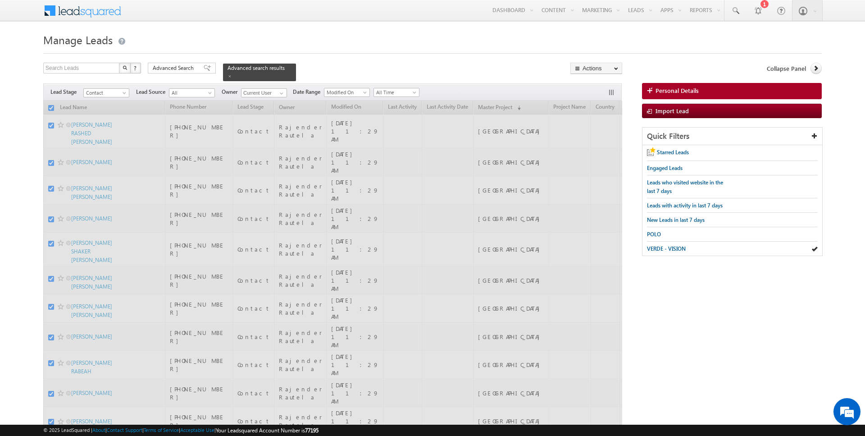
checkbox input "false"
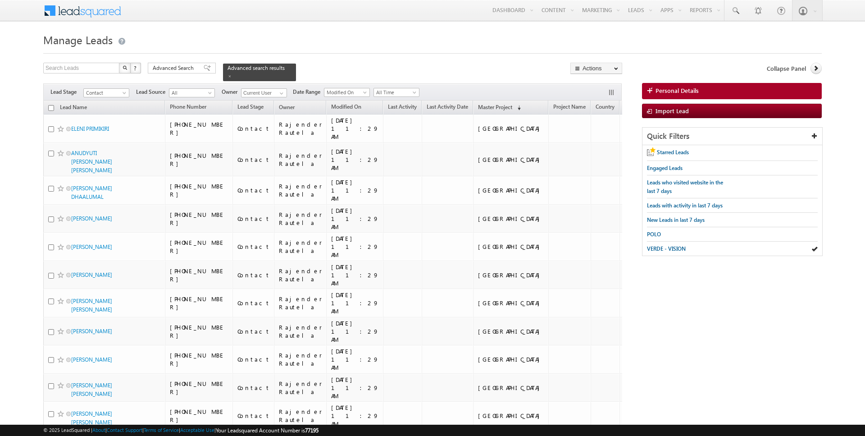
click at [50, 108] on input "checkbox" at bounding box center [51, 108] width 6 height 6
checkbox input "true"
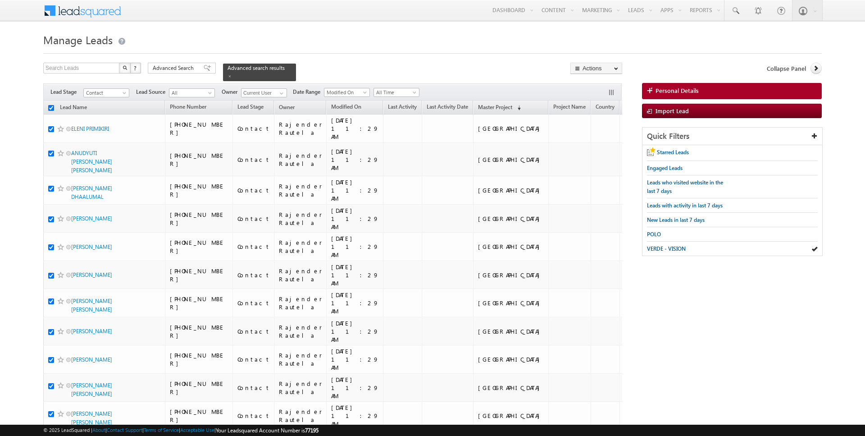
checkbox input "true"
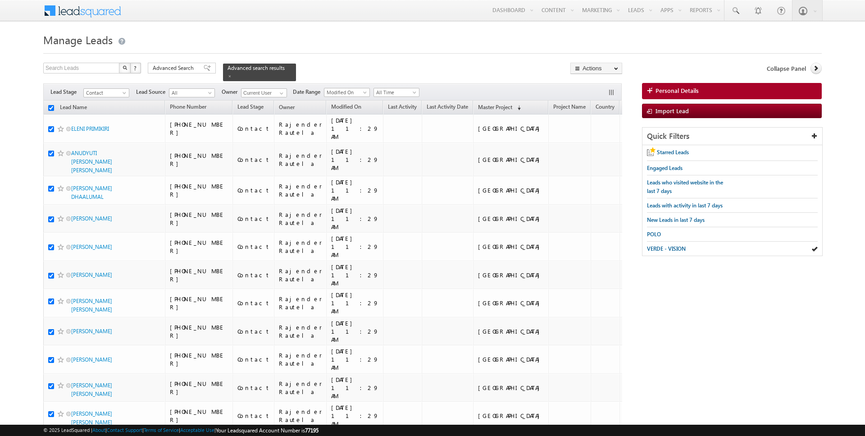
checkbox input "true"
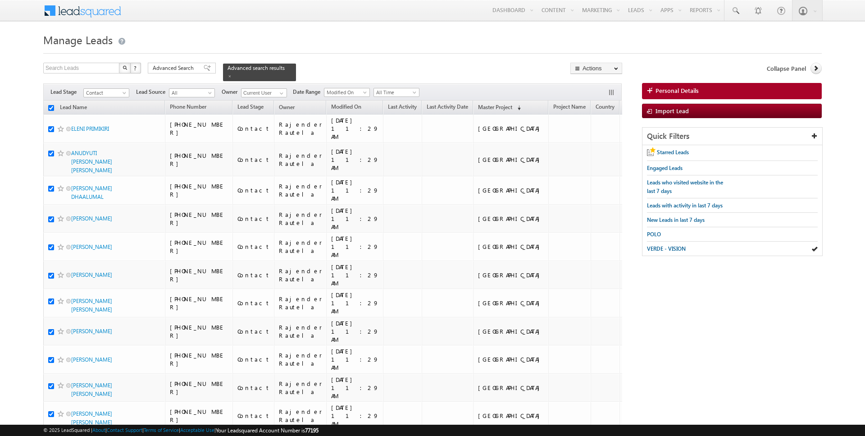
checkbox input "true"
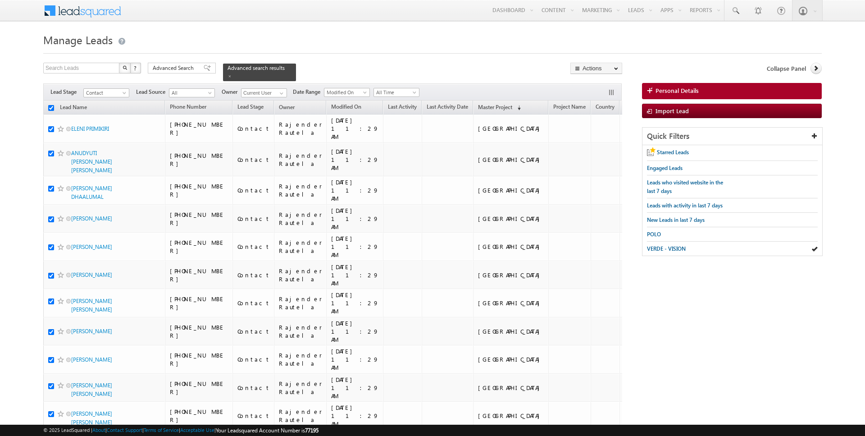
checkbox input "true"
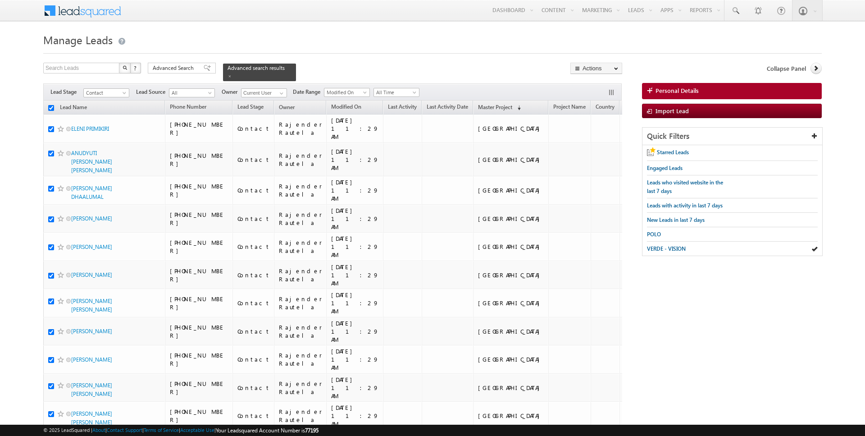
checkbox input "true"
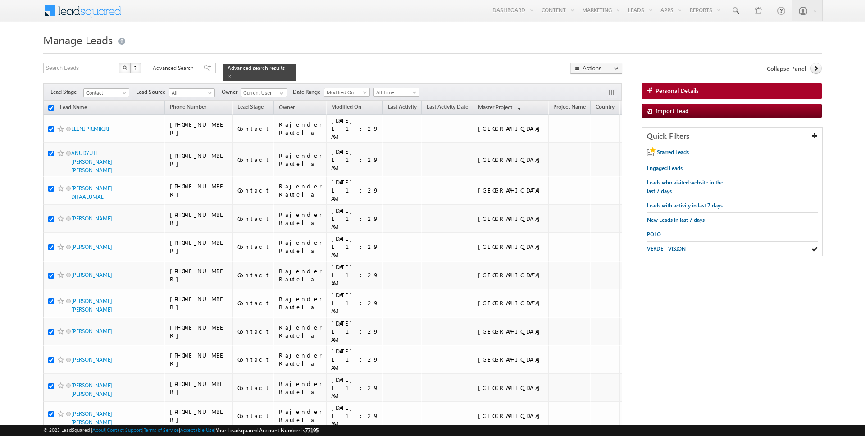
checkbox input "true"
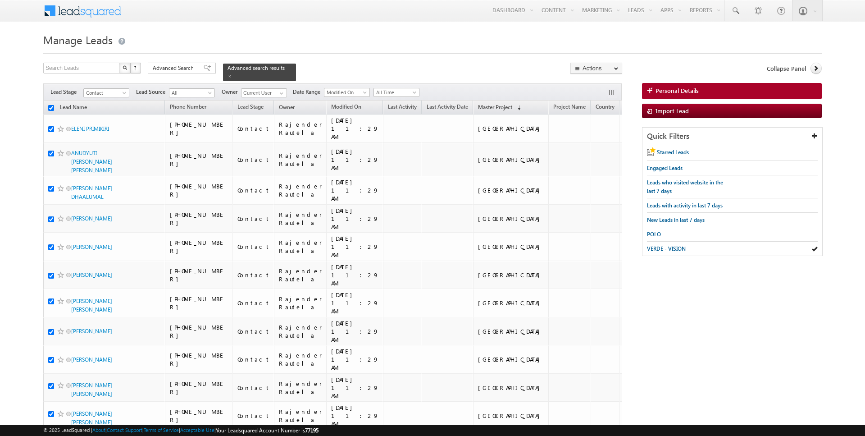
checkbox input "true"
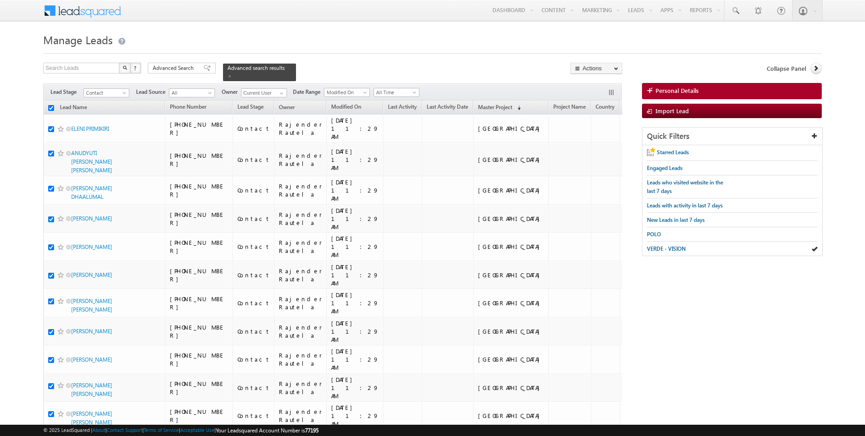
checkbox input "true"
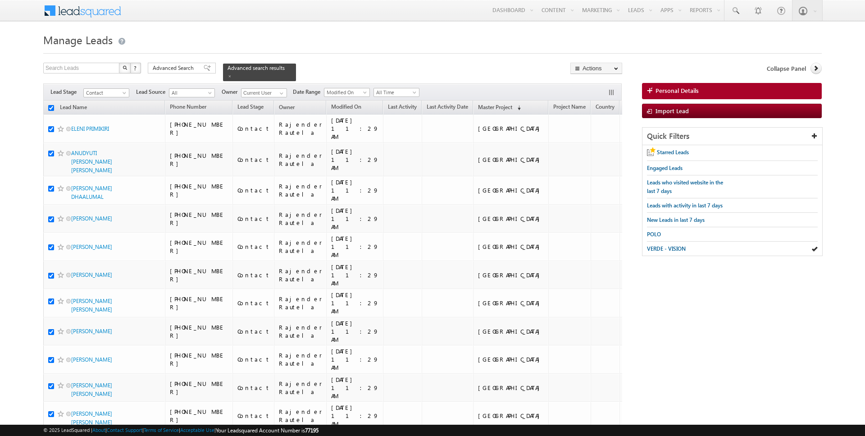
checkbox input "true"
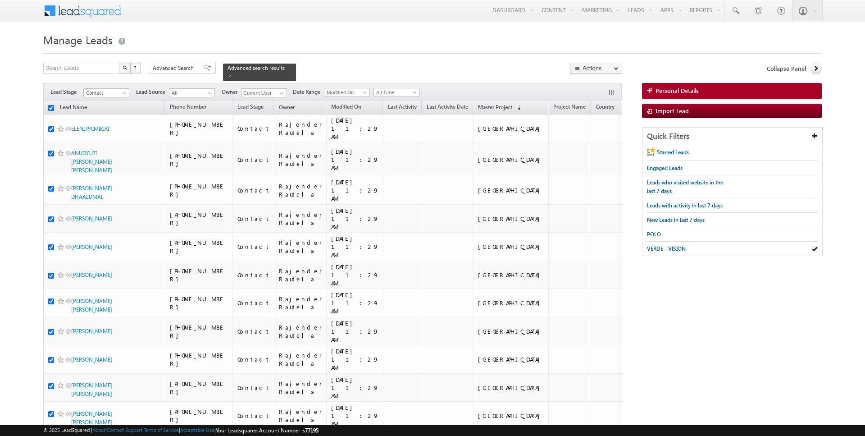
checkbox input "true"
click at [595, 146] on link "Change Owner" at bounding box center [596, 146] width 51 height 11
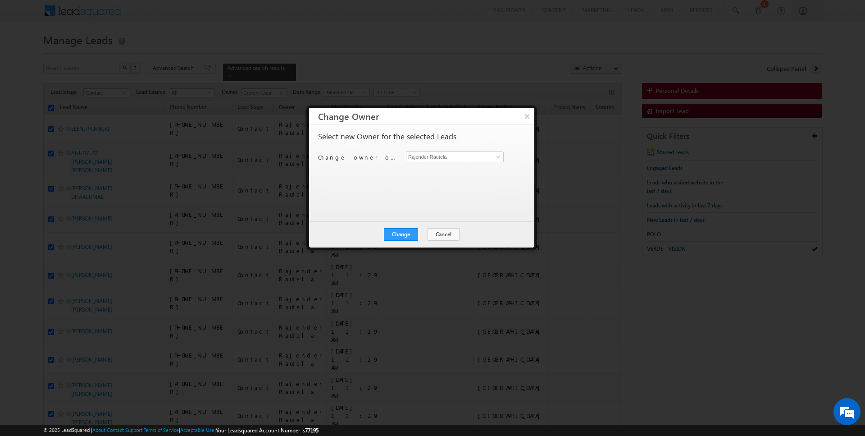
click at [433, 150] on div "Select new Owner for the selected Leads Change owner of 50 leads to Rajender Ra…" at bounding box center [420, 168] width 205 height 72
click at [441, 156] on input "Rajender Rautela" at bounding box center [455, 156] width 98 height 11
type input "[PERSON_NAME]"
click at [405, 236] on button "Change" at bounding box center [401, 234] width 34 height 13
click at [419, 236] on button "Close" at bounding box center [423, 234] width 29 height 13
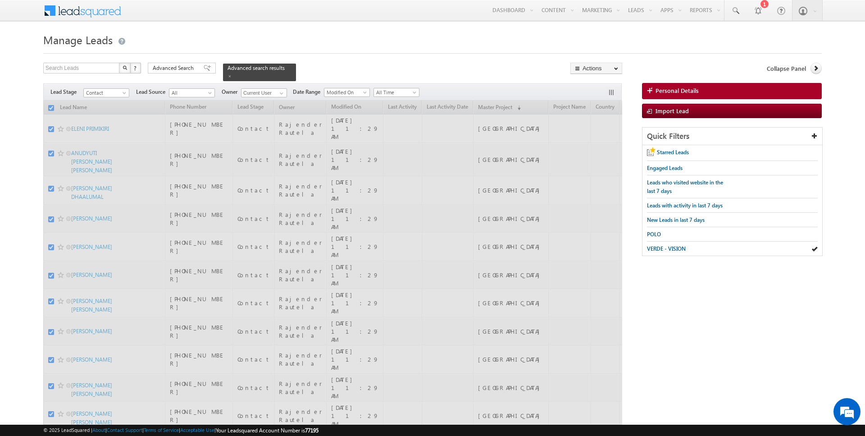
checkbox input "false"
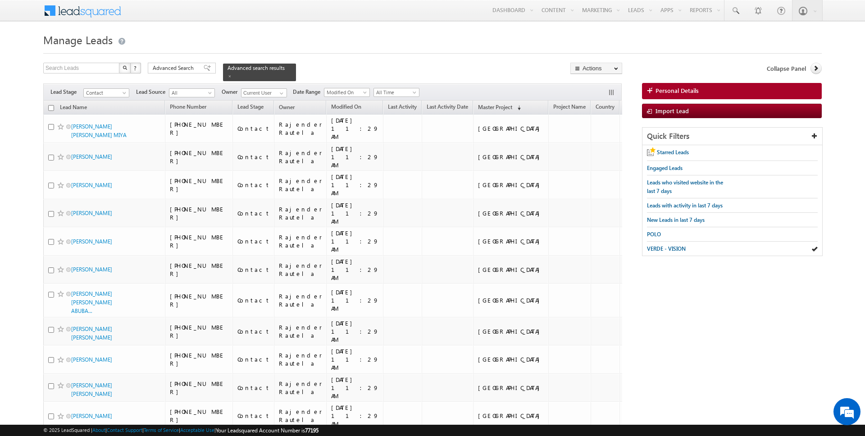
click at [52, 106] on input "checkbox" at bounding box center [51, 108] width 6 height 6
checkbox input "true"
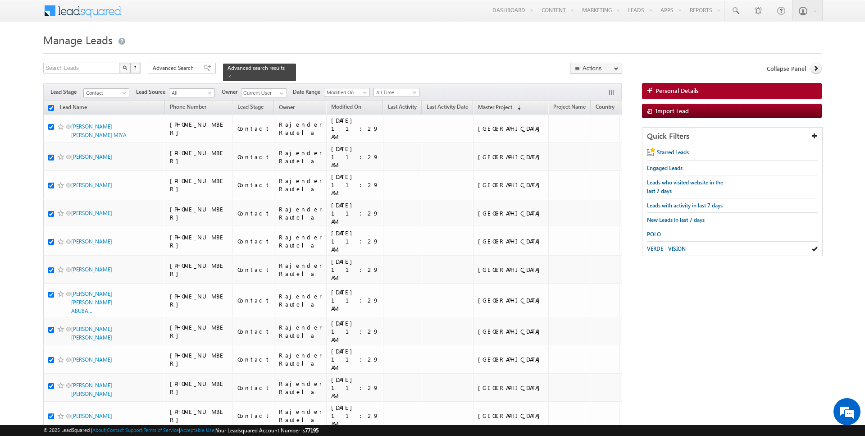
checkbox input "true"
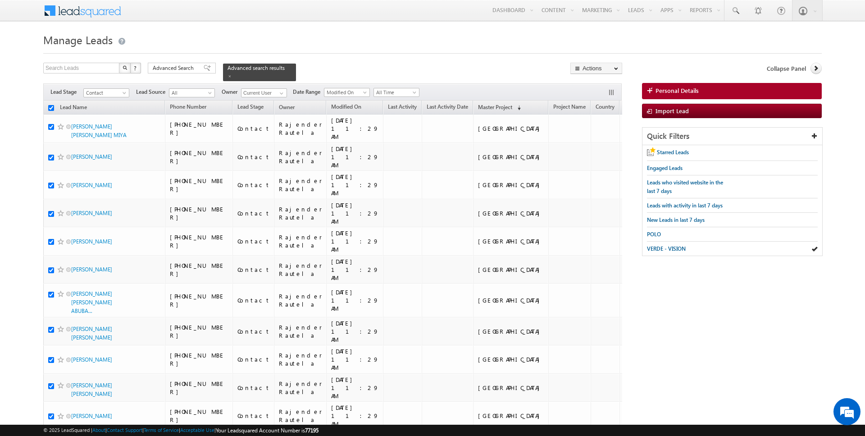
checkbox input "true"
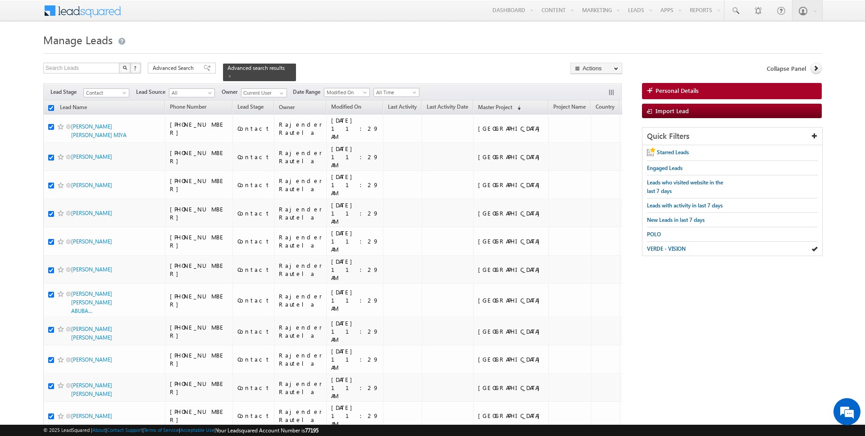
checkbox input "true"
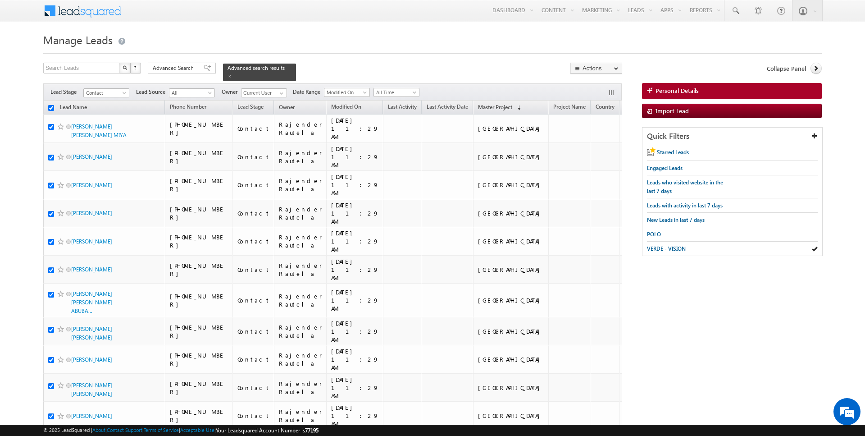
checkbox input "true"
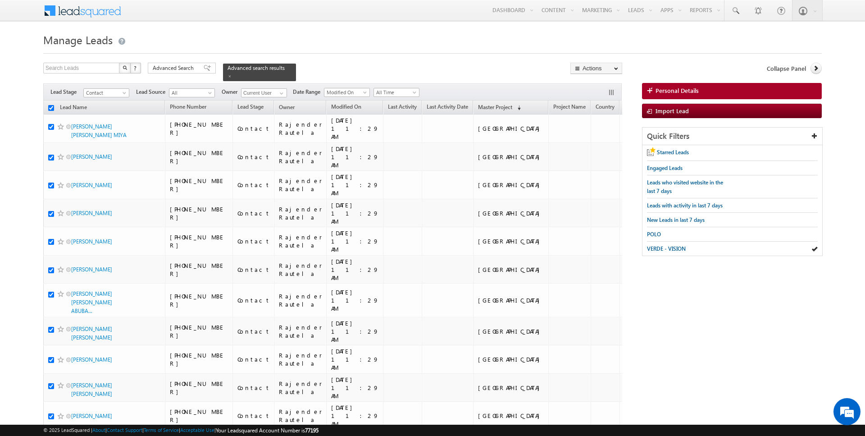
checkbox input "true"
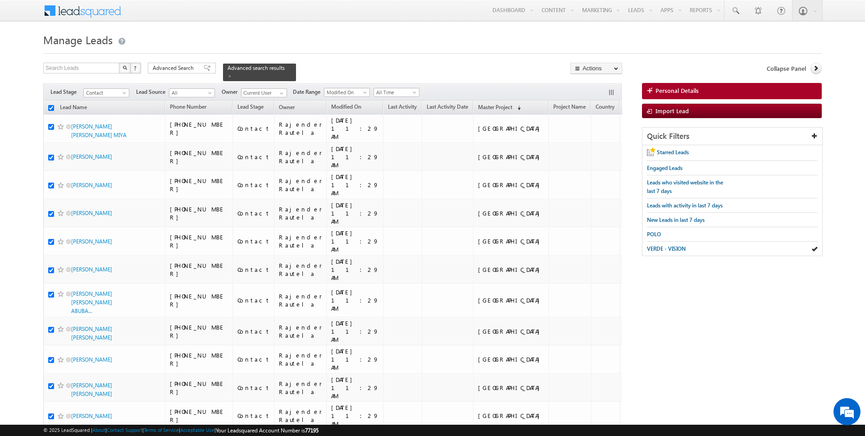
checkbox input "true"
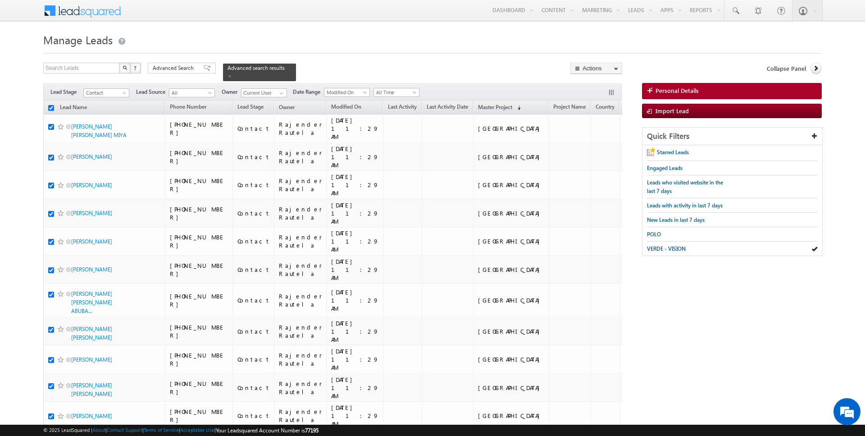
checkbox input "true"
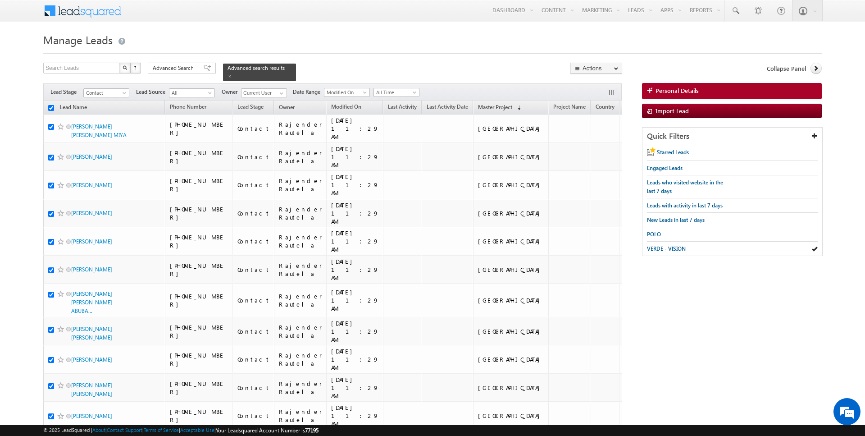
checkbox input "true"
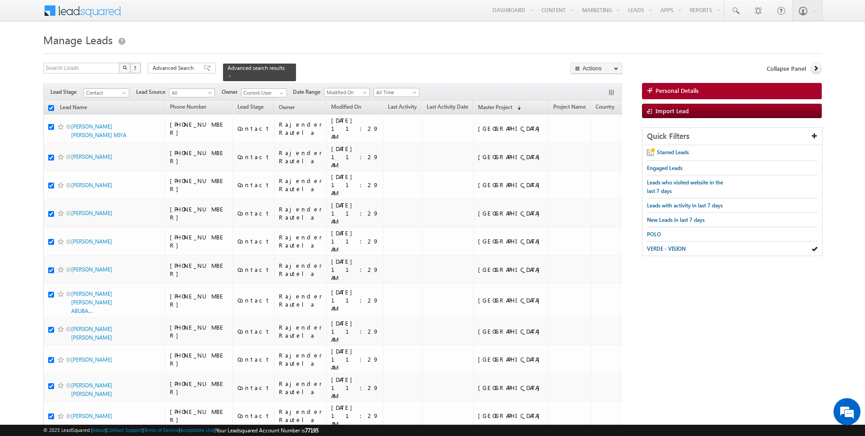
checkbox input "true"
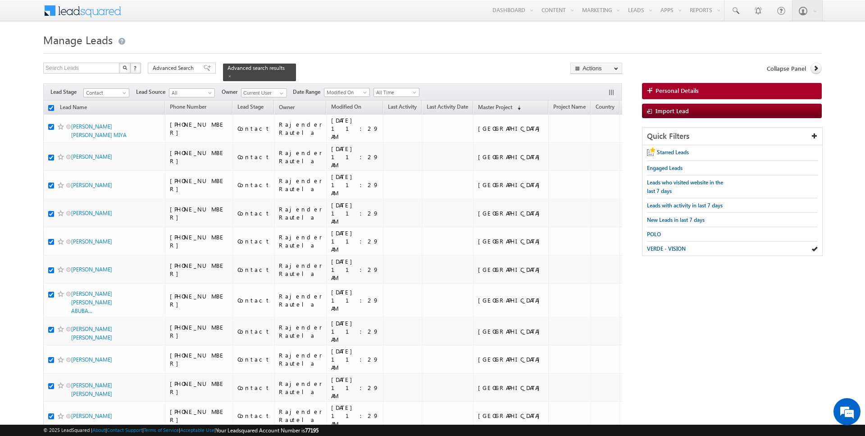
checkbox input "true"
click at [596, 146] on link "Change Owner" at bounding box center [596, 146] width 51 height 11
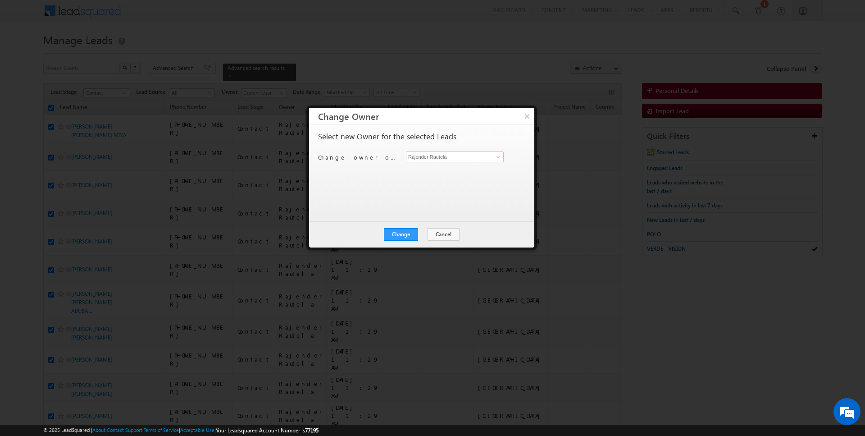
click at [439, 152] on input "Rajender Rautela" at bounding box center [455, 156] width 98 height 11
type input "[PERSON_NAME]"
click at [407, 228] on button "Change" at bounding box center [401, 234] width 34 height 13
click at [419, 234] on button "Close" at bounding box center [423, 234] width 29 height 13
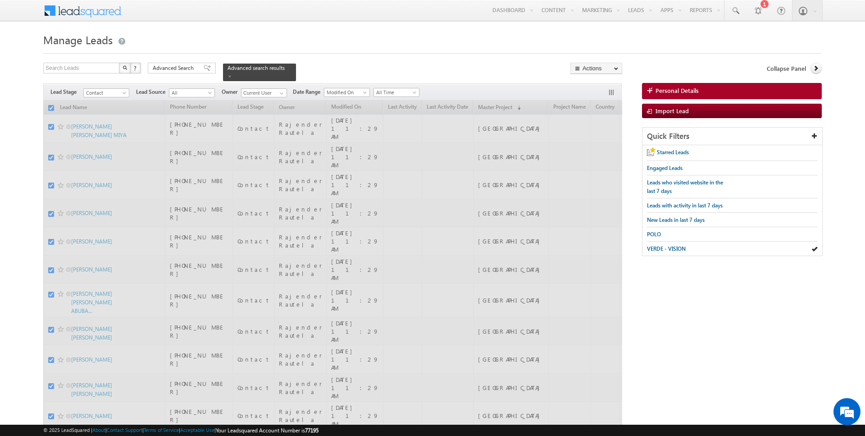
checkbox input "false"
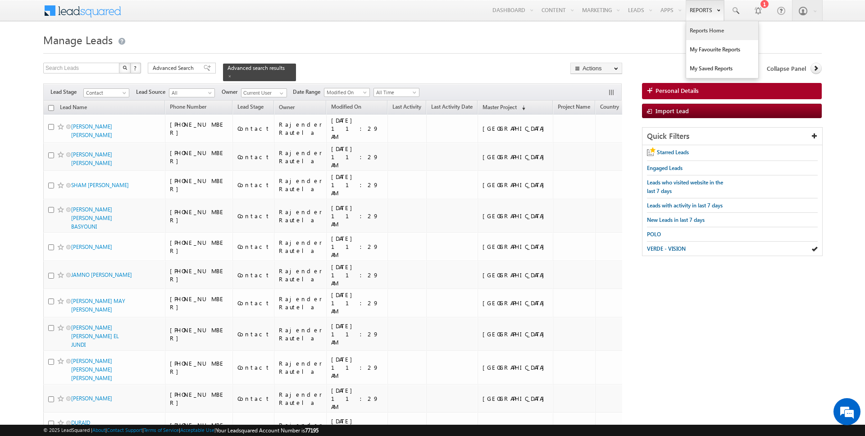
click at [707, 34] on link "Reports Home" at bounding box center [722, 30] width 72 height 19
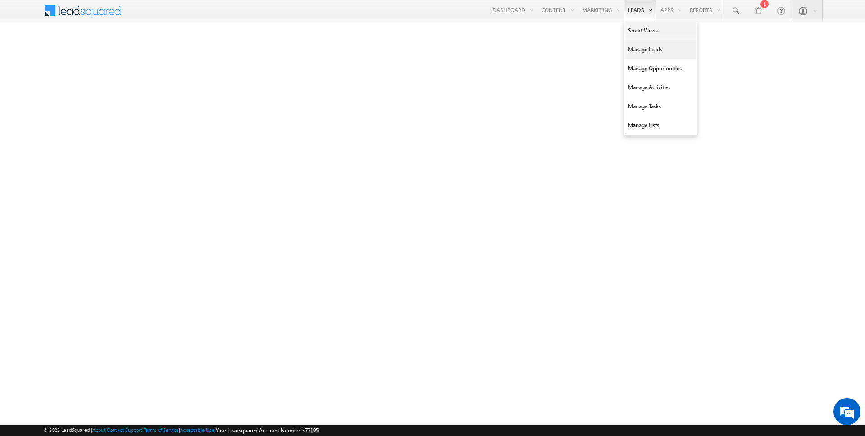
click at [635, 43] on link "Manage Leads" at bounding box center [660, 49] width 72 height 19
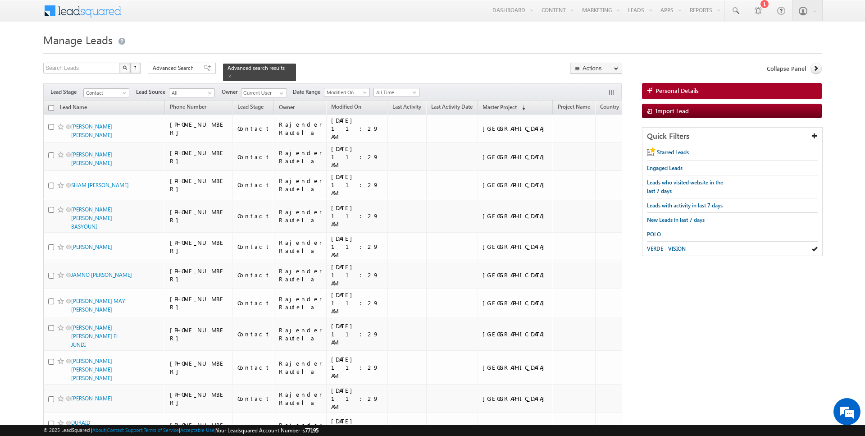
click at [52, 108] on input "checkbox" at bounding box center [51, 108] width 6 height 6
checkbox input "true"
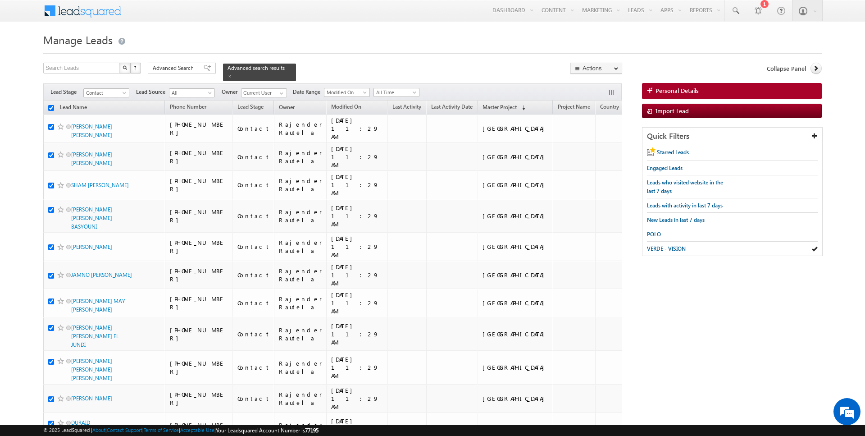
checkbox input "true"
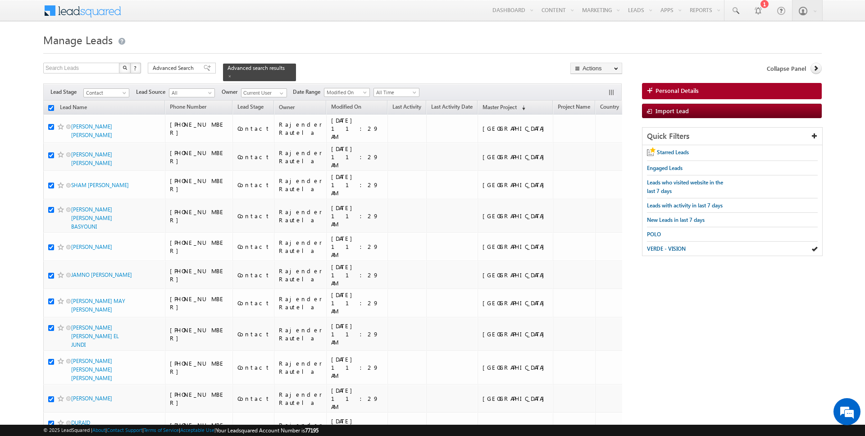
checkbox input "true"
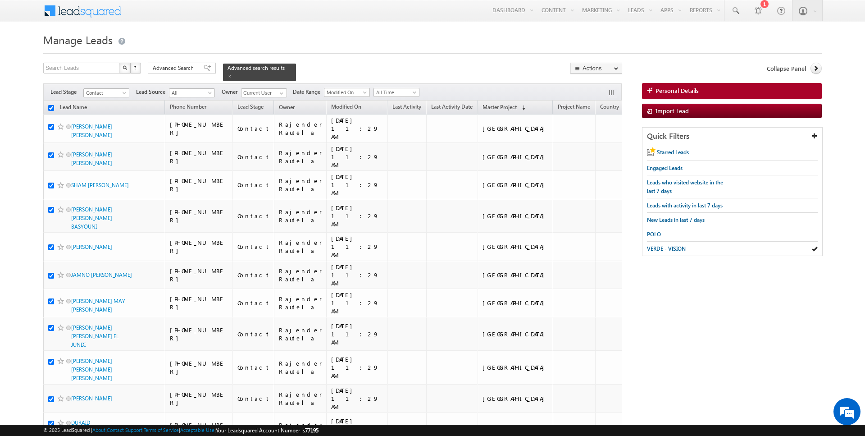
checkbox input "true"
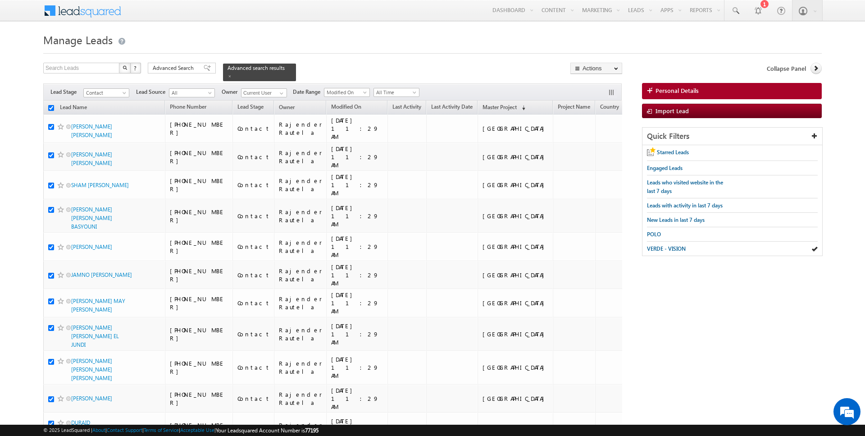
checkbox input "true"
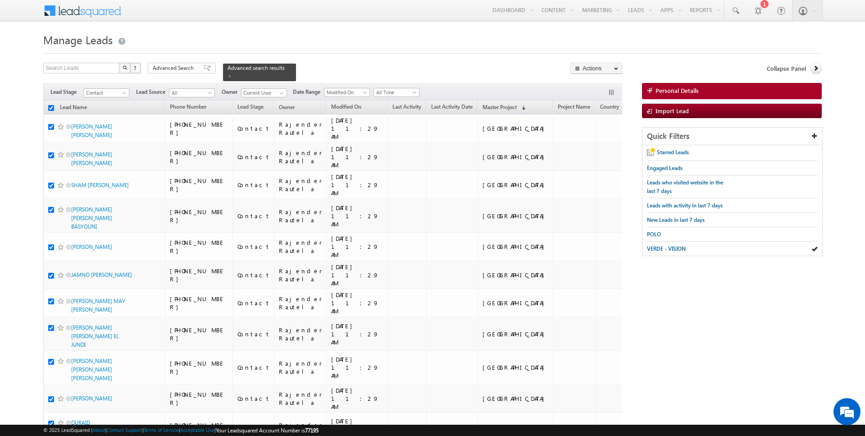
checkbox input "true"
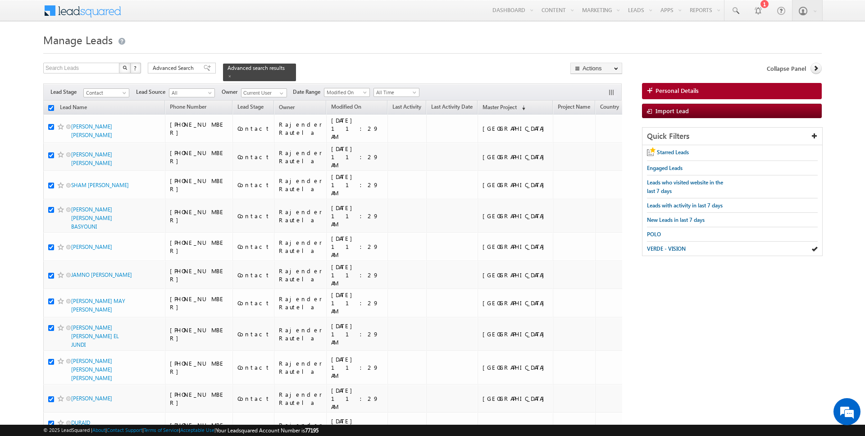
checkbox input "true"
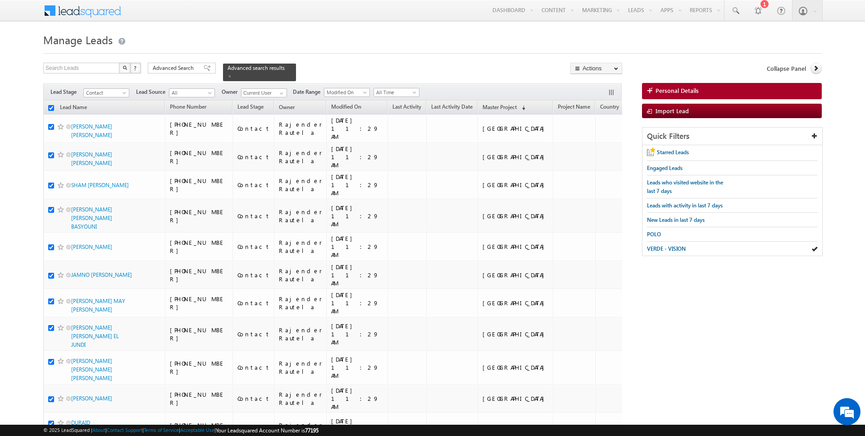
checkbox input "true"
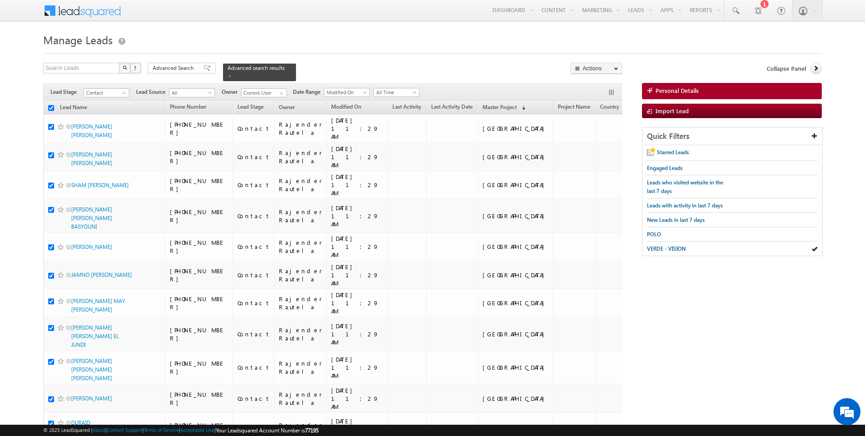
checkbox input "true"
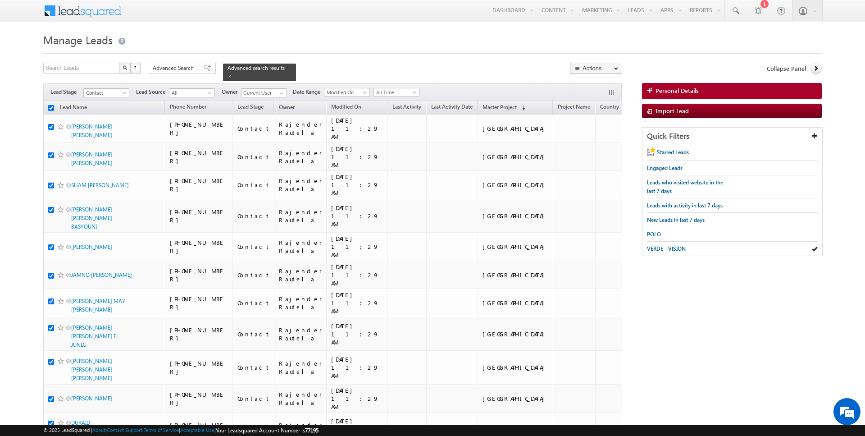
checkbox input "true"
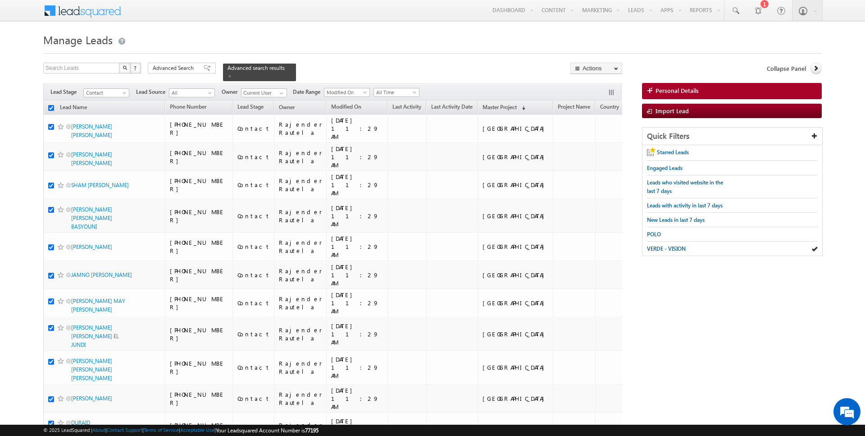
checkbox input "true"
click at [596, 148] on link "Change Owner" at bounding box center [596, 146] width 51 height 11
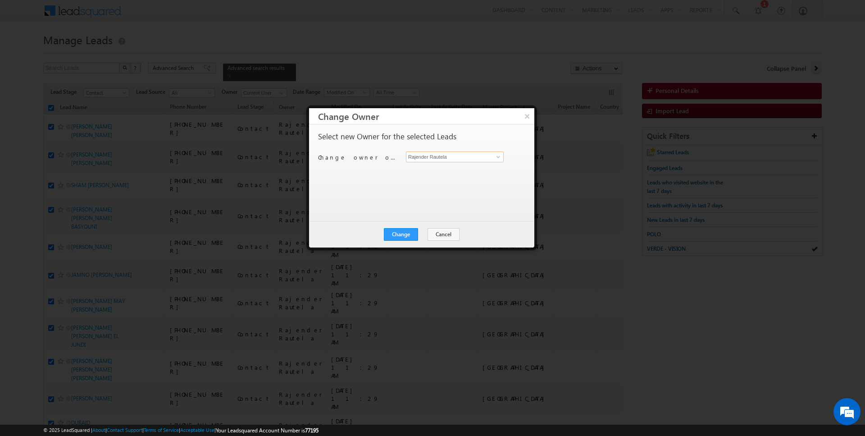
click at [419, 155] on input "Rajender Rautela" at bounding box center [455, 156] width 98 height 11
type input "[PERSON_NAME]"
click at [401, 230] on button "Change" at bounding box center [401, 234] width 34 height 13
click at [419, 232] on button "Close" at bounding box center [423, 234] width 29 height 13
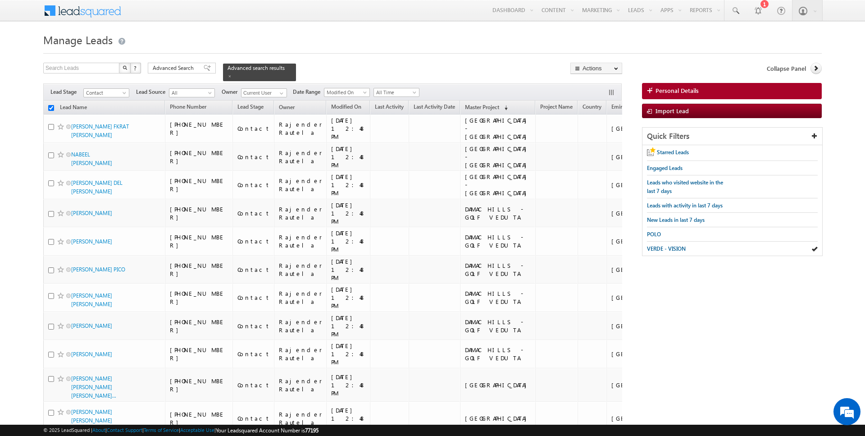
checkbox input "false"
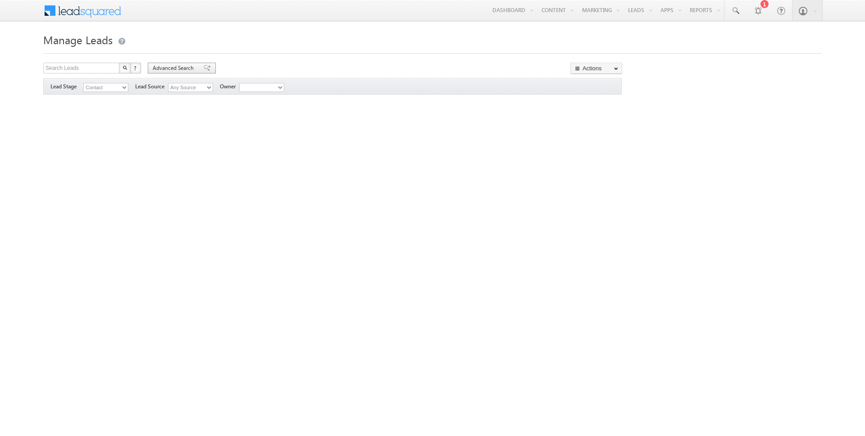
click at [177, 67] on span "Advanced Search" at bounding box center [175, 68] width 44 height 8
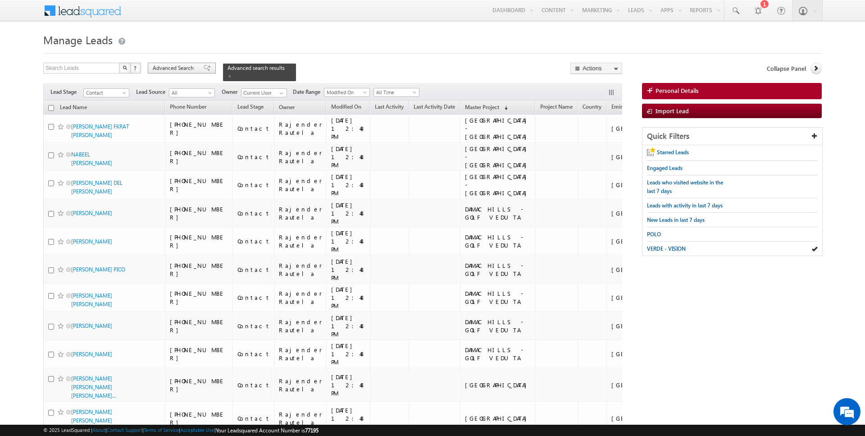
click at [186, 70] on span "Advanced Search" at bounding box center [175, 68] width 44 height 8
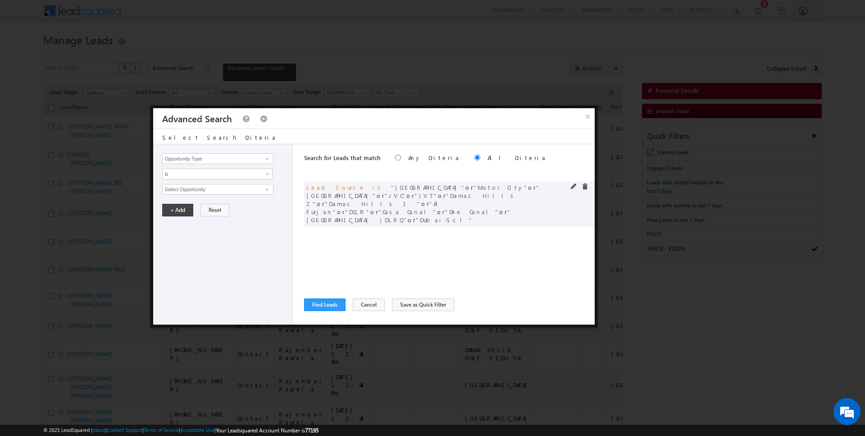
click at [586, 185] on span at bounding box center [585, 186] width 6 height 6
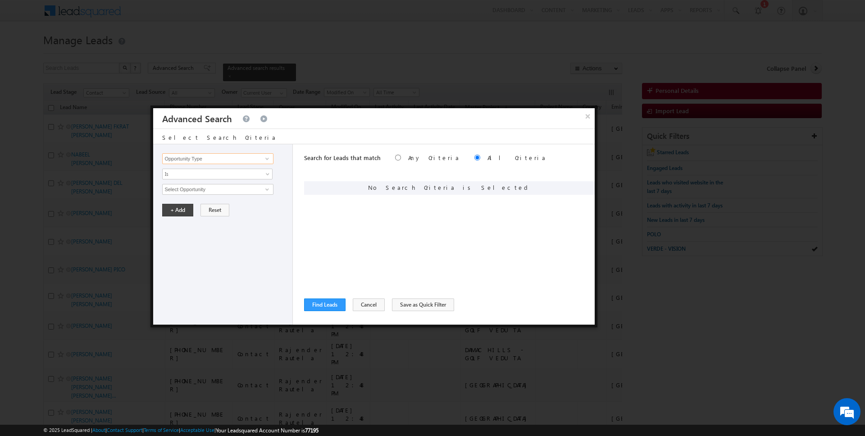
click at [245, 153] on input "Opportunity Type" at bounding box center [217, 158] width 111 height 11
click at [223, 178] on link "Focus Project" at bounding box center [217, 177] width 111 height 10
type input "Focus Project"
click at [197, 175] on span "Is" at bounding box center [212, 174] width 98 height 8
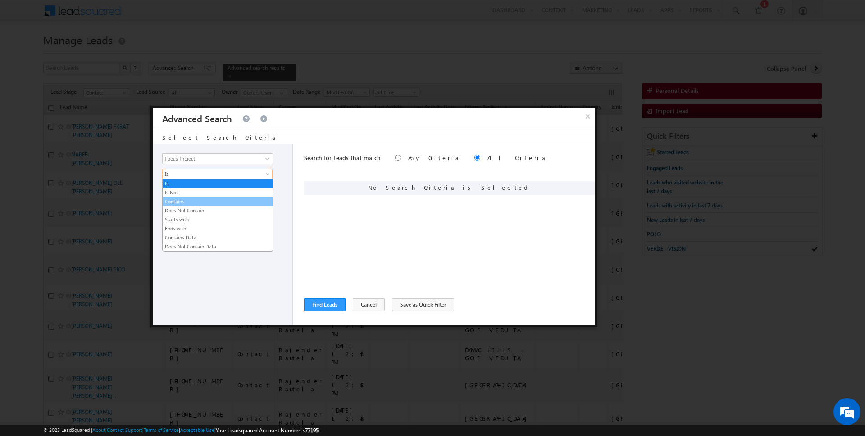
click at [189, 200] on link "Contains" at bounding box center [218, 201] width 110 height 8
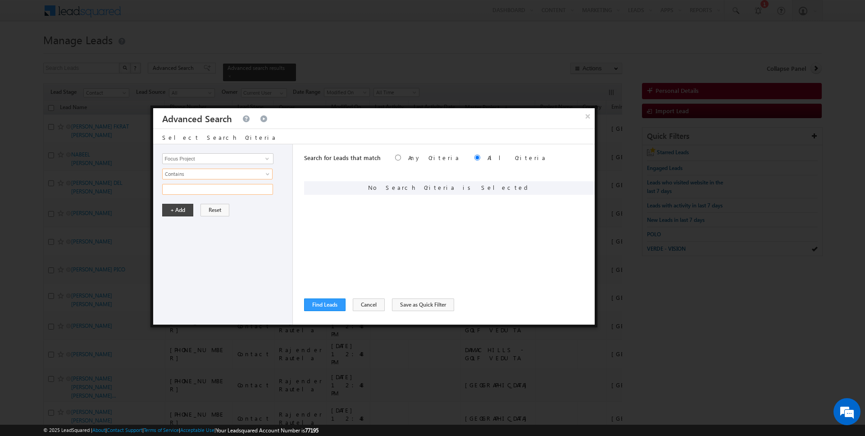
click at [189, 193] on input "text" at bounding box center [217, 189] width 111 height 11
type input "Windsor"
click at [180, 208] on button "+ Add" at bounding box center [177, 210] width 31 height 13
click at [316, 302] on button "Find Leads" at bounding box center [324, 304] width 41 height 13
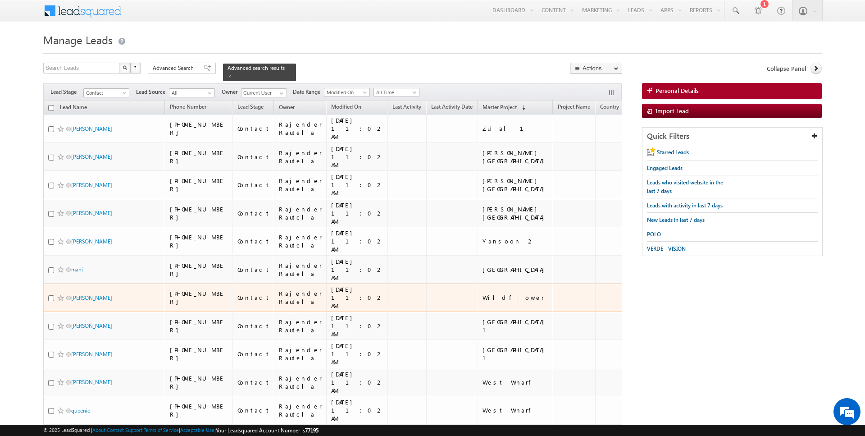
scroll to position [902, 0]
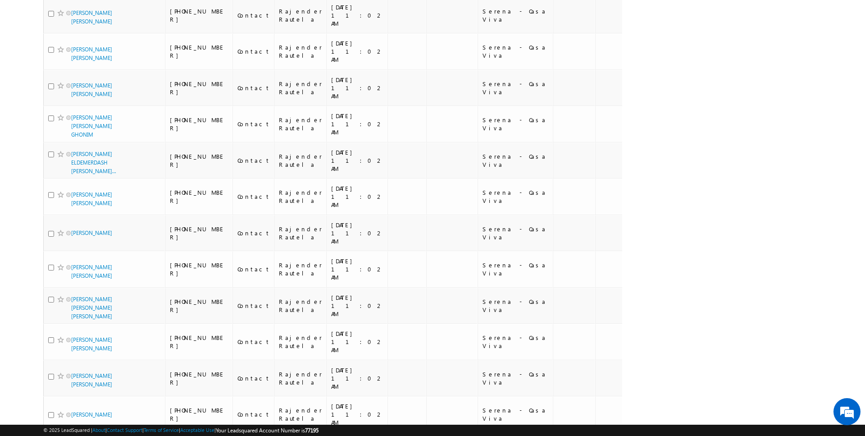
scroll to position [1473, 0]
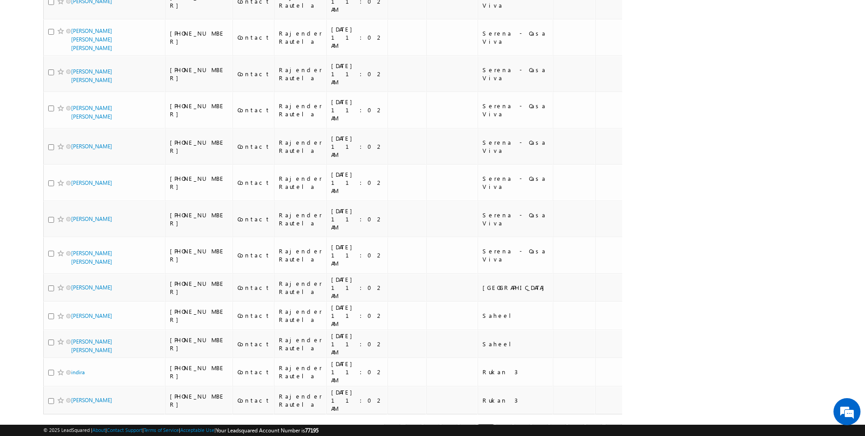
click at [542, 424] on link "8" at bounding box center [540, 431] width 16 height 15
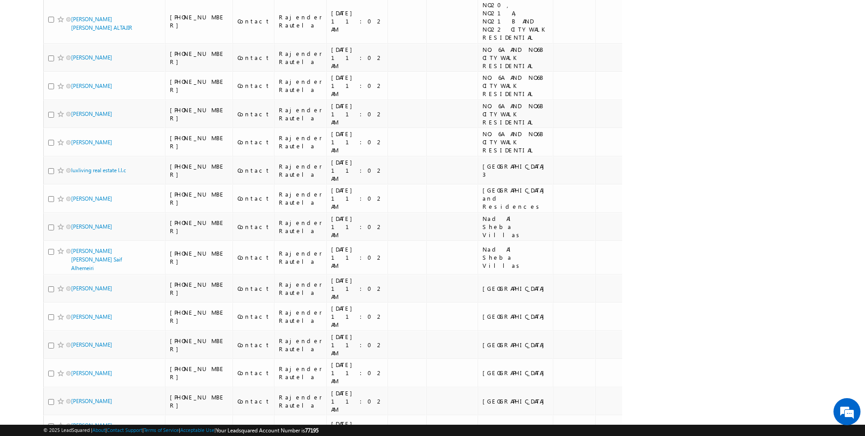
scroll to position [995, 0]
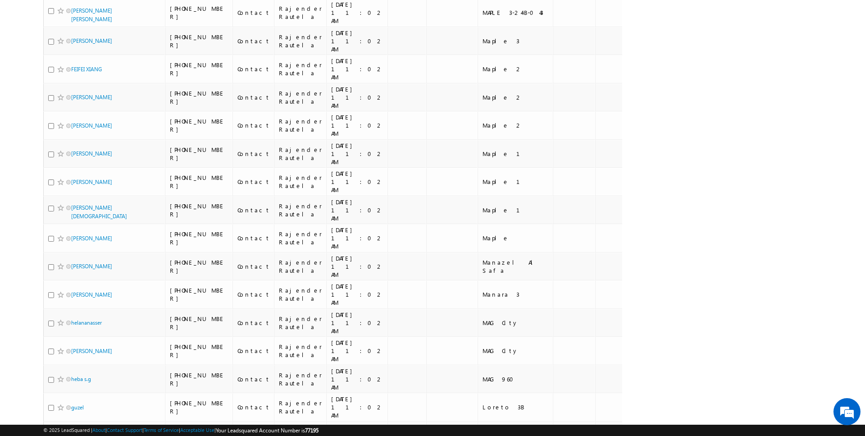
scroll to position [801, 0]
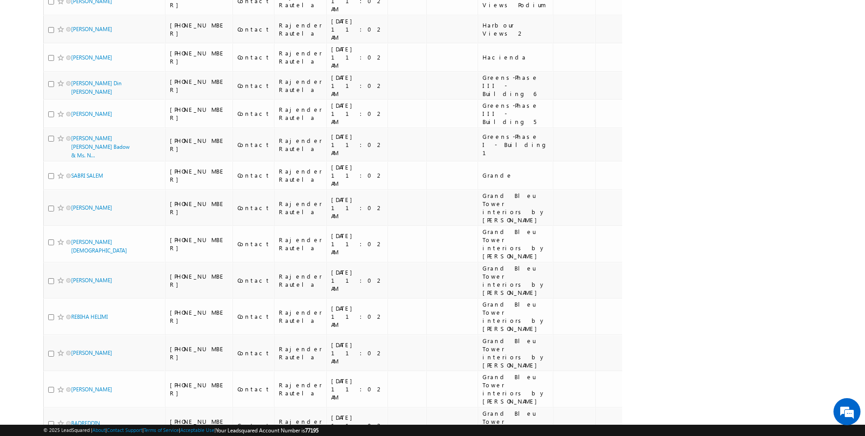
scroll to position [866, 0]
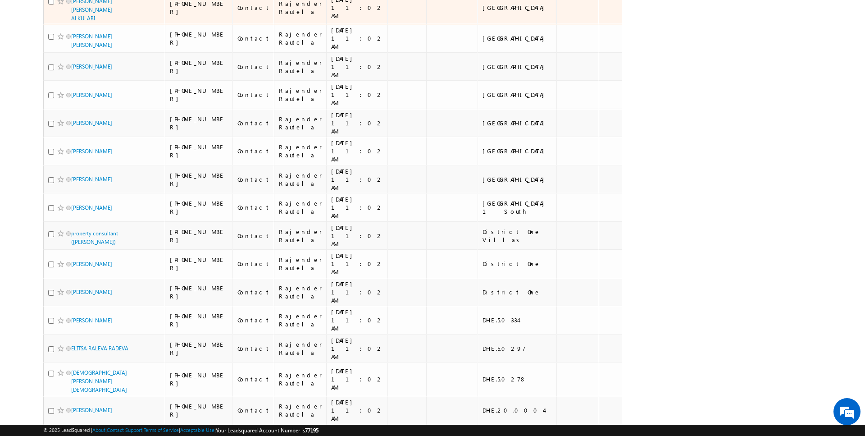
scroll to position [834, 0]
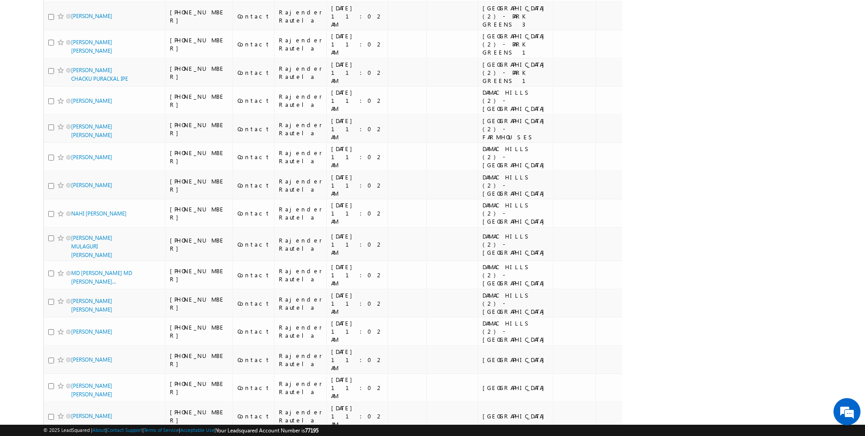
scroll to position [0, 0]
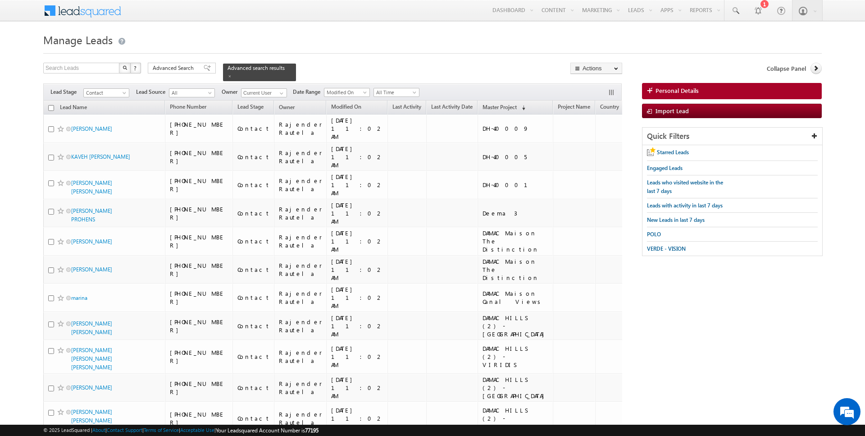
click at [50, 107] on input "checkbox" at bounding box center [51, 108] width 6 height 6
checkbox input "true"
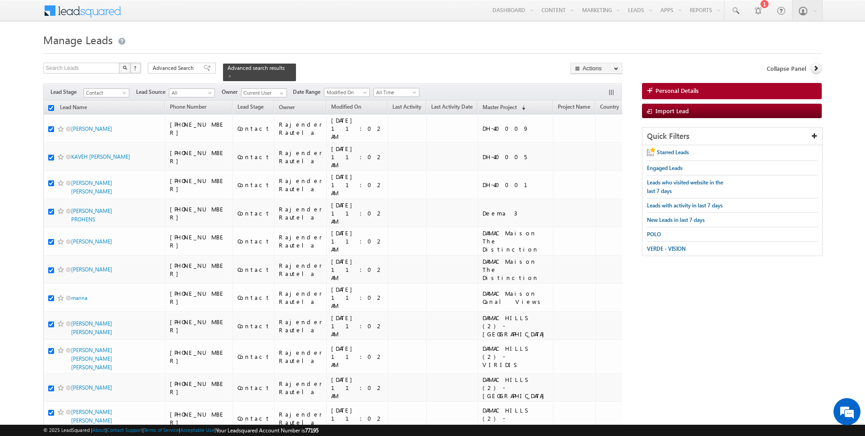
checkbox input "true"
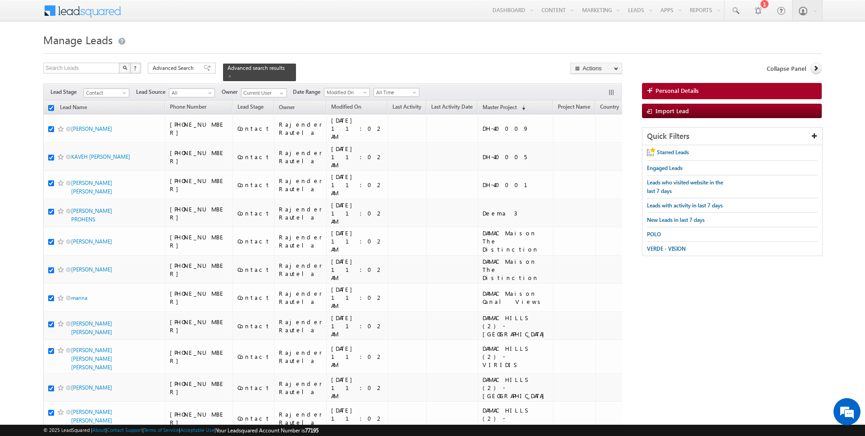
checkbox input "true"
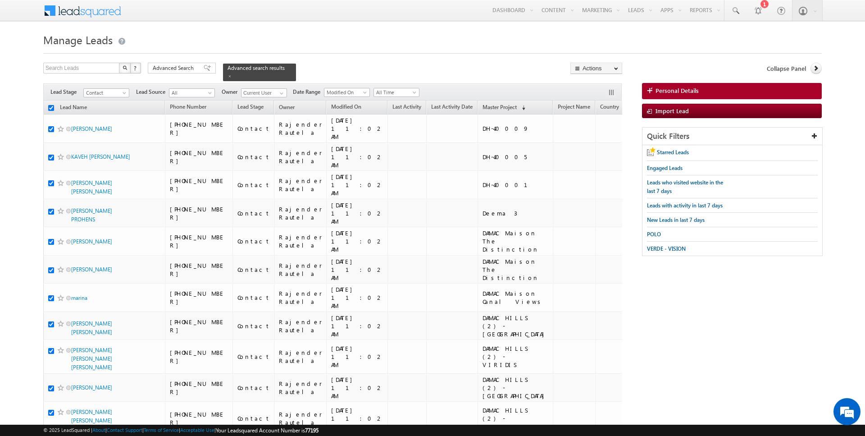
checkbox input "true"
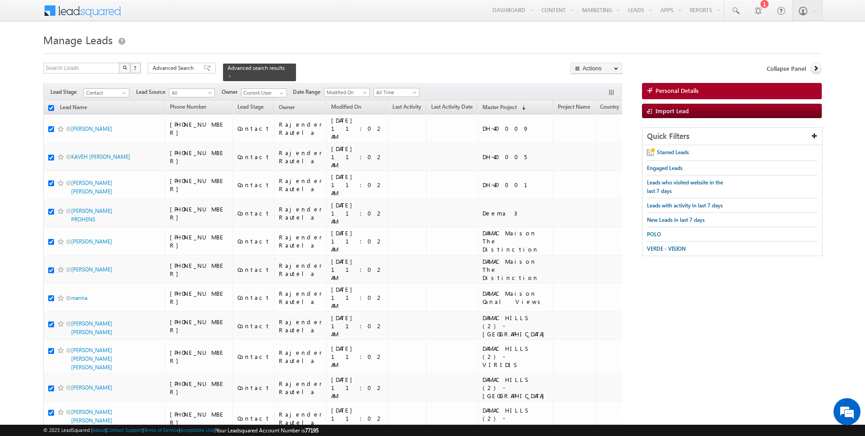
checkbox input "true"
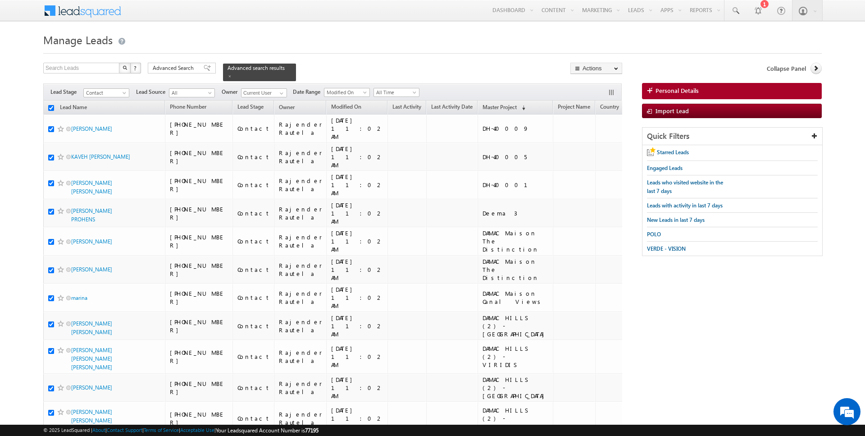
checkbox input "true"
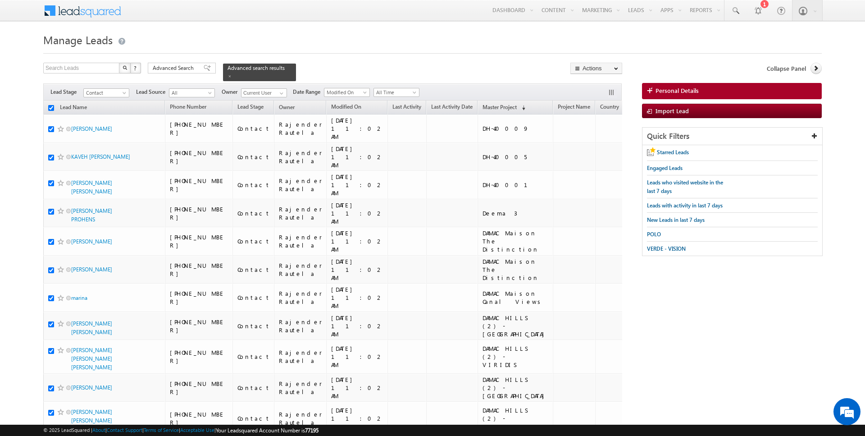
checkbox input "true"
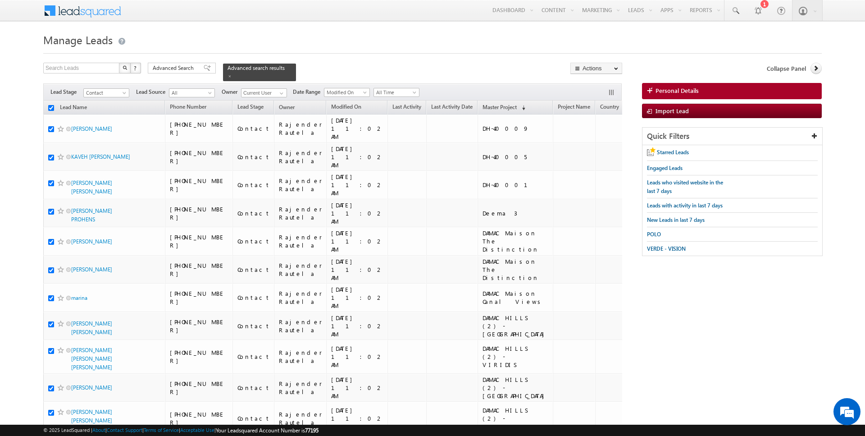
checkbox input "true"
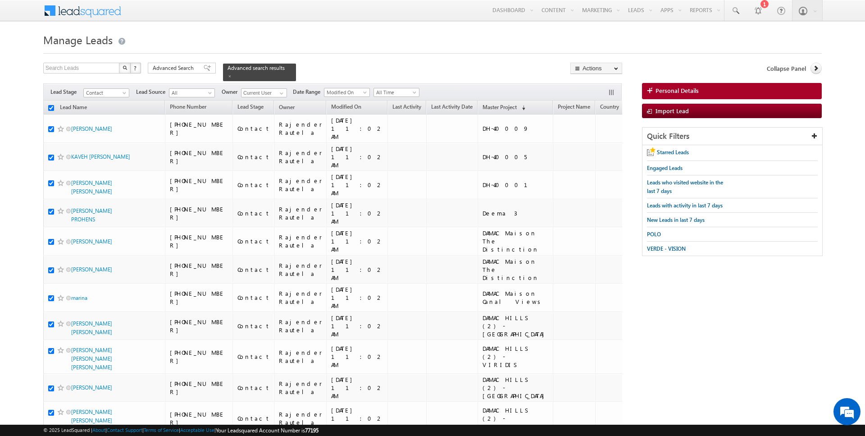
checkbox input "true"
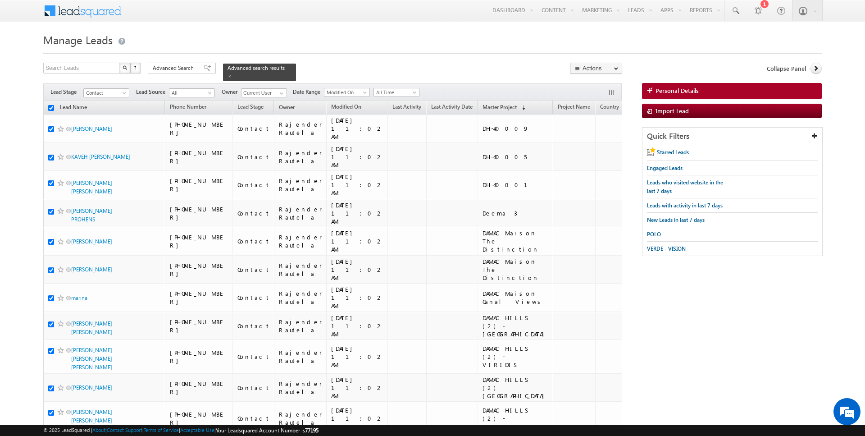
checkbox input "true"
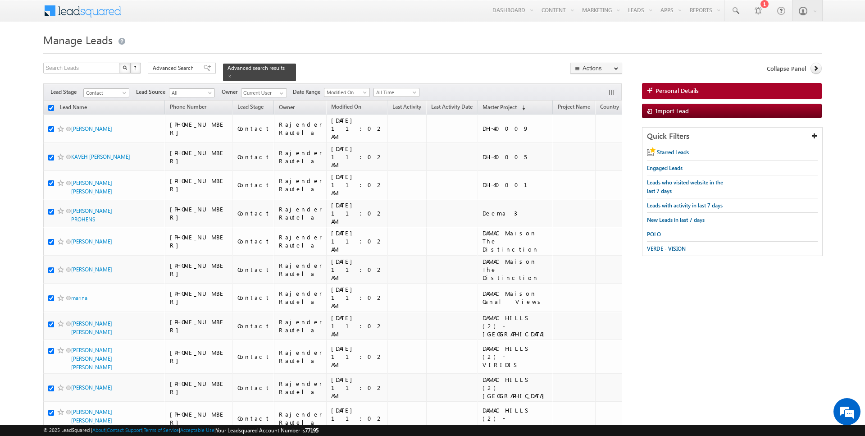
checkbox input "true"
click at [597, 141] on link "Change Owner" at bounding box center [596, 146] width 51 height 11
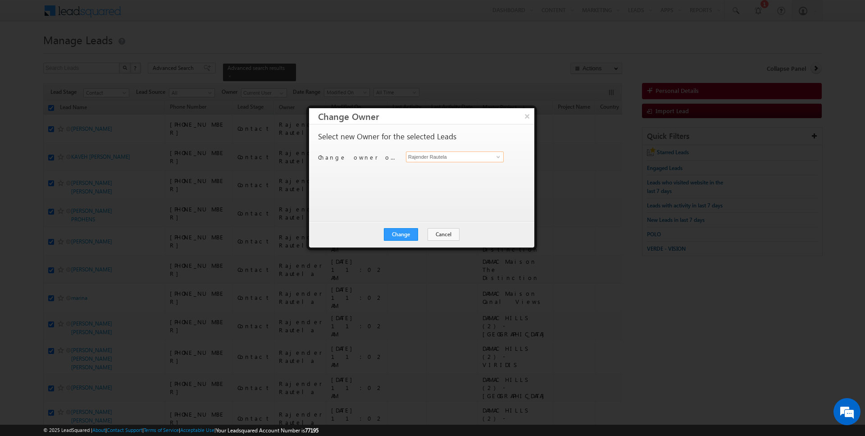
click at [434, 152] on input "Rajender Rautela" at bounding box center [455, 156] width 98 height 11
type input "[PERSON_NAME]"
click at [407, 231] on button "Change" at bounding box center [401, 234] width 34 height 13
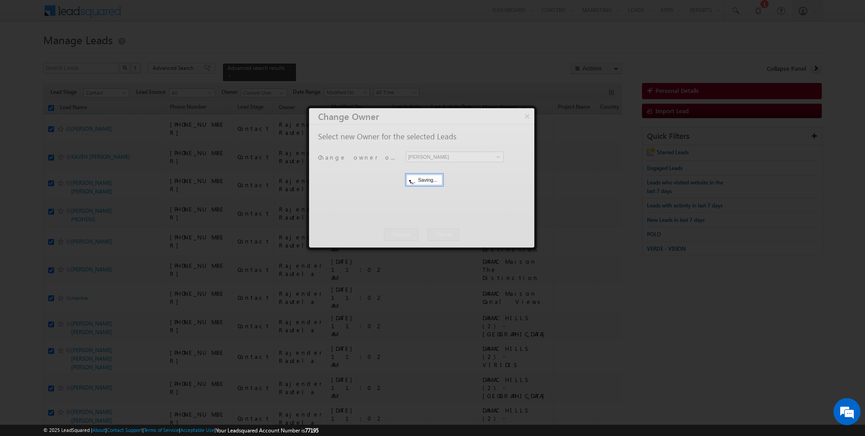
click at [0, 0] on button "Close" at bounding box center [0, 0] width 0 height 0
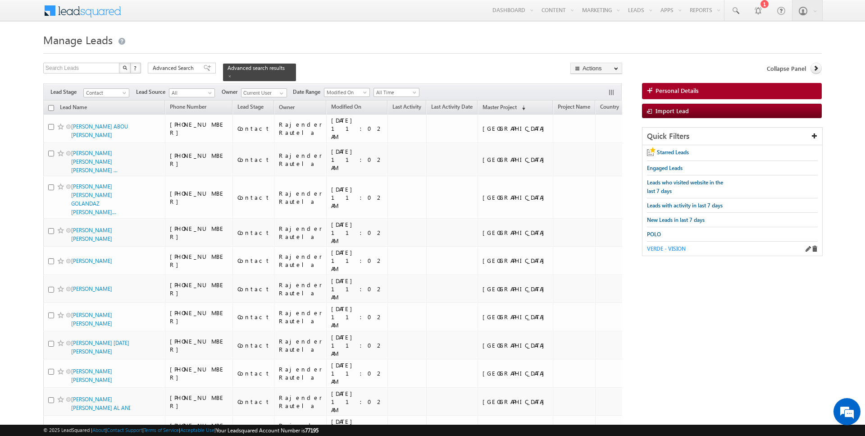
click at [655, 245] on span "VERDE - VISION" at bounding box center [666, 248] width 39 height 7
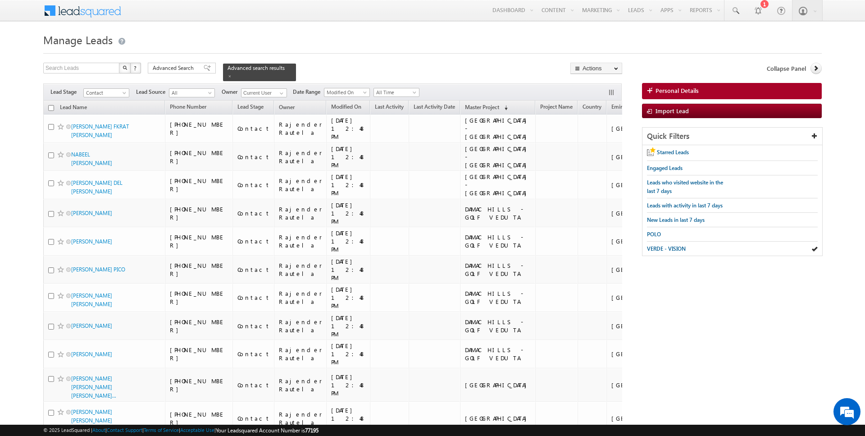
click at [53, 108] on input "checkbox" at bounding box center [51, 108] width 6 height 6
checkbox input "true"
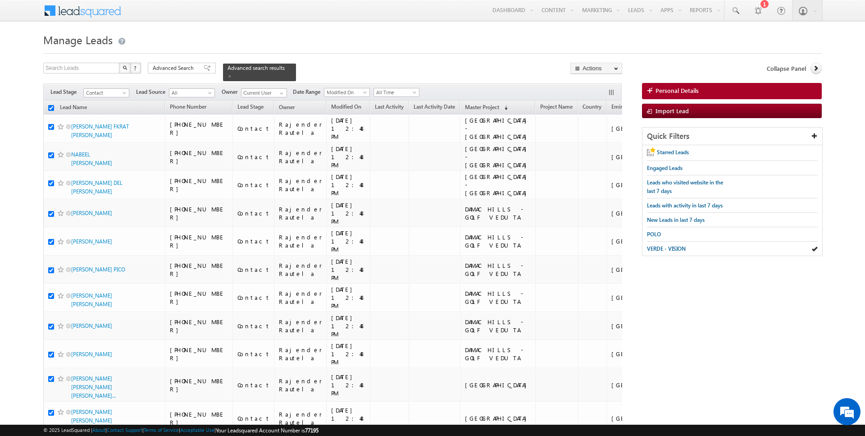
checkbox input "true"
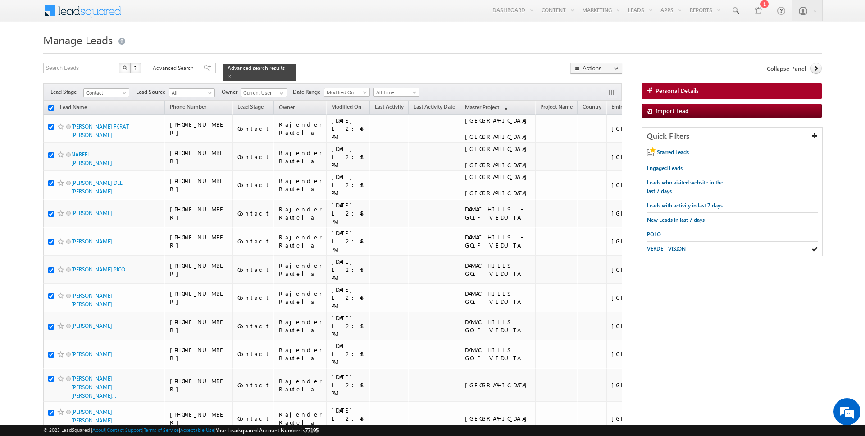
checkbox input "true"
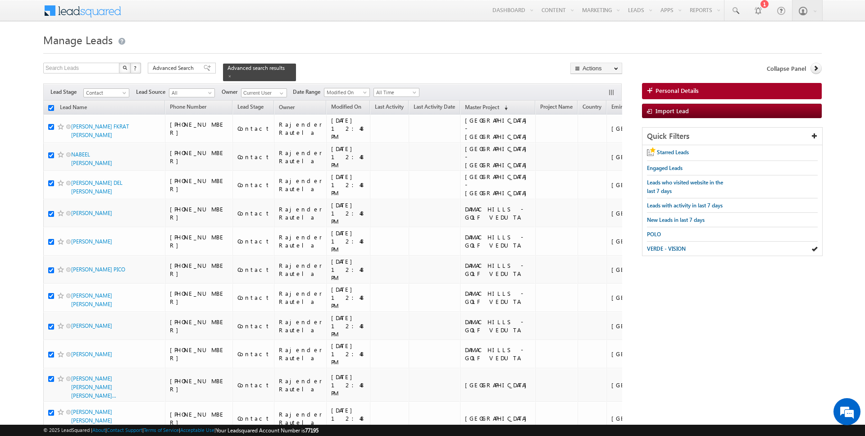
checkbox input "true"
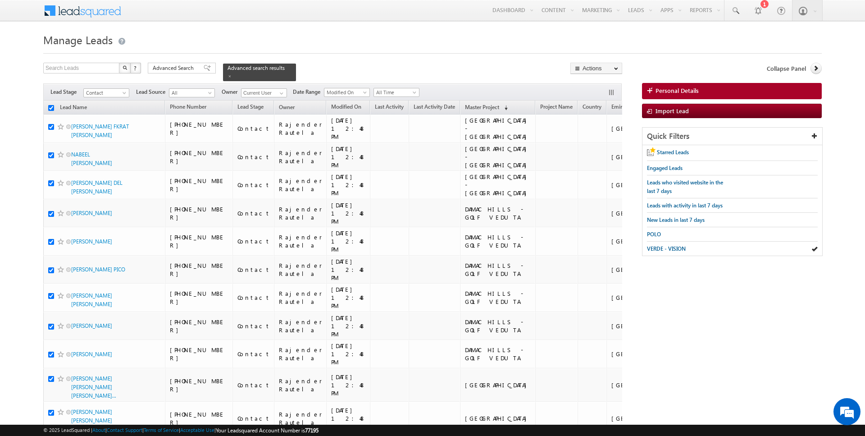
checkbox input "true"
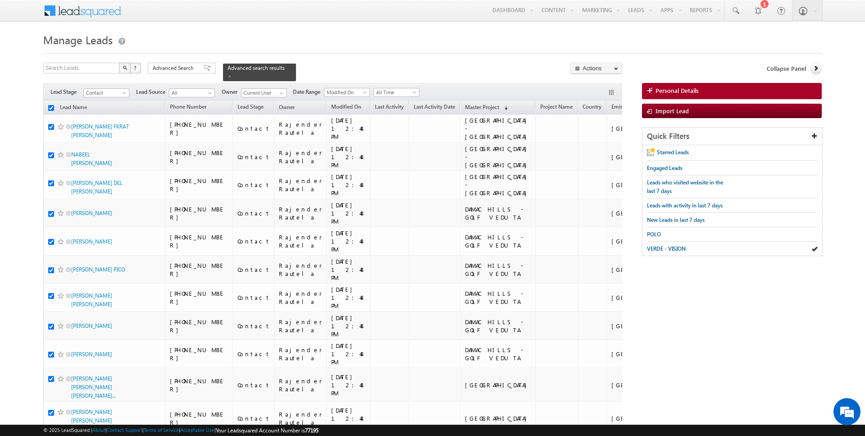
checkbox input "true"
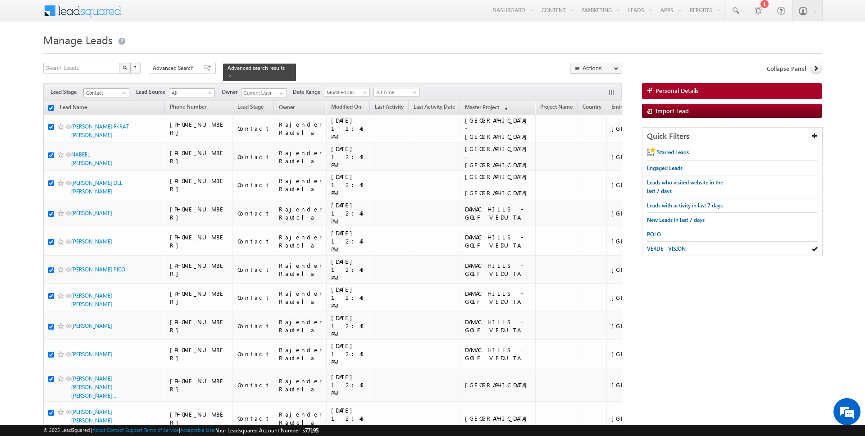
checkbox input "true"
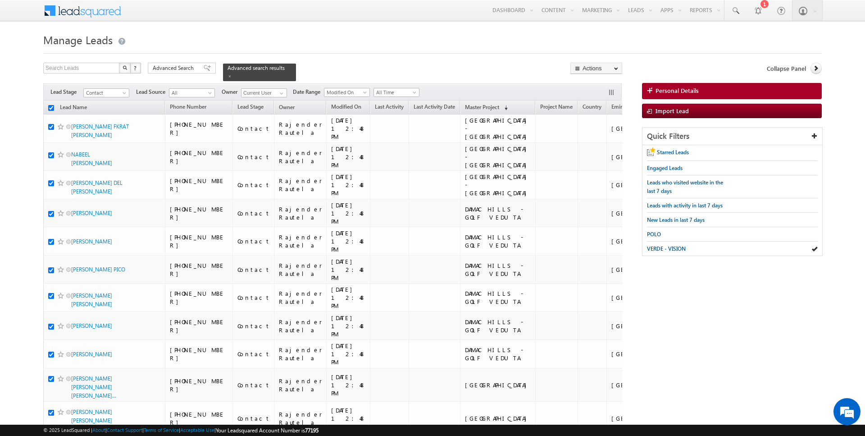
checkbox input "true"
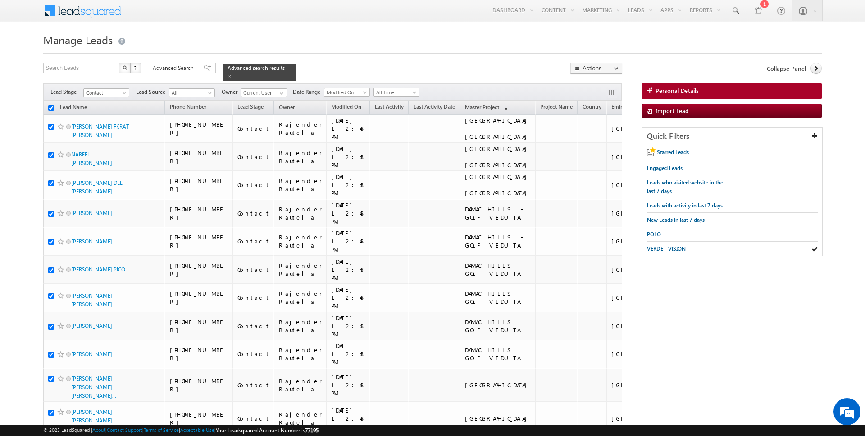
checkbox input "true"
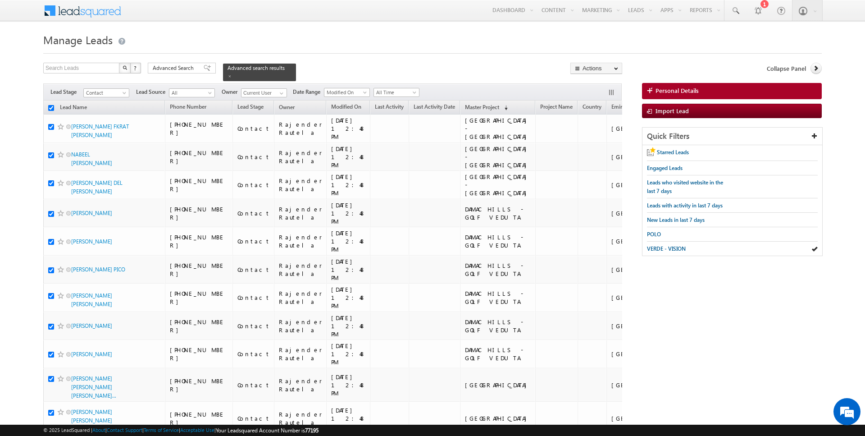
checkbox input "true"
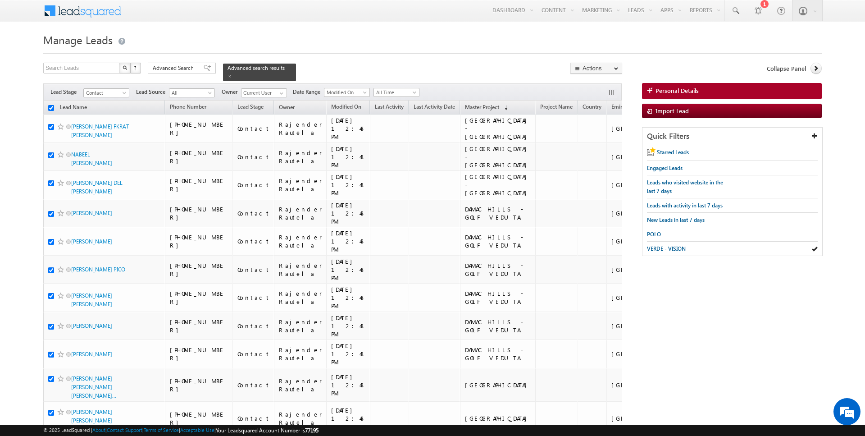
checkbox input "true"
click at [604, 149] on link "Change Owner" at bounding box center [596, 146] width 51 height 11
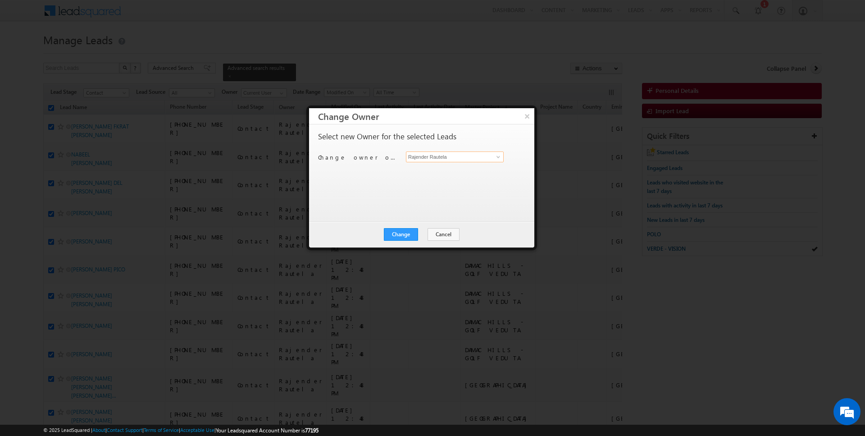
click at [444, 156] on input "Rajender Rautela" at bounding box center [455, 156] width 98 height 11
type input "kart"
click button "×" at bounding box center [527, 116] width 14 height 16
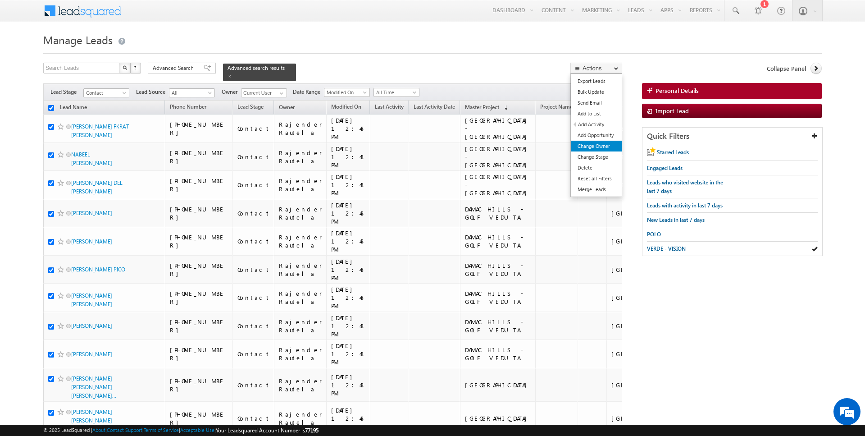
click at [601, 144] on link "Change Owner" at bounding box center [596, 146] width 51 height 11
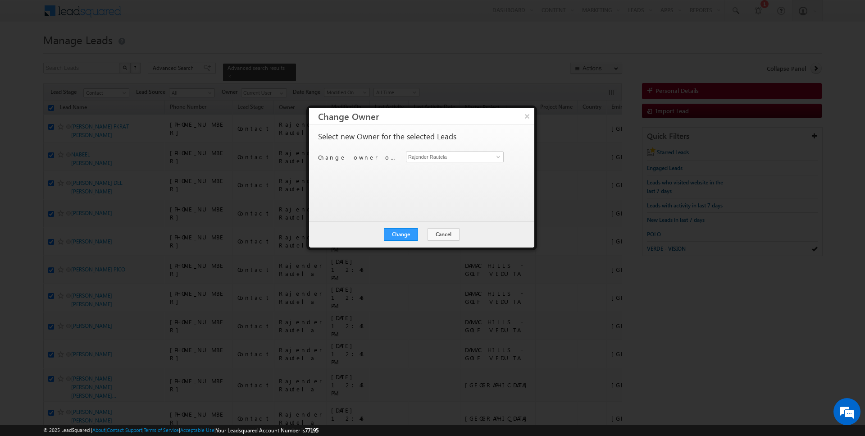
click at [430, 161] on div "Change owner of 50 leads to Rajender Rautela Rajender Rautela" at bounding box center [420, 158] width 205 height 14
click at [428, 157] on input "Rajender Rautela" at bounding box center [455, 156] width 98 height 11
type input "kart"
click at [439, 234] on button "Cancel" at bounding box center [444, 234] width 32 height 13
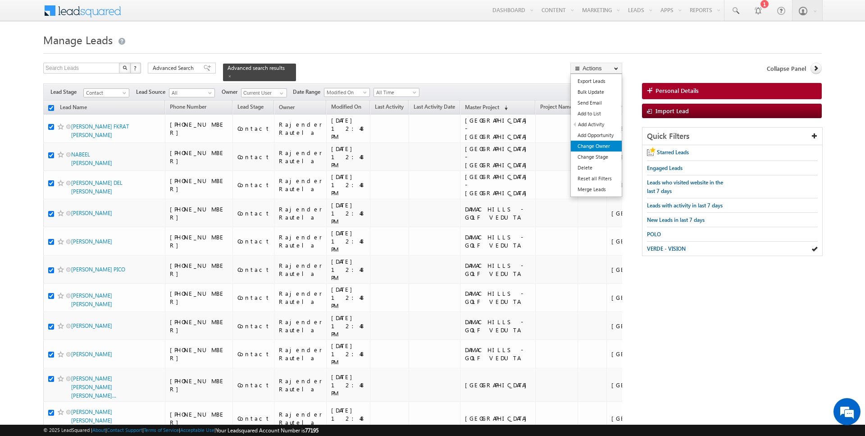
click at [594, 144] on link "Change Owner" at bounding box center [596, 146] width 51 height 11
click at [591, 147] on link "Change Owner" at bounding box center [596, 146] width 51 height 11
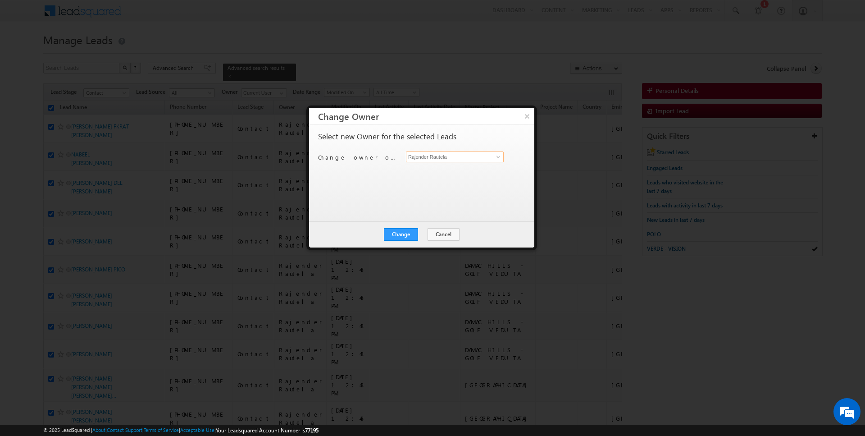
click at [444, 160] on input "Rajender Rautela" at bounding box center [455, 156] width 98 height 11
type input "[DATE][PERSON_NAME]"
click at [407, 232] on button "Change" at bounding box center [401, 234] width 34 height 13
click at [429, 233] on button "Close" at bounding box center [423, 234] width 29 height 13
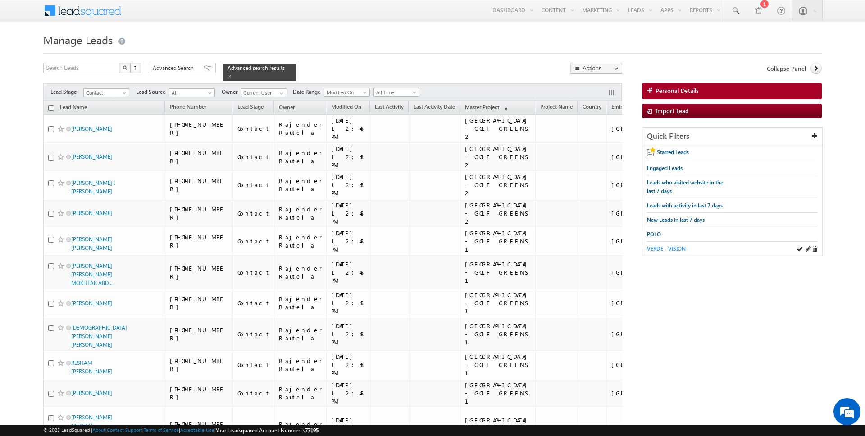
click at [661, 245] on span "VERDE - VISION" at bounding box center [666, 248] width 39 height 7
click at [51, 109] on input "checkbox" at bounding box center [51, 108] width 6 height 6
checkbox input "true"
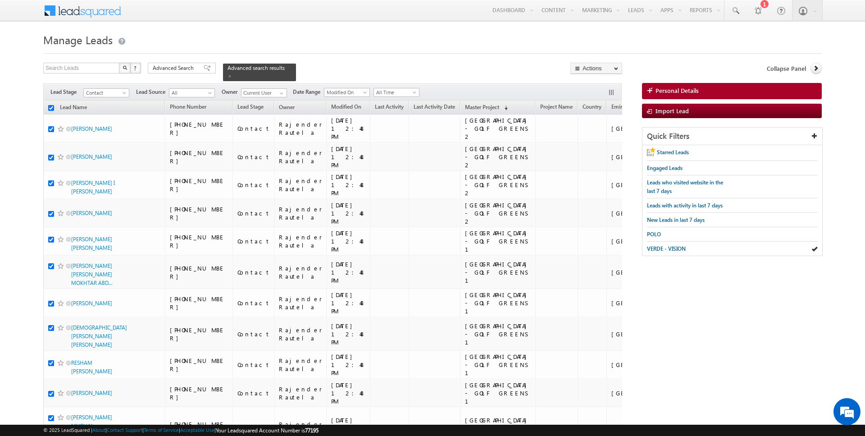
checkbox input "true"
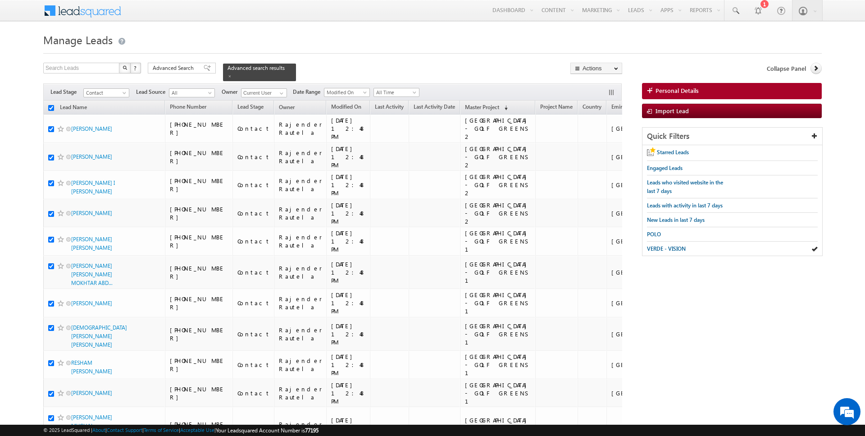
checkbox input "true"
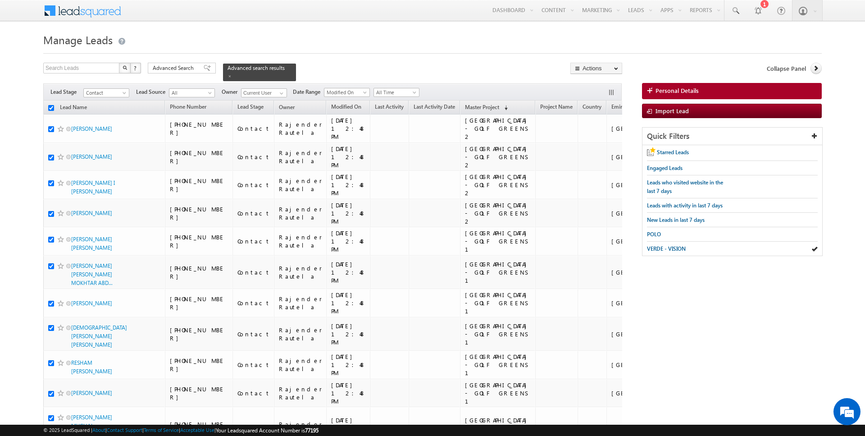
checkbox input "true"
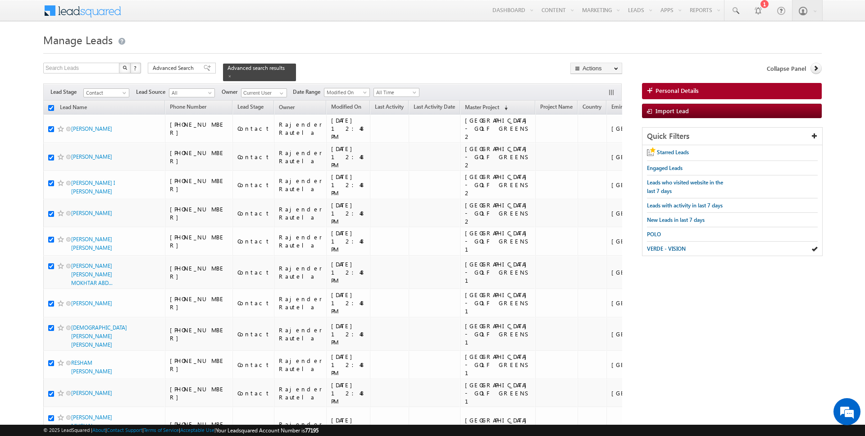
checkbox input "true"
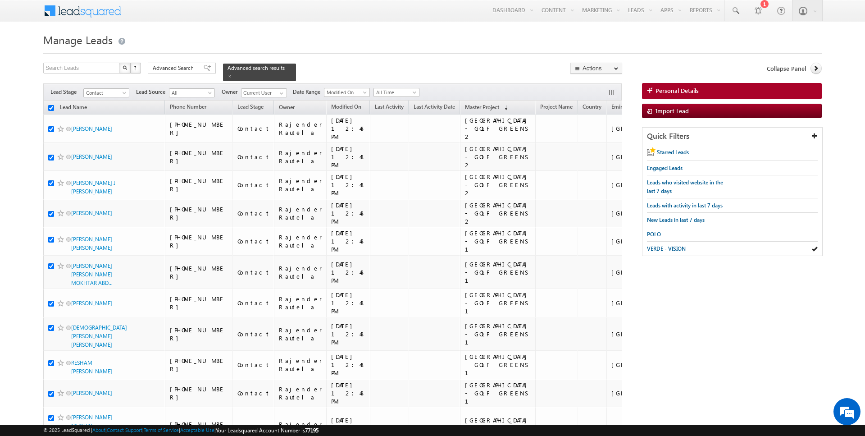
checkbox input "true"
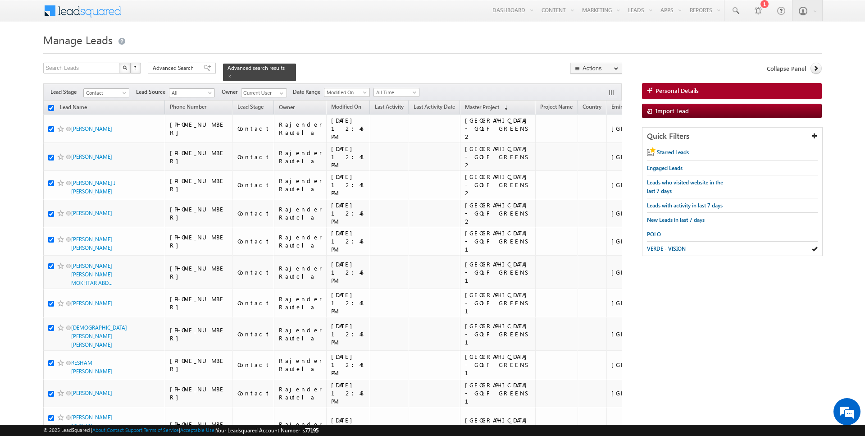
checkbox input "true"
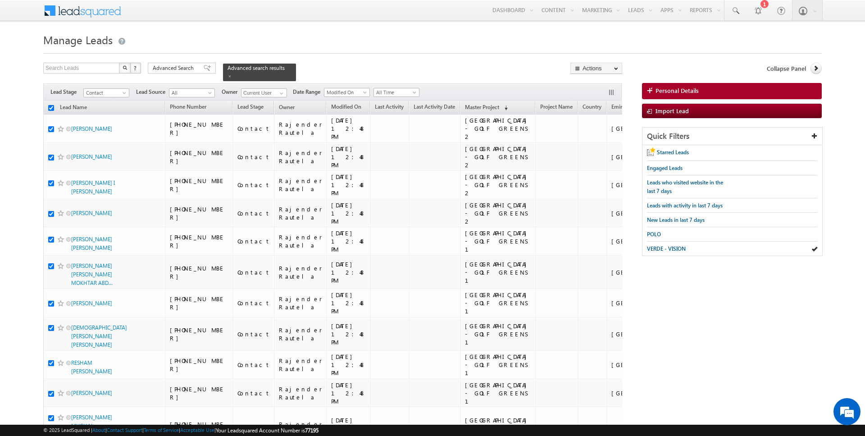
checkbox input "true"
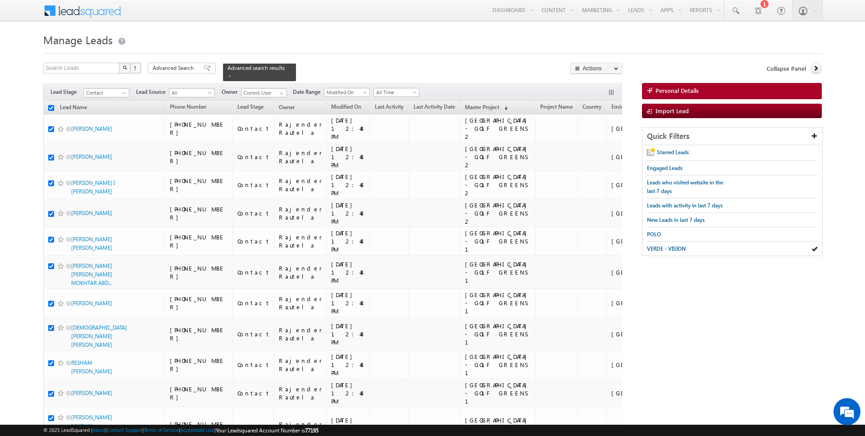
checkbox input "true"
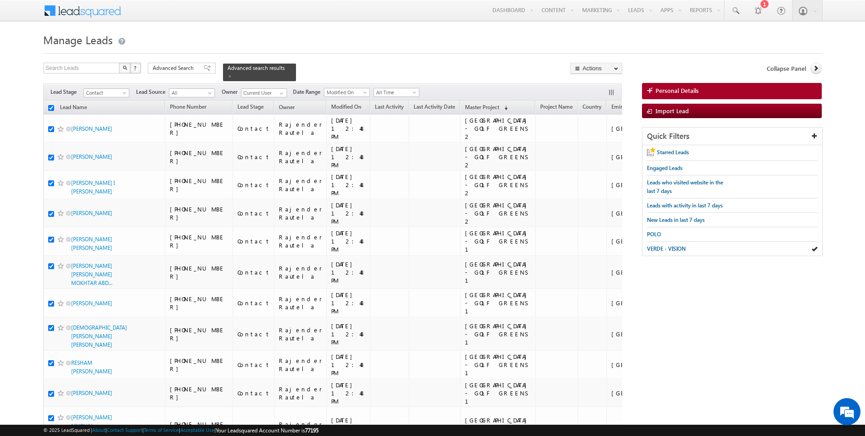
checkbox input "true"
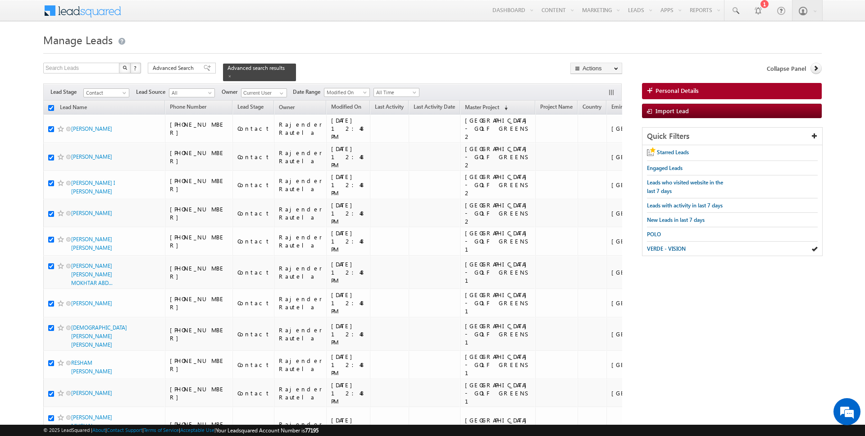
checkbox input "true"
click at [601, 138] on link "Add Opportunity" at bounding box center [596, 135] width 51 height 11
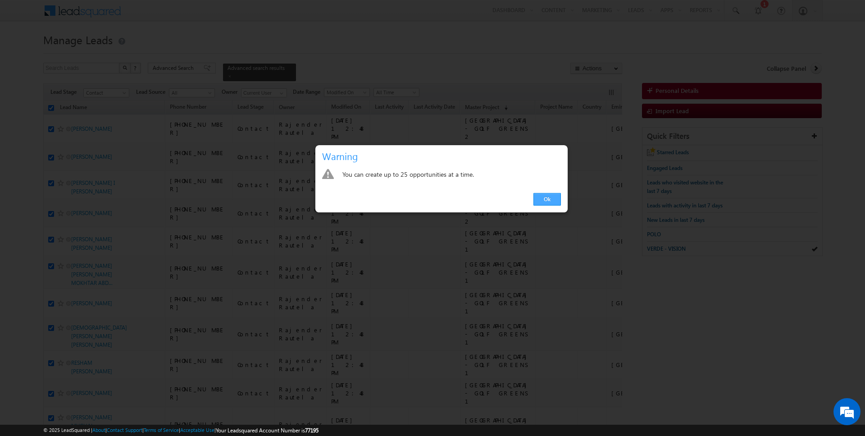
click at [551, 193] on link "Ok" at bounding box center [546, 199] width 27 height 13
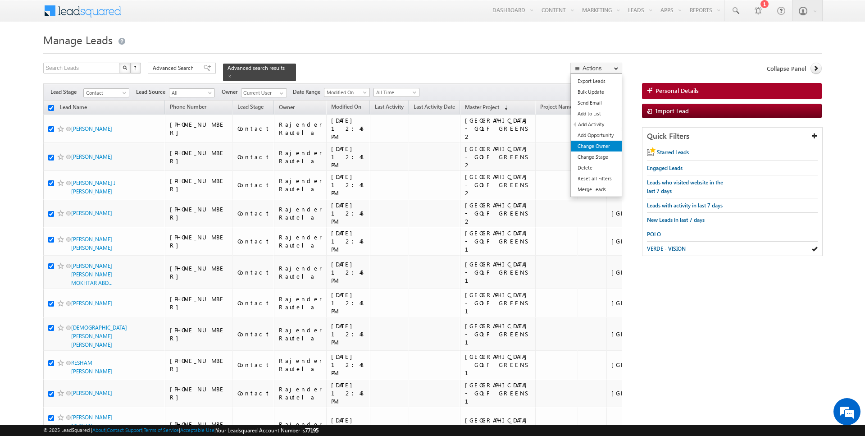
click at [602, 144] on link "Change Owner" at bounding box center [596, 146] width 51 height 11
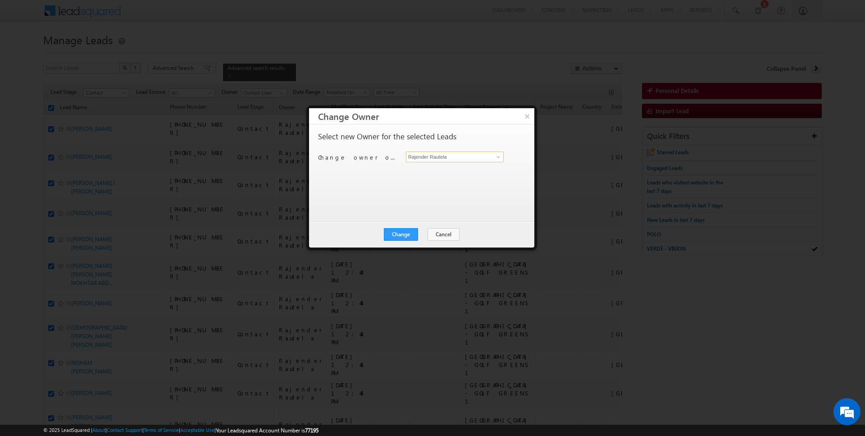
click at [444, 158] on input "Rajender Rautela" at bounding box center [455, 156] width 98 height 11
type input "[PERSON_NAME]"
click at [401, 228] on button "Change" at bounding box center [401, 234] width 34 height 13
click at [415, 223] on div "Change Cancel Close" at bounding box center [421, 234] width 225 height 26
click at [428, 239] on button "Close" at bounding box center [423, 234] width 29 height 13
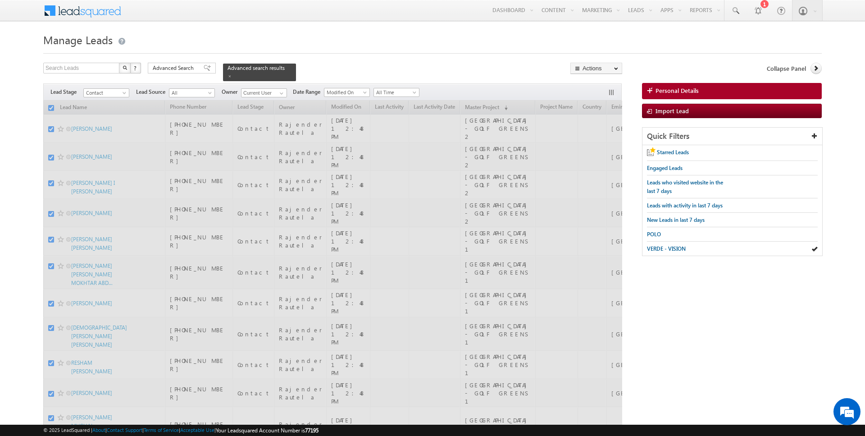
checkbox input "false"
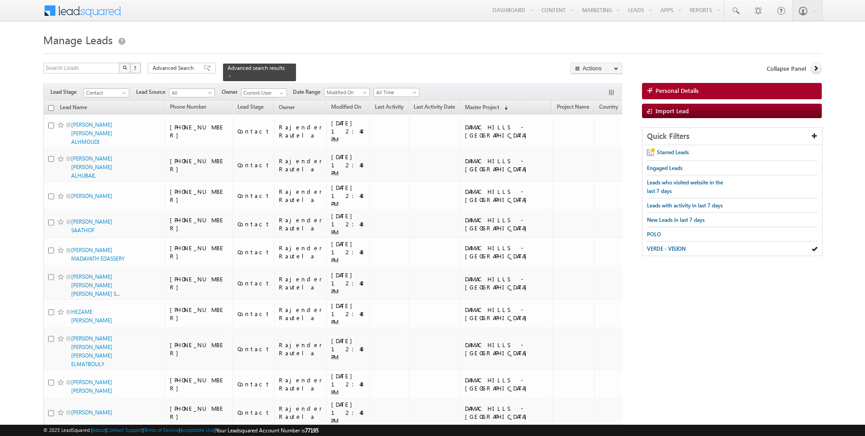
click at [51, 108] on input "checkbox" at bounding box center [51, 108] width 6 height 6
checkbox input "true"
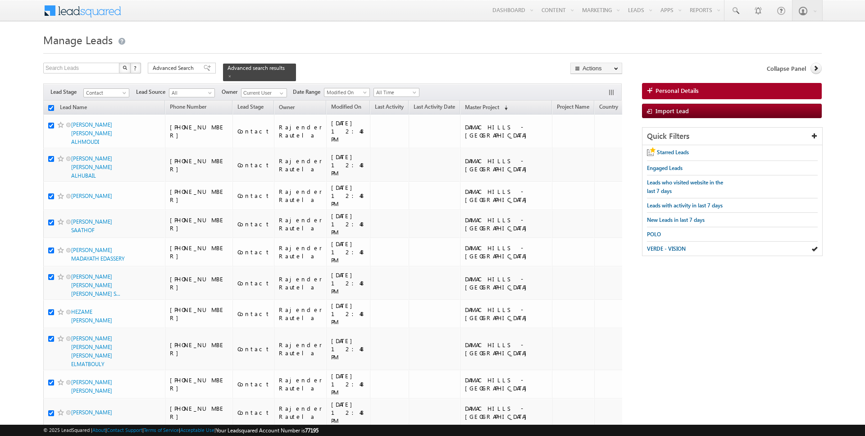
checkbox input "true"
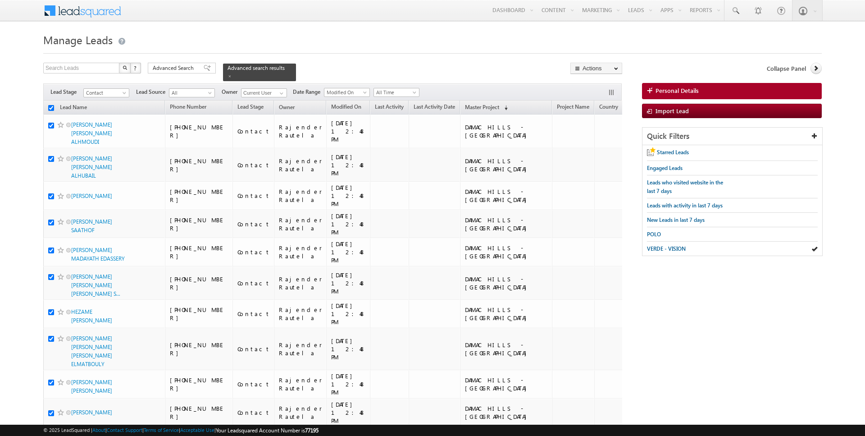
checkbox input "true"
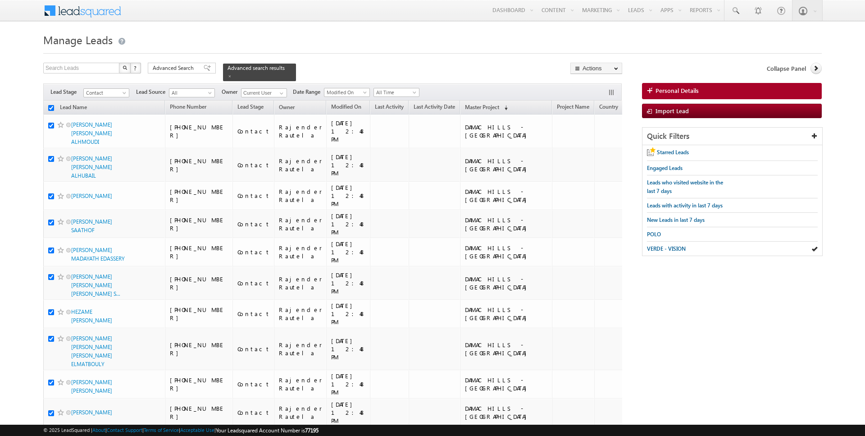
checkbox input "true"
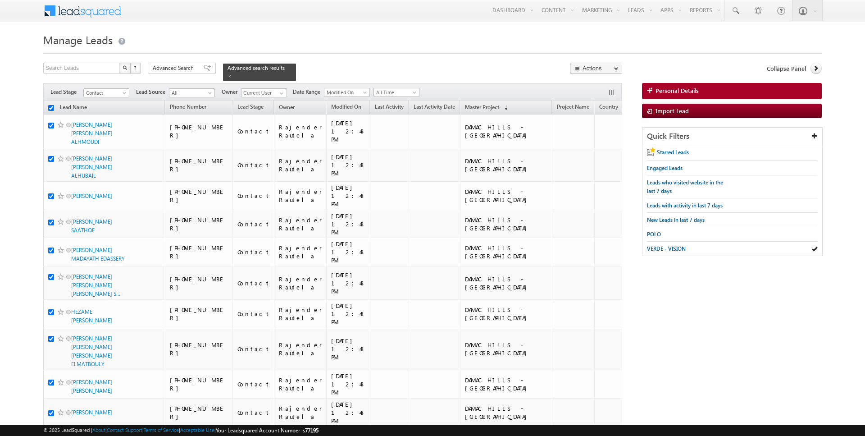
checkbox input "true"
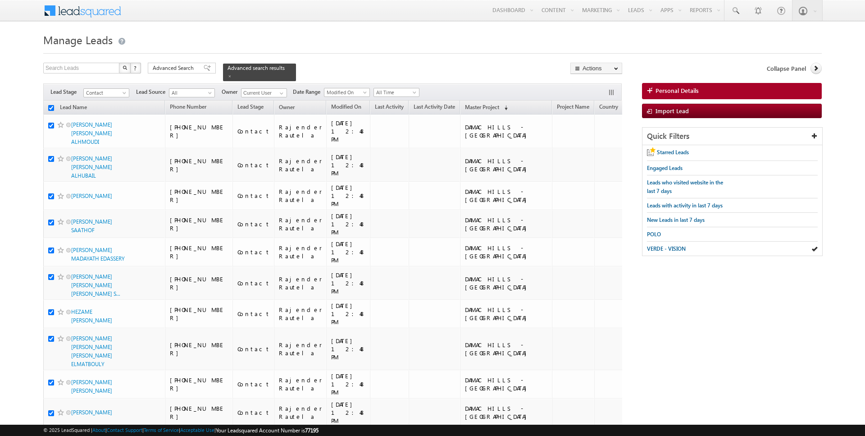
checkbox input "true"
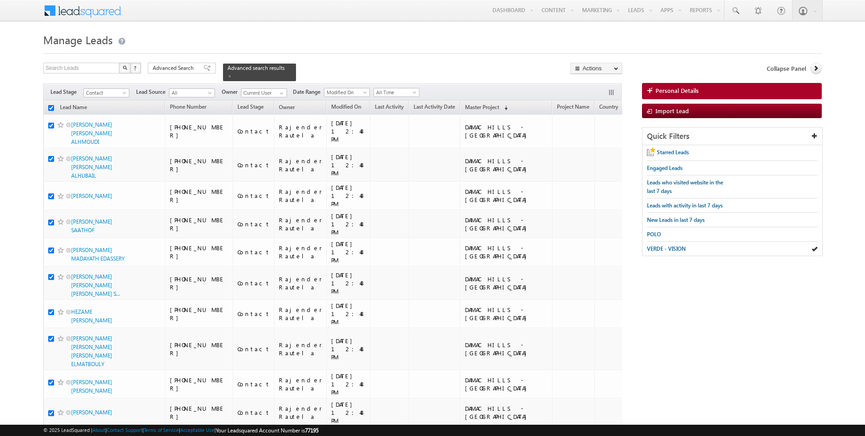
checkbox input "true"
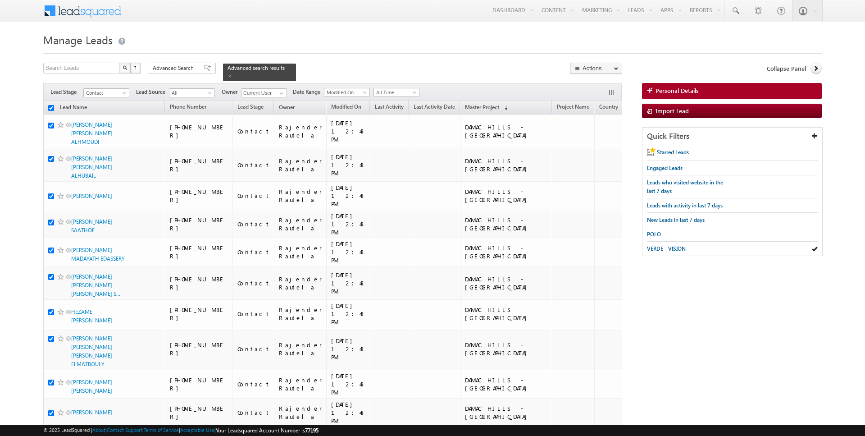
checkbox input "true"
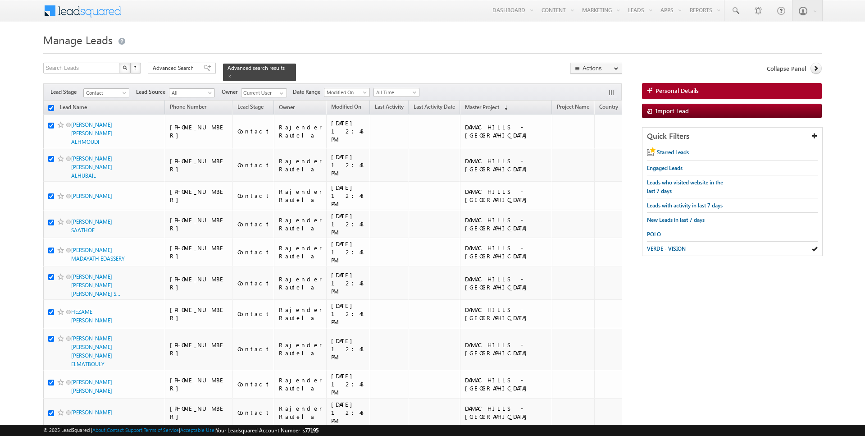
checkbox input "true"
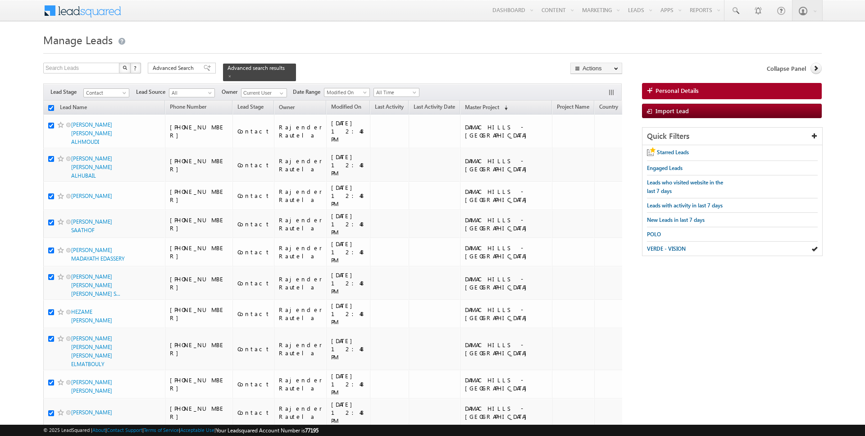
checkbox input "true"
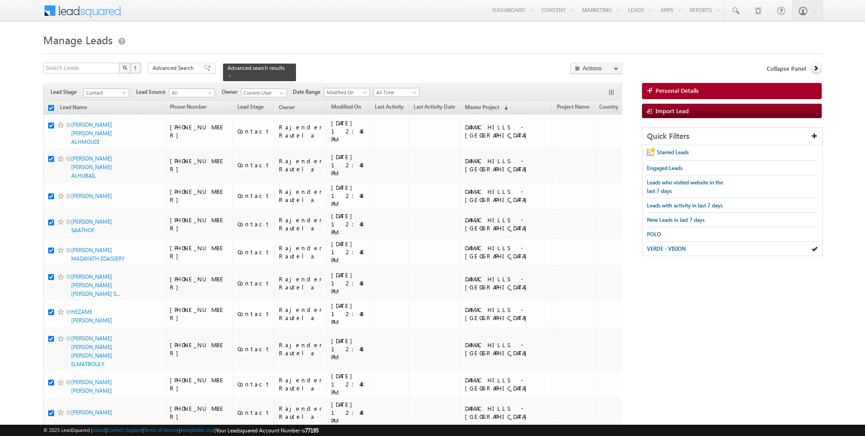
checkbox input "true"
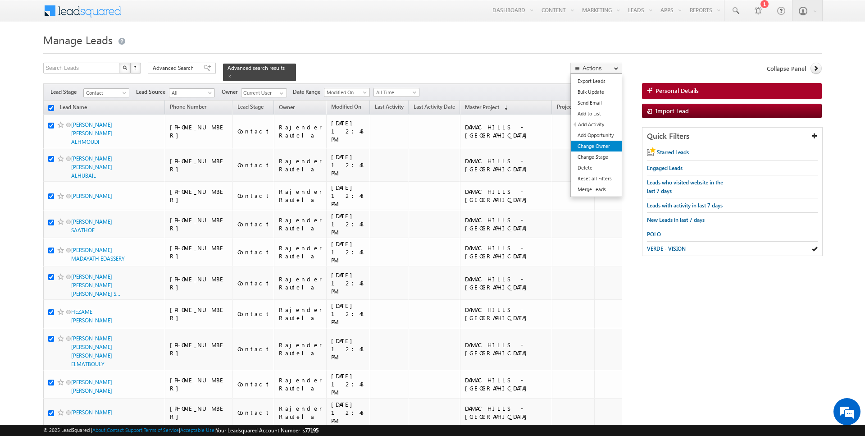
click at [595, 143] on link "Change Owner" at bounding box center [596, 146] width 51 height 11
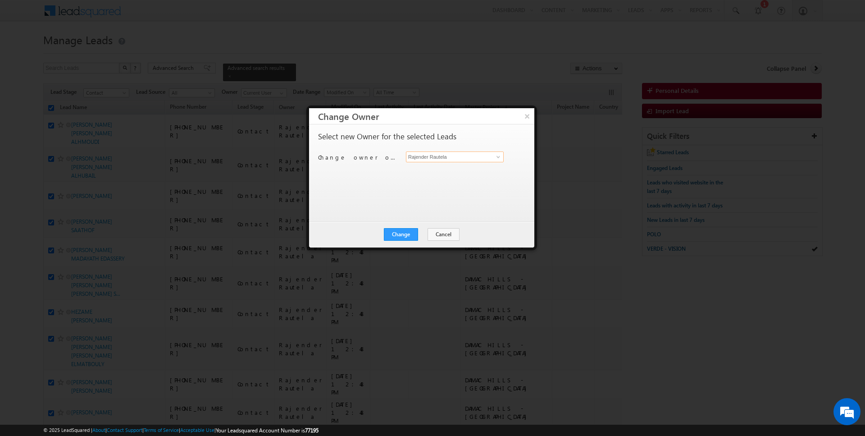
click at [445, 161] on input "Rajender Rautela" at bounding box center [455, 156] width 98 height 11
type input "[PERSON_NAME]"
click at [402, 233] on button "Change" at bounding box center [401, 234] width 34 height 13
click at [421, 233] on button "Close" at bounding box center [423, 234] width 29 height 13
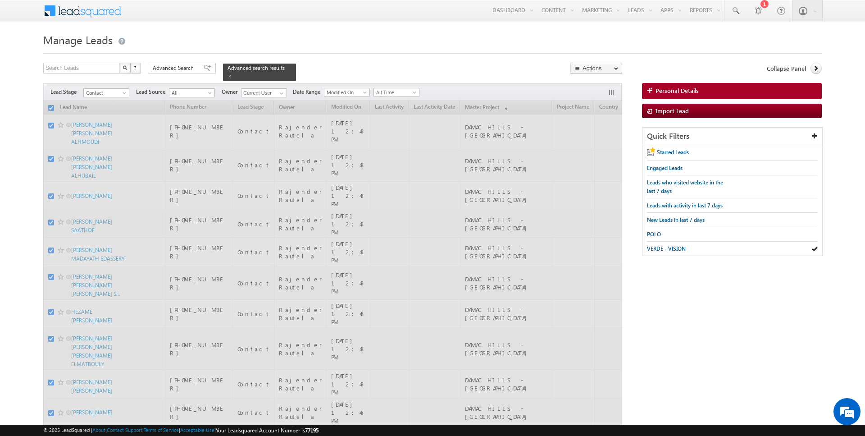
checkbox input "false"
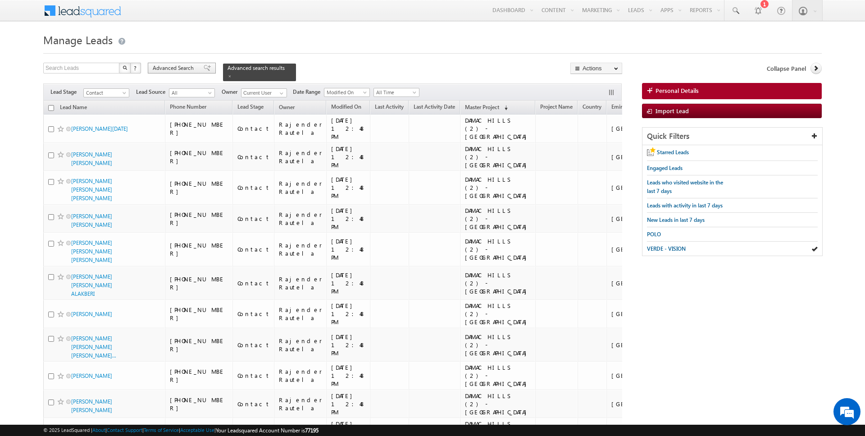
click at [188, 69] on span "Advanced Search" at bounding box center [175, 68] width 44 height 8
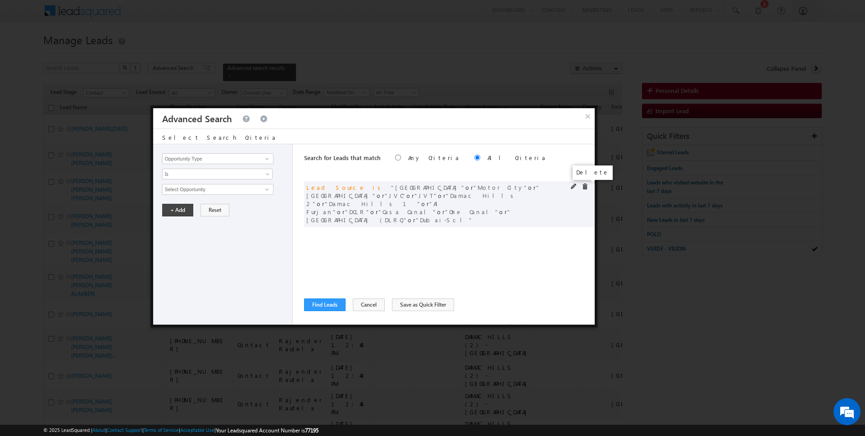
click at [585, 185] on span at bounding box center [585, 186] width 6 height 6
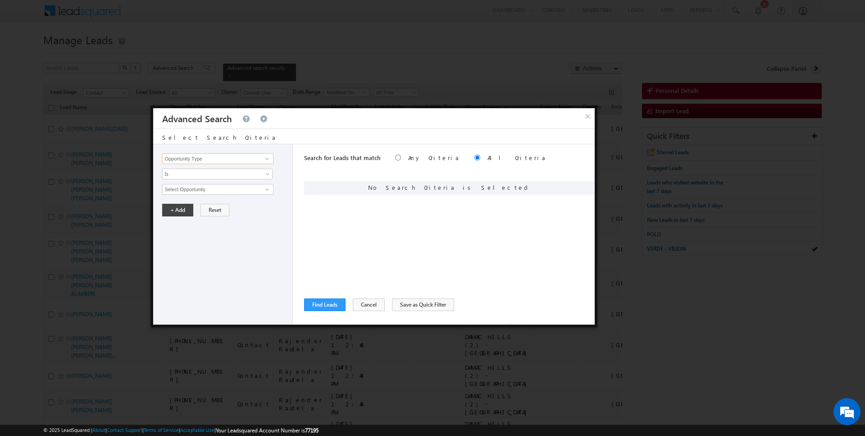
click at [223, 159] on input "Opportunity Type" at bounding box center [217, 158] width 111 height 11
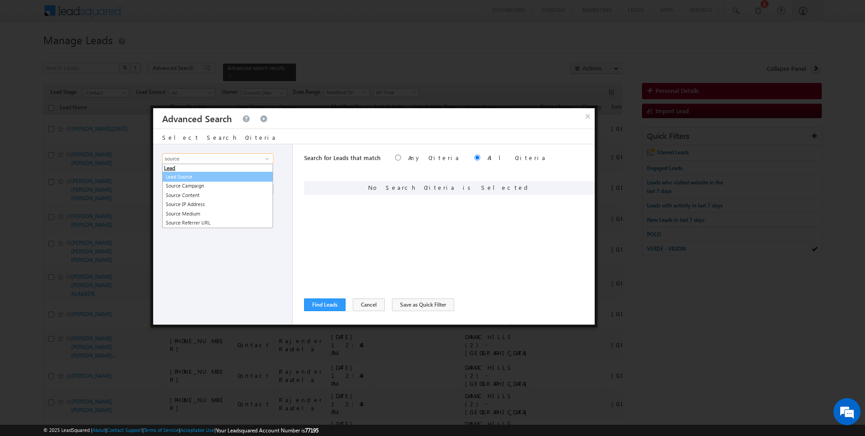
click at [209, 173] on link "Lead Source" at bounding box center [217, 177] width 111 height 10
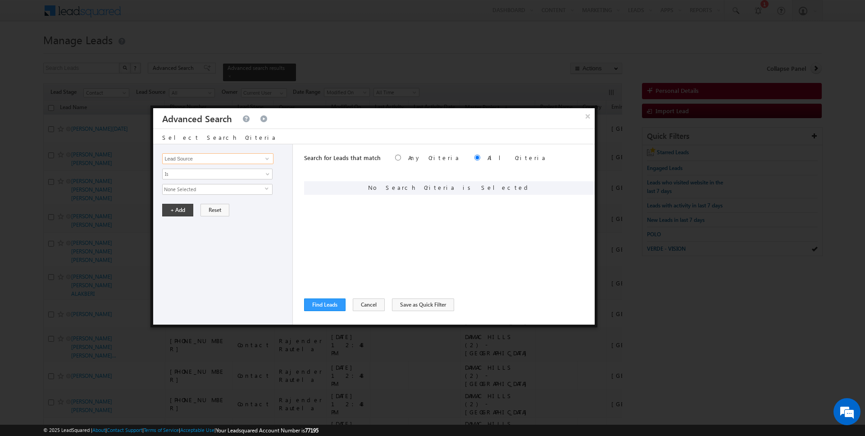
type input "Lead Source"
click at [178, 192] on span "None Selected" at bounding box center [214, 189] width 102 height 10
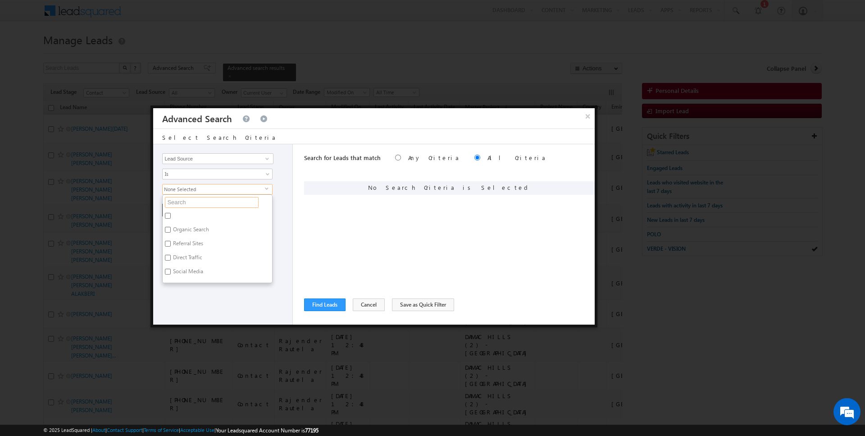
click at [182, 204] on input "text" at bounding box center [212, 202] width 94 height 11
type input "south"
click at [183, 225] on label "Emaar South" at bounding box center [187, 231] width 49 height 14
click at [171, 227] on input "Emaar South" at bounding box center [168, 230] width 6 height 6
checkbox input "true"
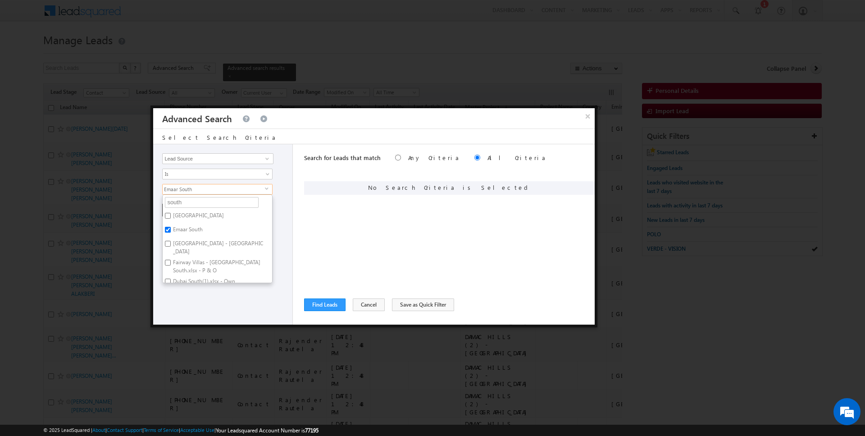
click at [338, 236] on div "Search for Leads that match Any Criteria All Criteria Note that the current tri…" at bounding box center [449, 234] width 291 height 180
click at [183, 209] on button "+ Add" at bounding box center [177, 210] width 31 height 13
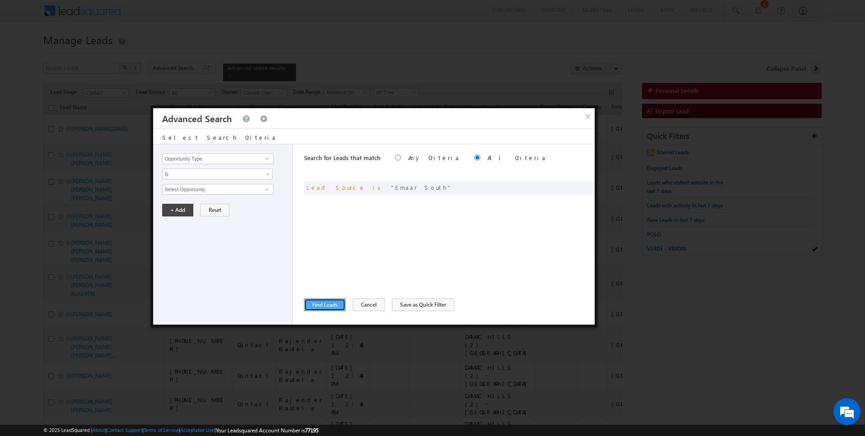
click at [317, 307] on button "Find Leads" at bounding box center [324, 304] width 41 height 13
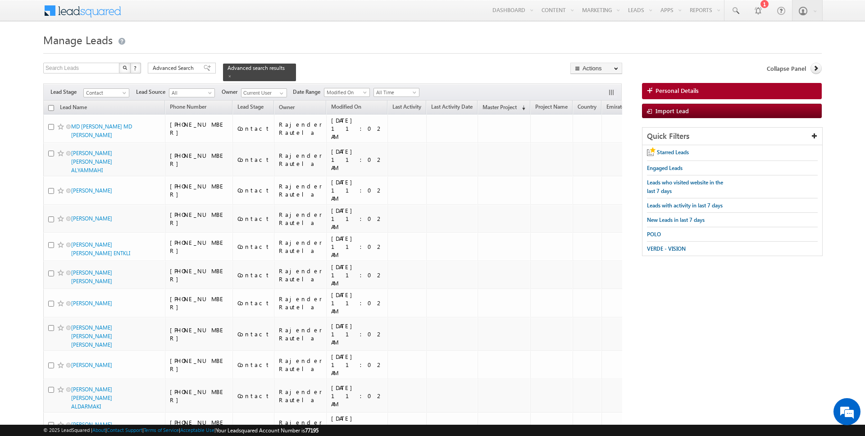
click at [50, 107] on input "checkbox" at bounding box center [51, 108] width 6 height 6
checkbox input "true"
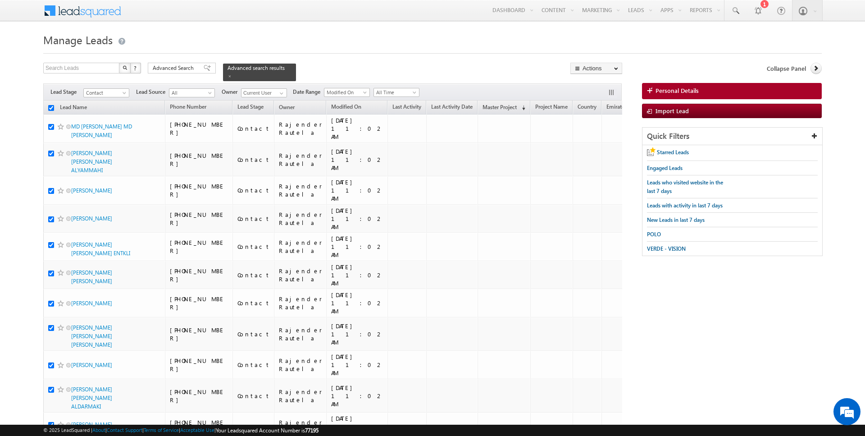
checkbox input "true"
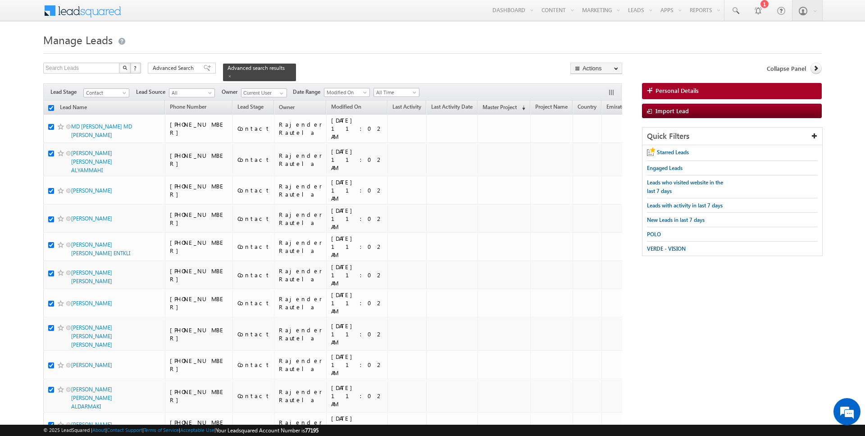
checkbox input "true"
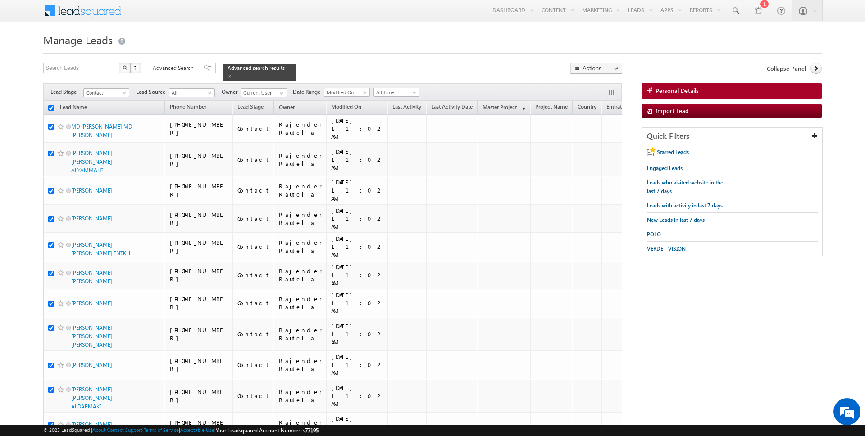
checkbox input "true"
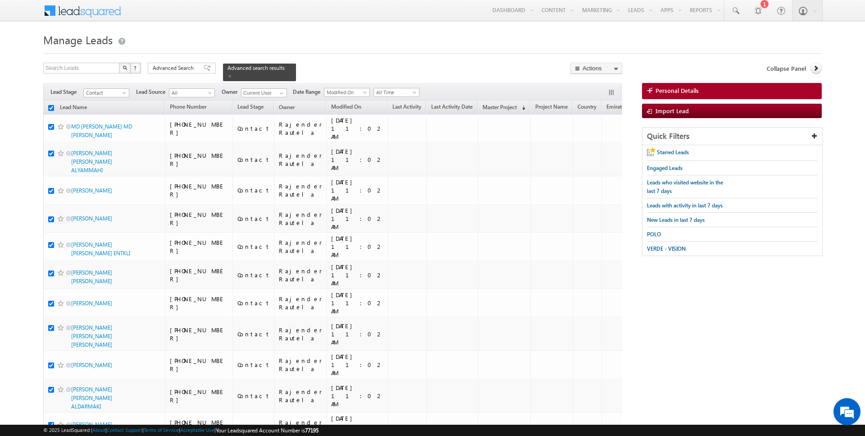
checkbox input "true"
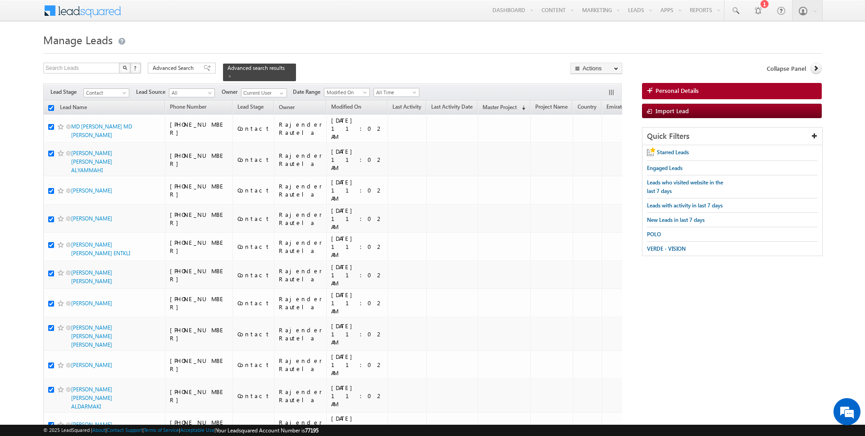
checkbox input "true"
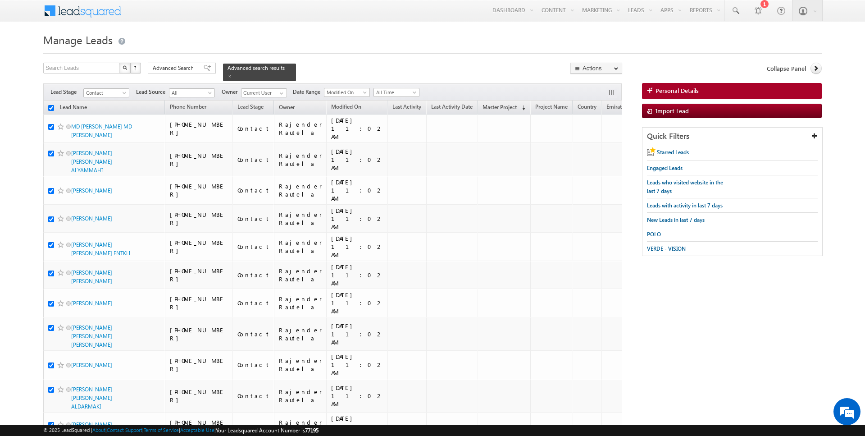
checkbox input "true"
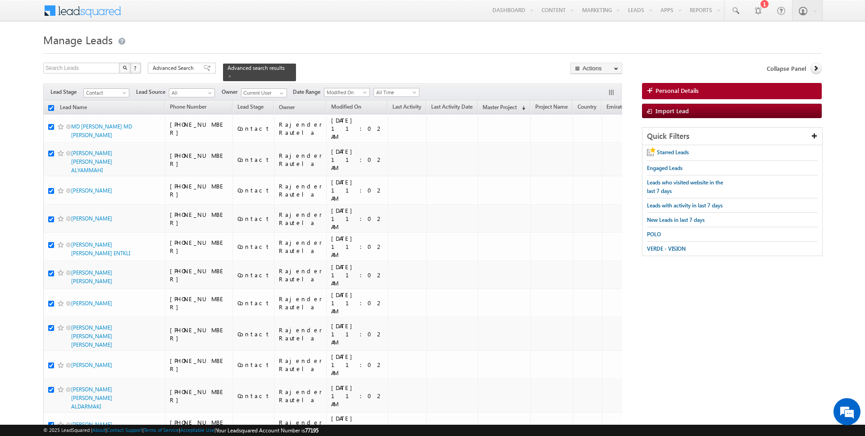
checkbox input "true"
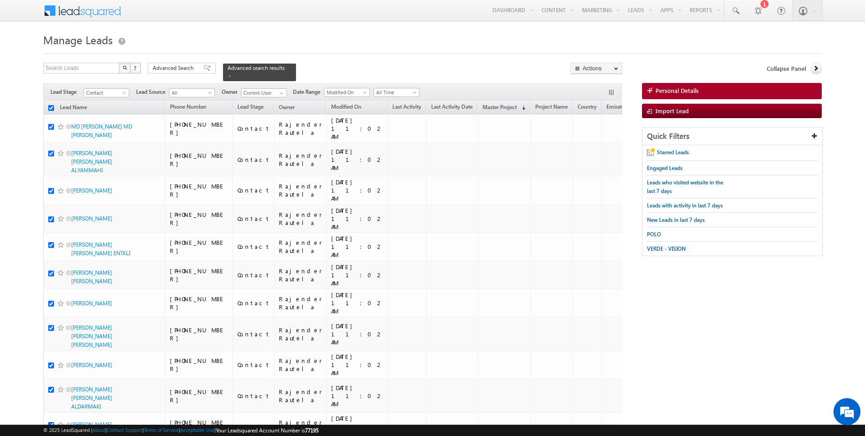
checkbox input "true"
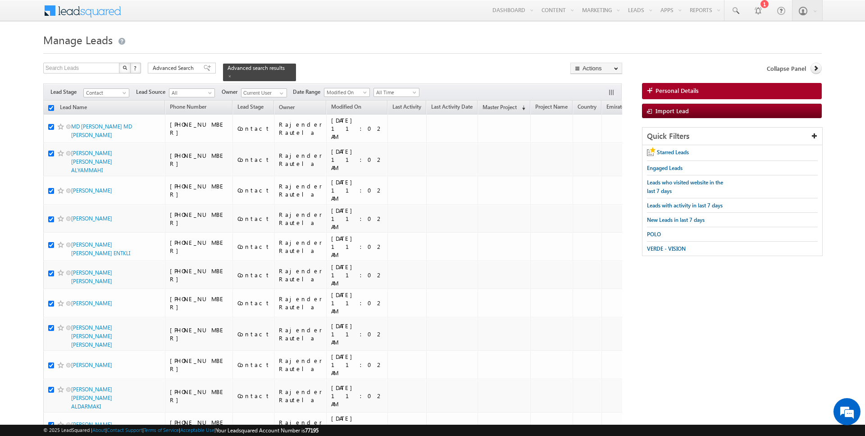
checkbox input "true"
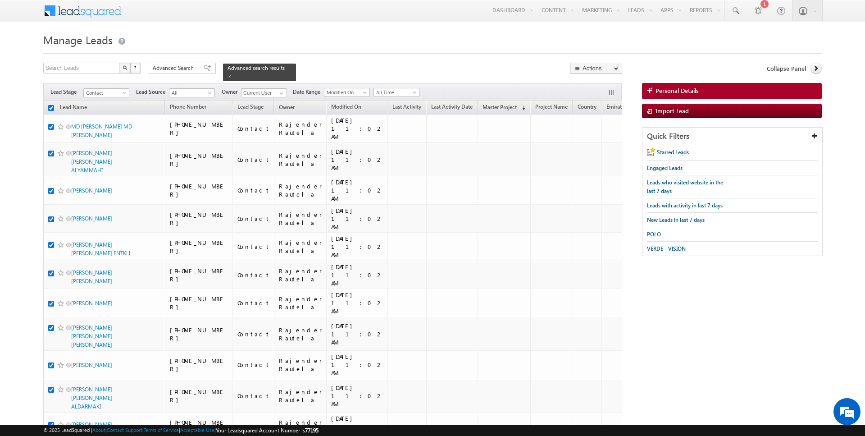
checkbox input "true"
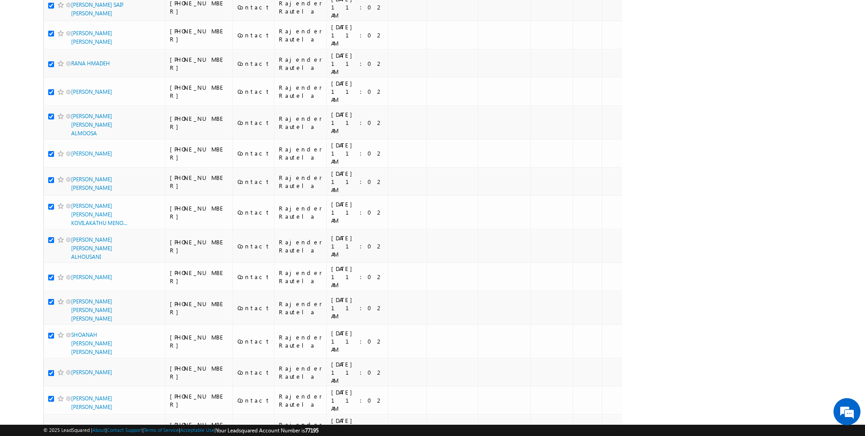
scroll to position [939, 0]
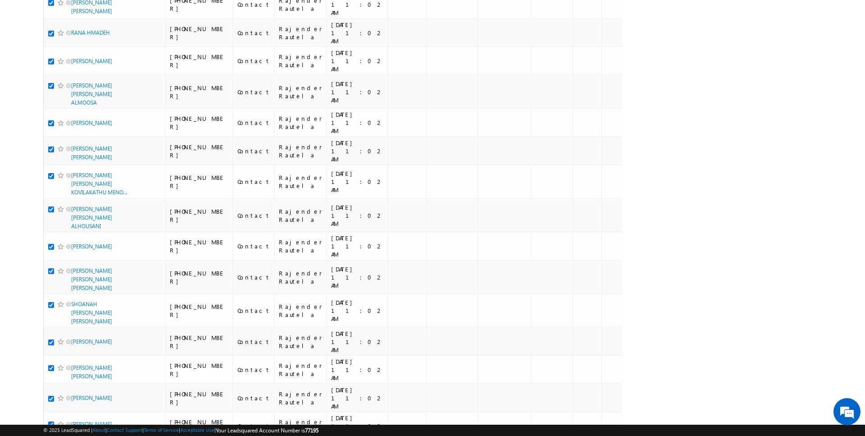
click at [73, 418] on li "100" at bounding box center [75, 419] width 22 height 9
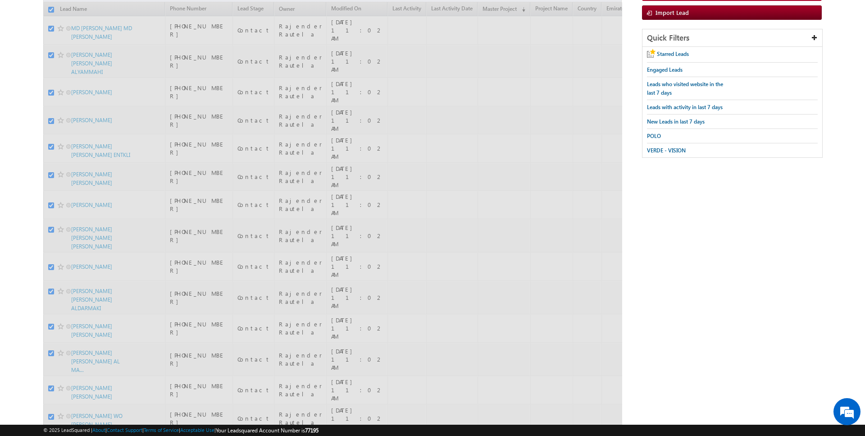
scroll to position [0, 0]
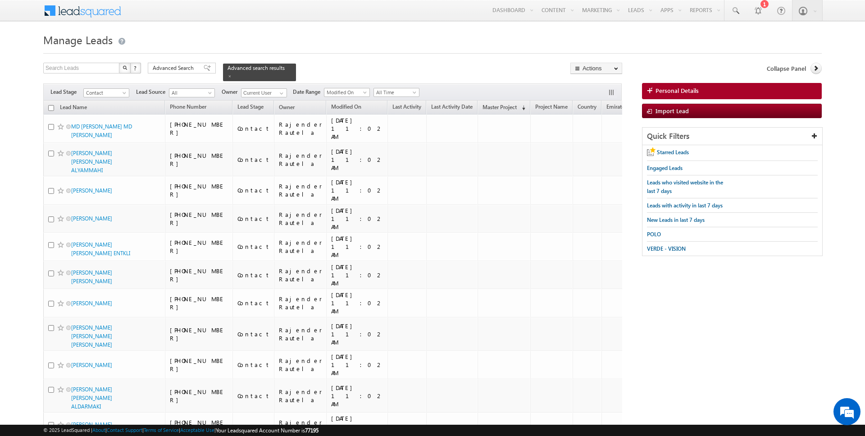
click at [52, 108] on input "checkbox" at bounding box center [51, 108] width 6 height 6
checkbox input "true"
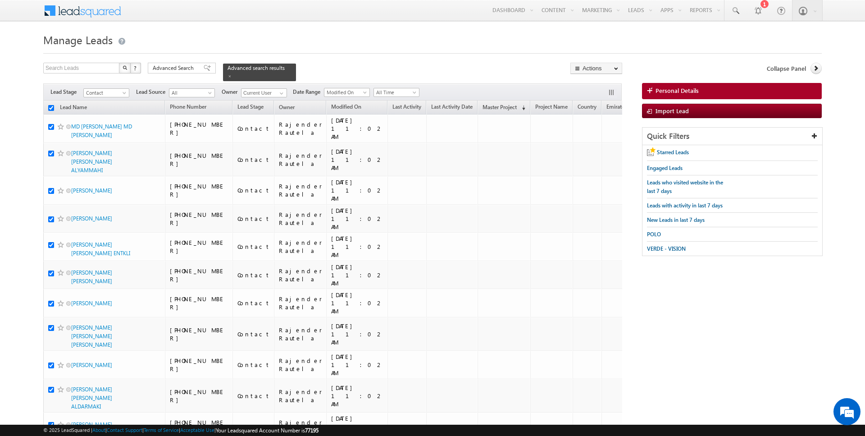
checkbox input "true"
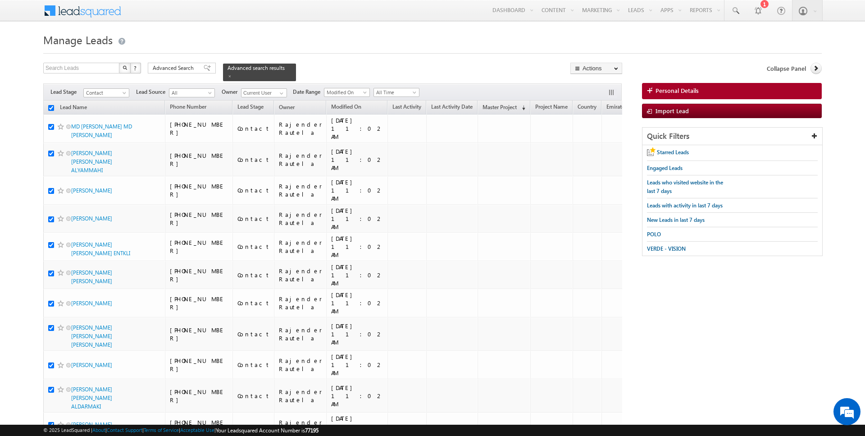
checkbox input "true"
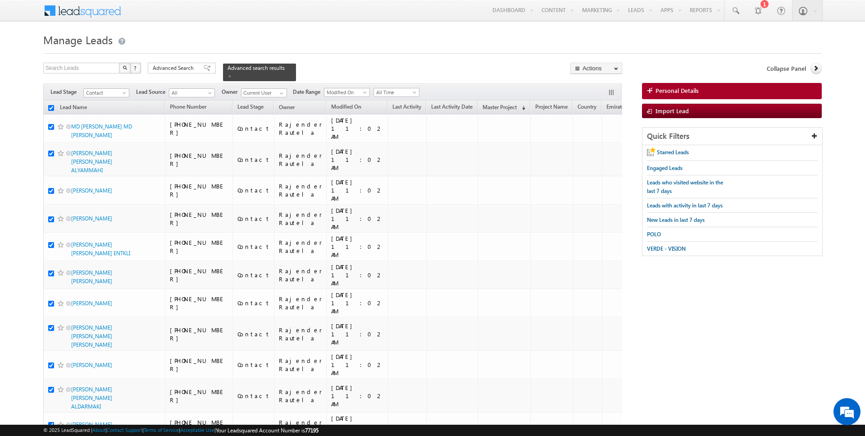
checkbox input "true"
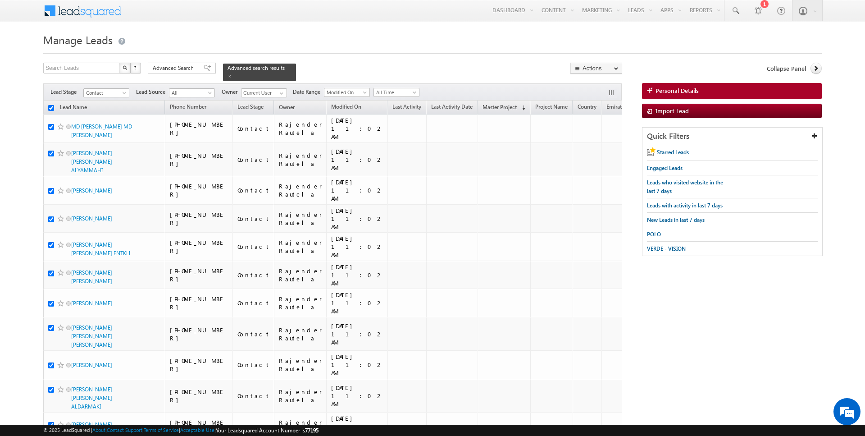
checkbox input "true"
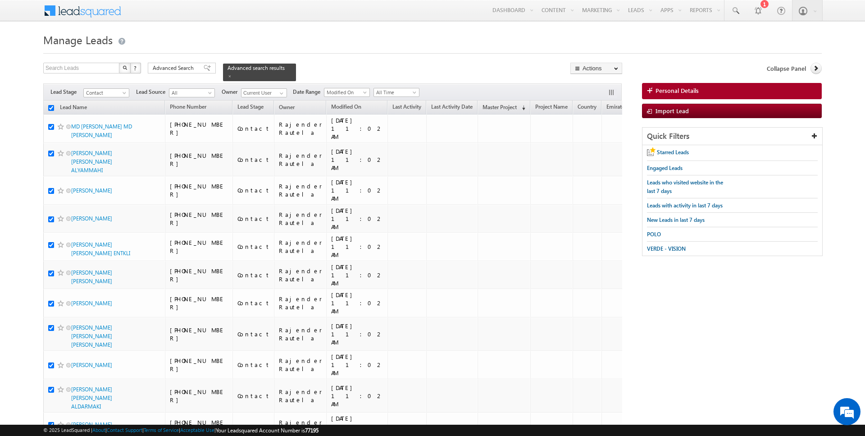
checkbox input "true"
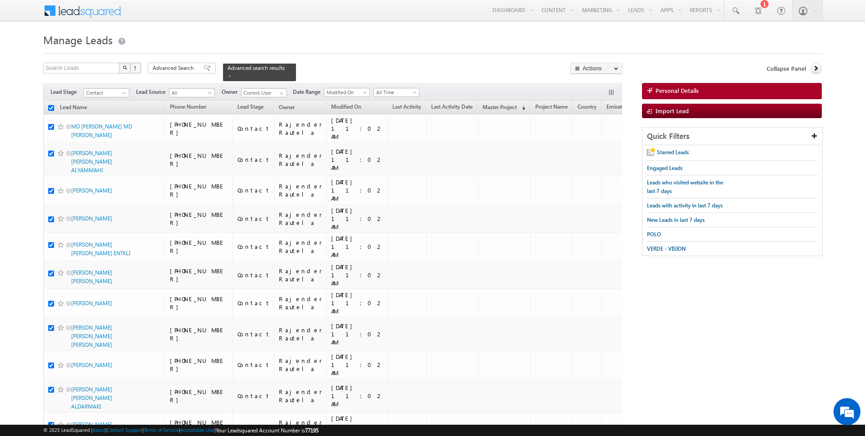
checkbox input "true"
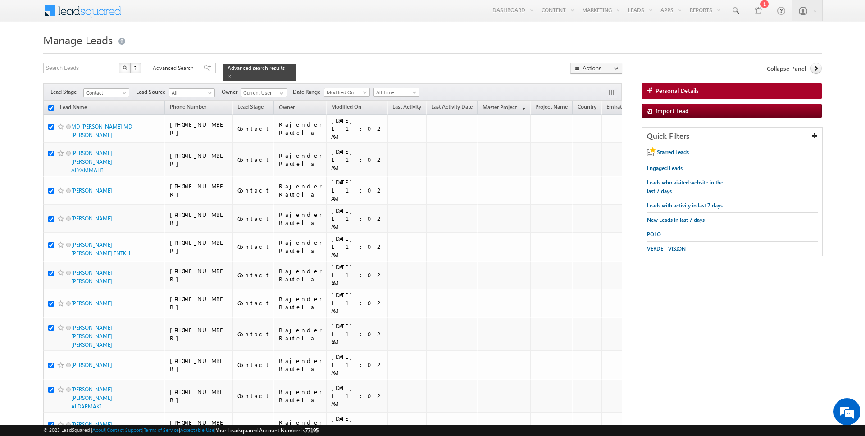
checkbox input "true"
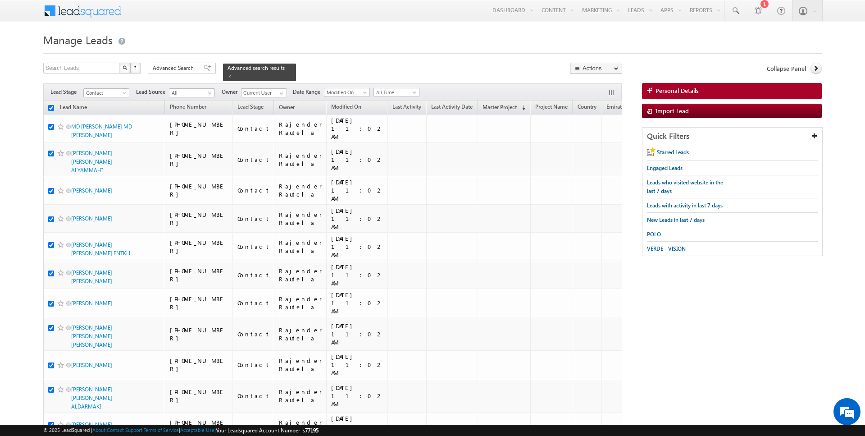
checkbox input "true"
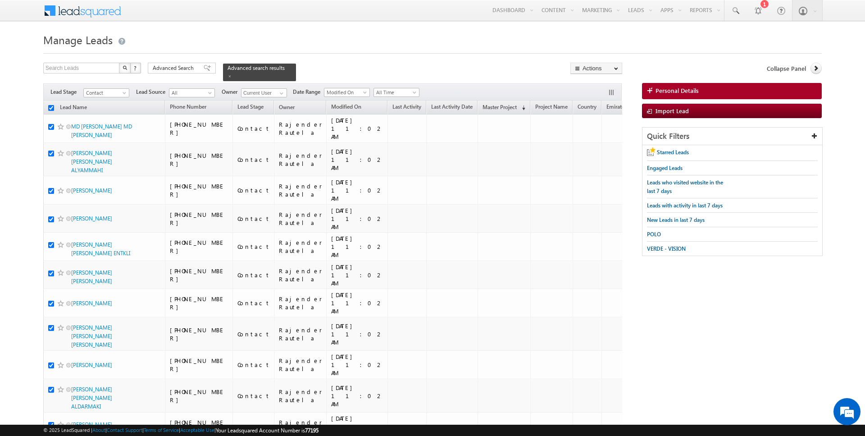
checkbox input "true"
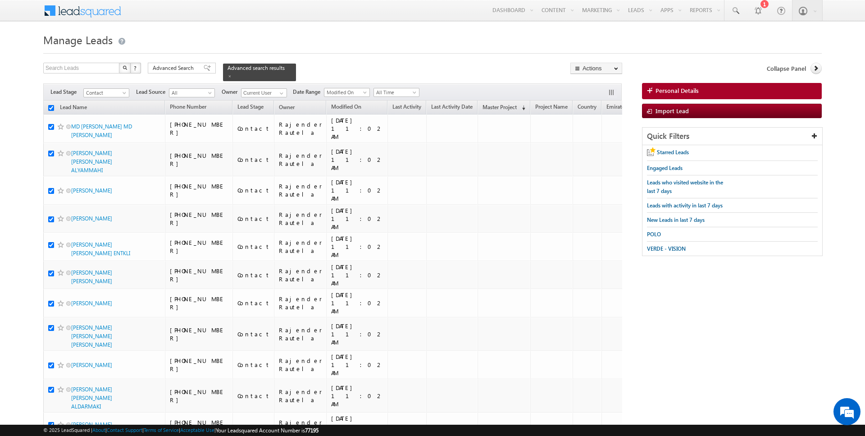
checkbox input "true"
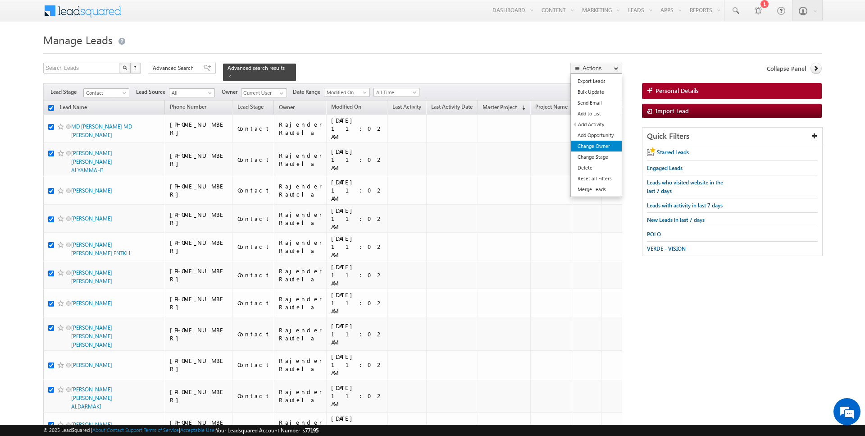
click at [596, 143] on link "Change Owner" at bounding box center [596, 146] width 51 height 11
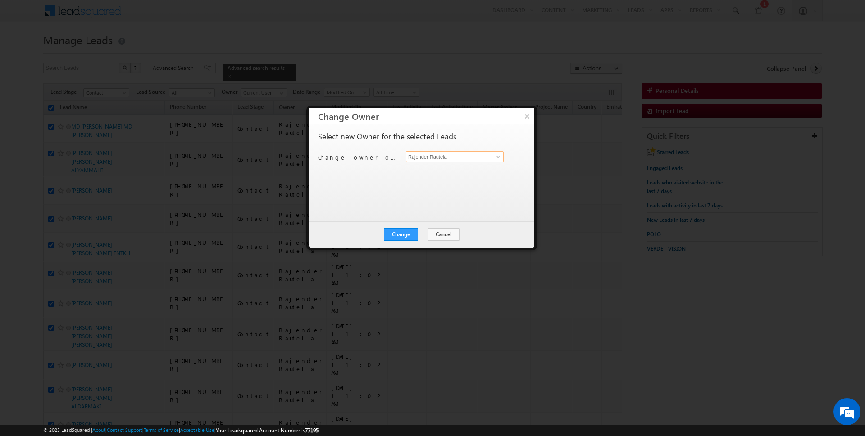
click at [451, 156] on input "Rajender Rautela" at bounding box center [455, 156] width 98 height 11
type input "Siddharth Gambhir"
click at [411, 240] on div "Change Cancel Close" at bounding box center [421, 234] width 225 height 26
click at [413, 229] on button "Change" at bounding box center [401, 234] width 34 height 13
click at [419, 236] on button "Close" at bounding box center [423, 234] width 29 height 13
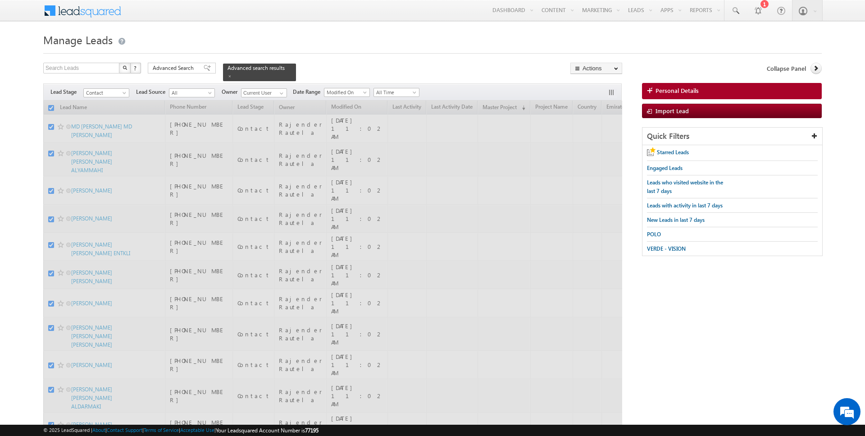
checkbox input "false"
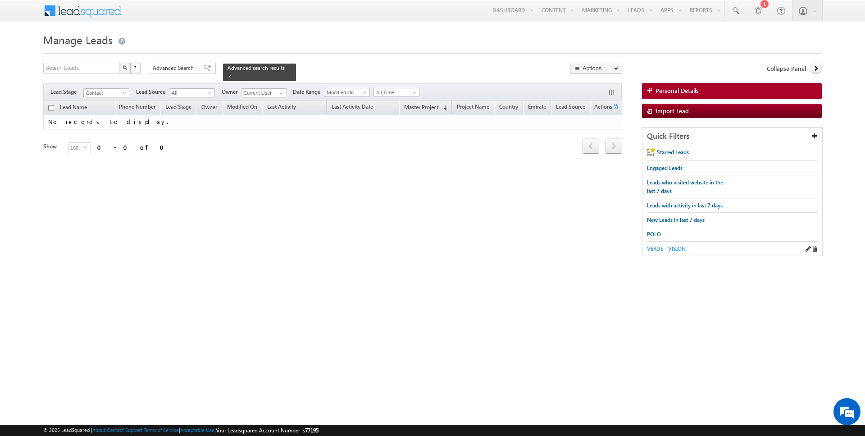
click at [656, 245] on span "VERDE - VISION" at bounding box center [666, 248] width 39 height 7
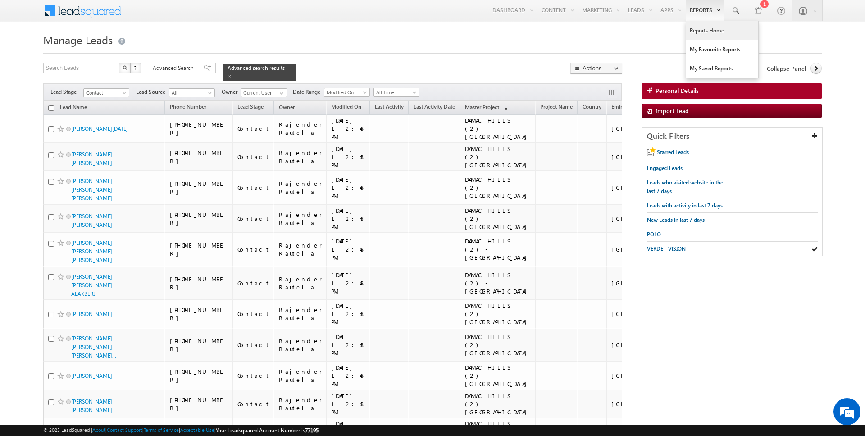
click at [705, 35] on link "Reports Home" at bounding box center [722, 30] width 72 height 19
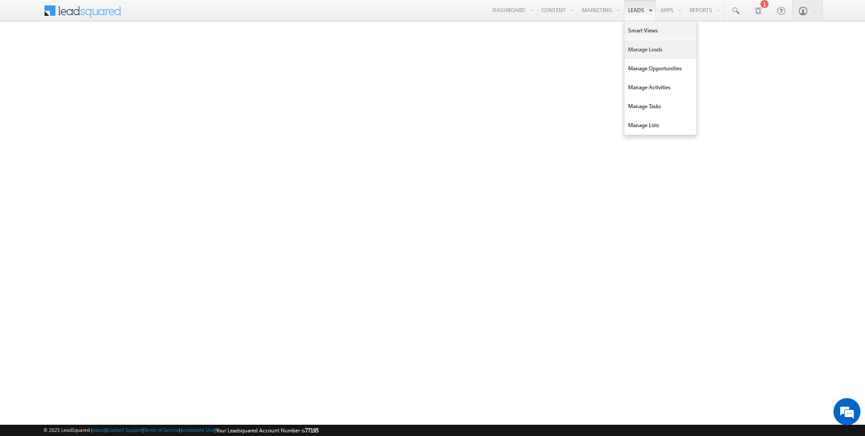
click at [644, 52] on link "Manage Leads" at bounding box center [660, 49] width 72 height 19
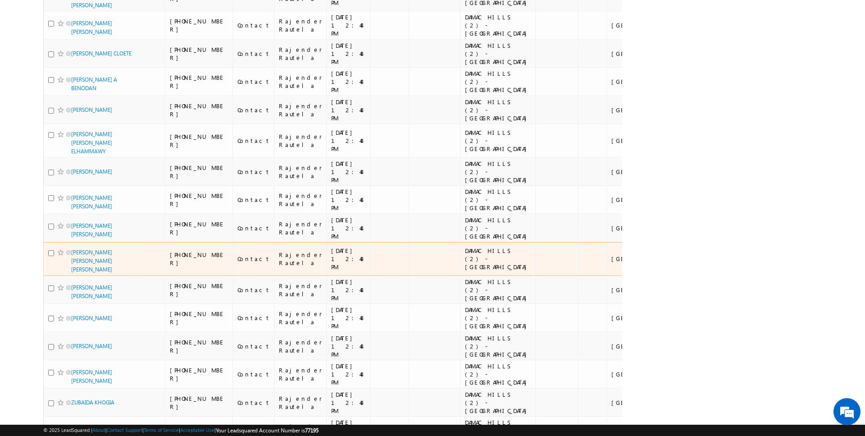
scroll to position [2128, 0]
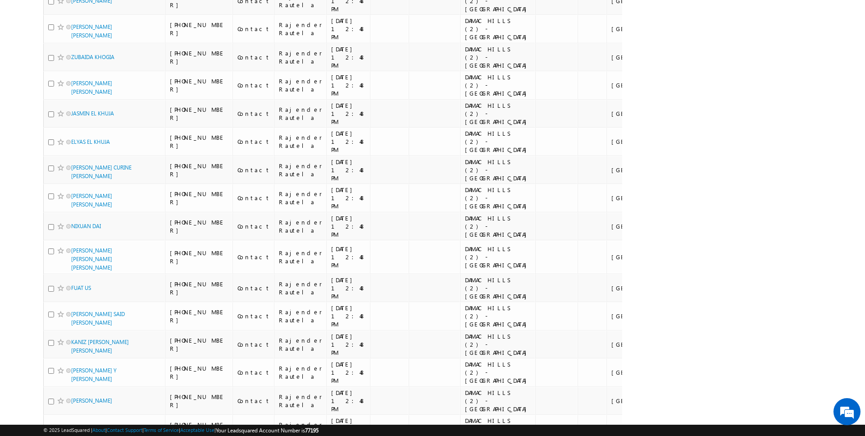
click at [73, 406] on li "50" at bounding box center [75, 409] width 22 height 9
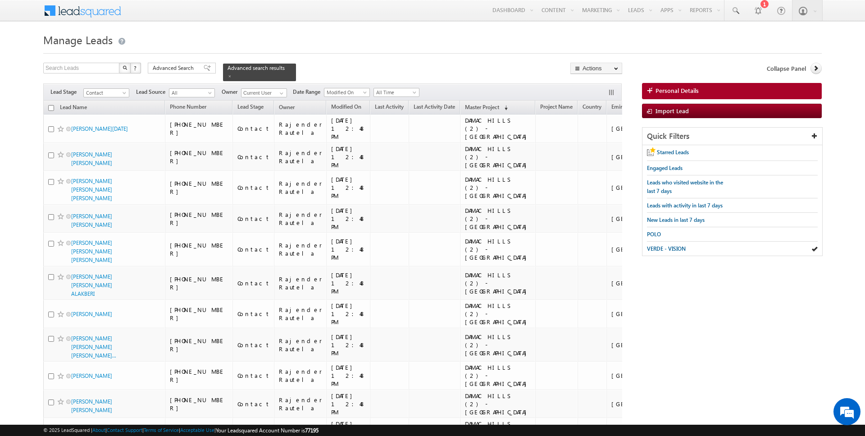
scroll to position [0, 0]
click at [664, 245] on span "VERDE - VISION" at bounding box center [666, 248] width 39 height 7
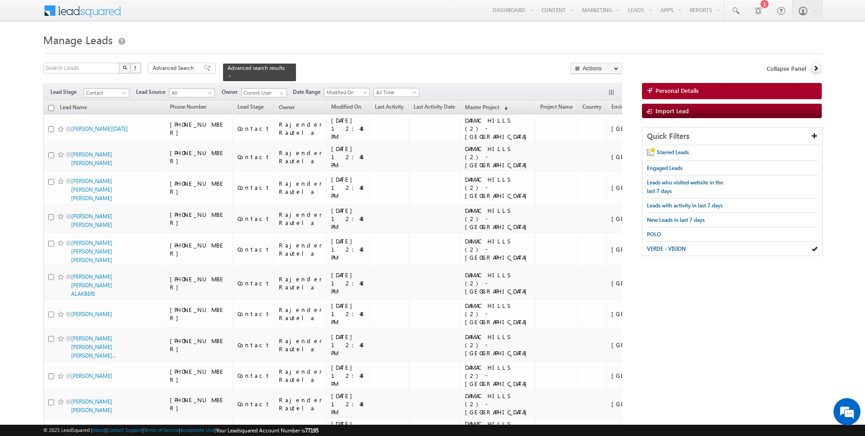
click at [50, 106] on input "checkbox" at bounding box center [51, 108] width 6 height 6
checkbox input "true"
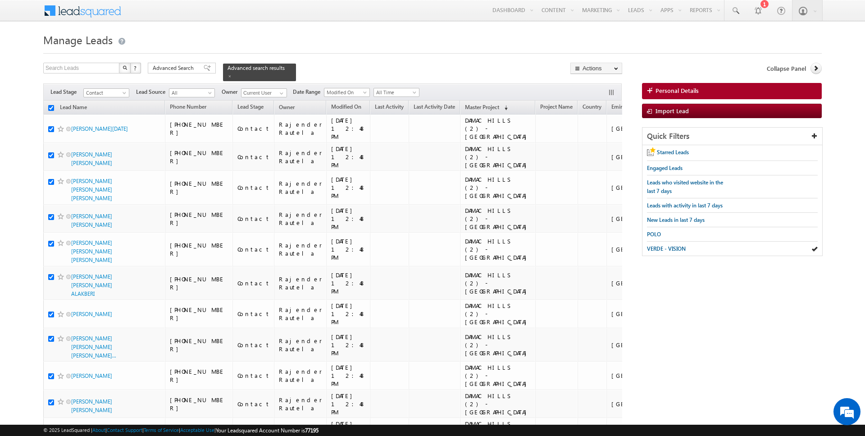
checkbox input "true"
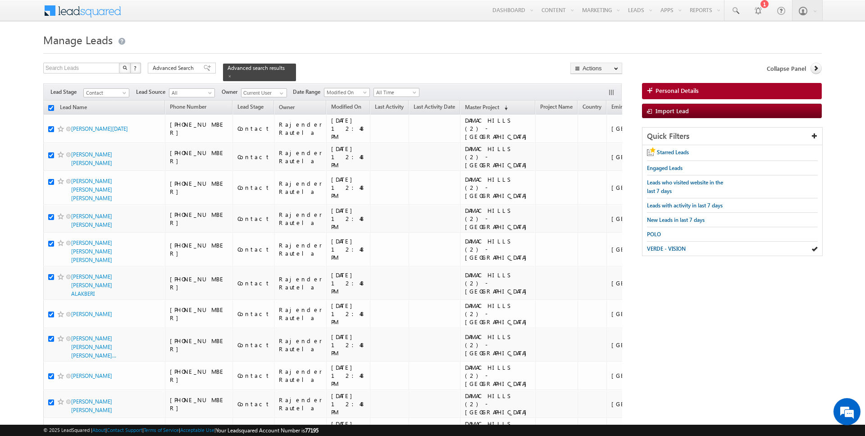
checkbox input "true"
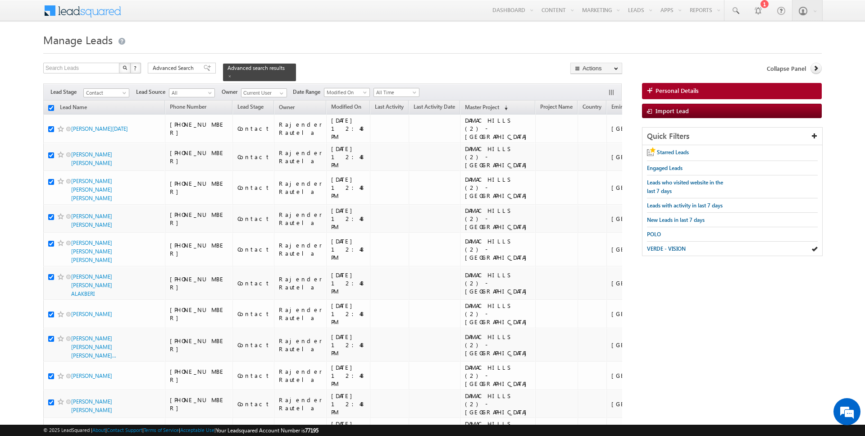
checkbox input "true"
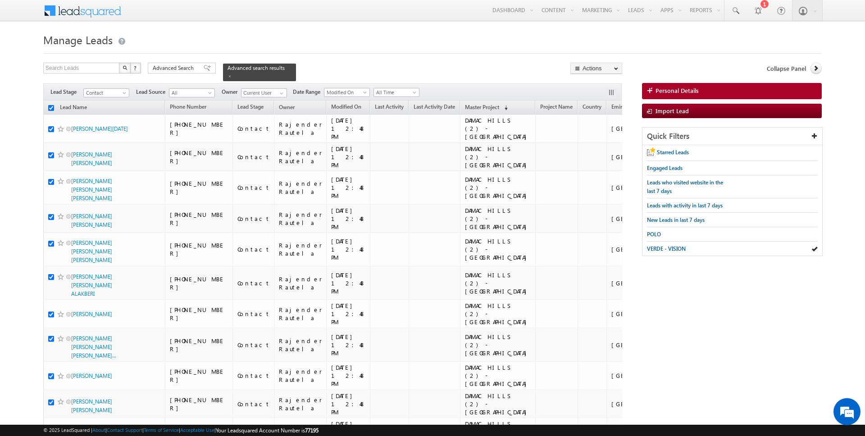
checkbox input "true"
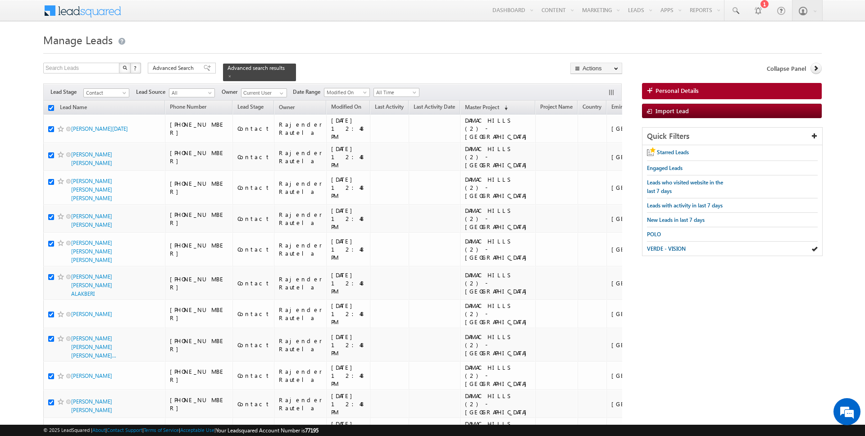
checkbox input "true"
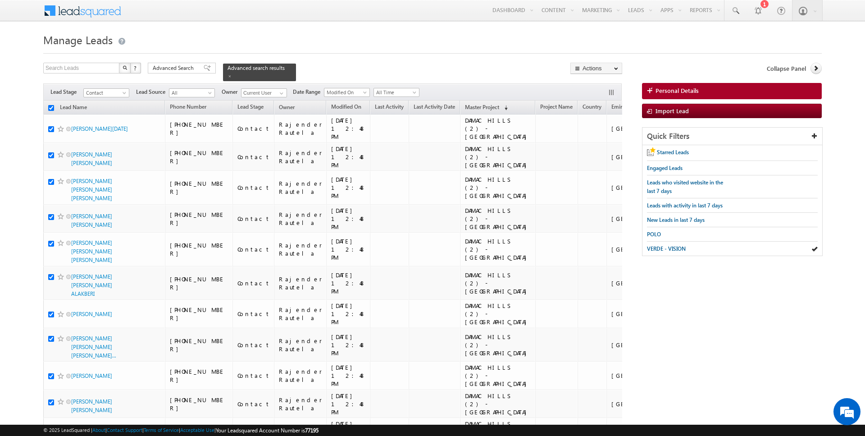
checkbox input "true"
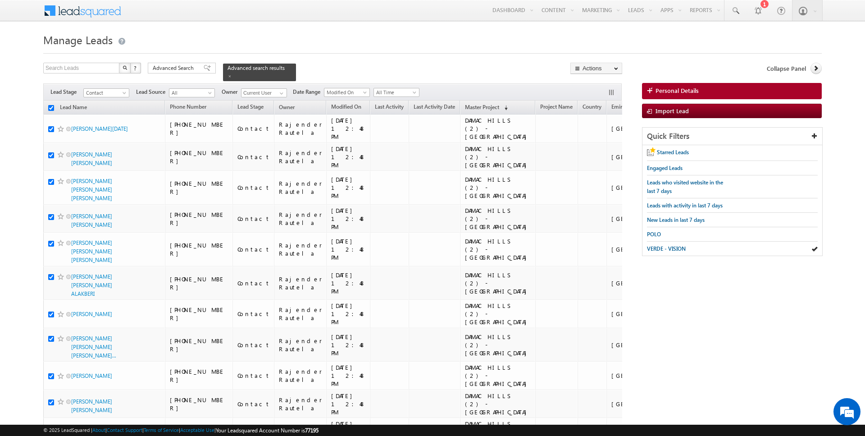
checkbox input "true"
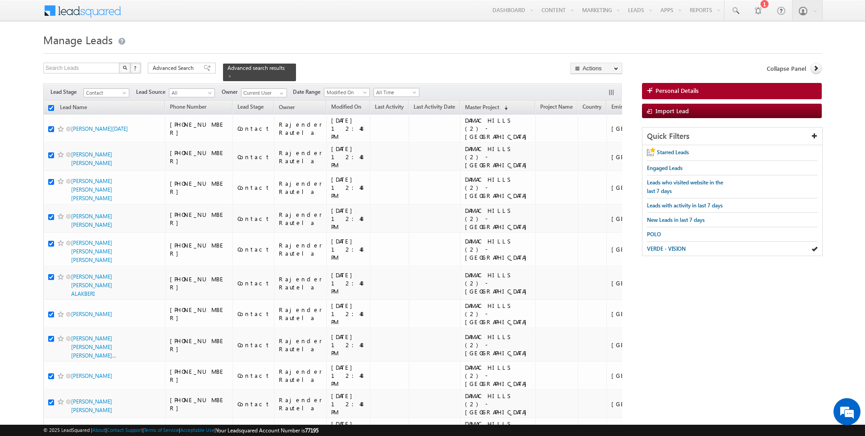
checkbox input "true"
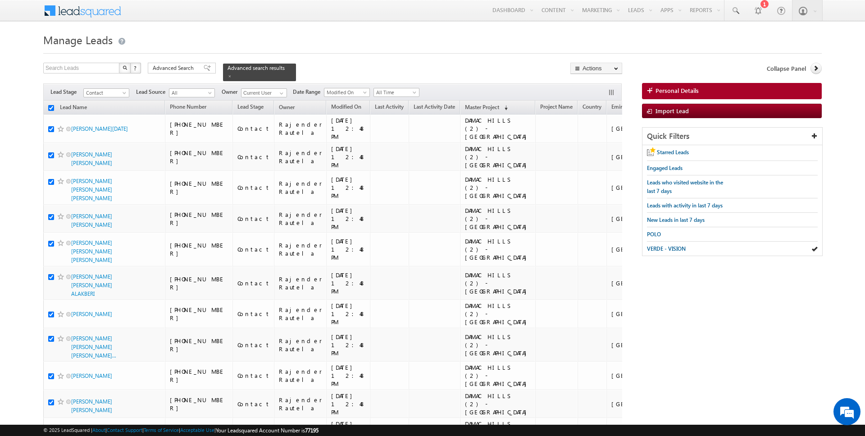
checkbox input "true"
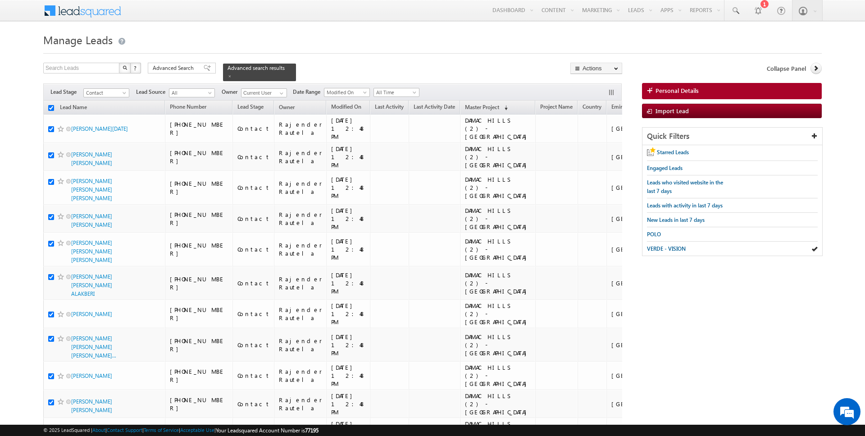
checkbox input "true"
click at [603, 143] on link "Change Owner" at bounding box center [596, 146] width 51 height 11
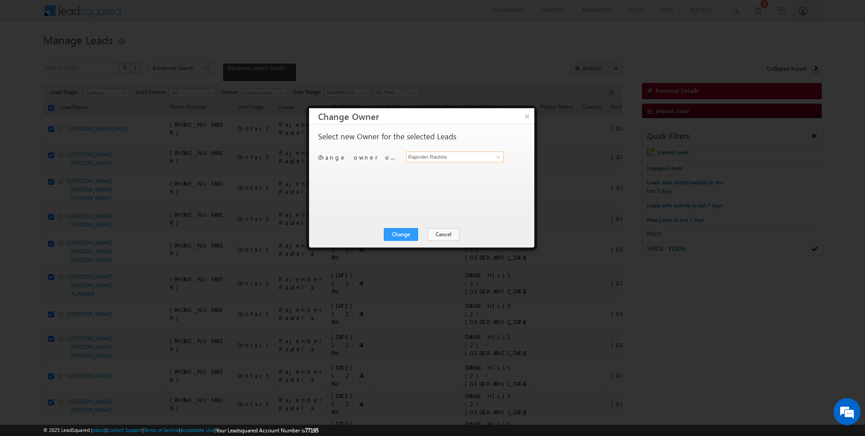
click at [445, 154] on input "Rajender Rautela" at bounding box center [455, 156] width 98 height 11
type input "[PERSON_NAME]"
click at [402, 238] on button "Change" at bounding box center [401, 234] width 34 height 13
click at [414, 233] on button "Close" at bounding box center [423, 234] width 29 height 13
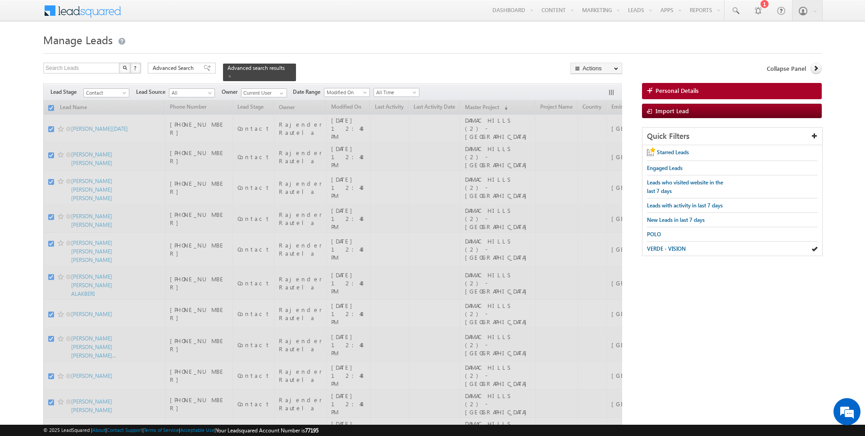
checkbox input "false"
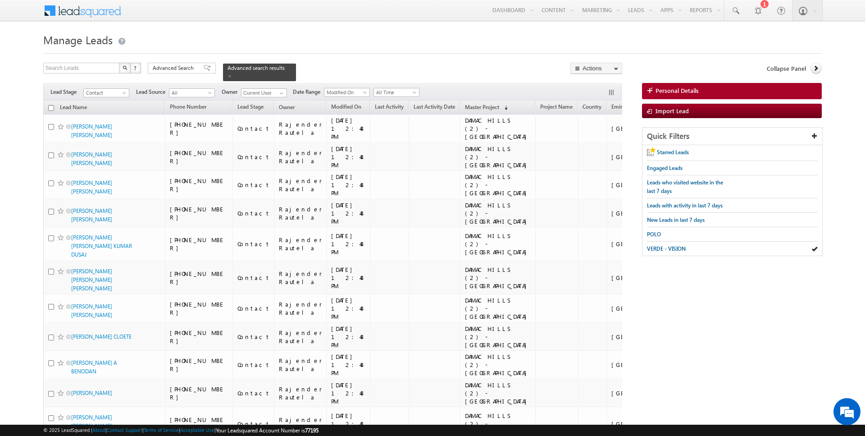
click at [51, 106] on input "checkbox" at bounding box center [51, 108] width 6 height 6
checkbox input "true"
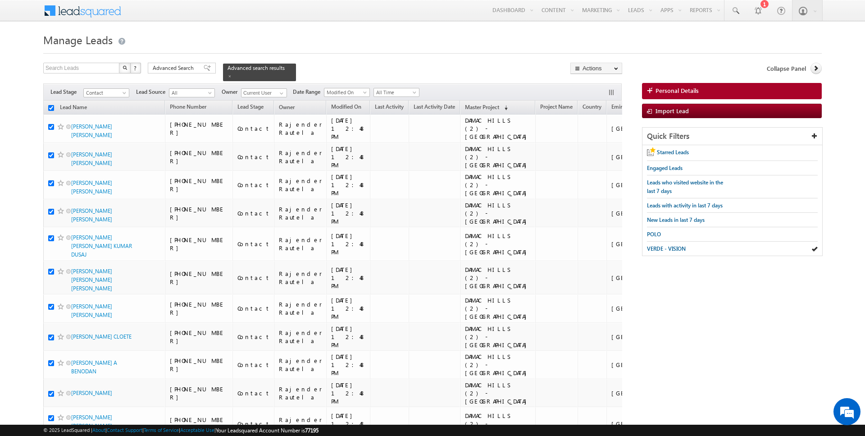
checkbox input "true"
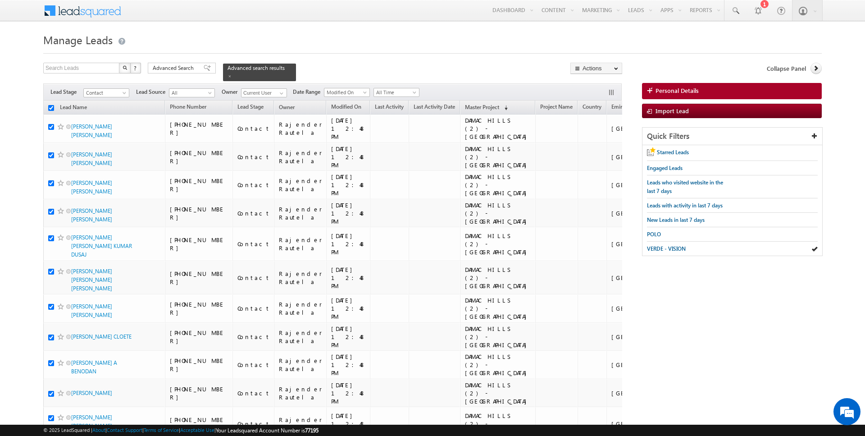
checkbox input "true"
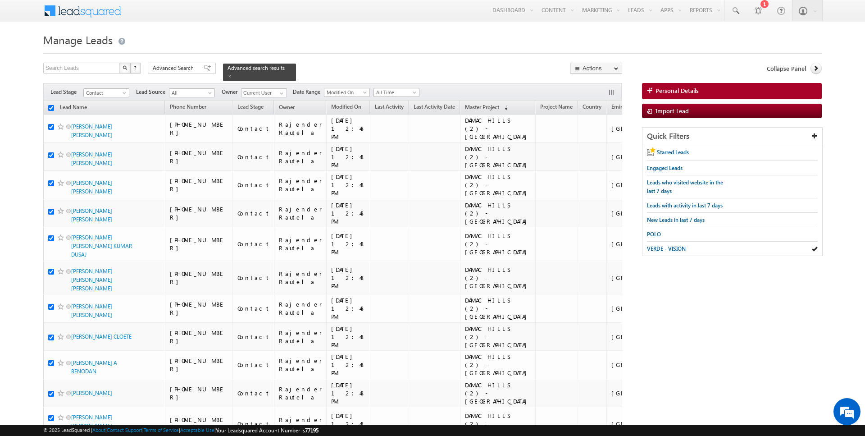
checkbox input "true"
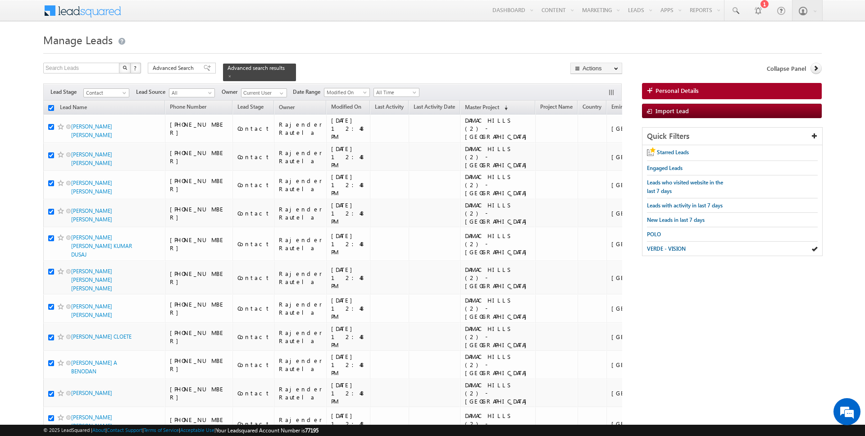
checkbox input "true"
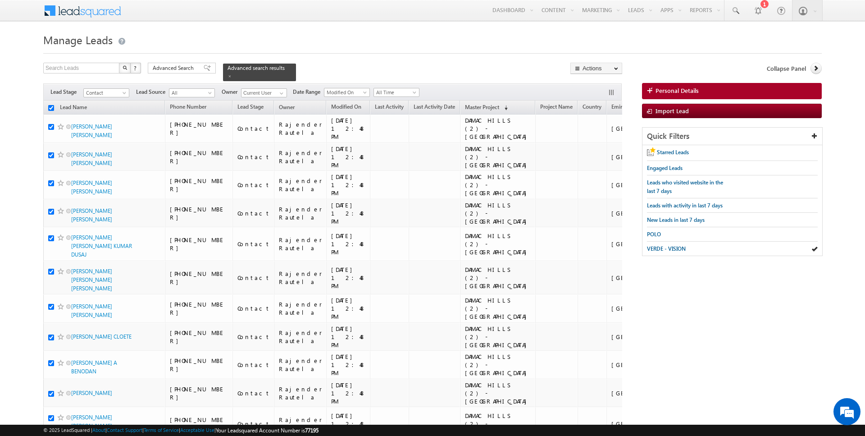
checkbox input "true"
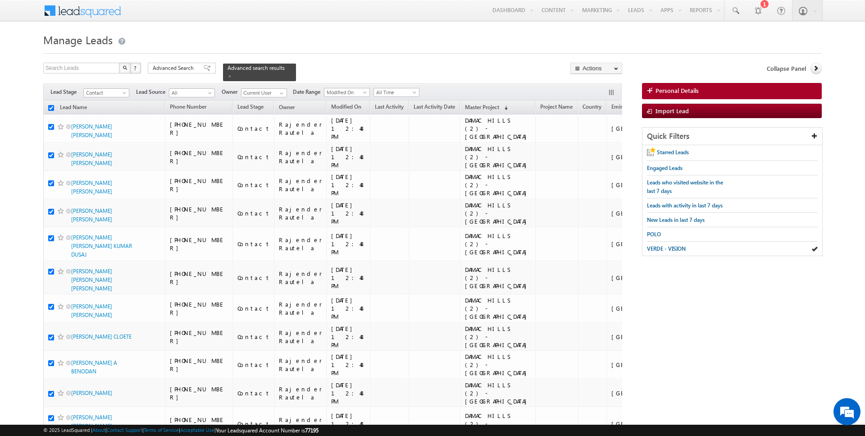
checkbox input "true"
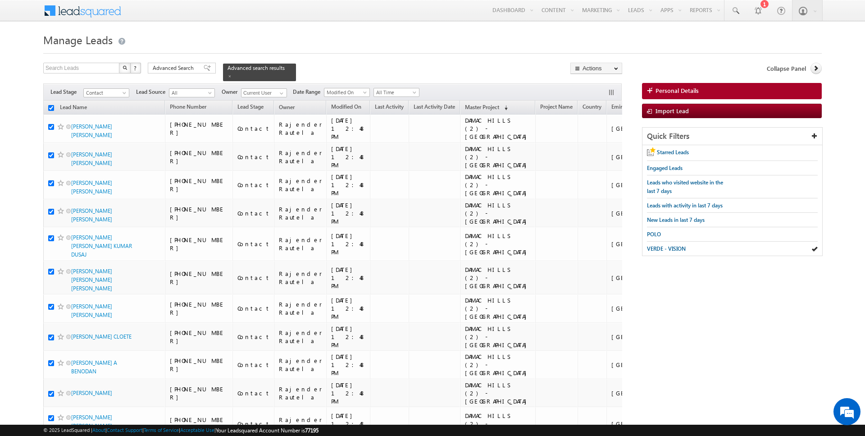
checkbox input "true"
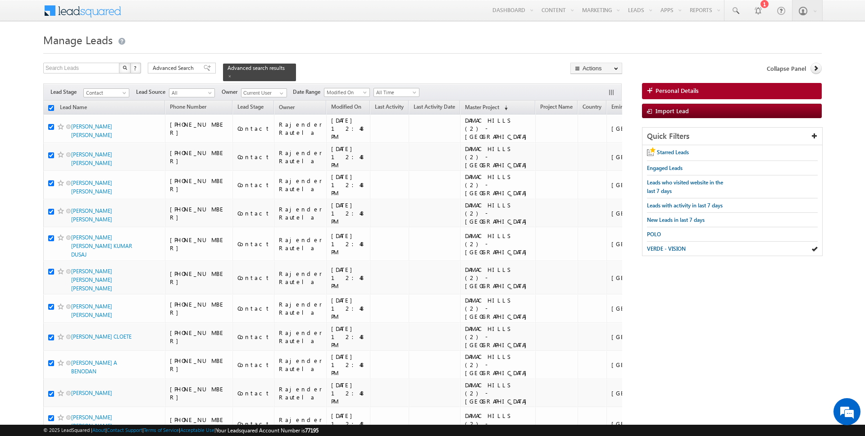
checkbox input "true"
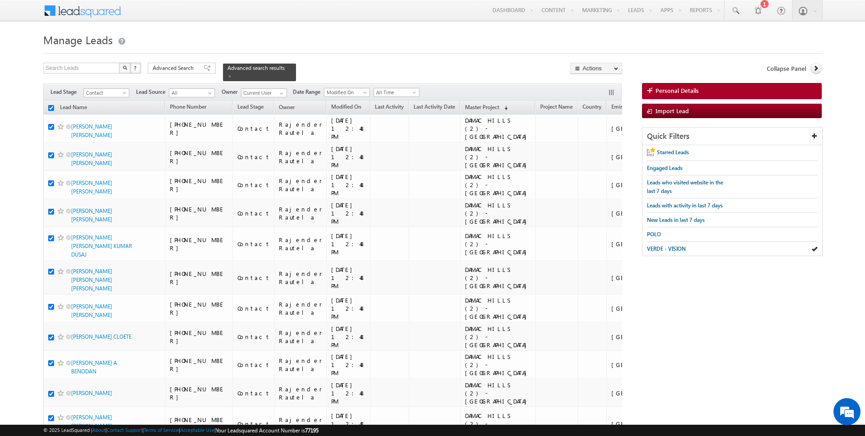
checkbox input "true"
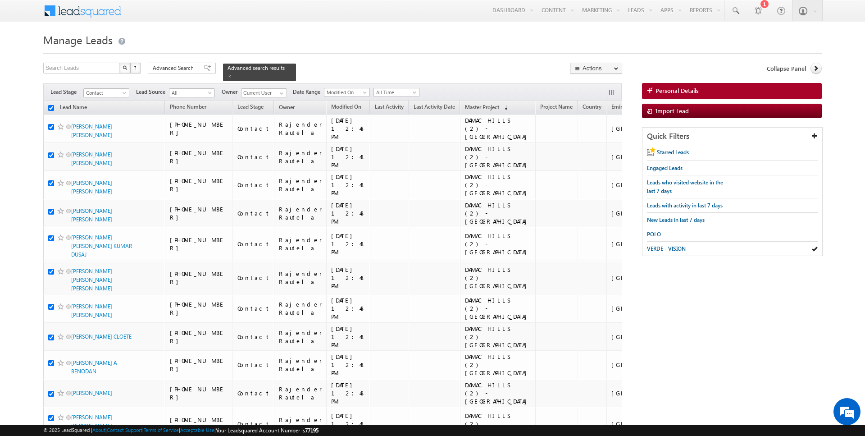
checkbox input "true"
click at [599, 149] on link "Change Owner" at bounding box center [596, 146] width 51 height 11
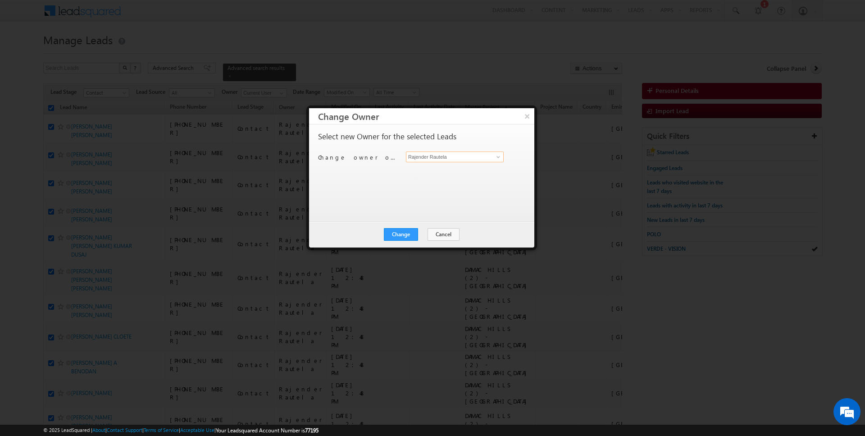
click at [451, 159] on input "Rajender Rautela" at bounding box center [455, 156] width 98 height 11
type input "[PERSON_NAME]"
click at [408, 231] on button "Change" at bounding box center [401, 234] width 34 height 13
click at [423, 232] on button "Close" at bounding box center [423, 234] width 29 height 13
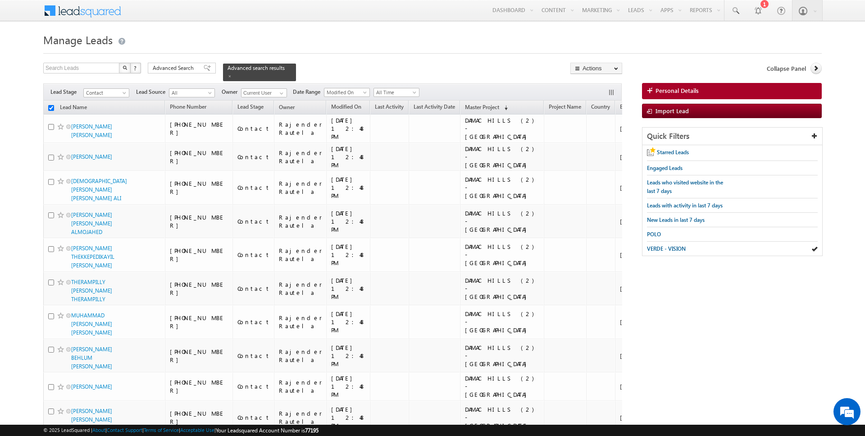
checkbox input "false"
